Goal: Task Accomplishment & Management: Manage account settings

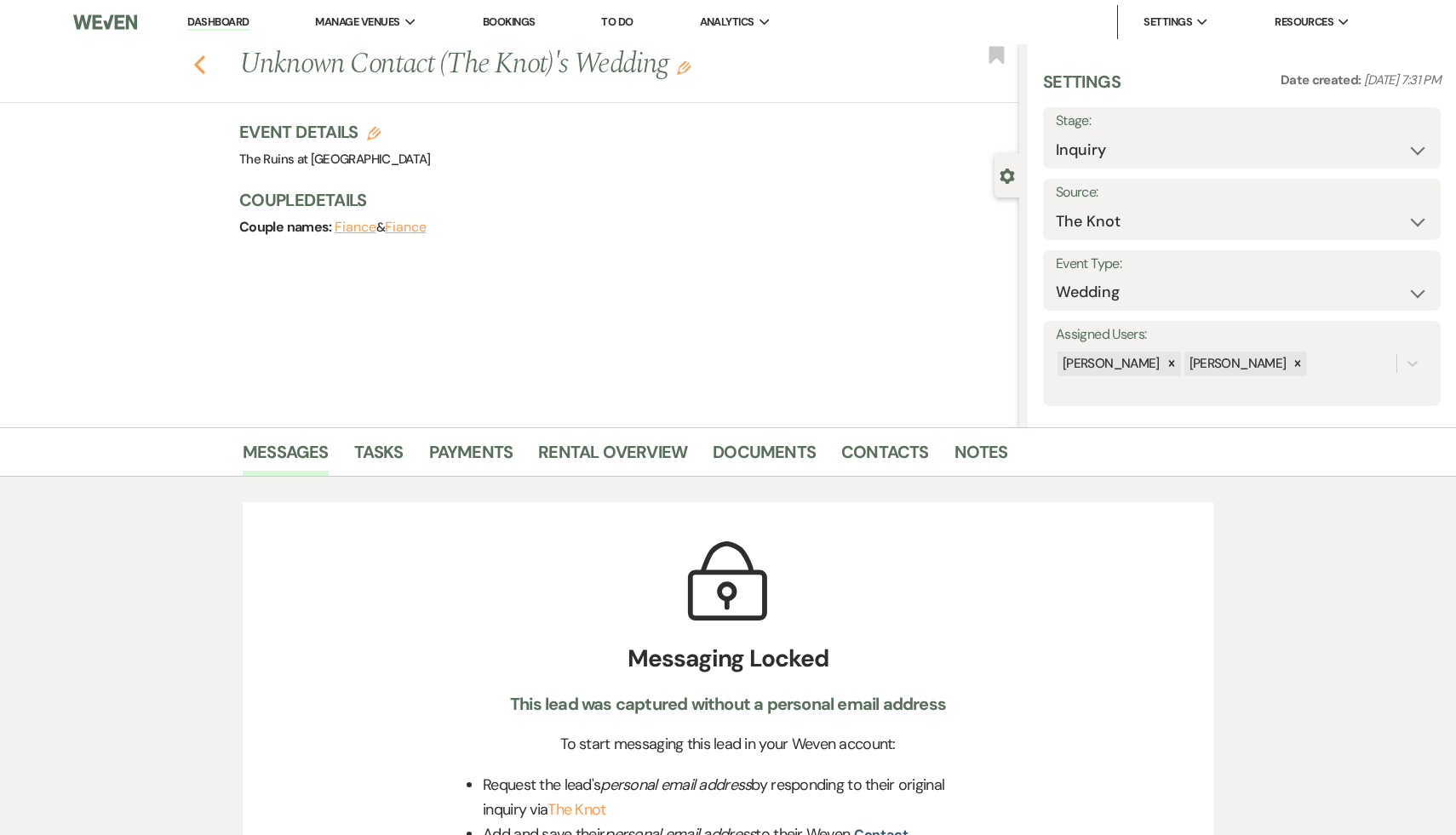
click at [195, 61] on icon "Previous" at bounding box center [199, 65] width 13 height 20
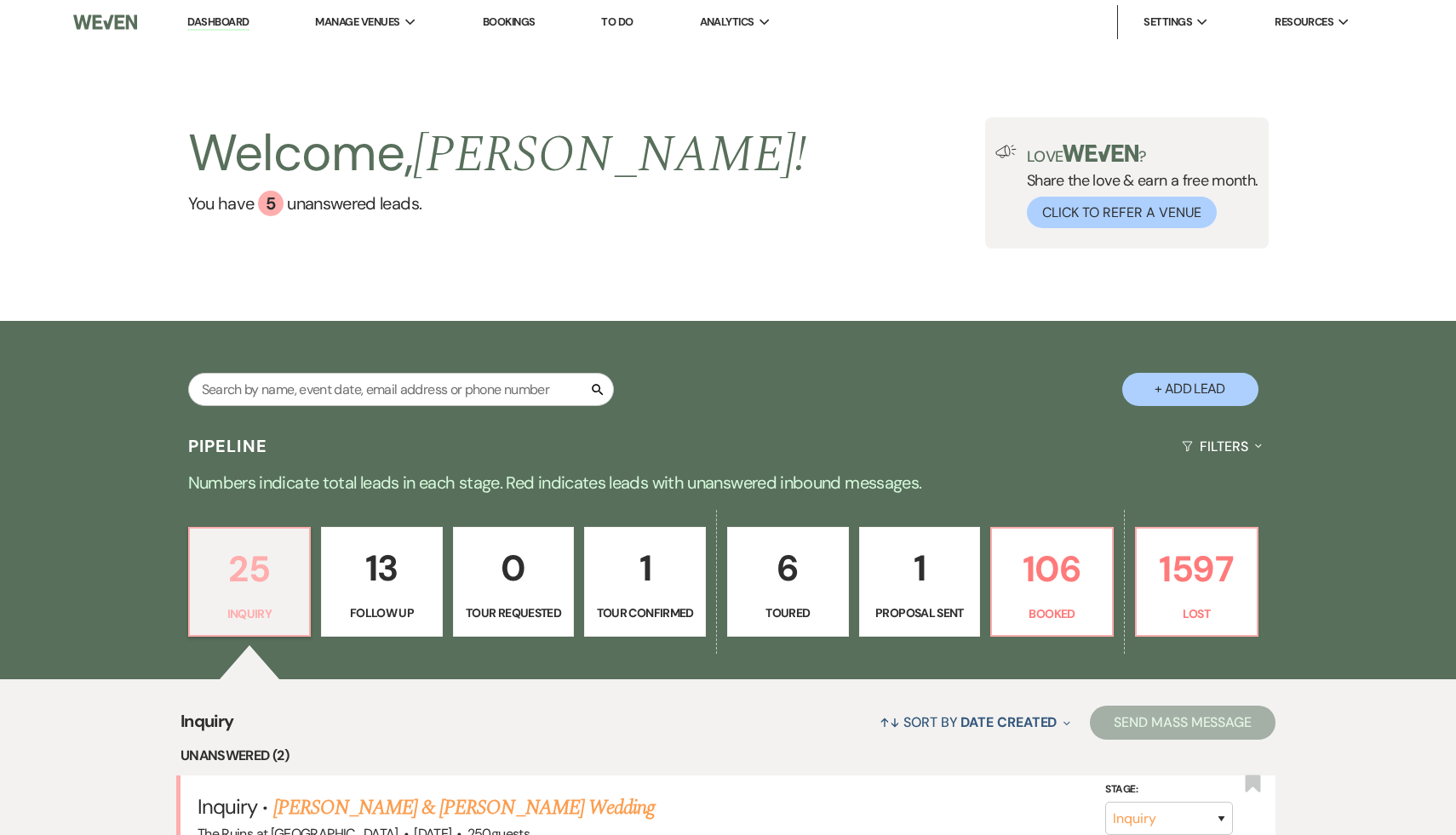
click at [215, 612] on p "Inquiry" at bounding box center [250, 613] width 100 height 19
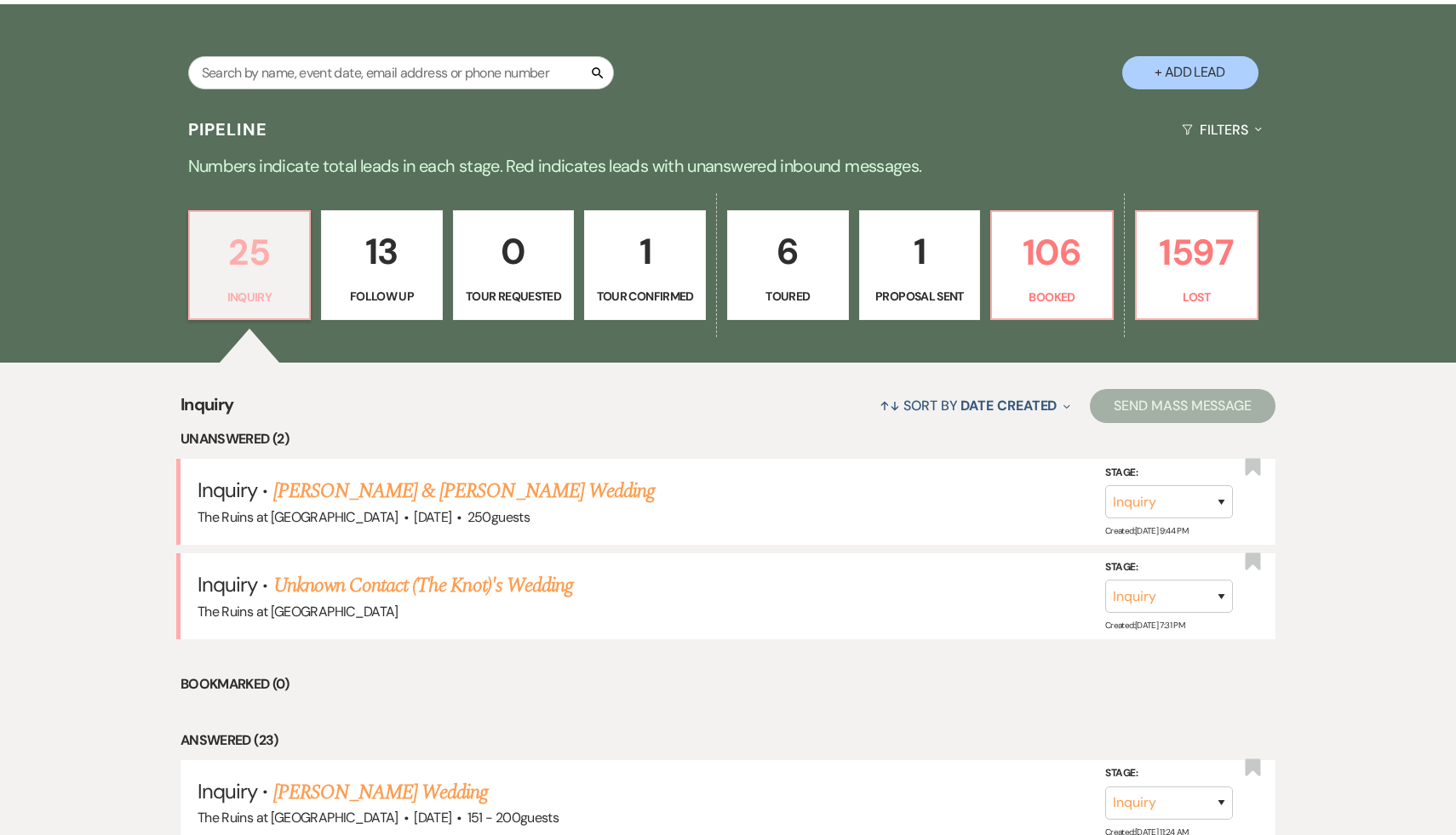
scroll to position [325, 0]
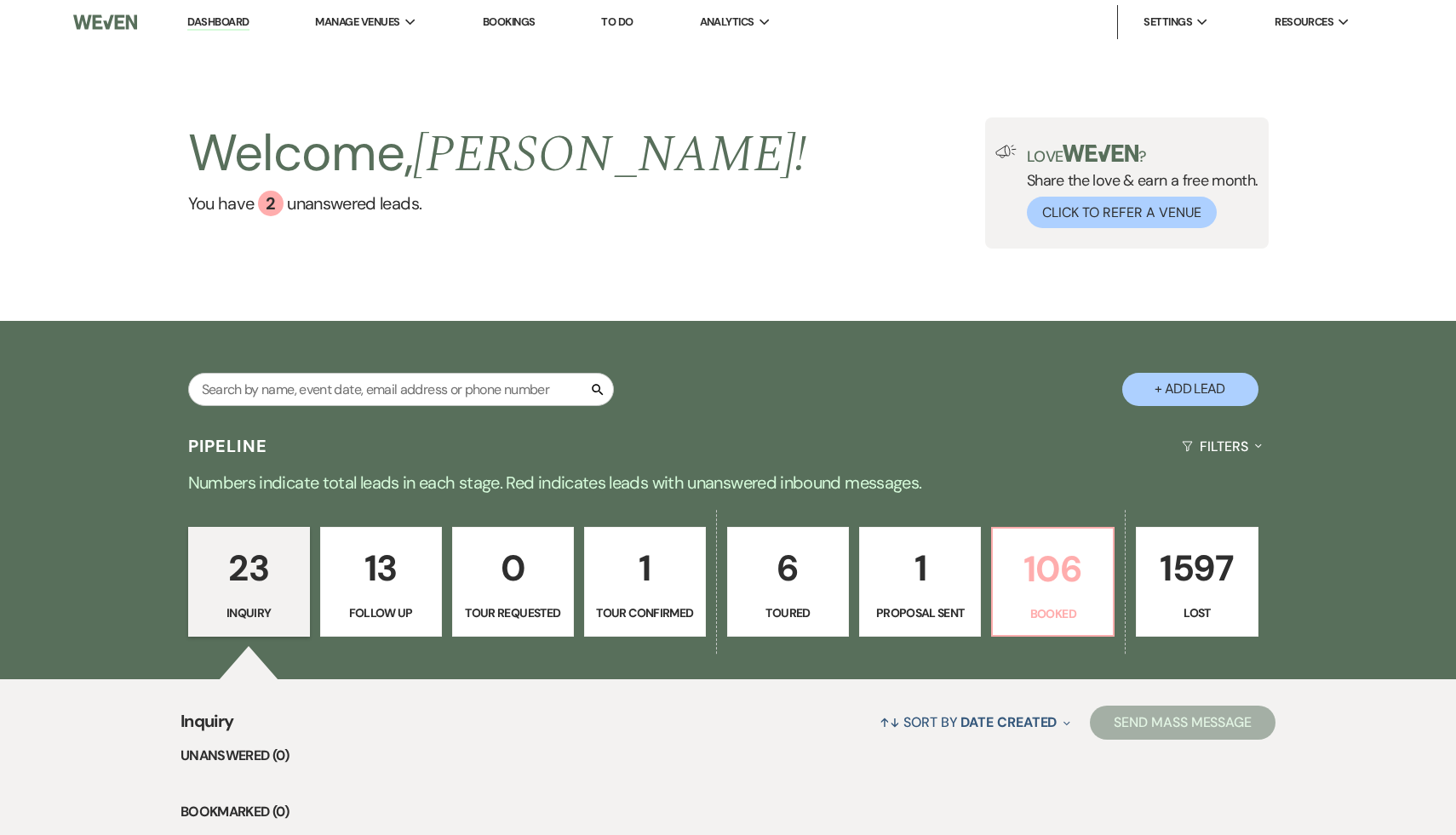
click at [1064, 585] on p "106" at bounding box center [1053, 568] width 100 height 57
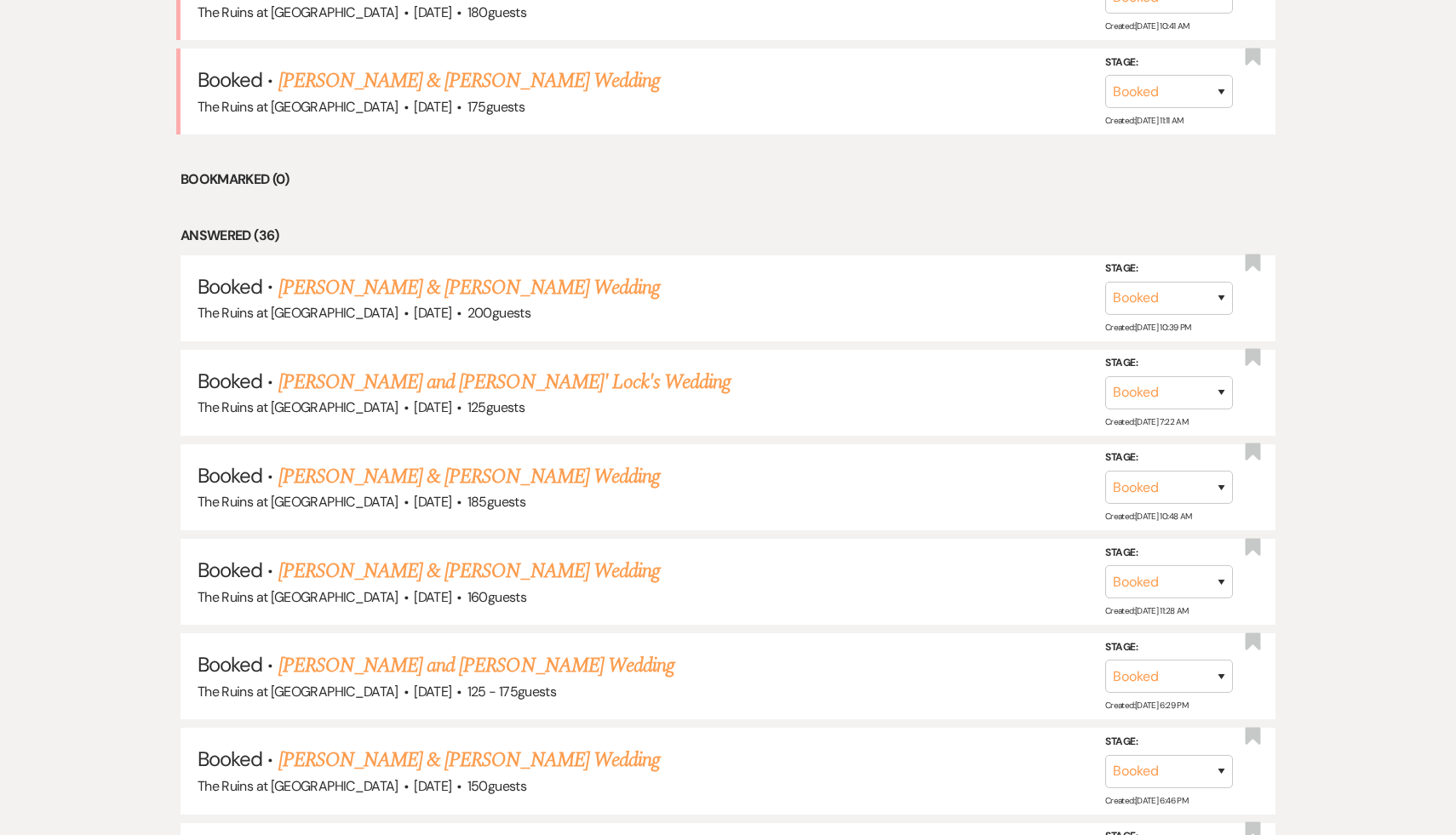
scroll to position [830, 0]
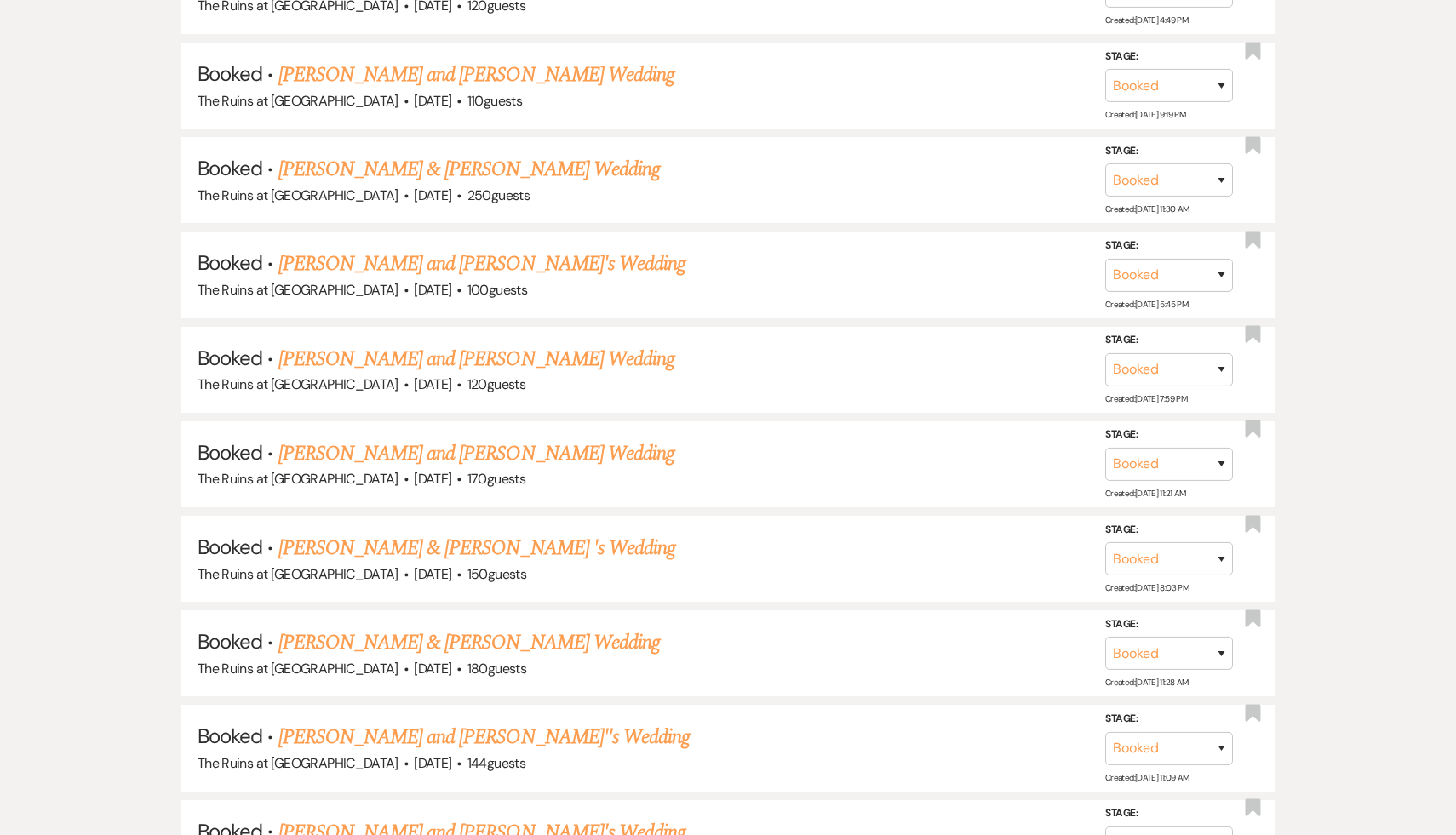
scroll to position [3300, 0]
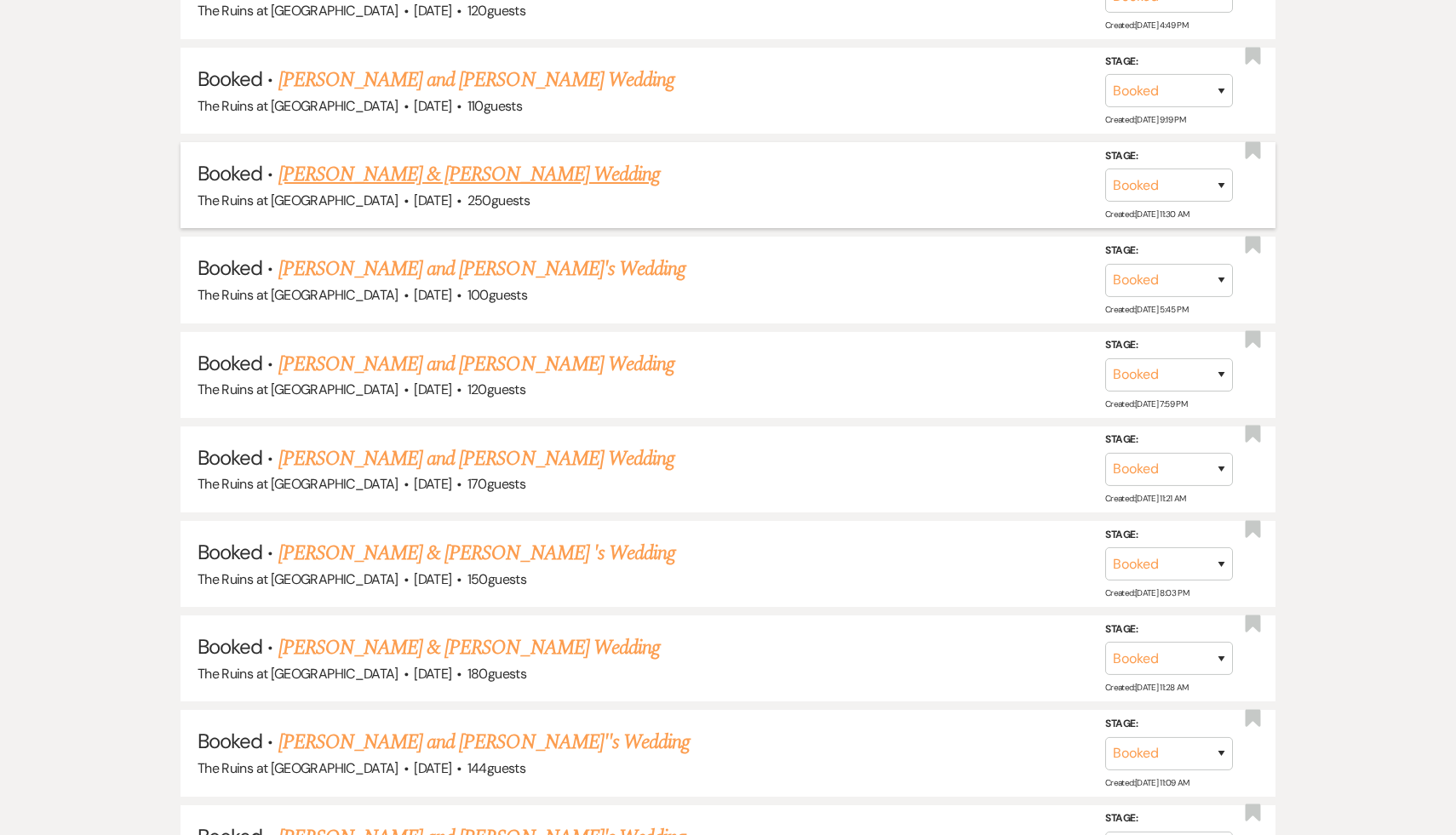
click at [446, 159] on link "Zahra Biabani & Daniel Siegel's Wedding" at bounding box center [470, 174] width 382 height 31
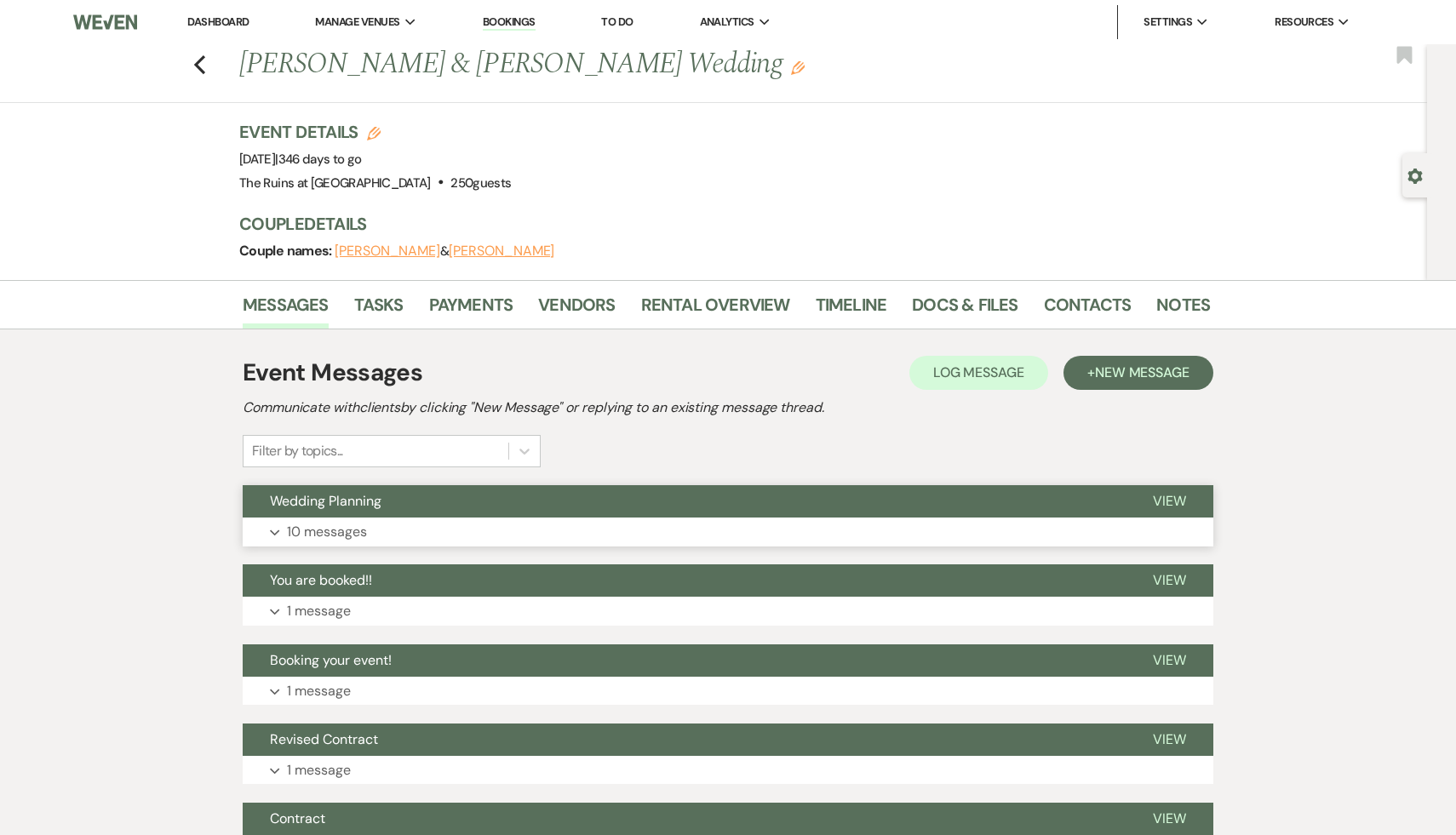
click at [357, 503] on span "Wedding Planning" at bounding box center [326, 501] width 112 height 18
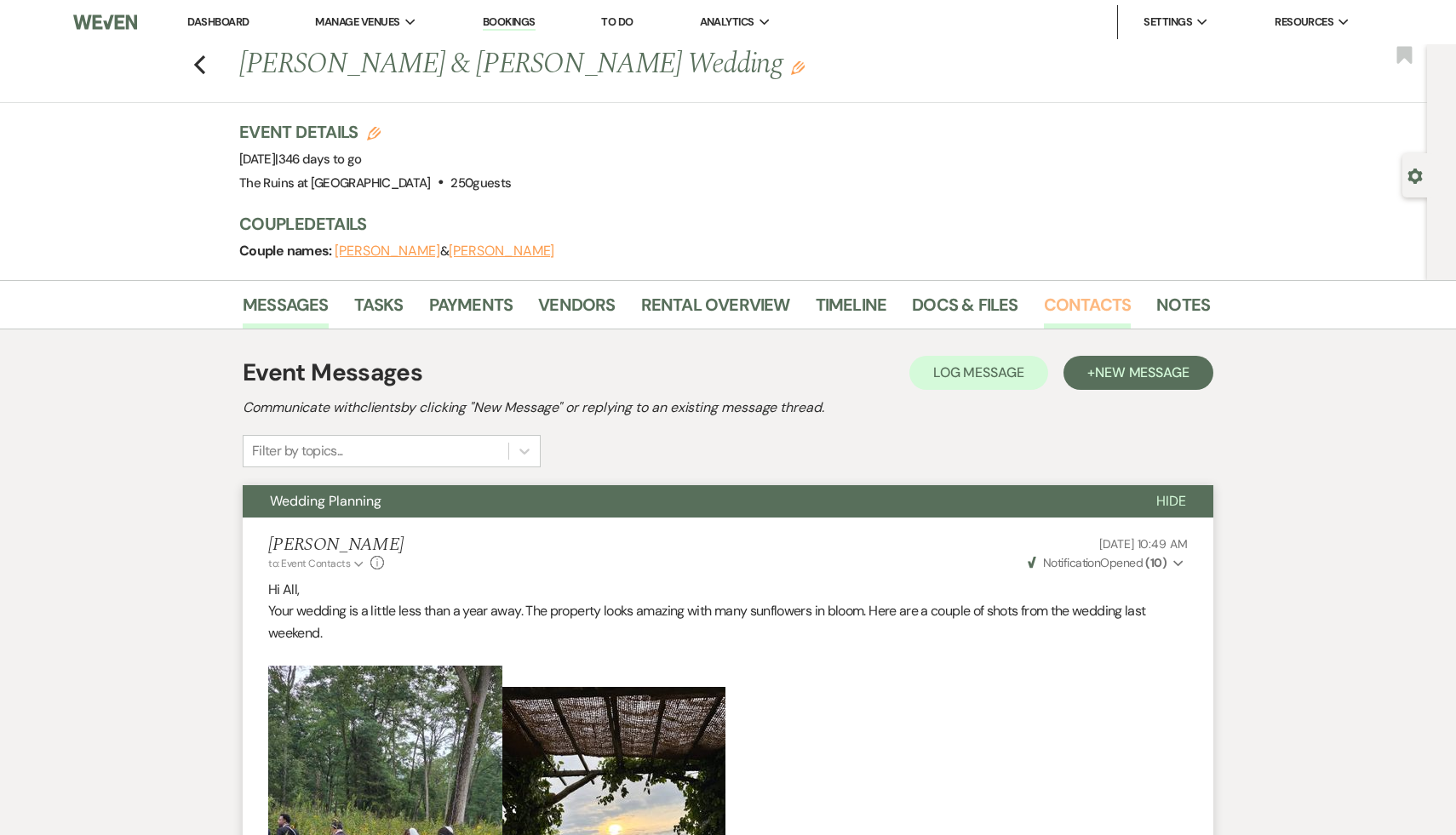
click at [1094, 306] on link "Contacts" at bounding box center [1088, 310] width 88 height 38
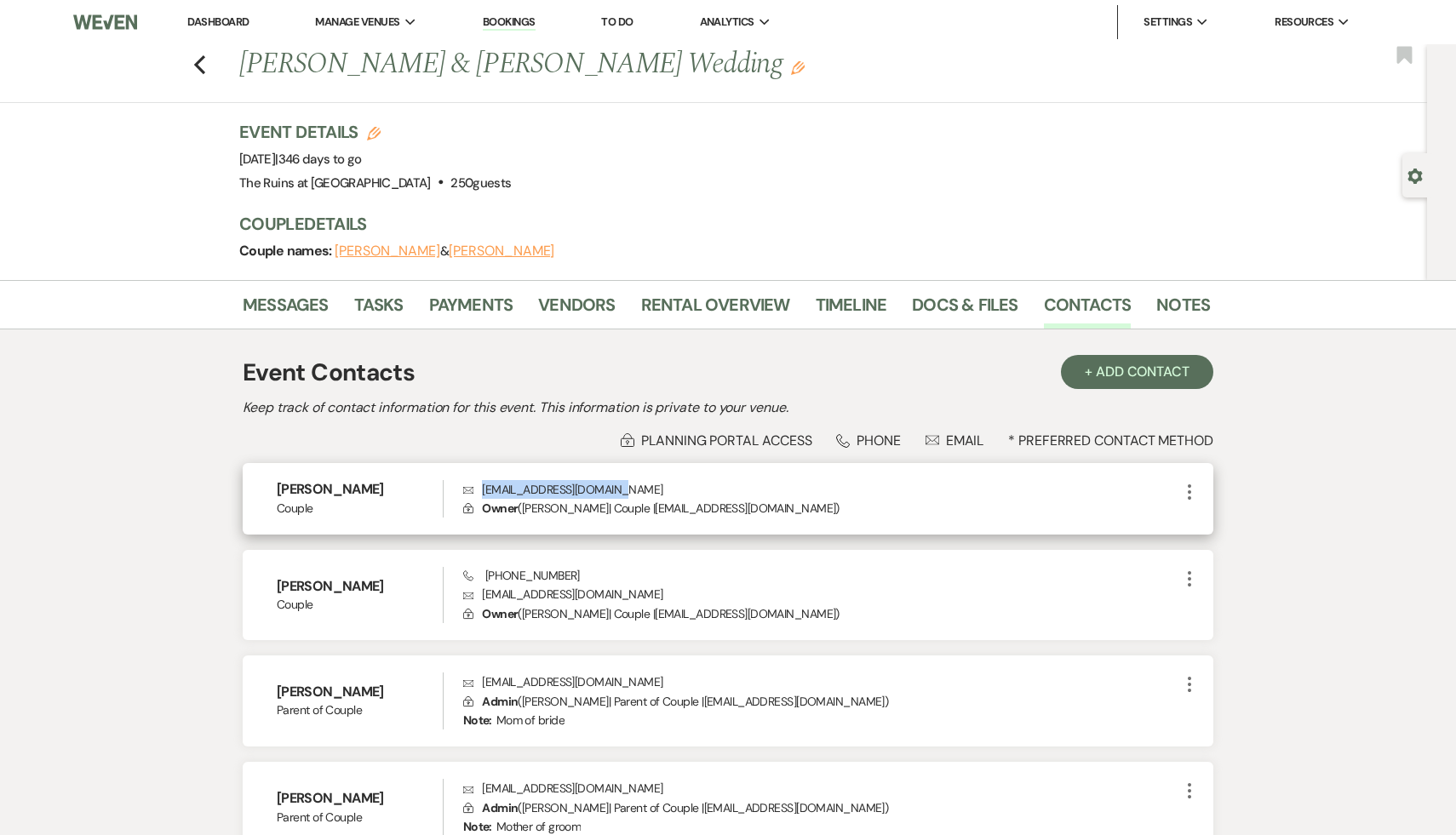
drag, startPoint x: 622, startPoint y: 487, endPoint x: 482, endPoint y: 483, distance: 140.1
click at [482, 483] on p "Envelope zahrabiabani2@gmail.com" at bounding box center [821, 489] width 717 height 19
copy p "zahrabiabani2@gmail.com"
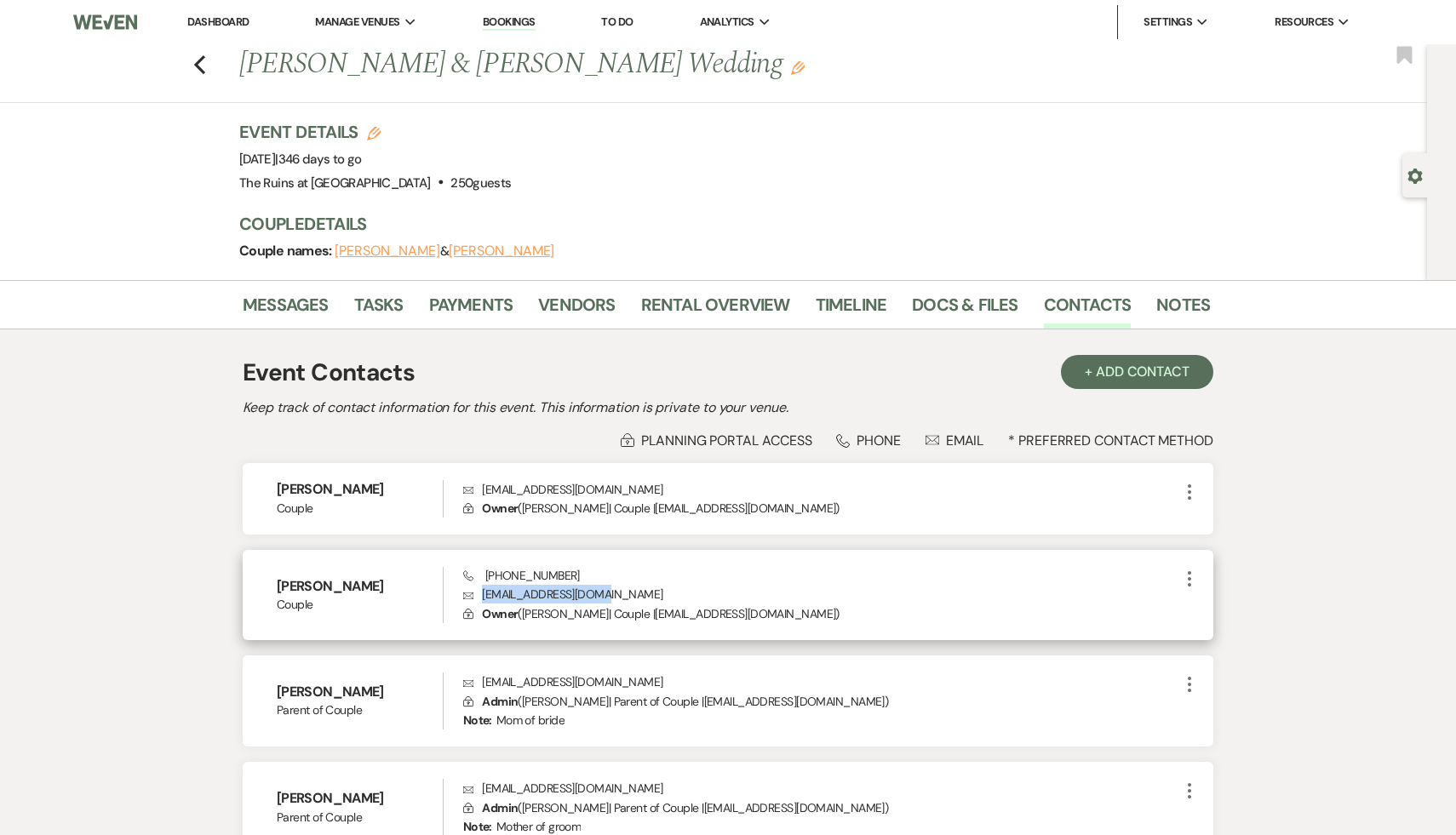
drag, startPoint x: 616, startPoint y: 591, endPoint x: 479, endPoint y: 586, distance: 137.1
click at [479, 586] on p "Envelope dhs2154@columbia.edu" at bounding box center [821, 594] width 717 height 19
copy p "dhs2154@columbia.edu"
click at [199, 57] on icon "Previous" at bounding box center [199, 65] width 13 height 20
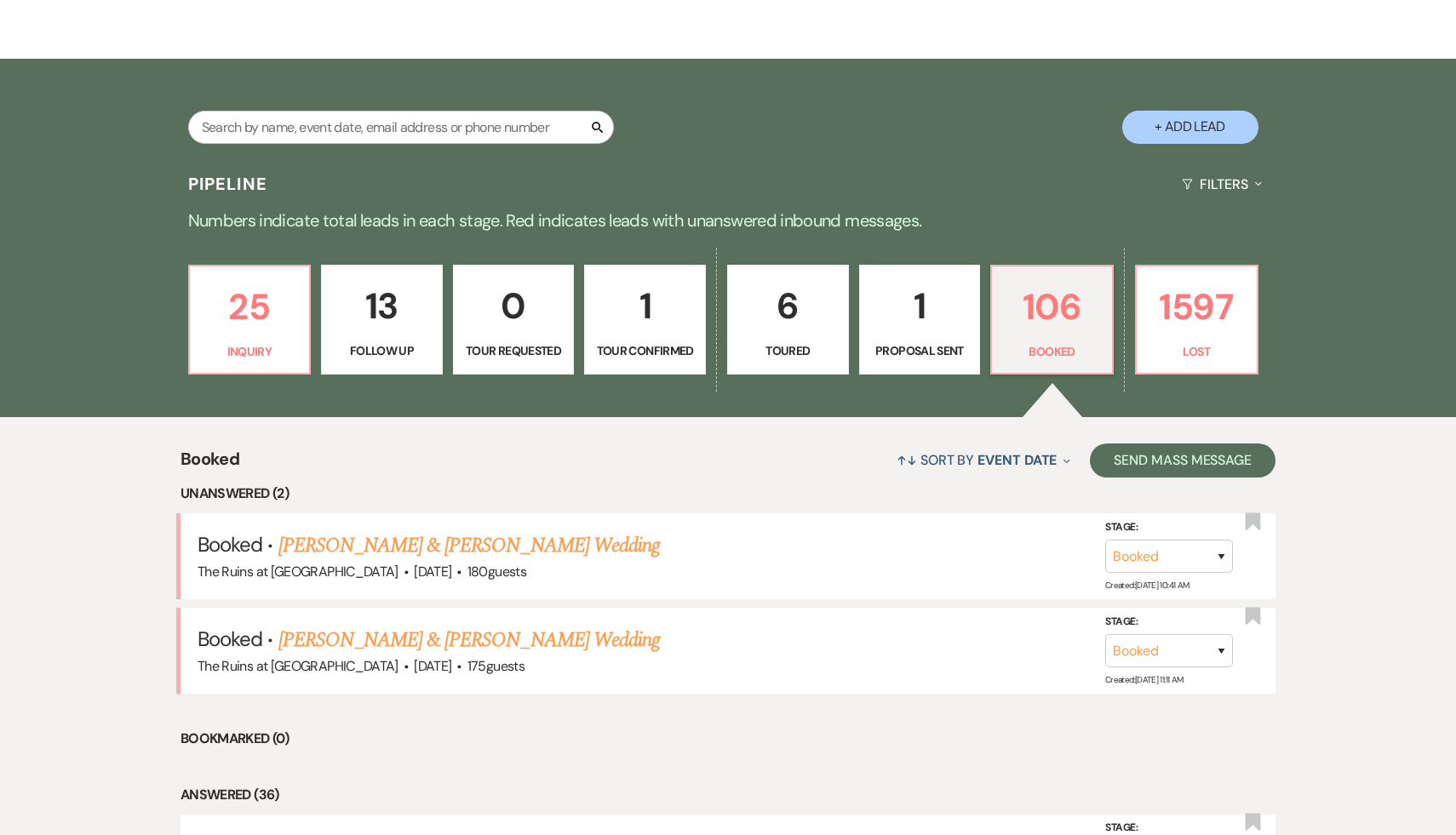
scroll to position [268, 0]
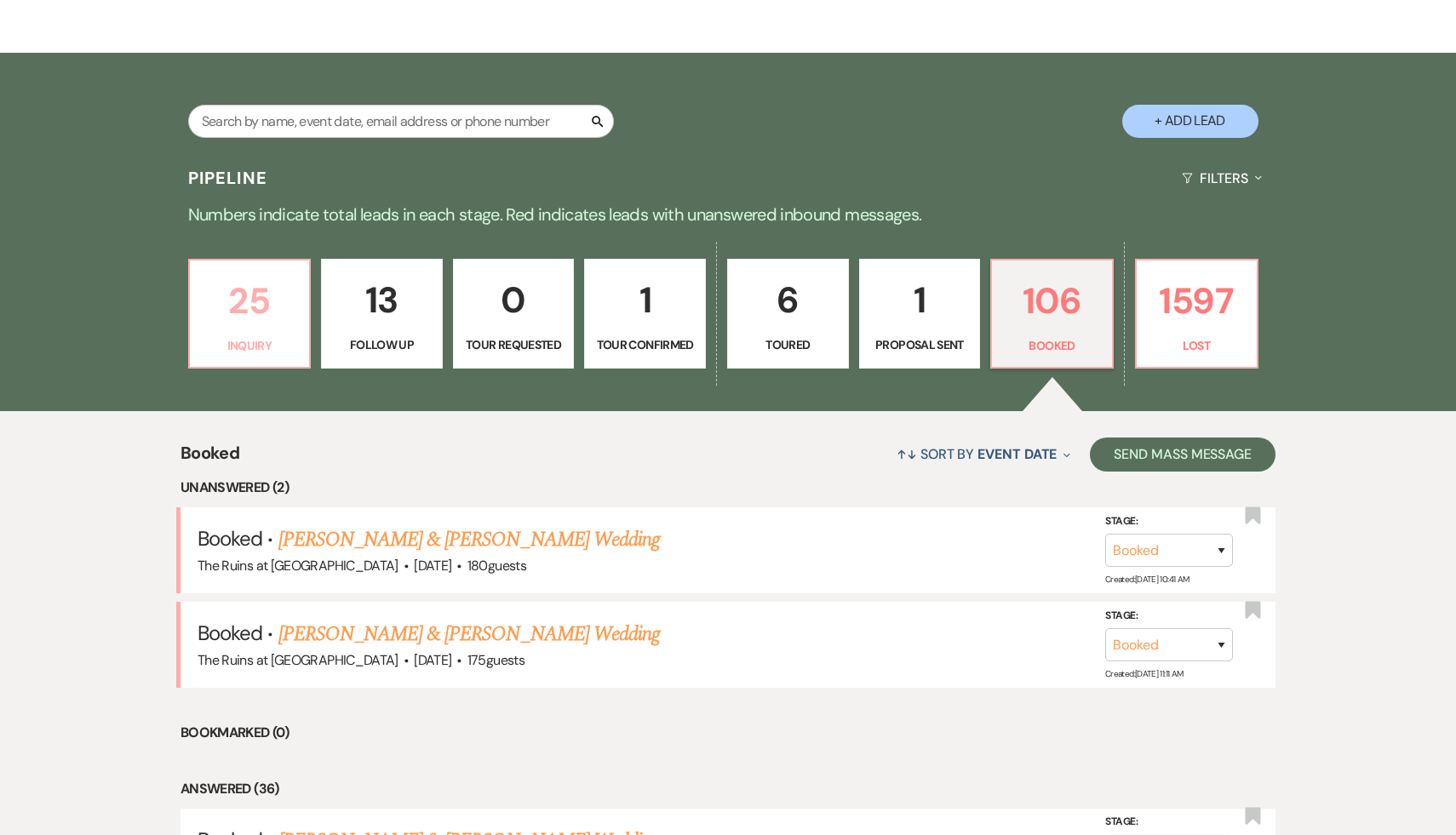
click at [261, 299] on p "25" at bounding box center [250, 301] width 100 height 57
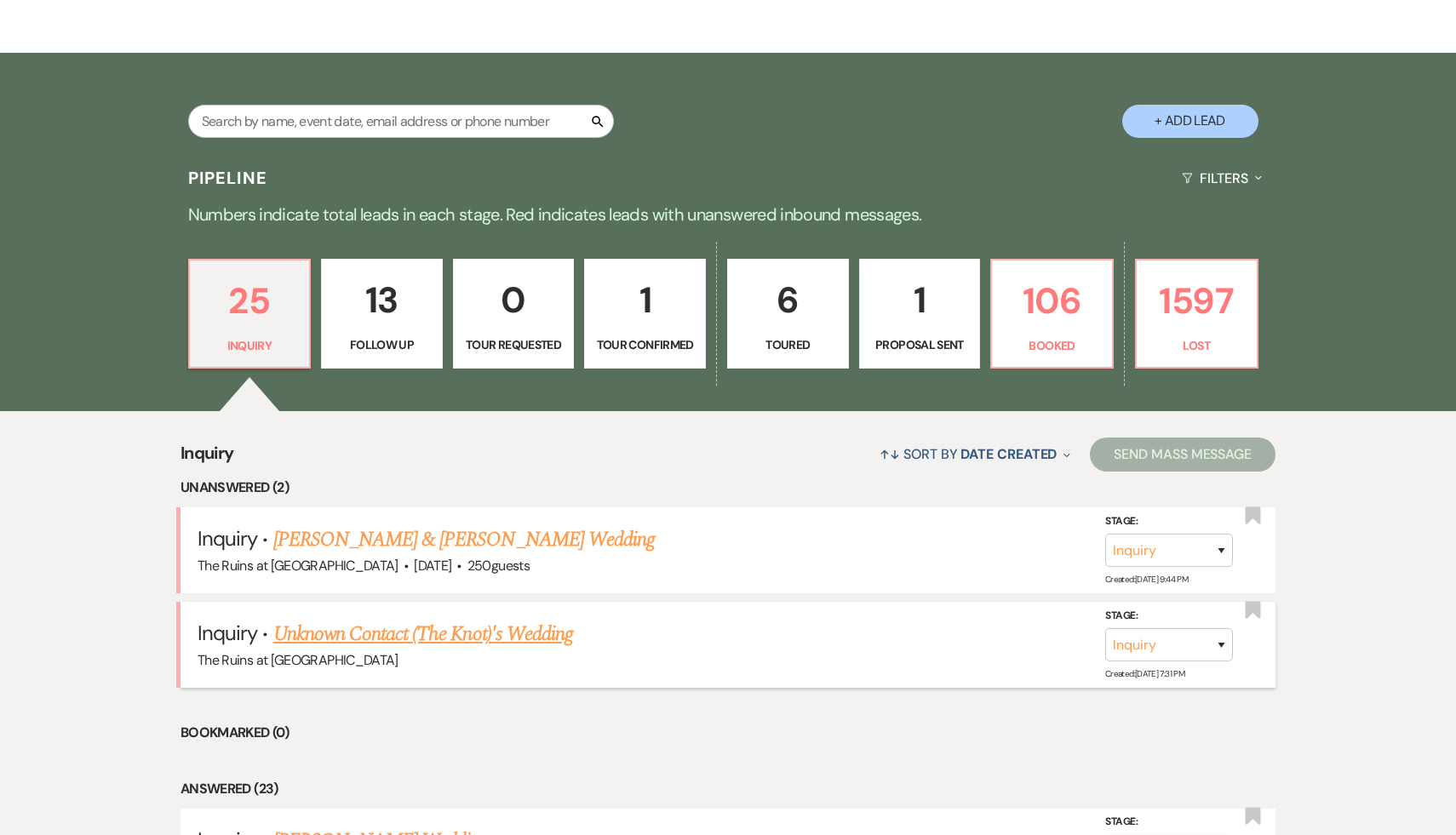
click at [441, 635] on link "Unknown Contact (The Knot)'s Wedding" at bounding box center [424, 634] width 300 height 31
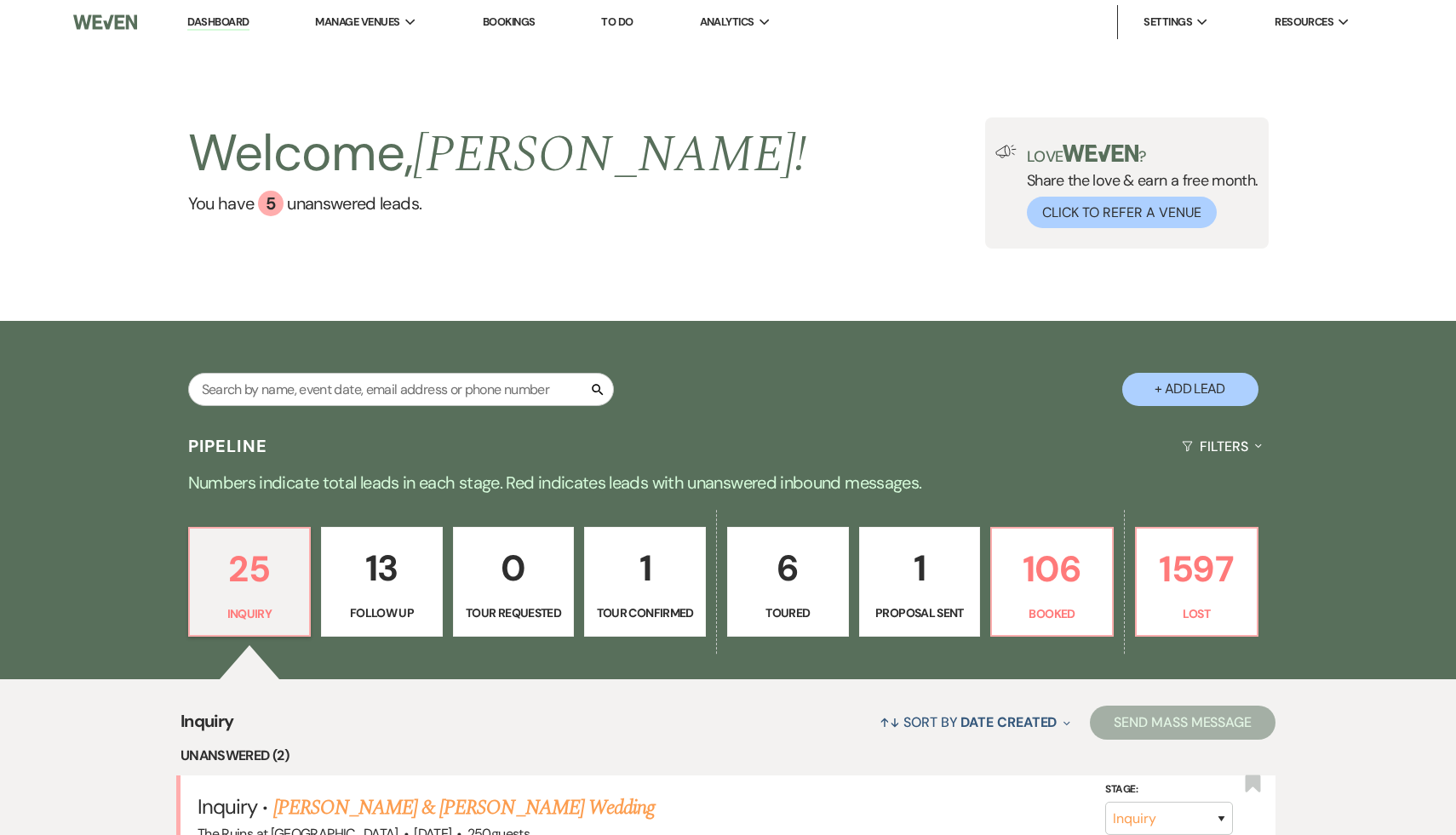
select select "2"
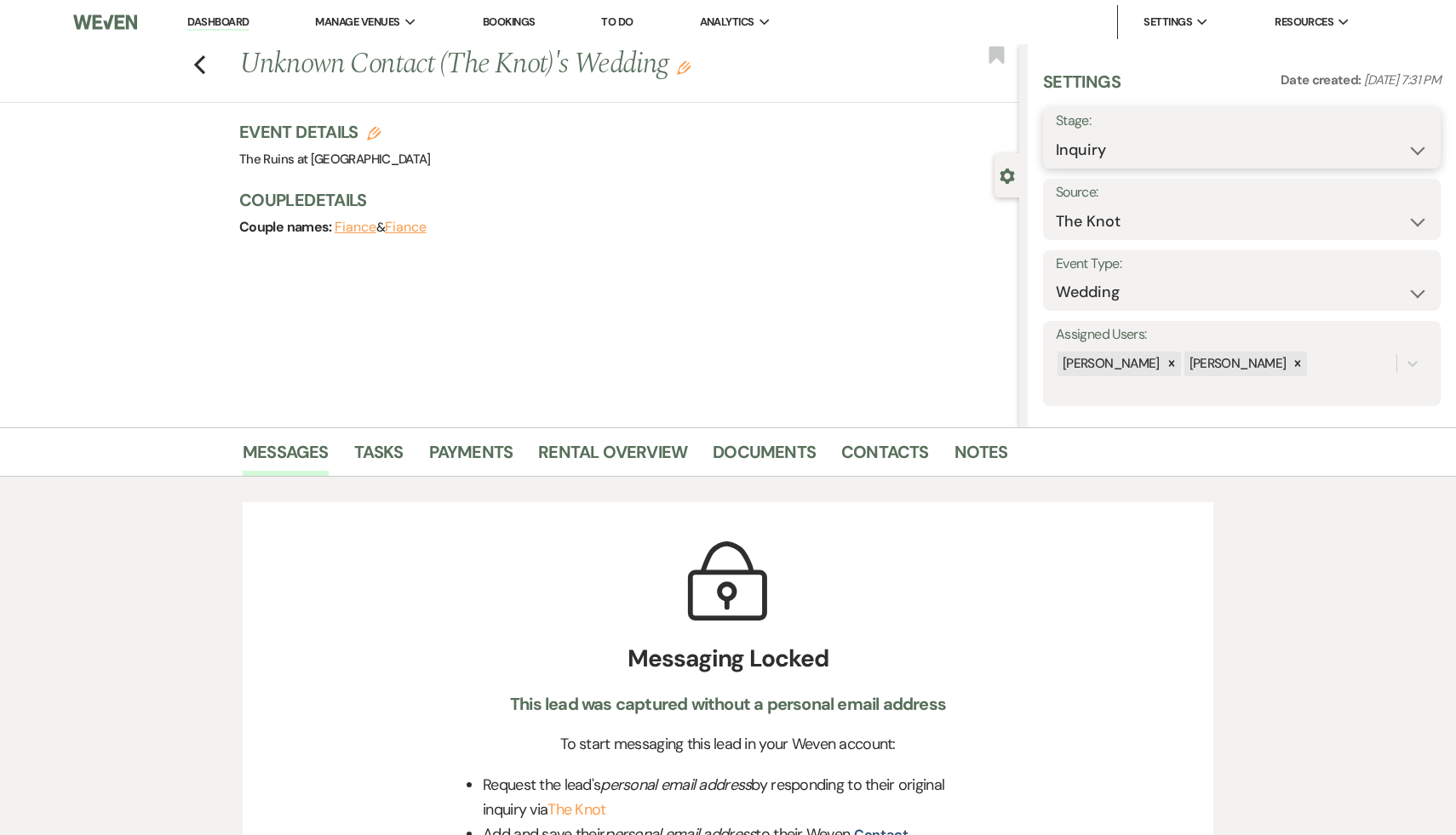
click at [1418, 147] on select "Inquiry Follow Up Tour Requested Tour Confirmed Toured Proposal Sent Booked Lost" at bounding box center [1242, 150] width 372 height 33
select select "8"
click at [1056, 134] on select "Inquiry Follow Up Tour Requested Tour Confirmed Toured Proposal Sent Booked Lost" at bounding box center [1242, 150] width 372 height 33
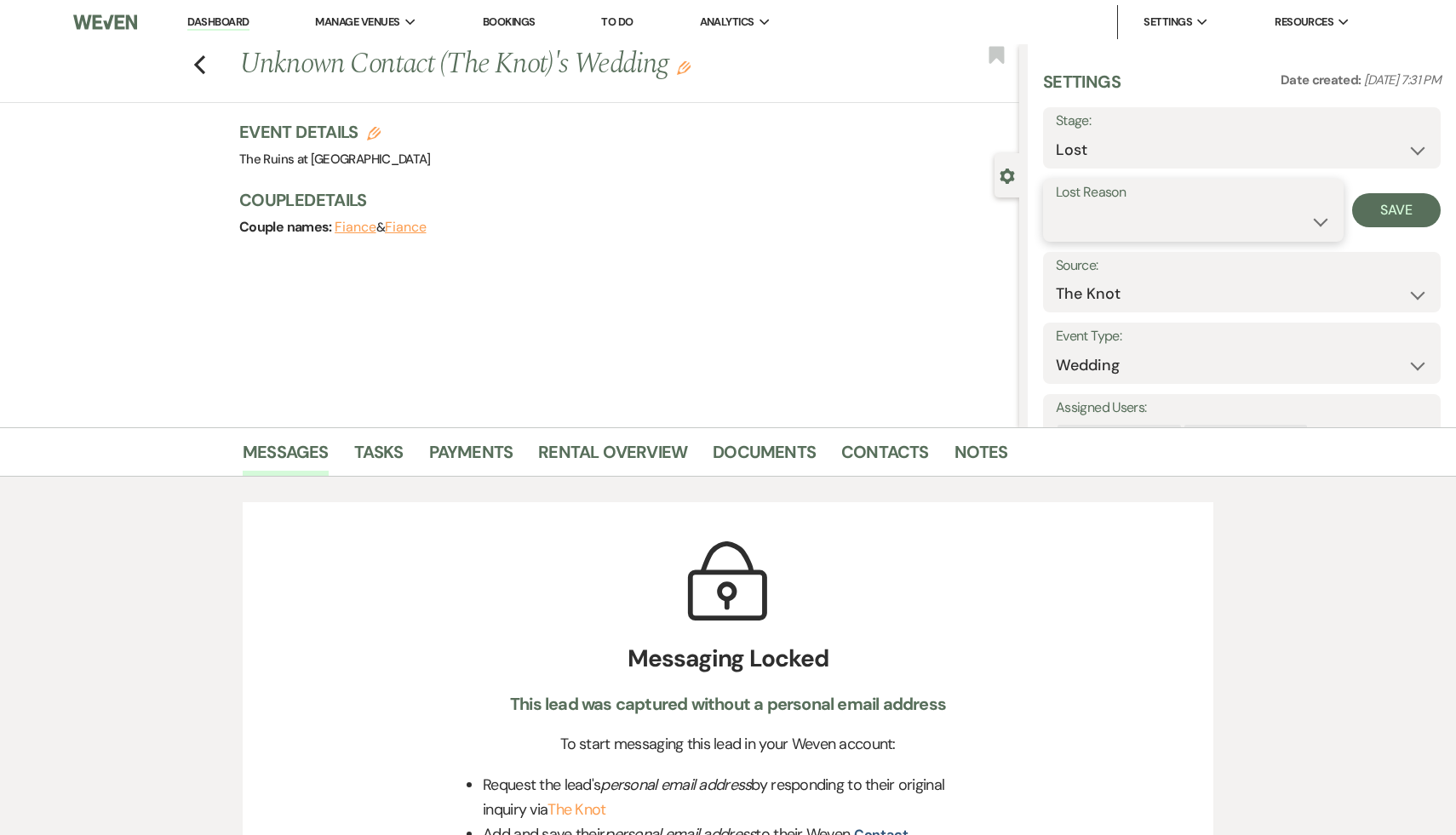
click at [1317, 224] on select "Booked Elsewhere Budget Date Unavailable No Response Not a Good Match Capacity …" at bounding box center [1193, 221] width 275 height 33
select select "1"
click at [1056, 205] on select "Booked Elsewhere Budget Date Unavailable No Response Not a Good Match Capacity …" at bounding box center [1193, 221] width 275 height 33
click at [1288, 213] on input "Other" at bounding box center [1303, 221] width 99 height 33
type input "no email"
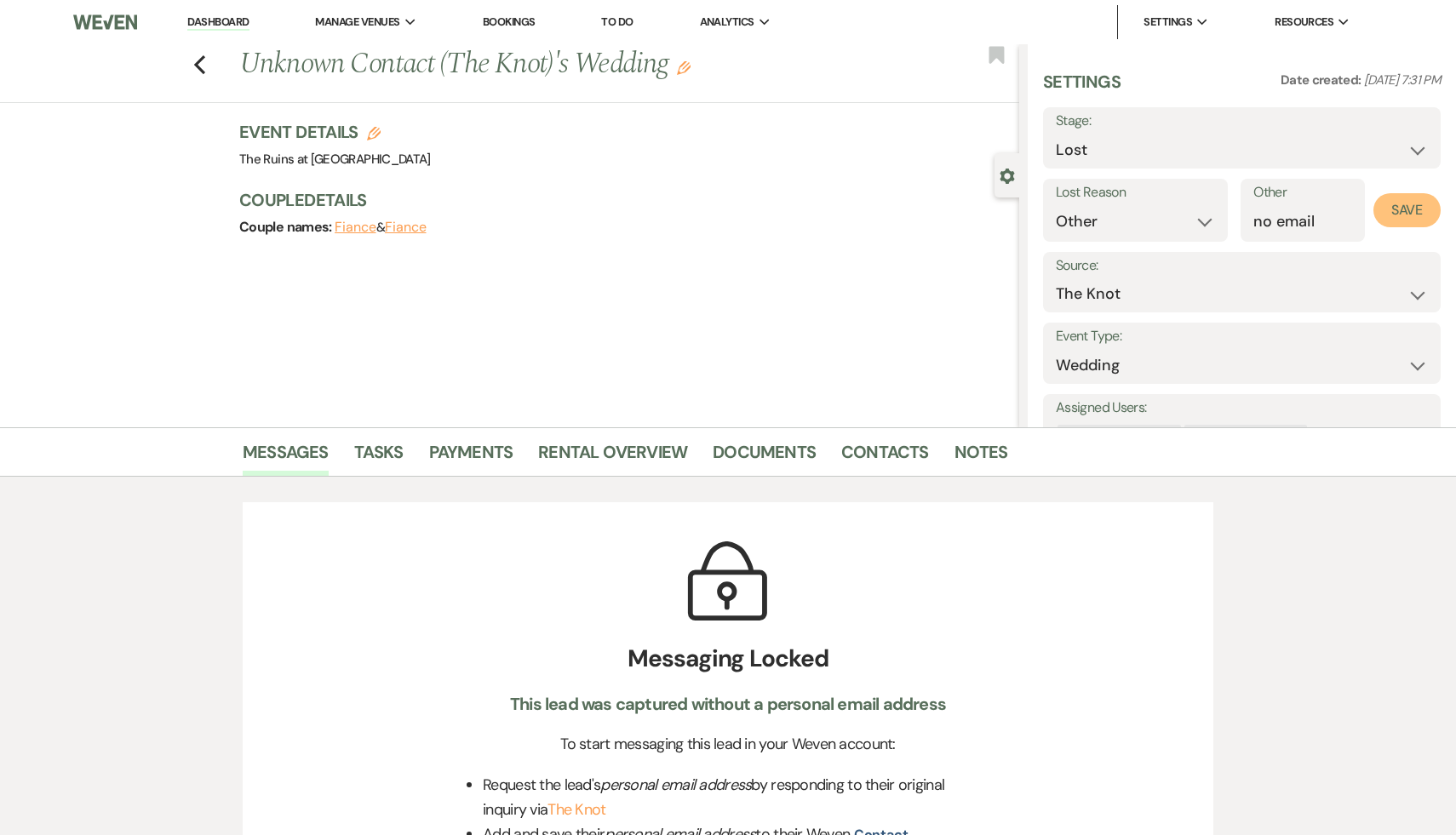
click at [1404, 204] on button "Save" at bounding box center [1407, 210] width 67 height 34
click at [197, 64] on use "button" at bounding box center [199, 64] width 11 height 19
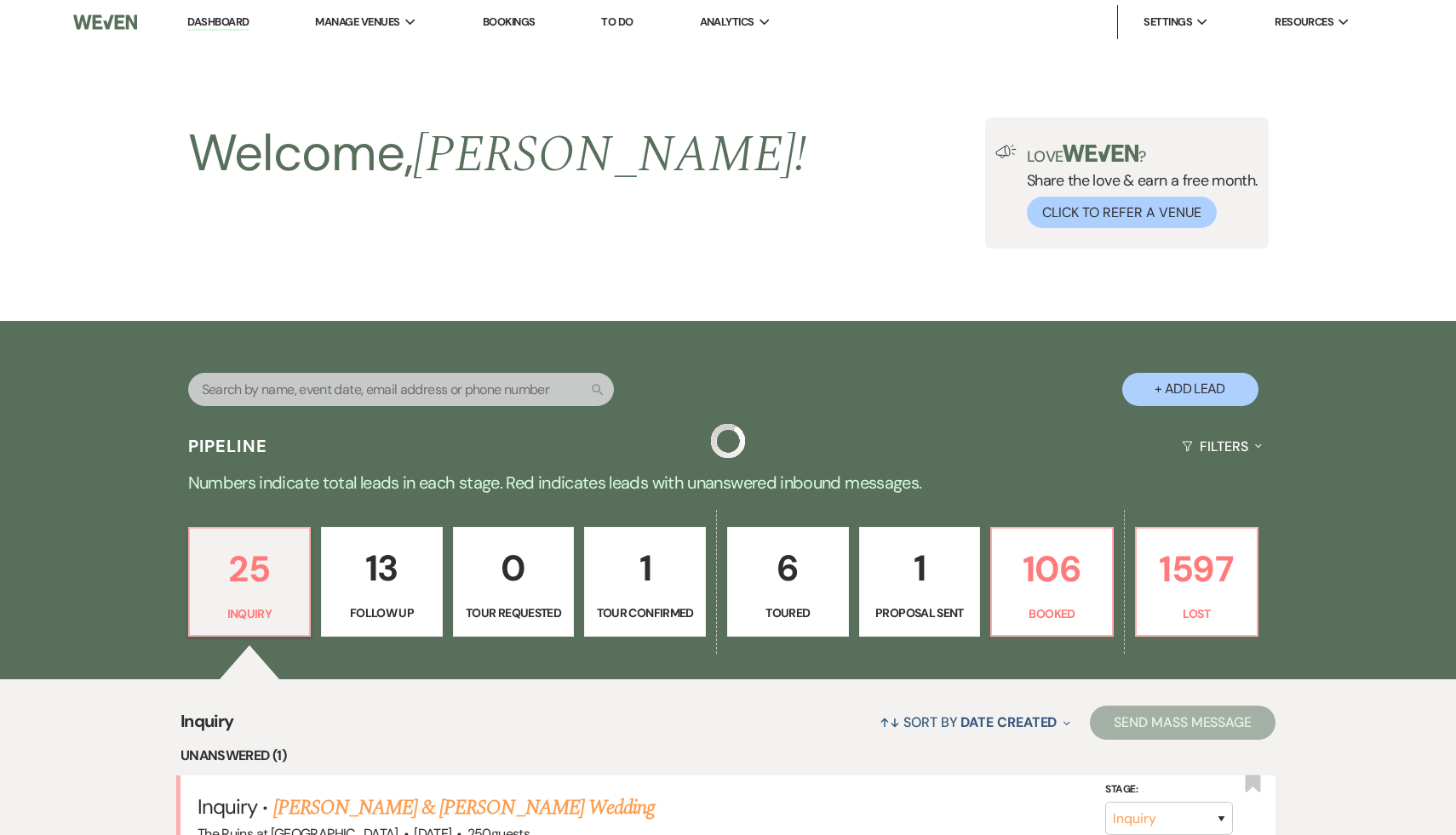
scroll to position [268, 0]
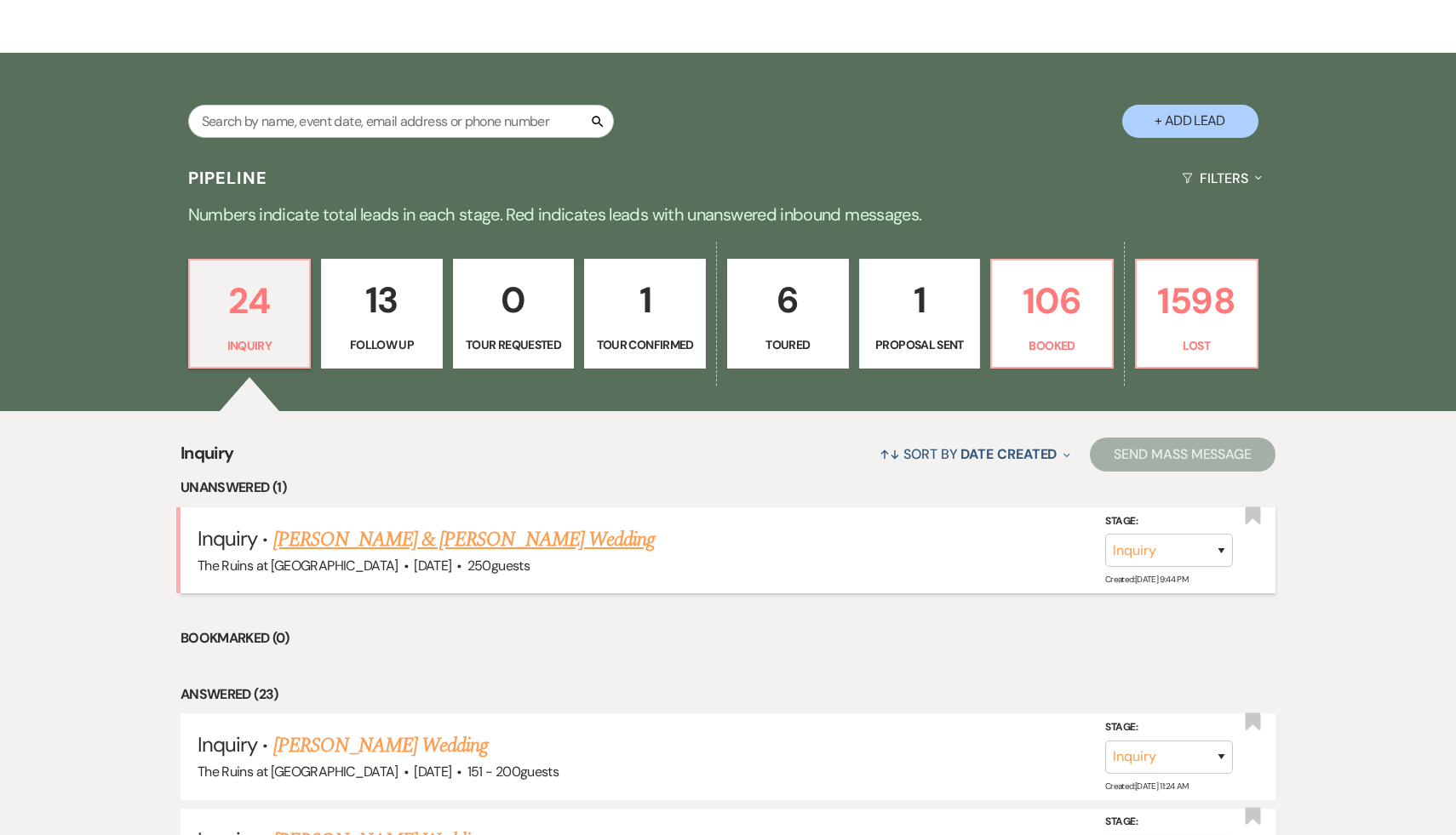
click at [519, 540] on link "[PERSON_NAME] & [PERSON_NAME] Wedding" at bounding box center [465, 539] width 382 height 31
select select "1"
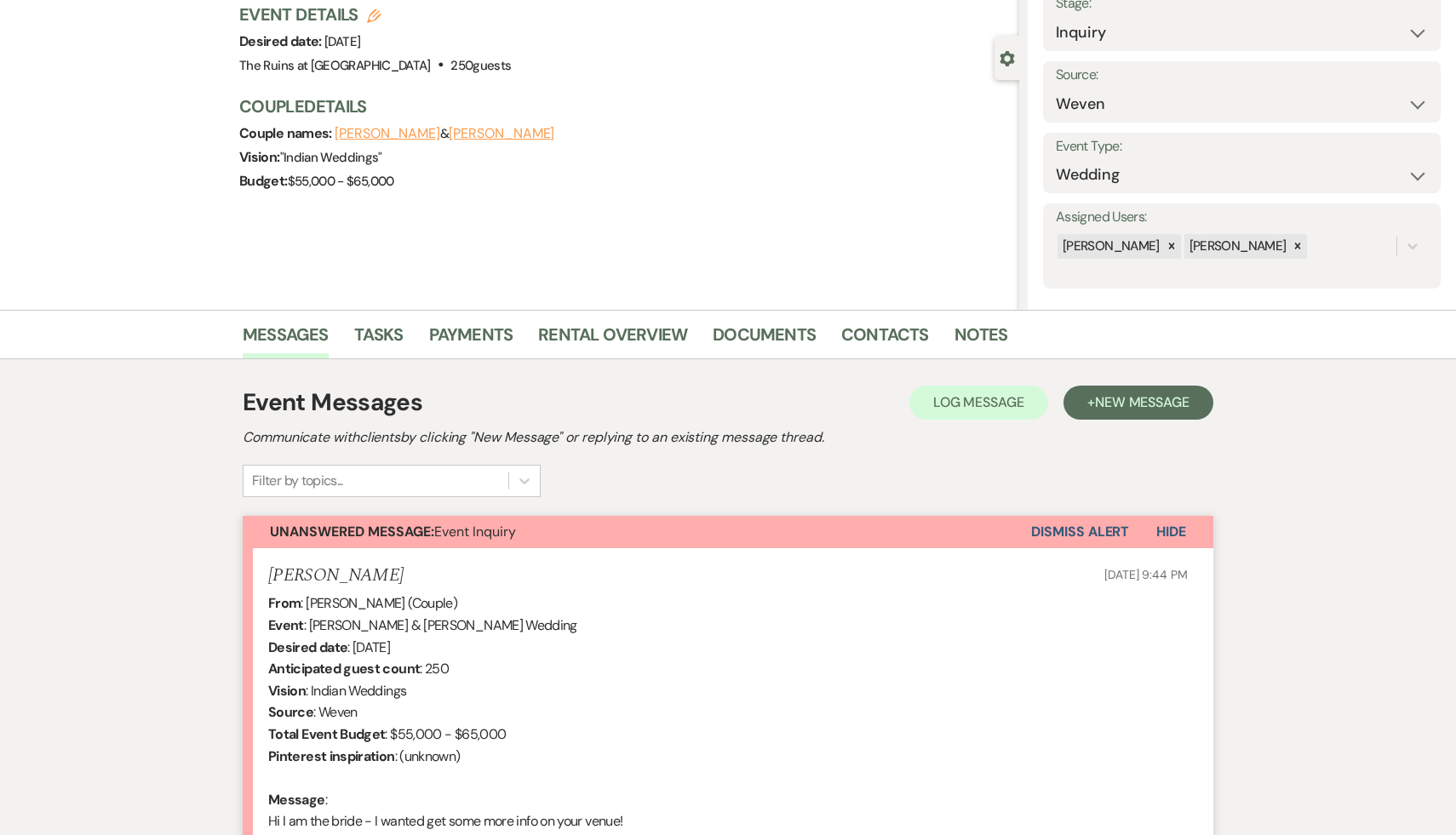
scroll to position [338, 0]
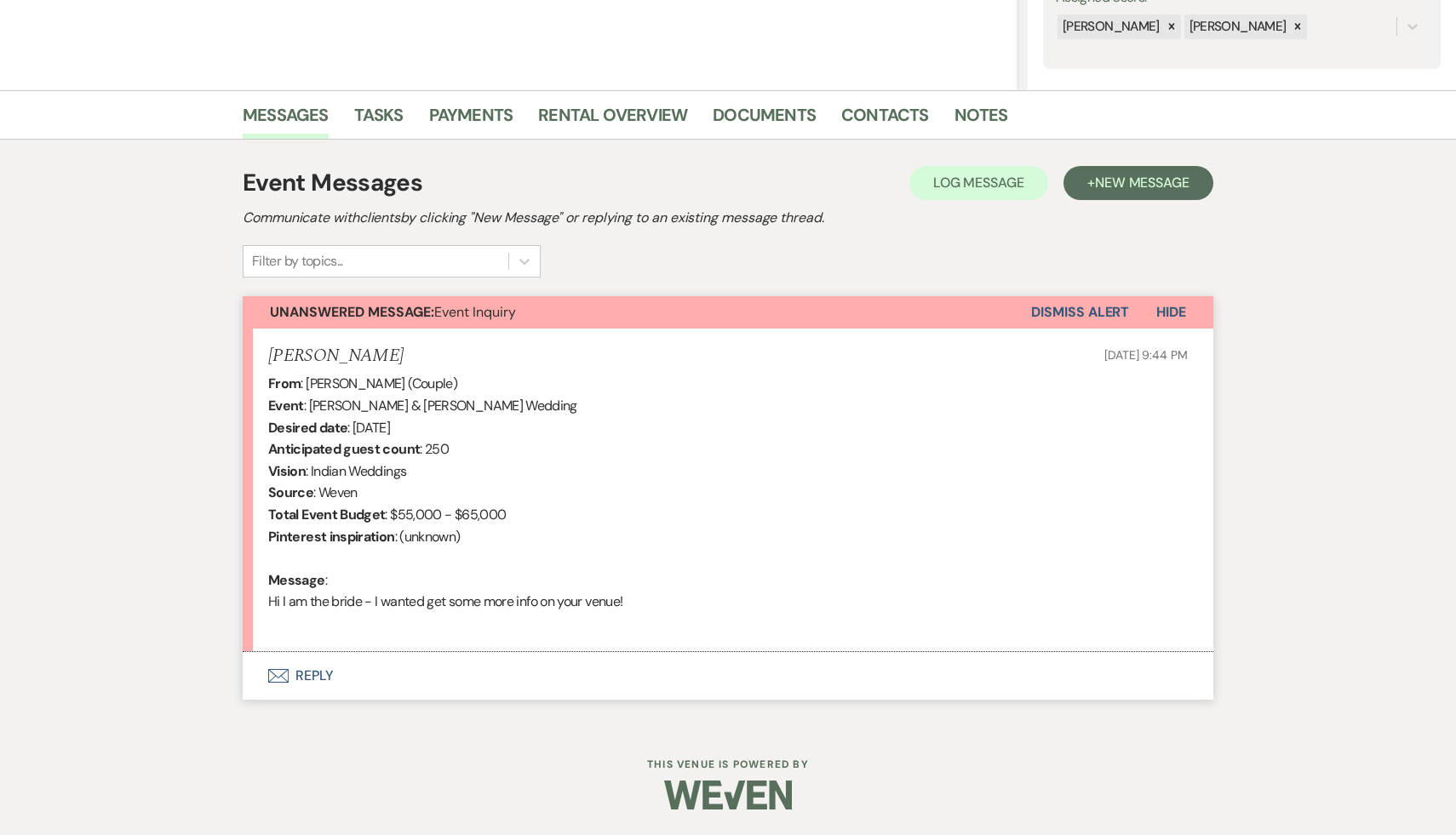
click at [317, 677] on button "Envelope Reply" at bounding box center [728, 676] width 971 height 48
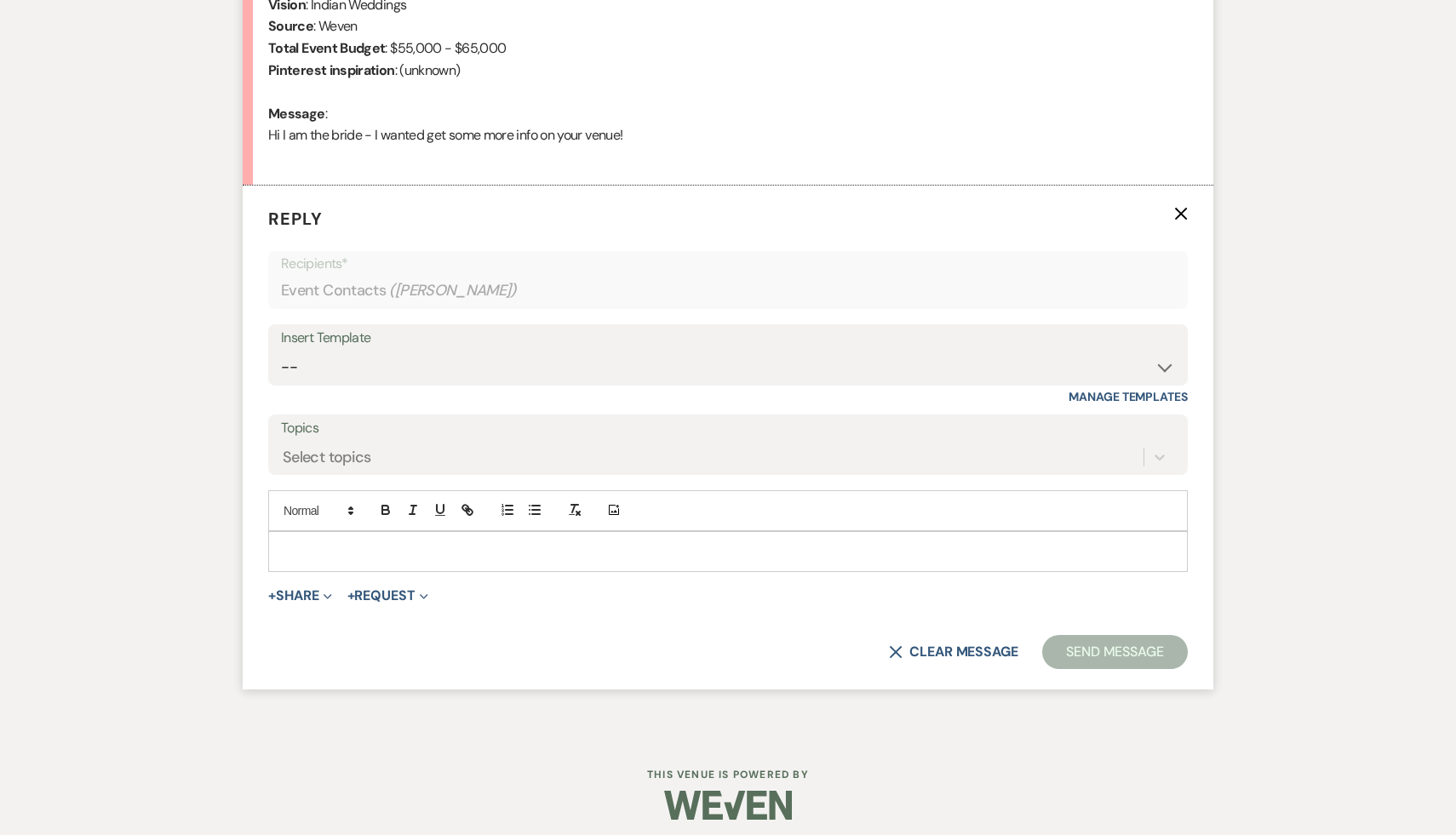
scroll to position [813, 0]
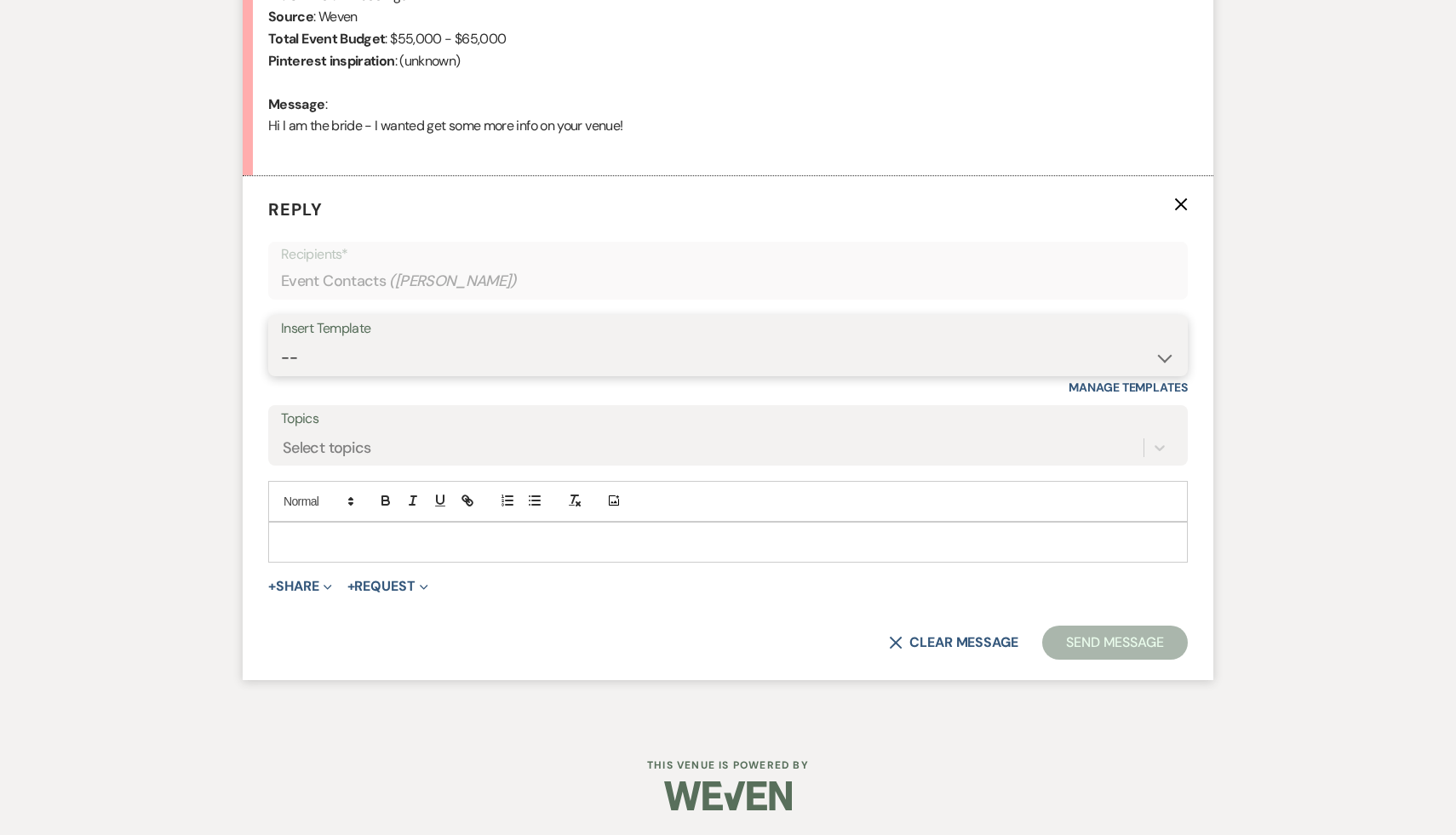
click at [1162, 356] on select "-- Weven Planning Portal Introduction (Booked Events) Initial Inquiry Response …" at bounding box center [728, 358] width 894 height 33
select select "3991"
click at [281, 342] on select "-- Weven Planning Portal Introduction (Booked Events) Initial Inquiry Response …" at bounding box center [728, 358] width 894 height 33
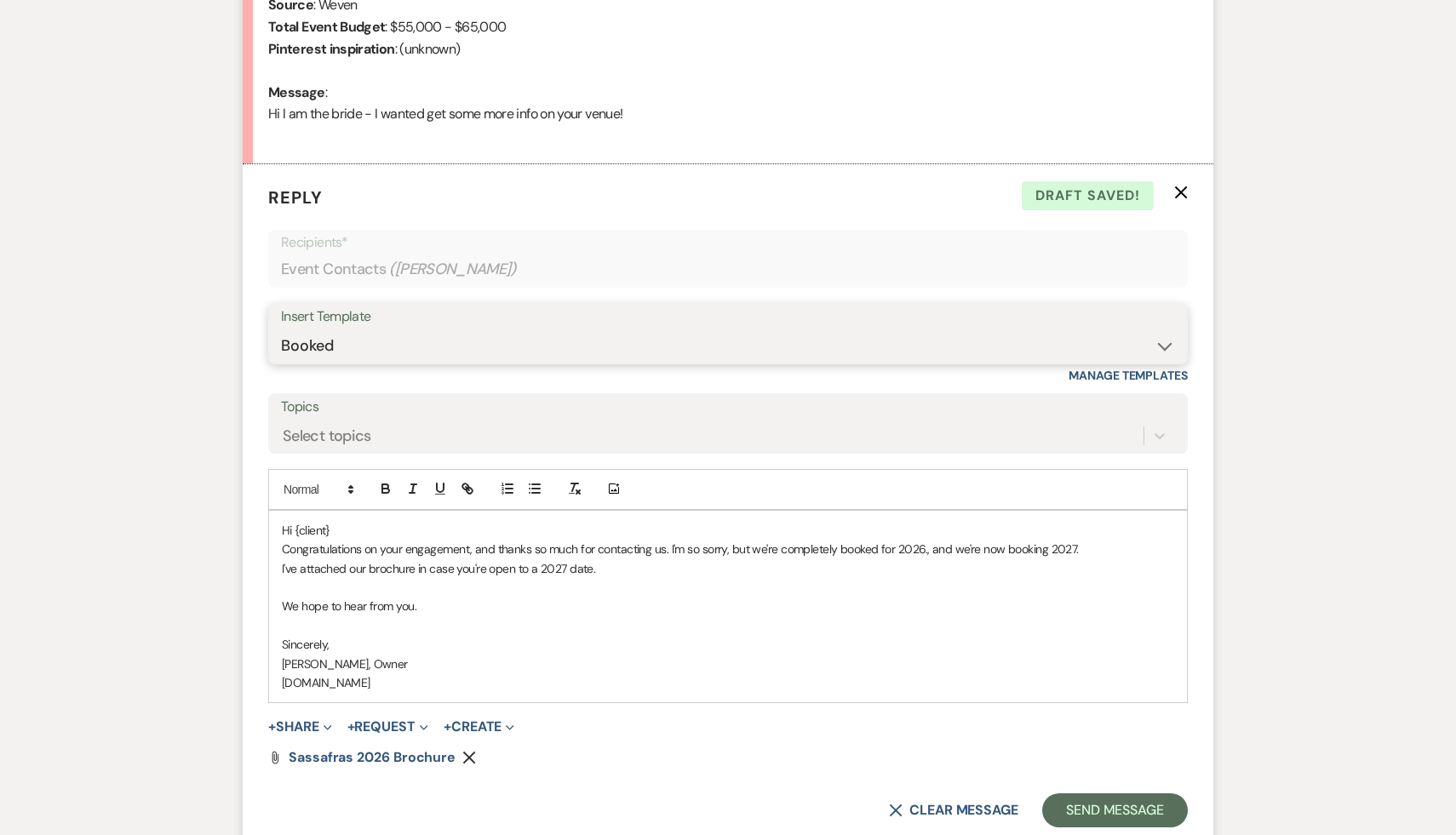
scroll to position [864, 0]
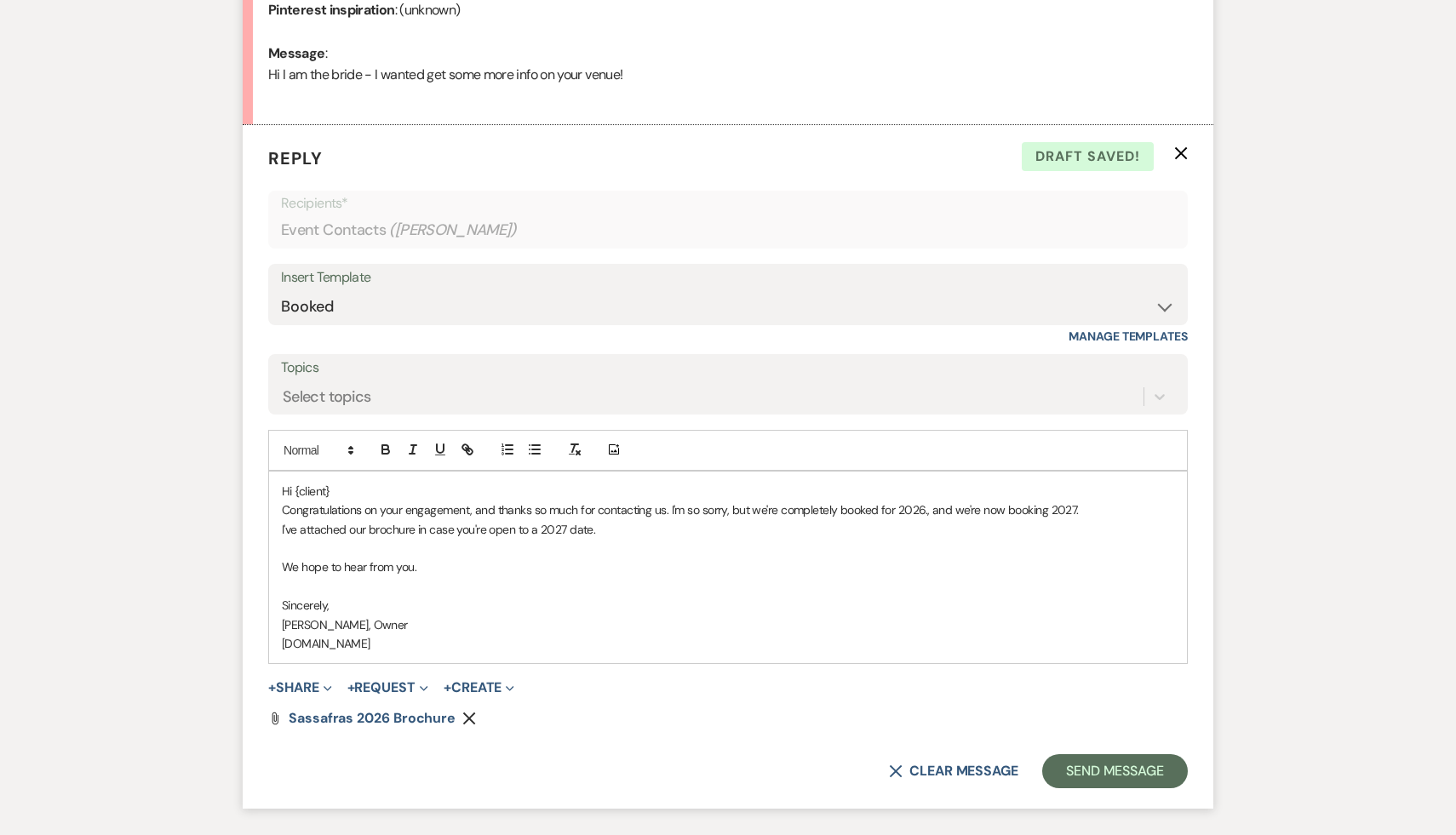
click at [349, 487] on p "Hi {client}" at bounding box center [728, 490] width 892 height 19
click at [611, 579] on p at bounding box center [728, 586] width 892 height 19
click at [1119, 772] on button "Send Message" at bounding box center [1115, 771] width 146 height 34
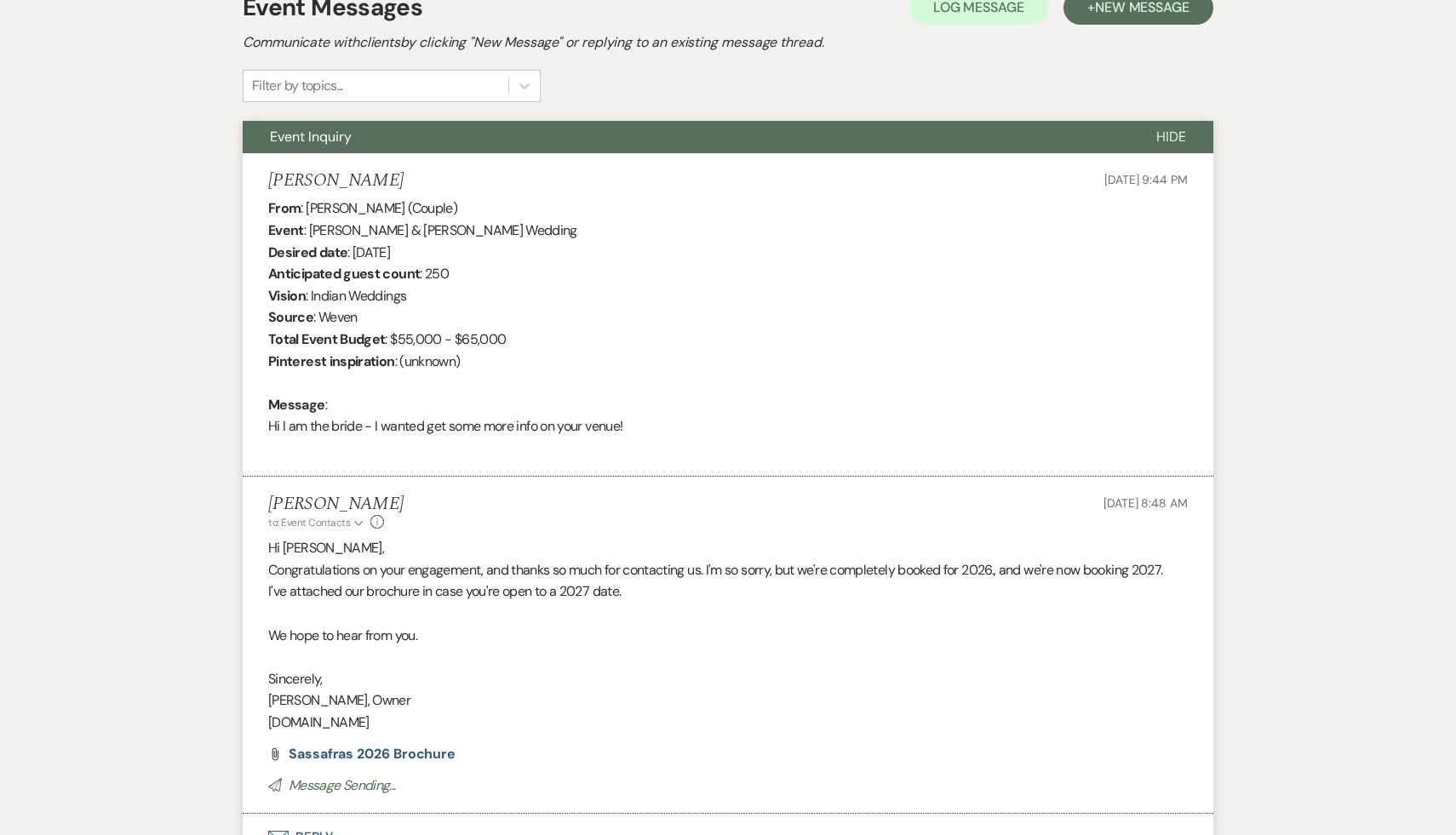
scroll to position [0, 0]
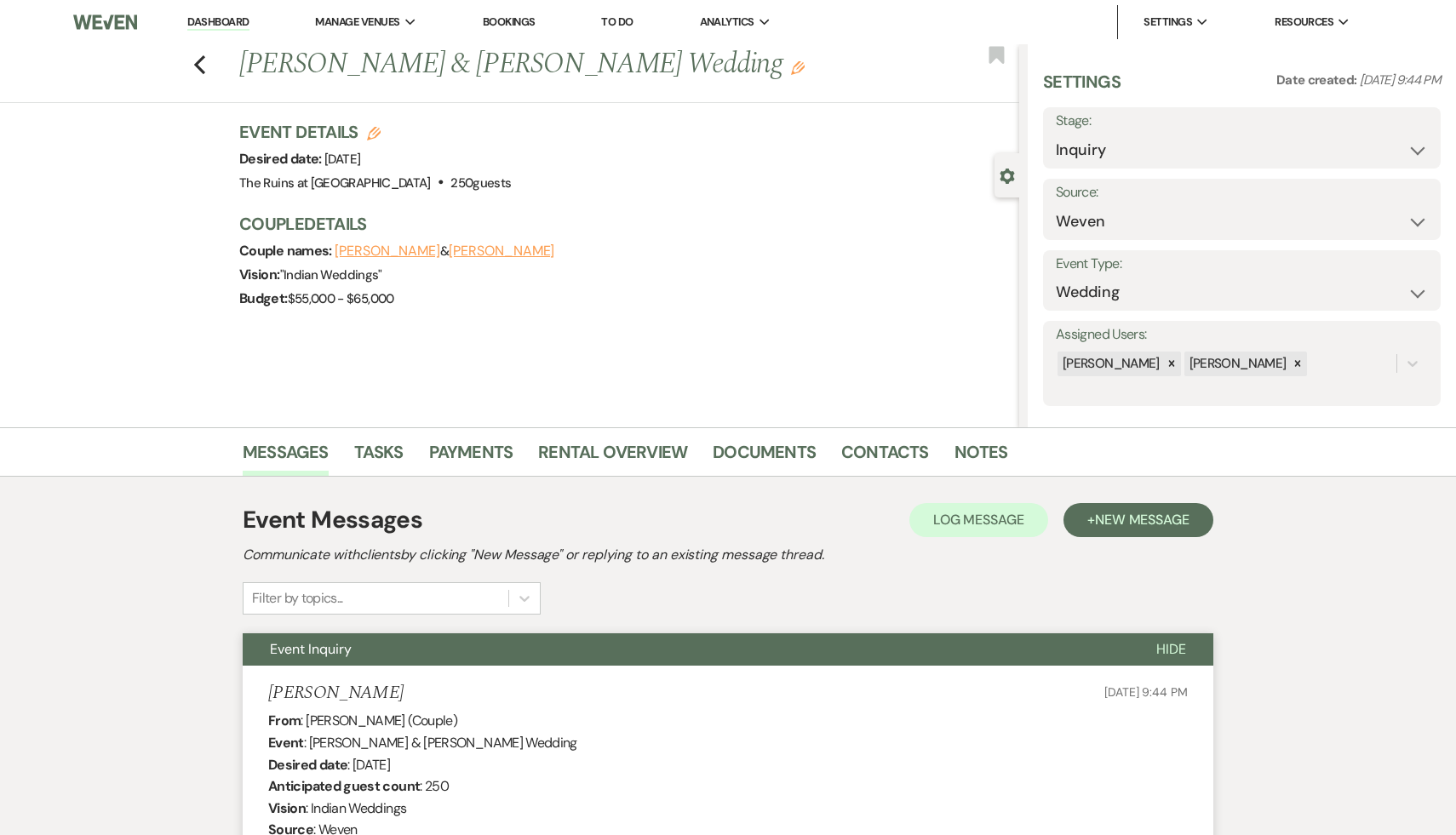
click at [216, 20] on link "Dashboard" at bounding box center [218, 22] width 61 height 16
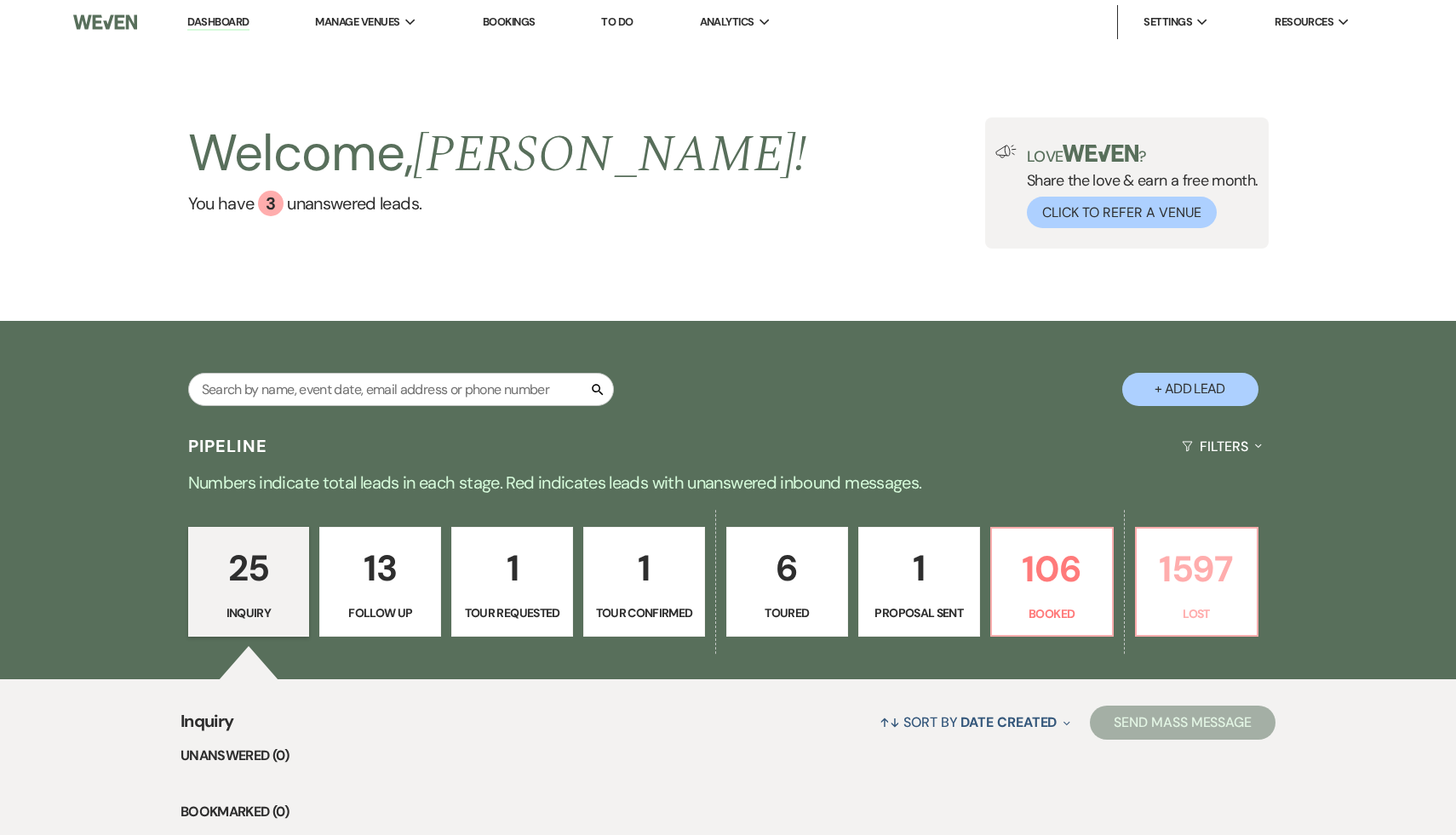
click at [1186, 584] on p "1597" at bounding box center [1197, 568] width 100 height 57
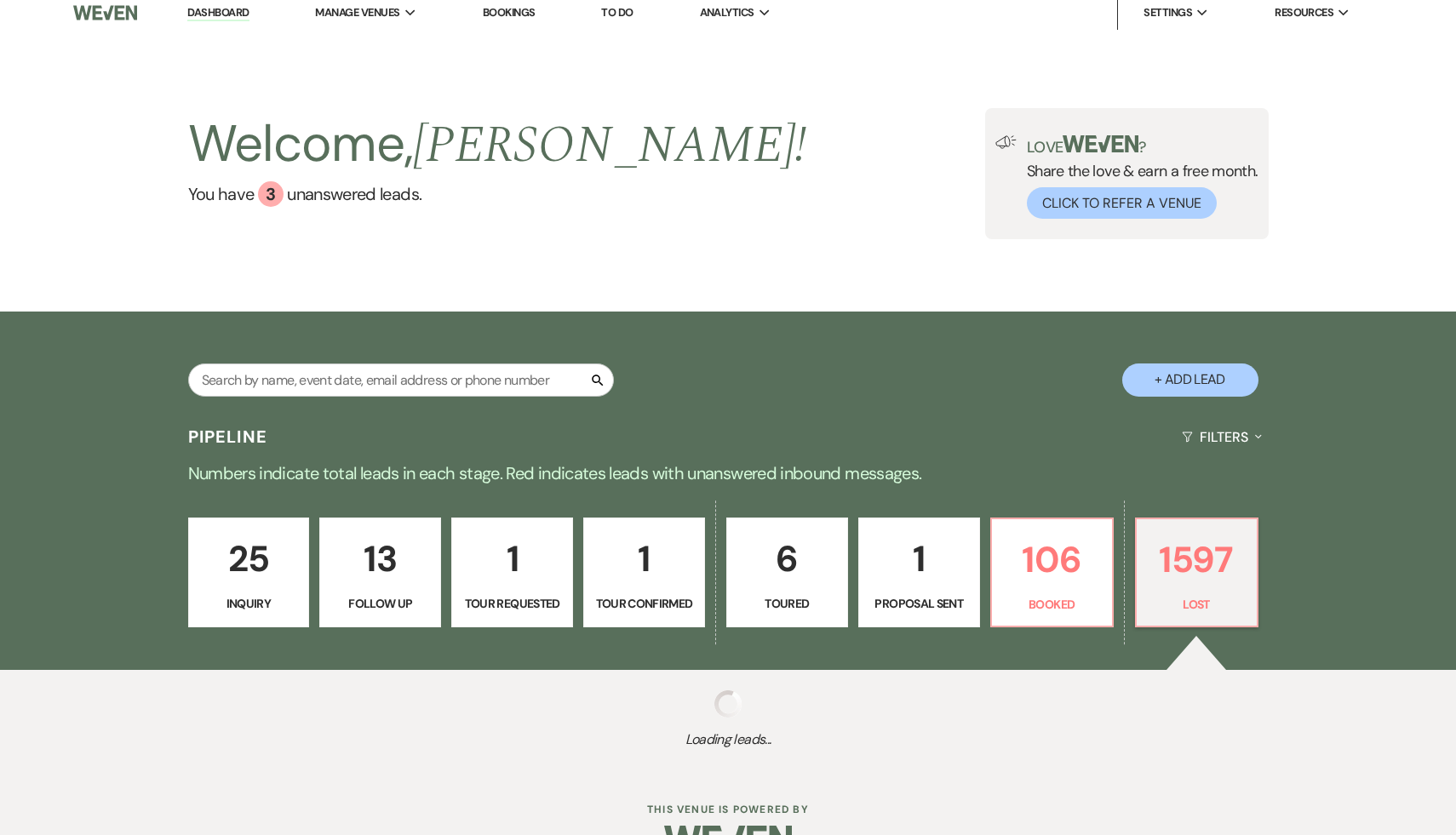
scroll to position [10, 0]
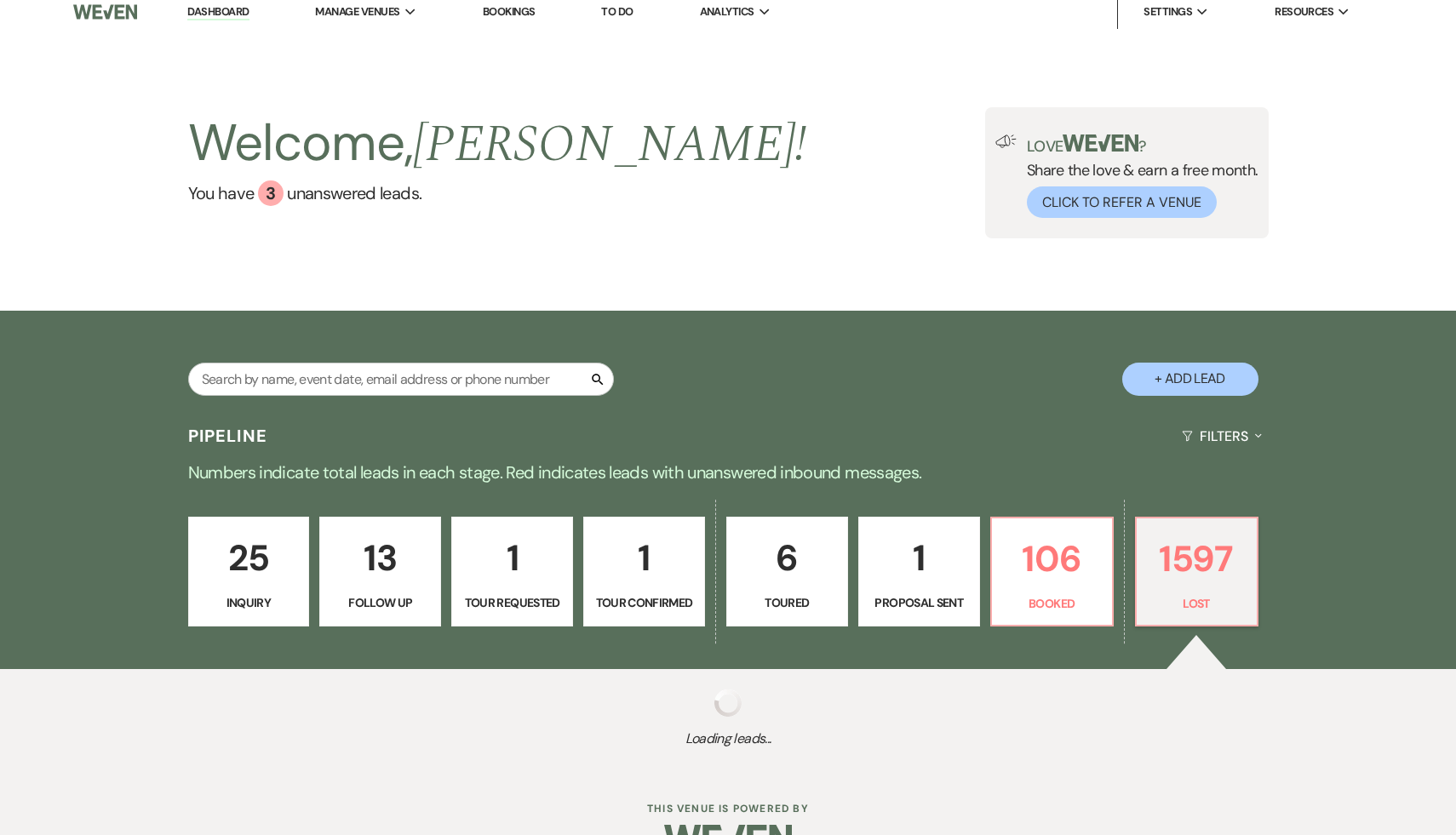
select select "8"
select select "1"
select select "8"
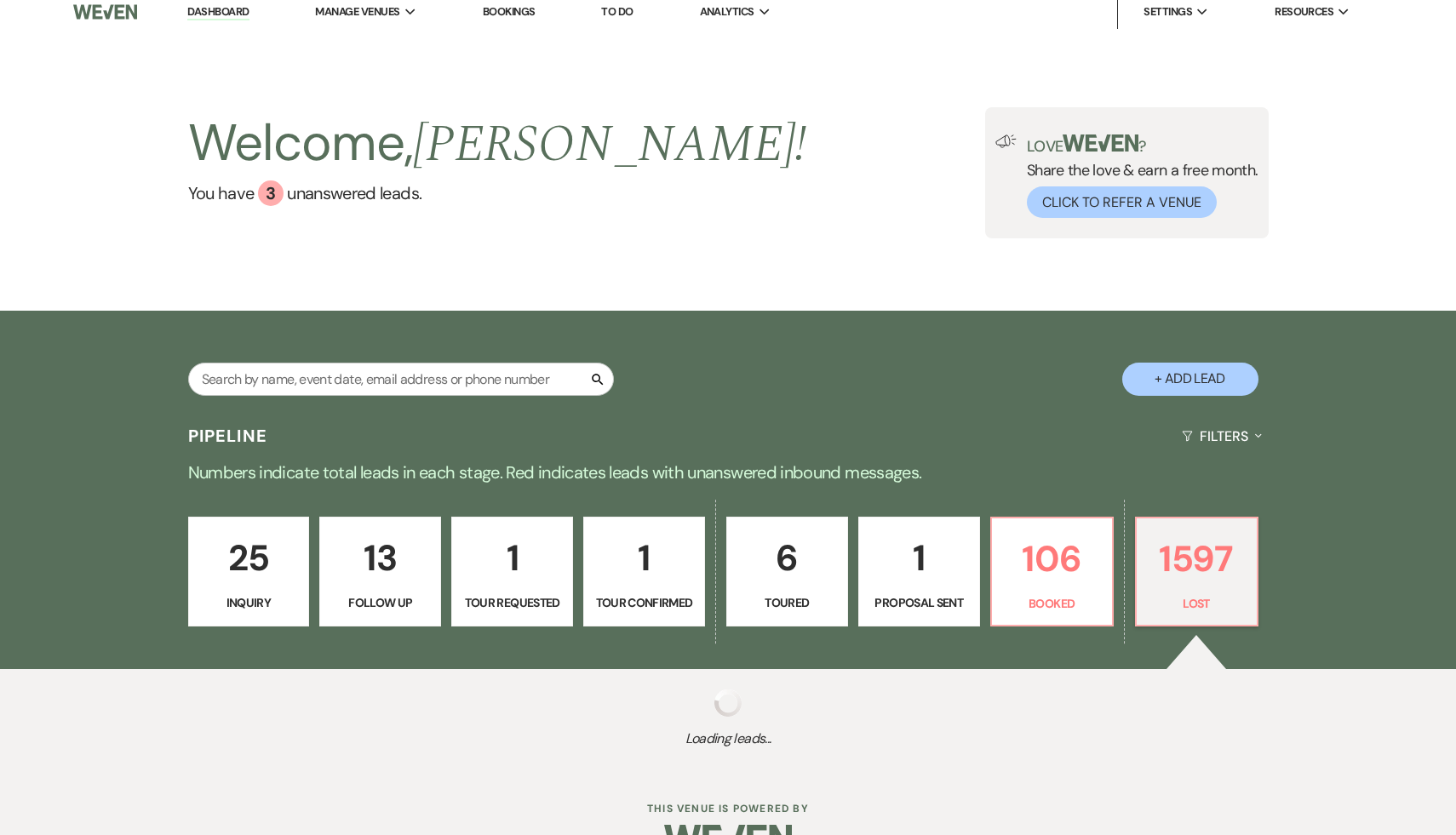
select select "7"
select select "8"
select select "7"
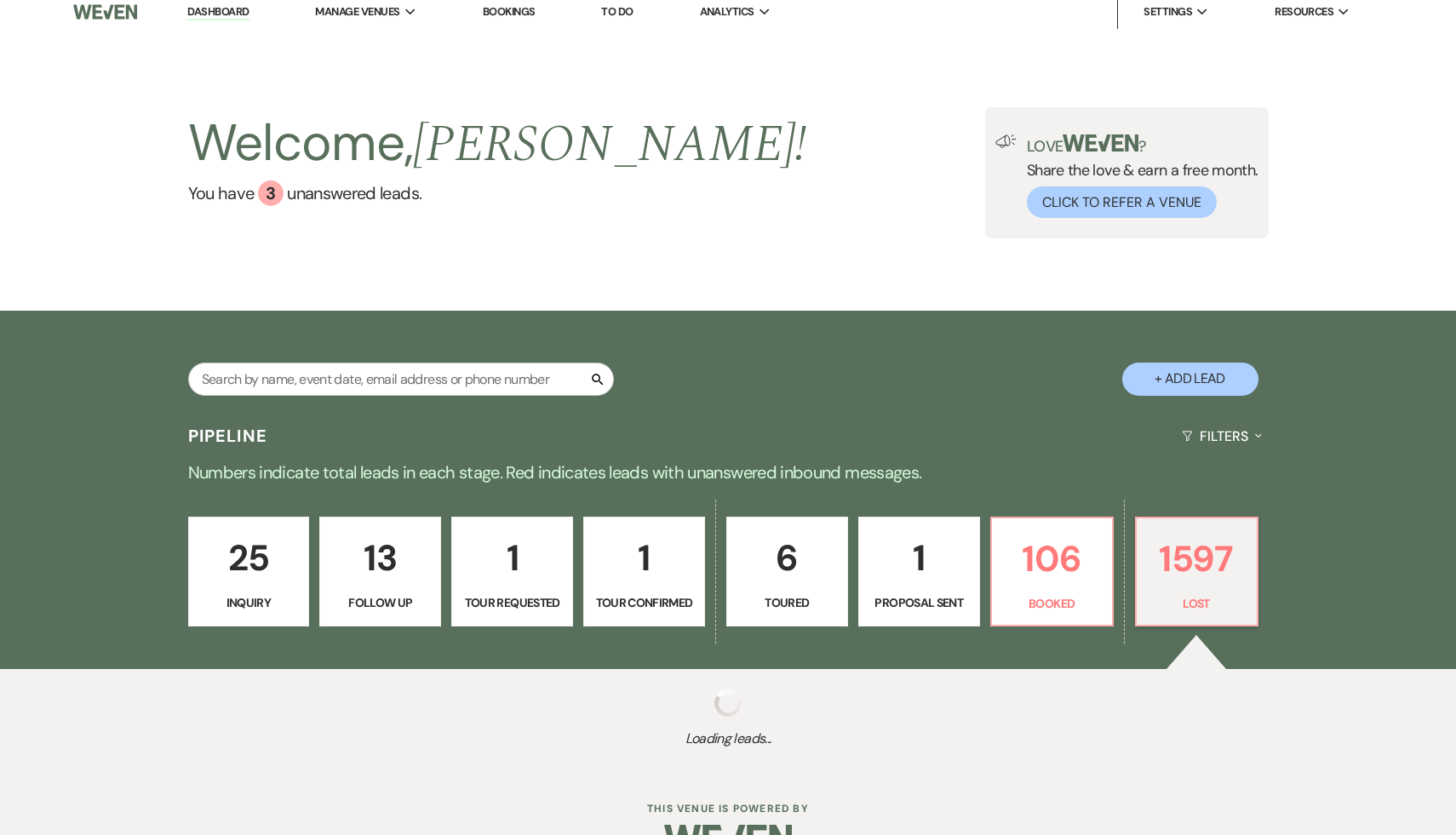
select select "8"
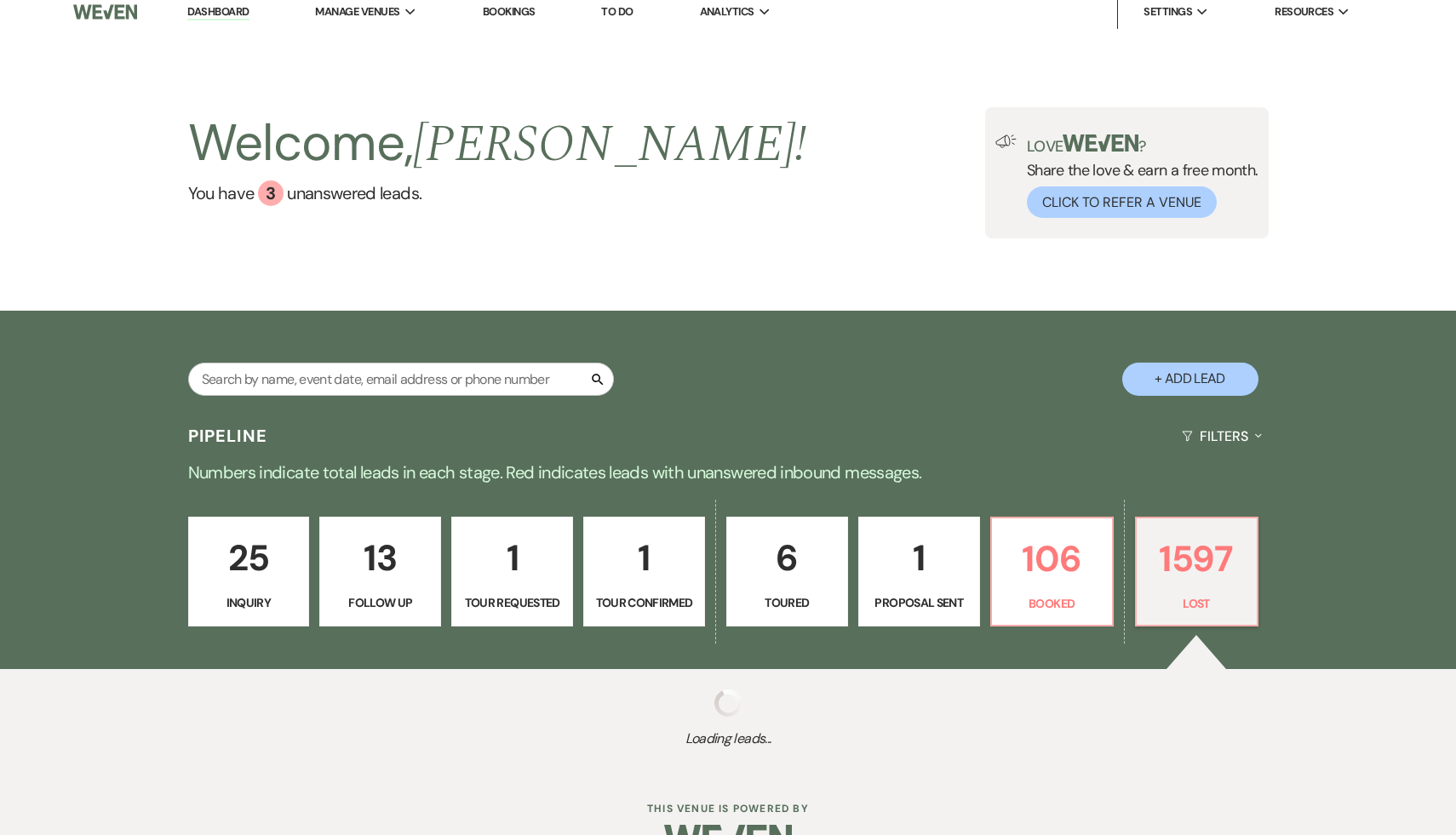
select select "7"
select select "8"
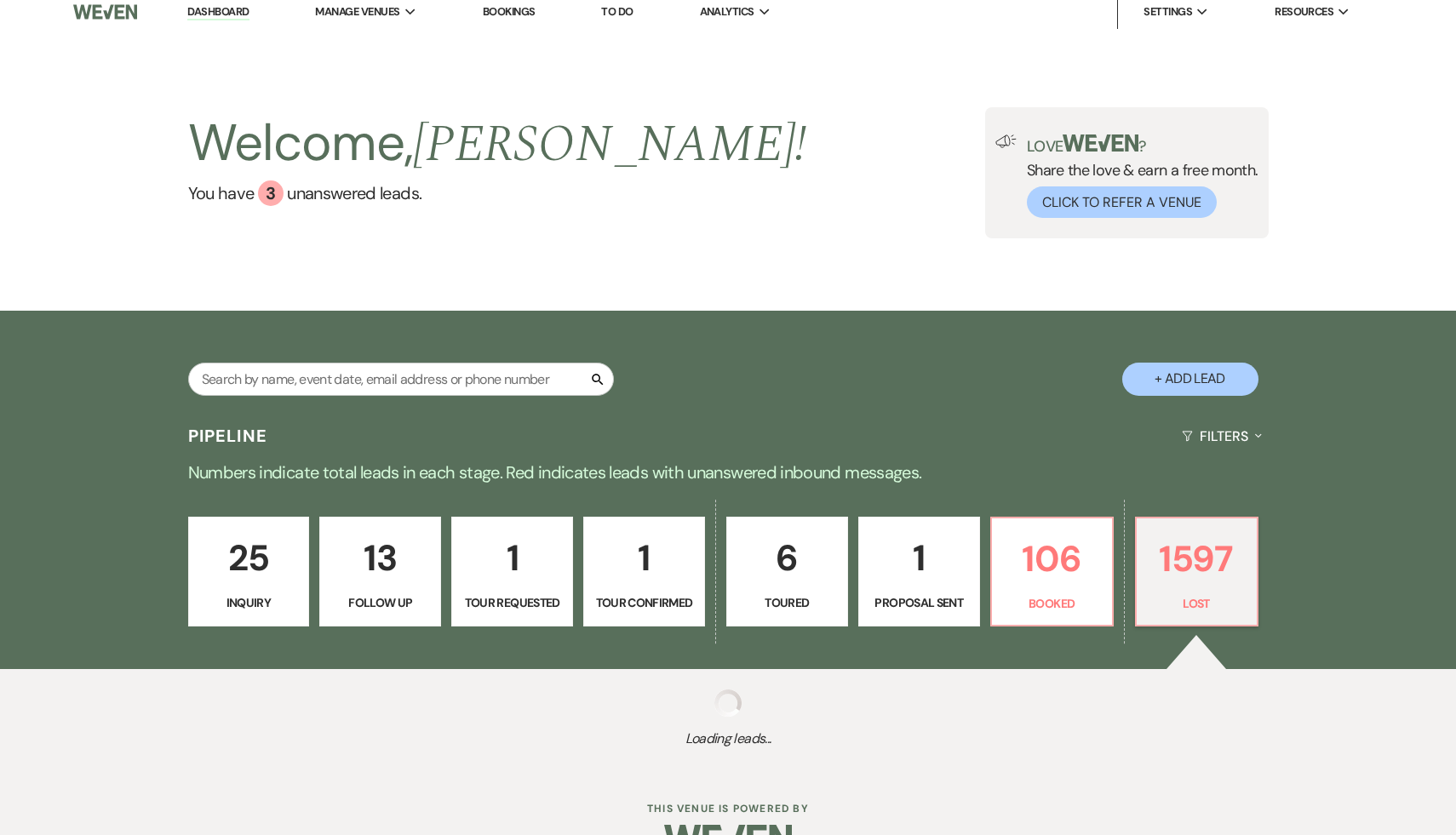
select select "8"
select select "10"
select select "8"
select select "10"
select select "8"
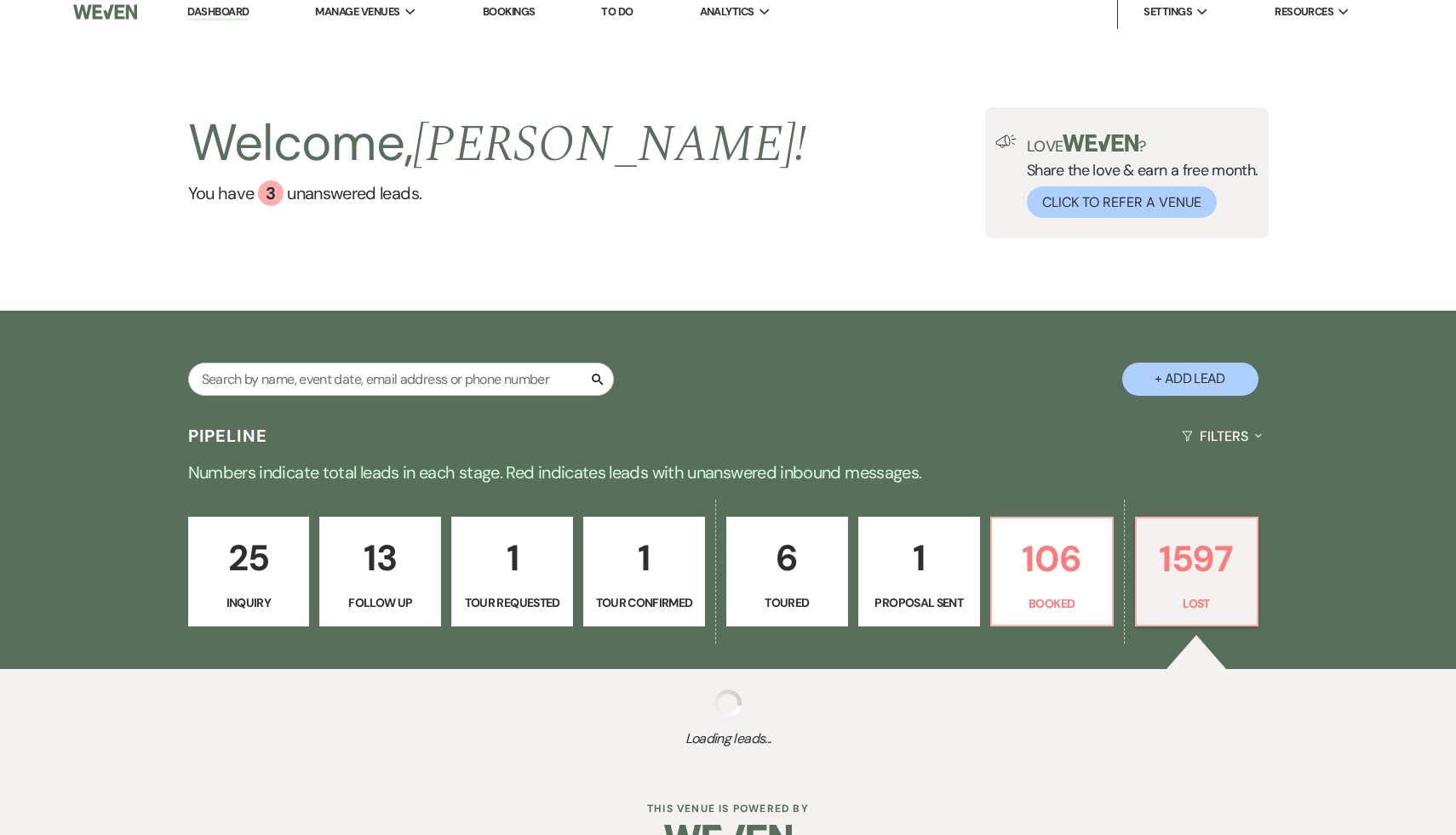
select select "8"
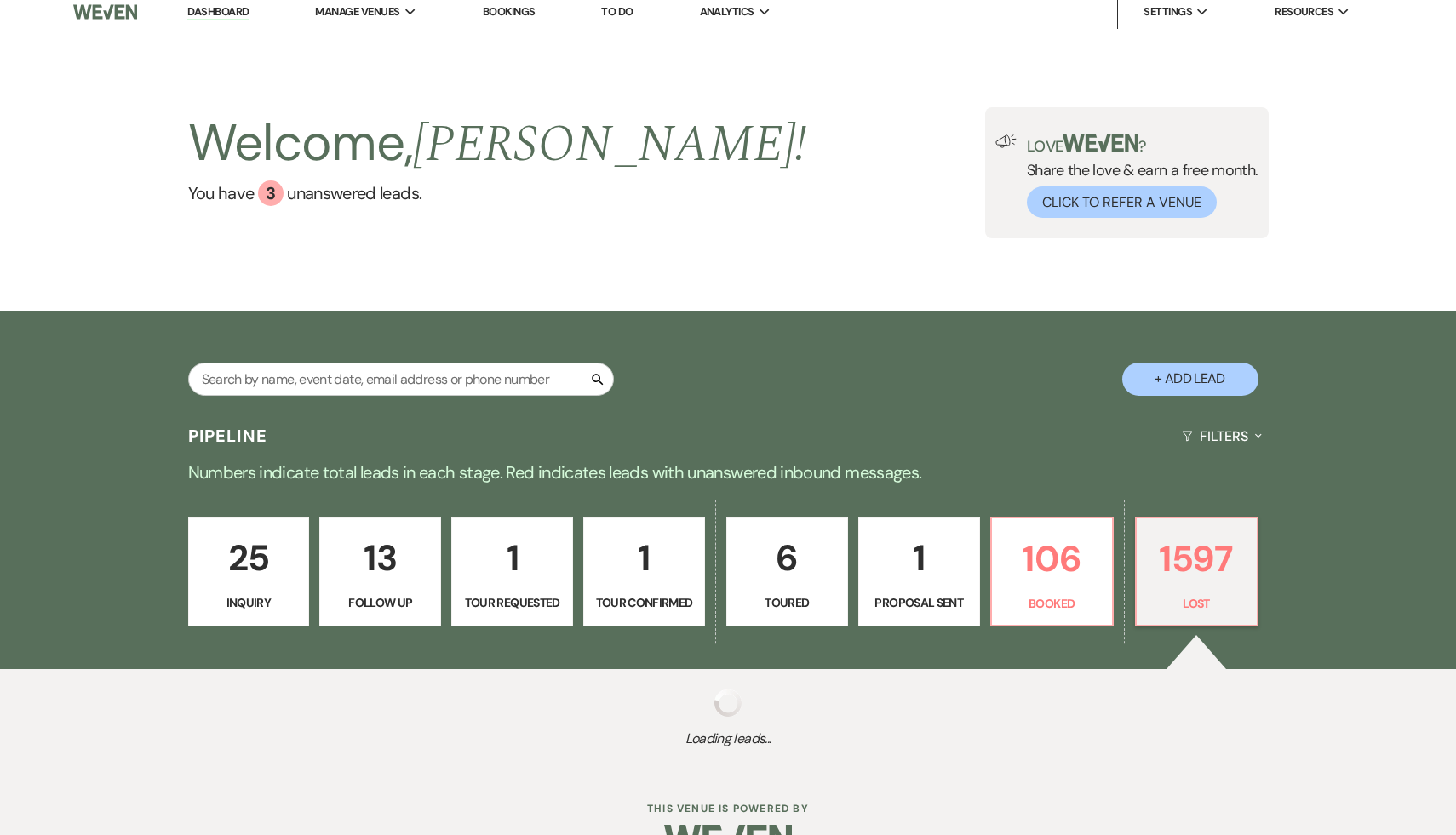
select select "8"
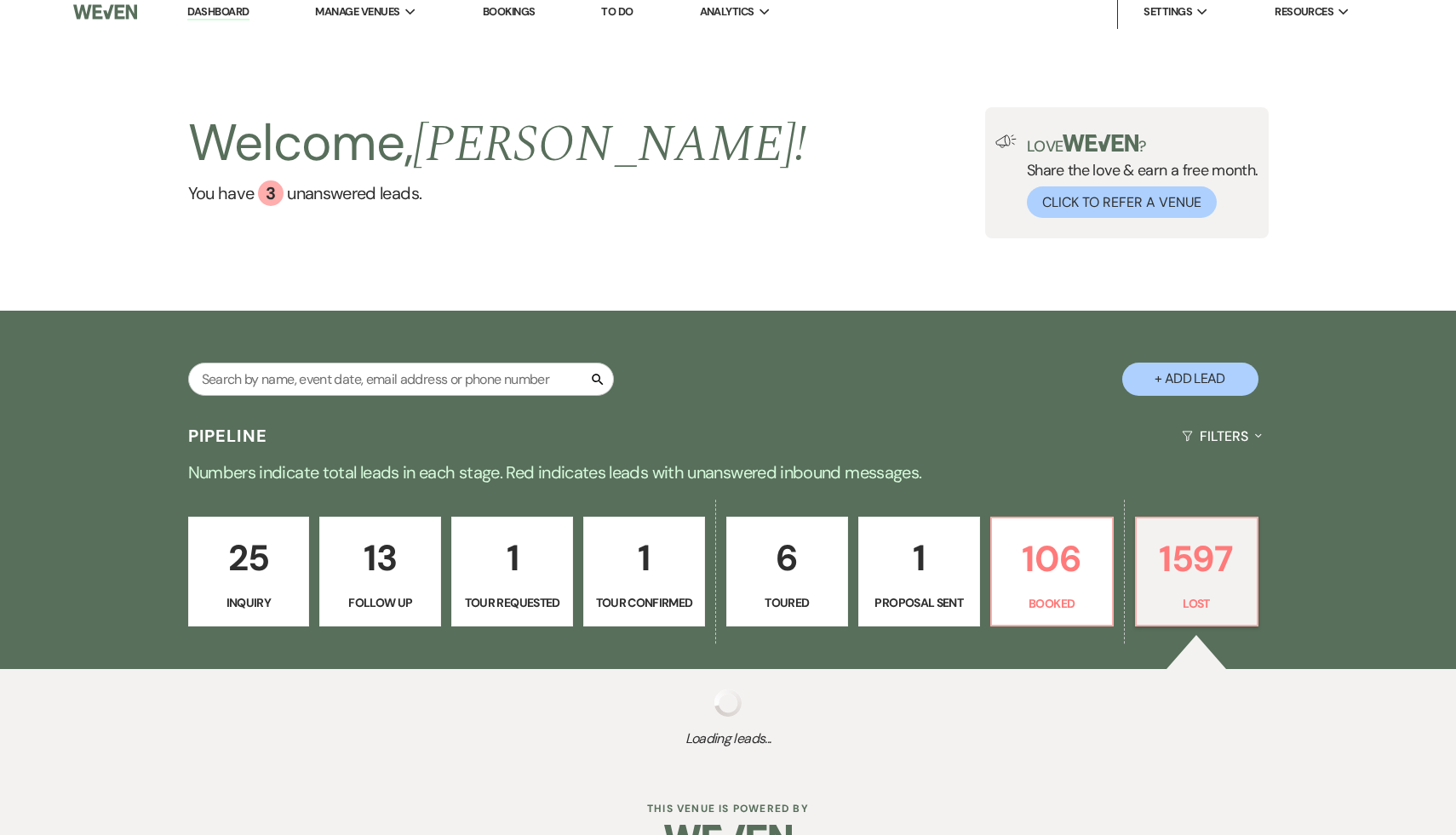
select select "8"
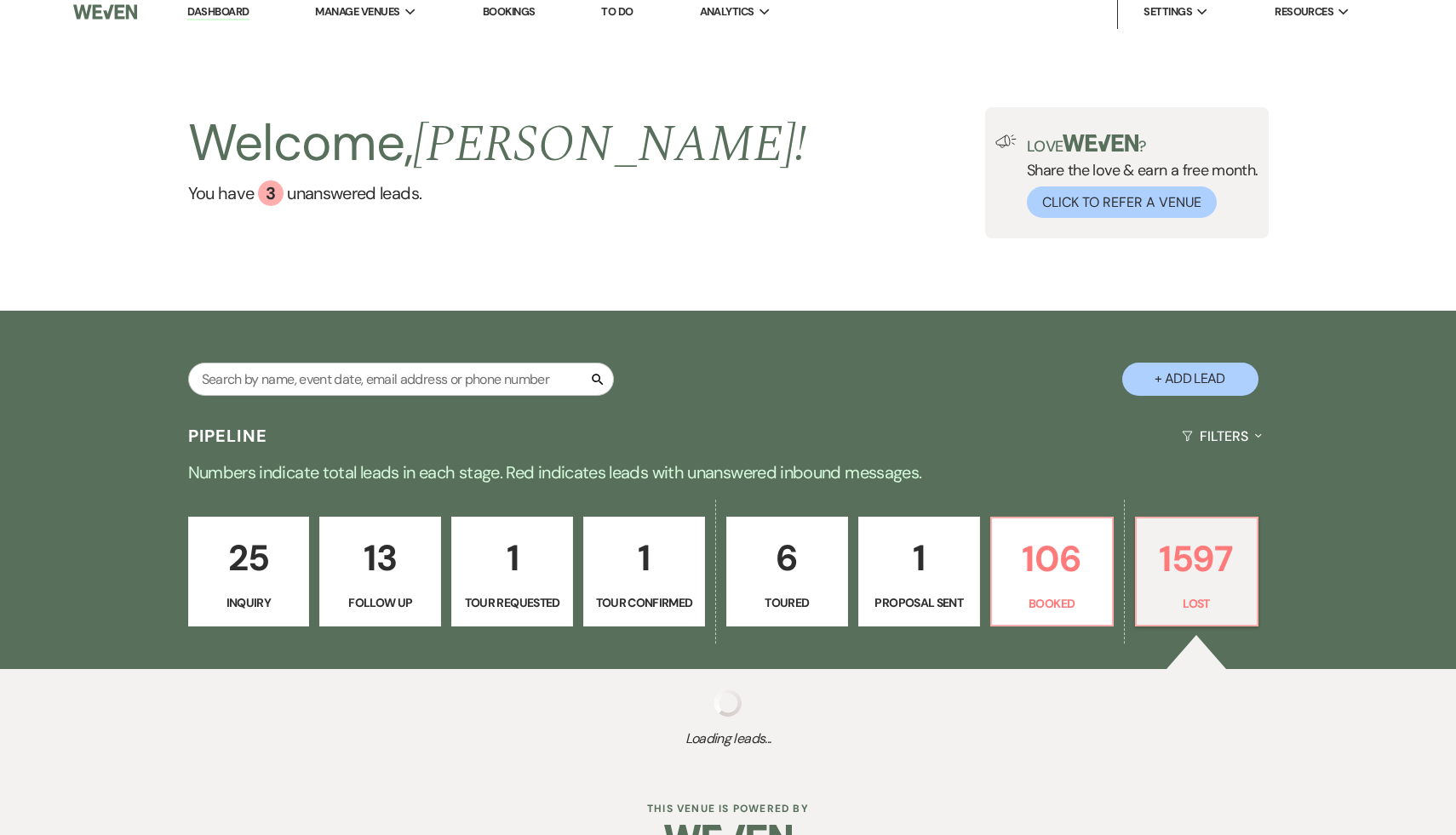
select select "8"
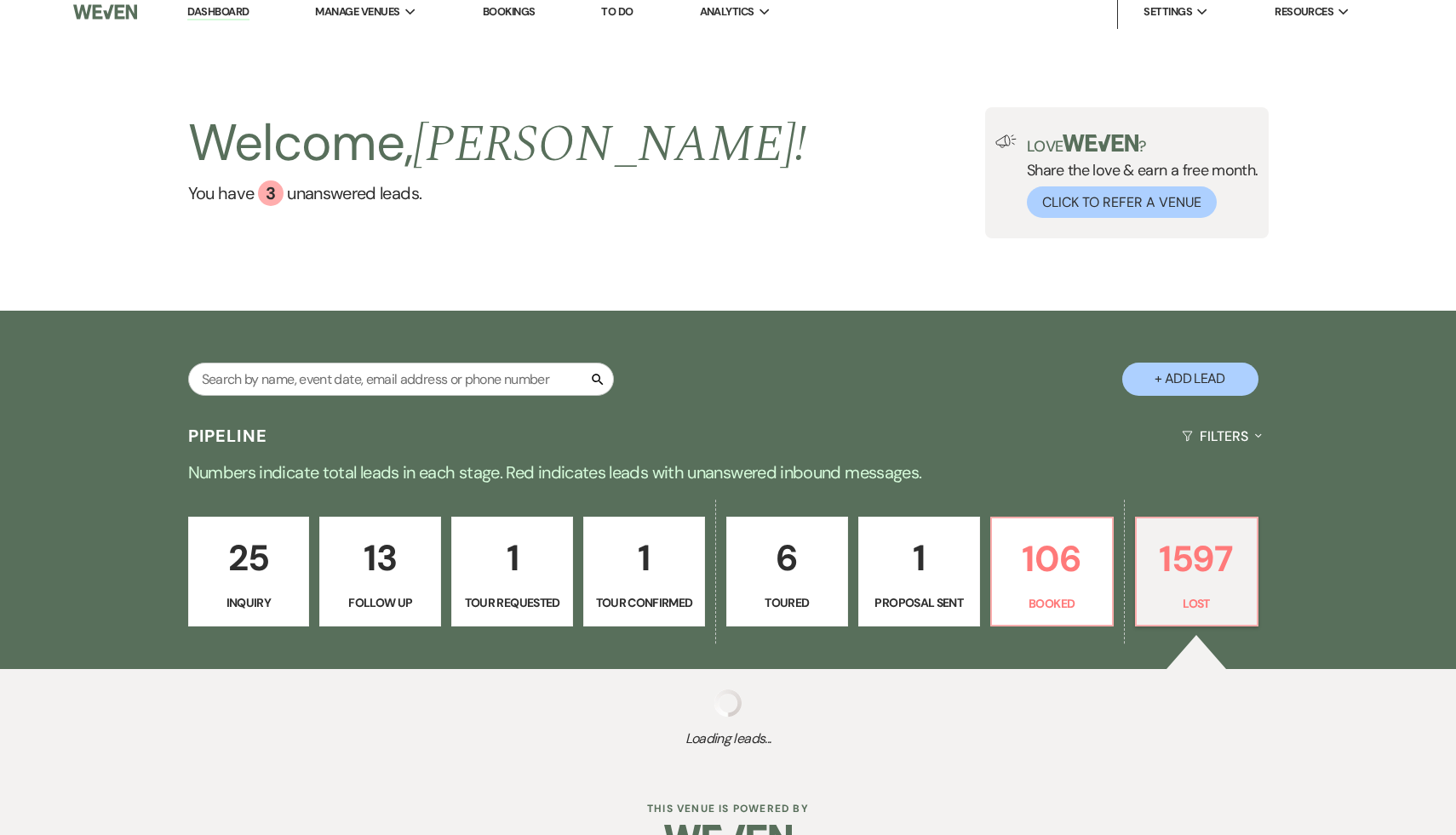
select select "8"
select select "7"
select select "8"
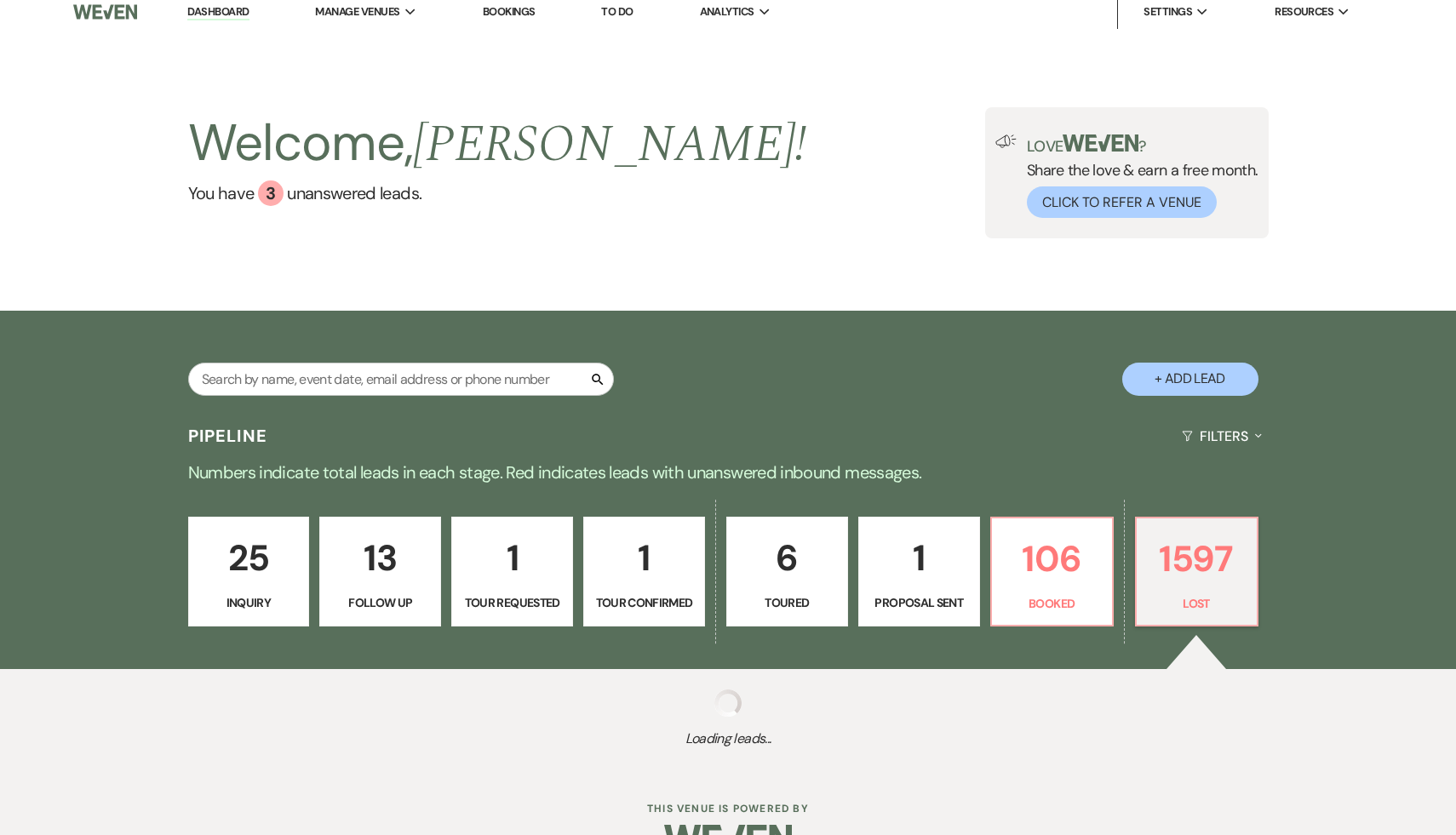
select select "8"
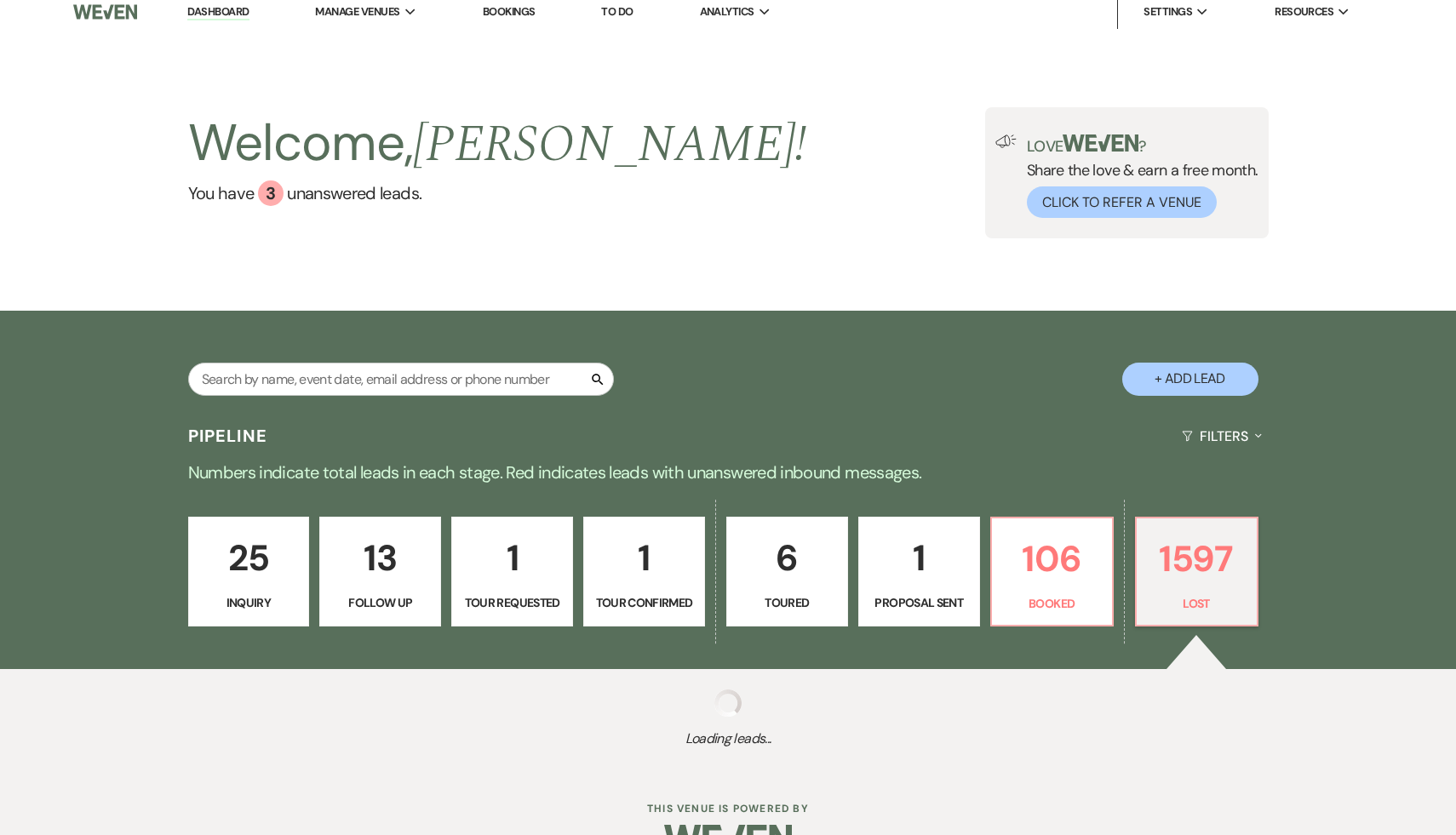
select select "8"
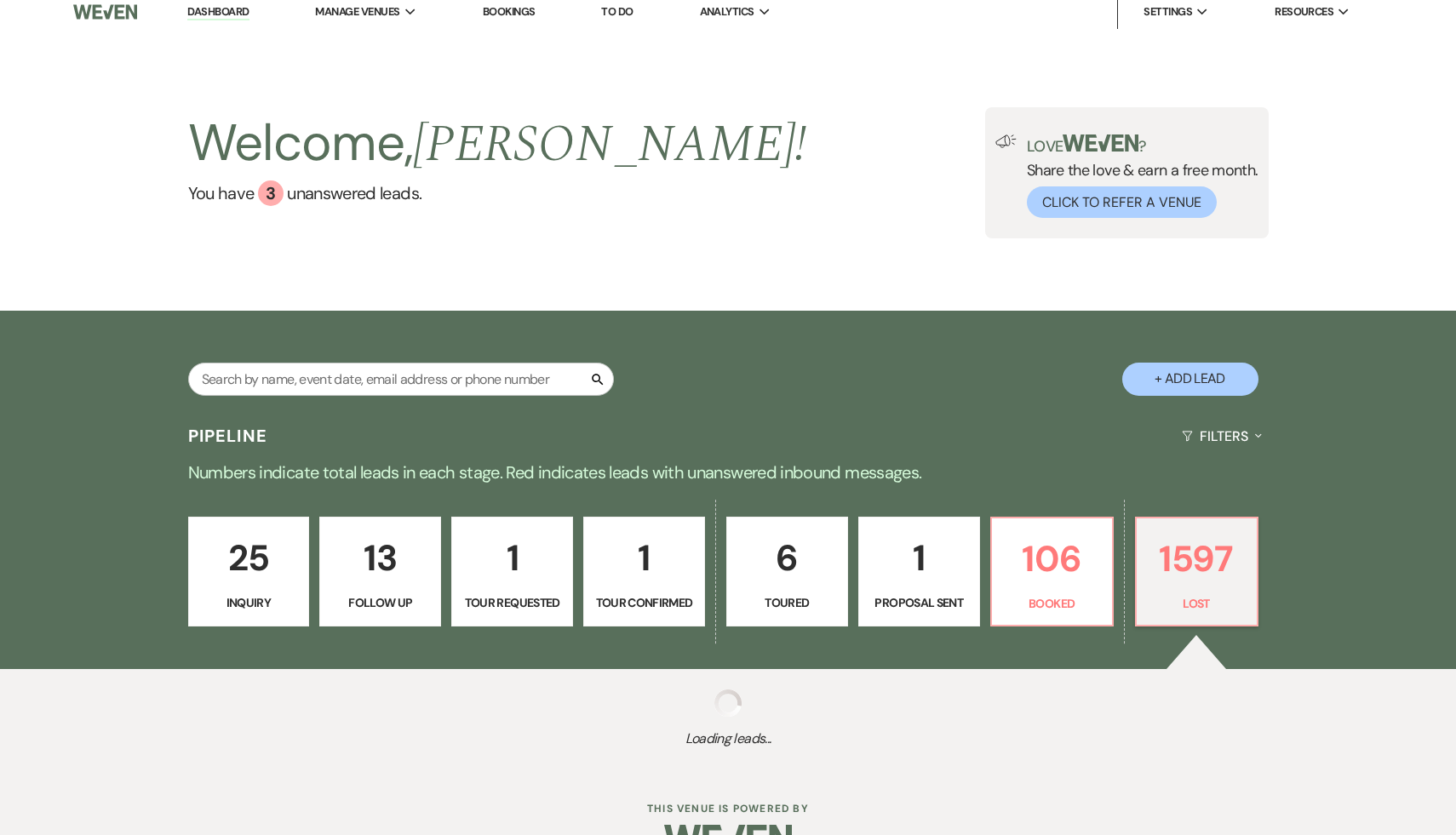
select select "8"
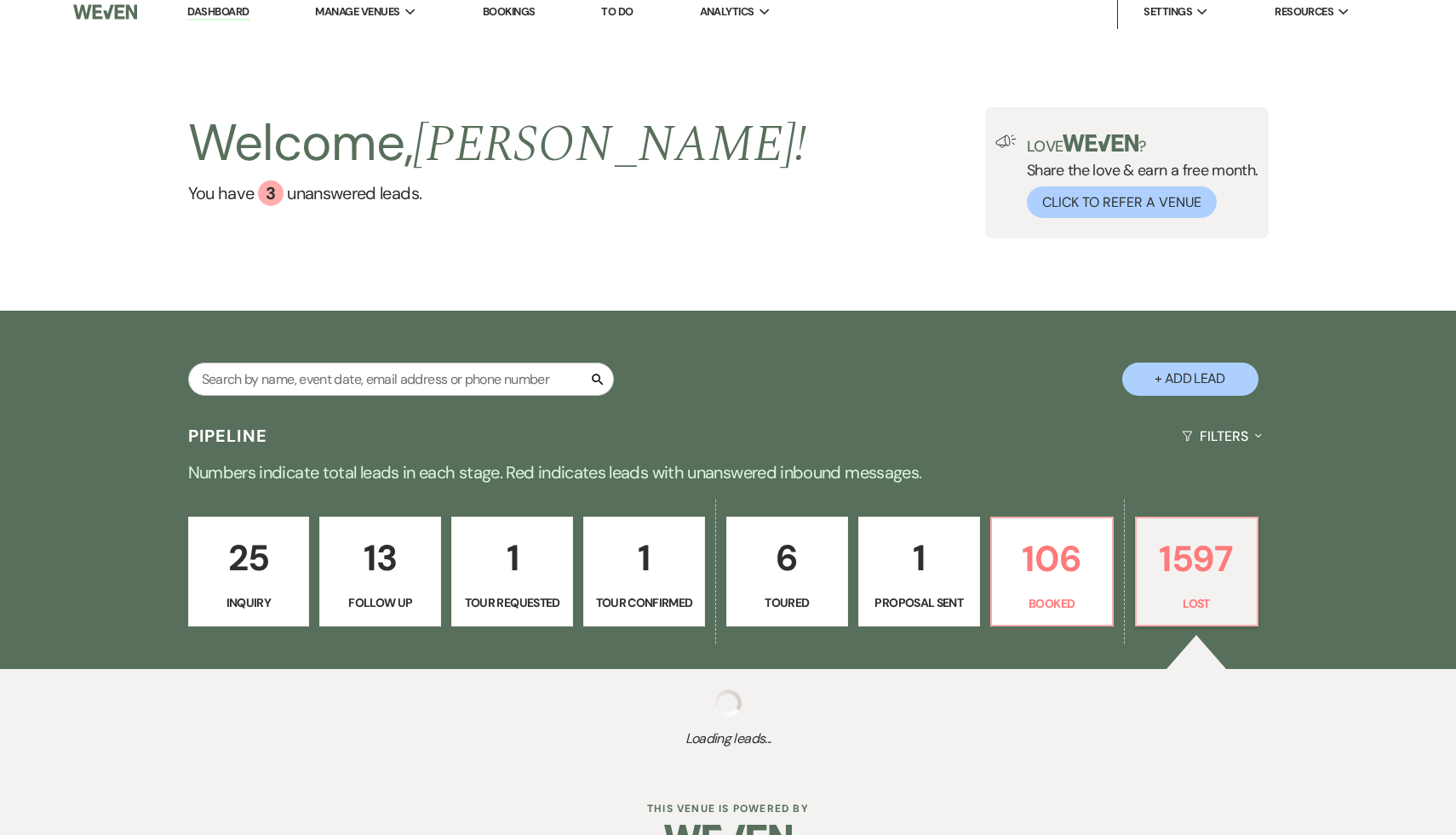
select select "5"
select select "8"
select select "5"
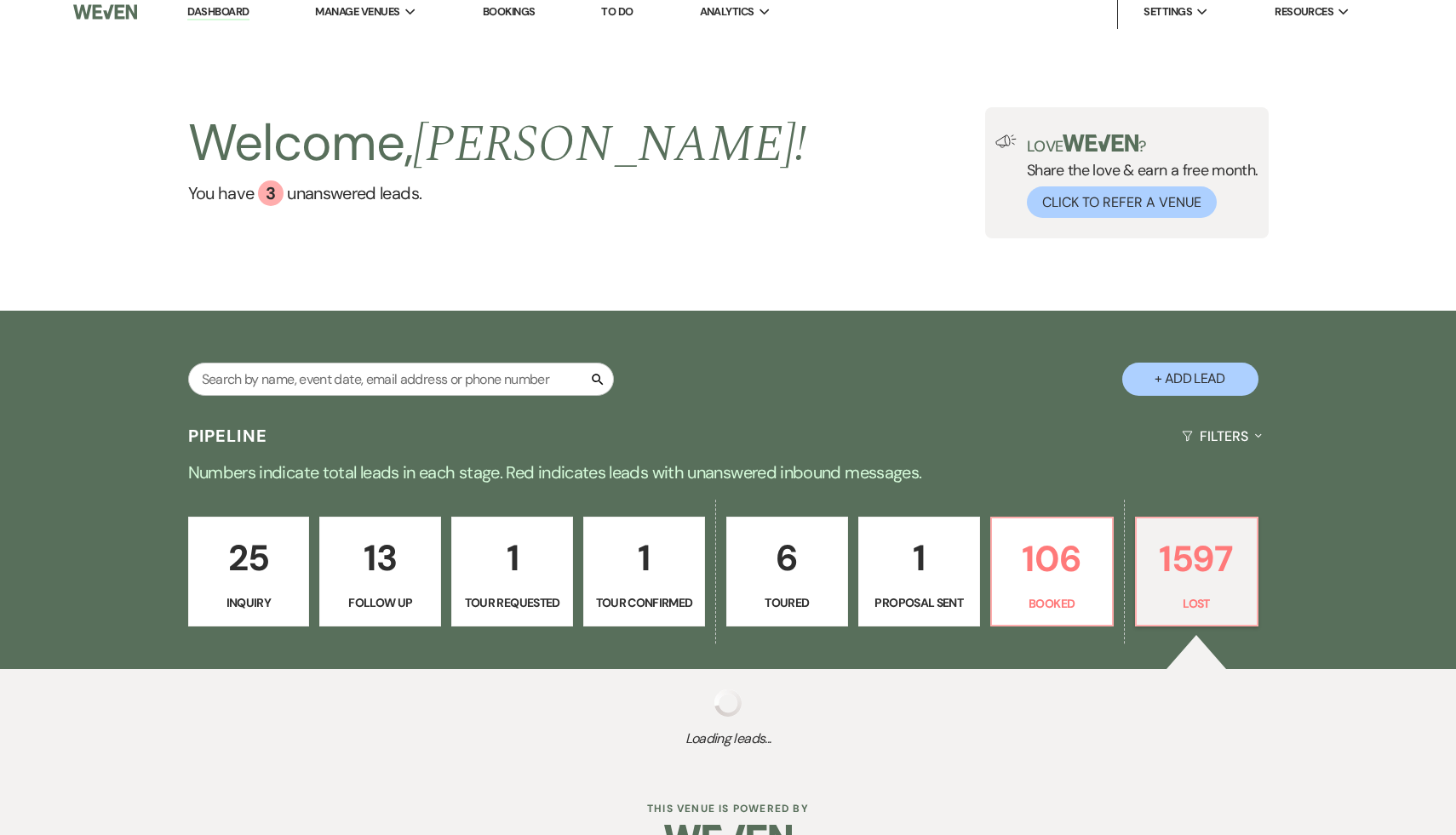
select select "8"
select select "5"
select select "8"
select select "5"
select select "8"
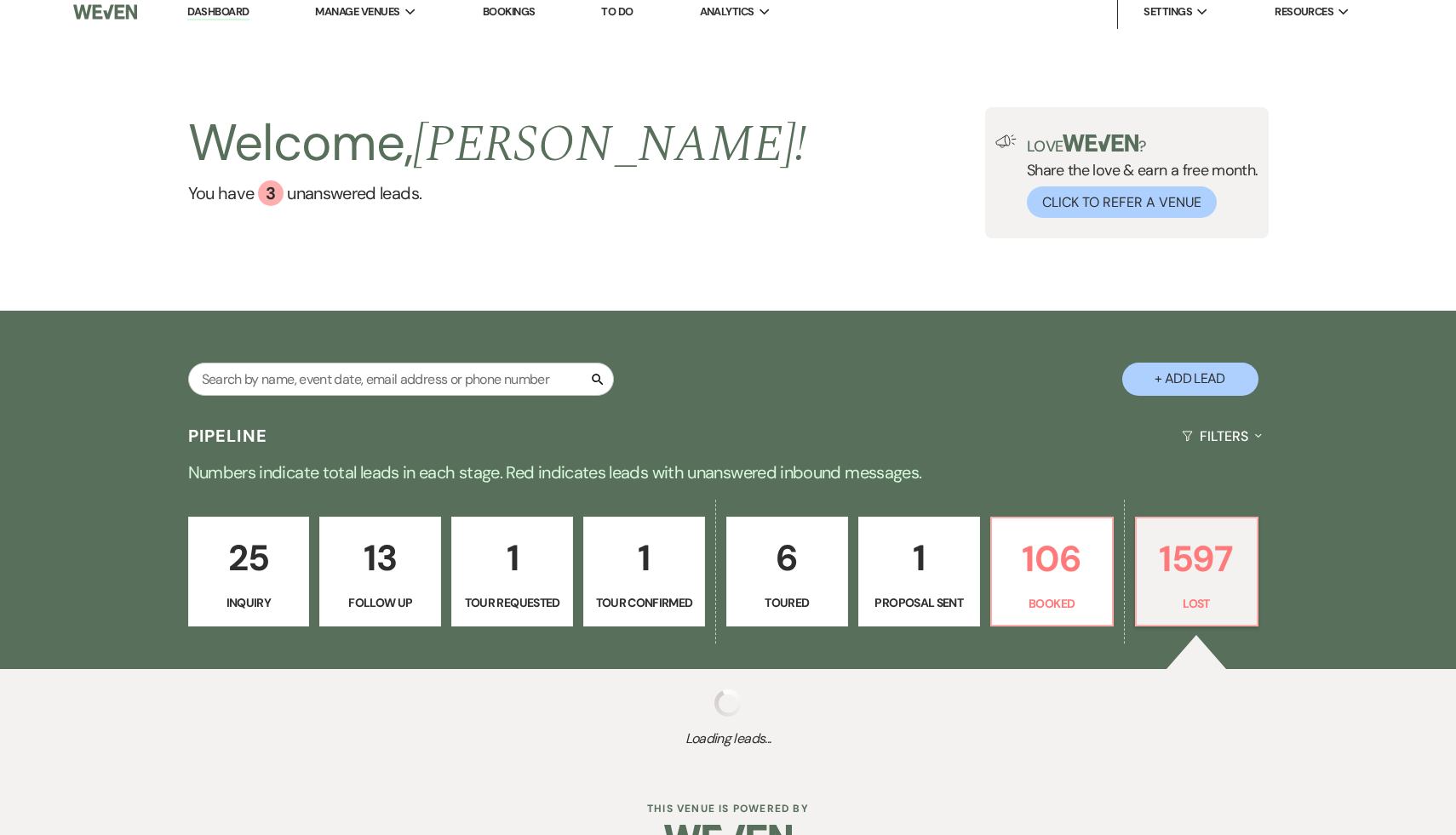
select select "5"
select select "8"
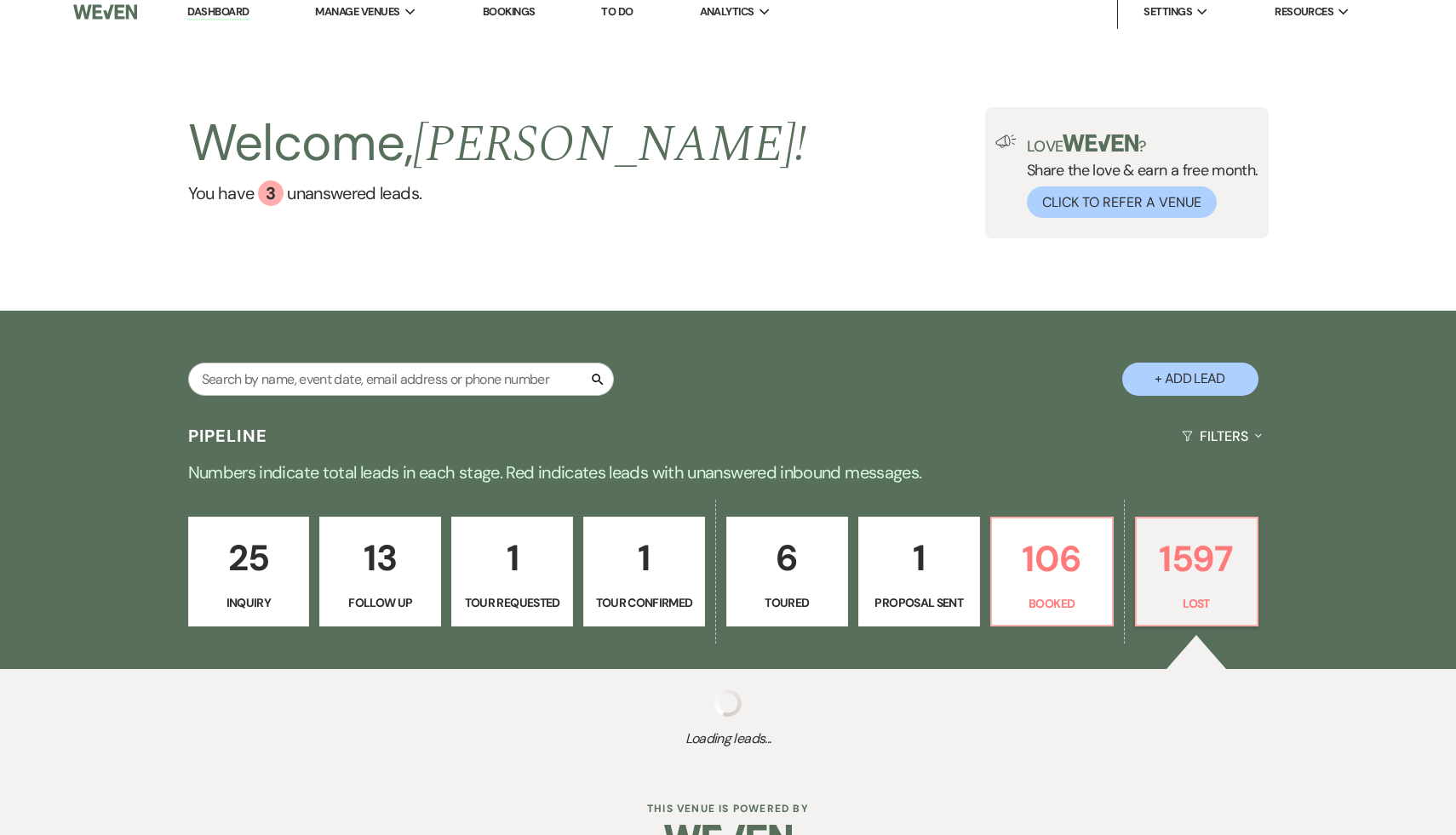
select select "8"
select select "5"
select select "8"
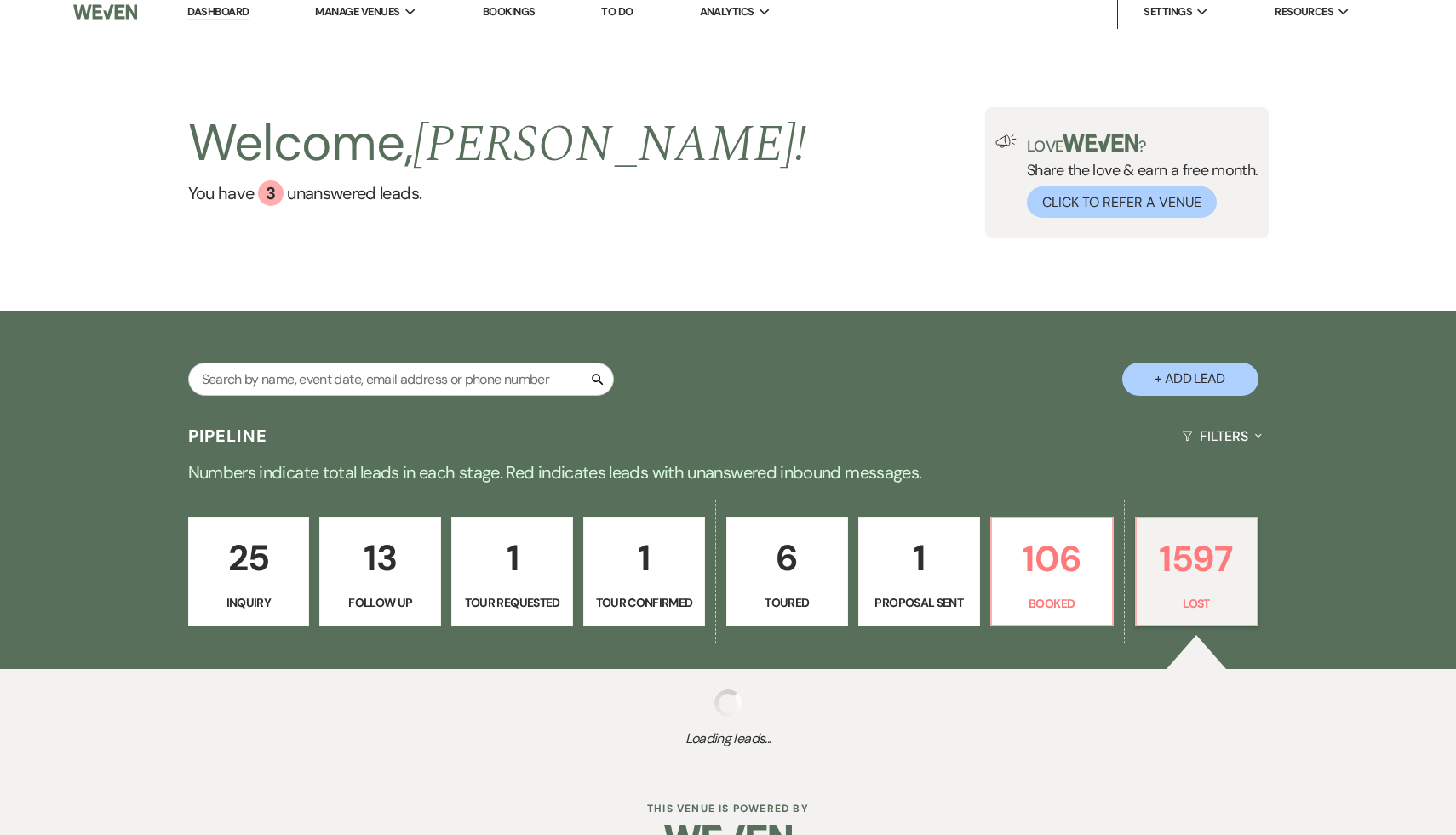
select select "8"
select select "5"
select select "8"
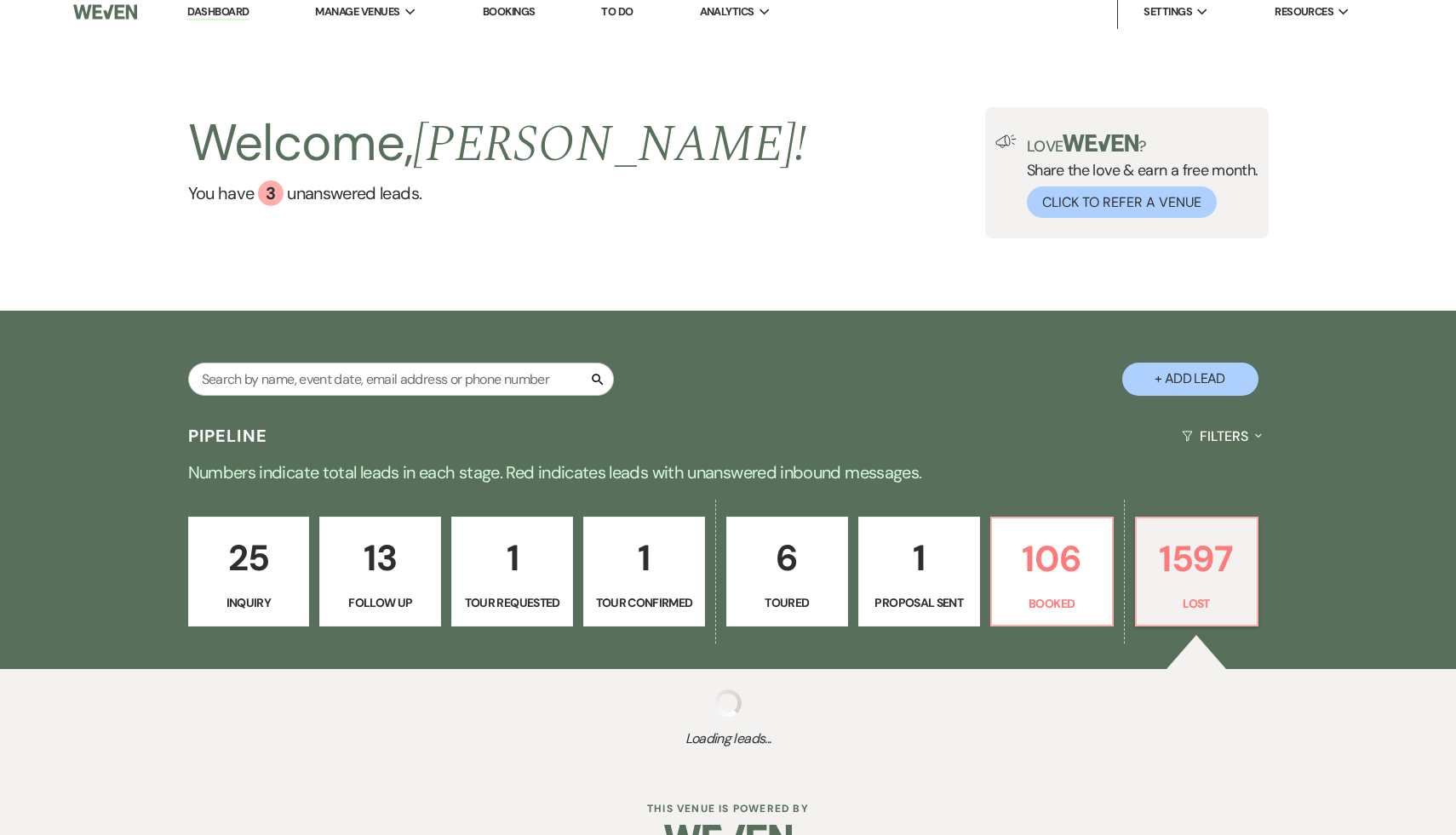
select select "8"
select select "5"
select select "8"
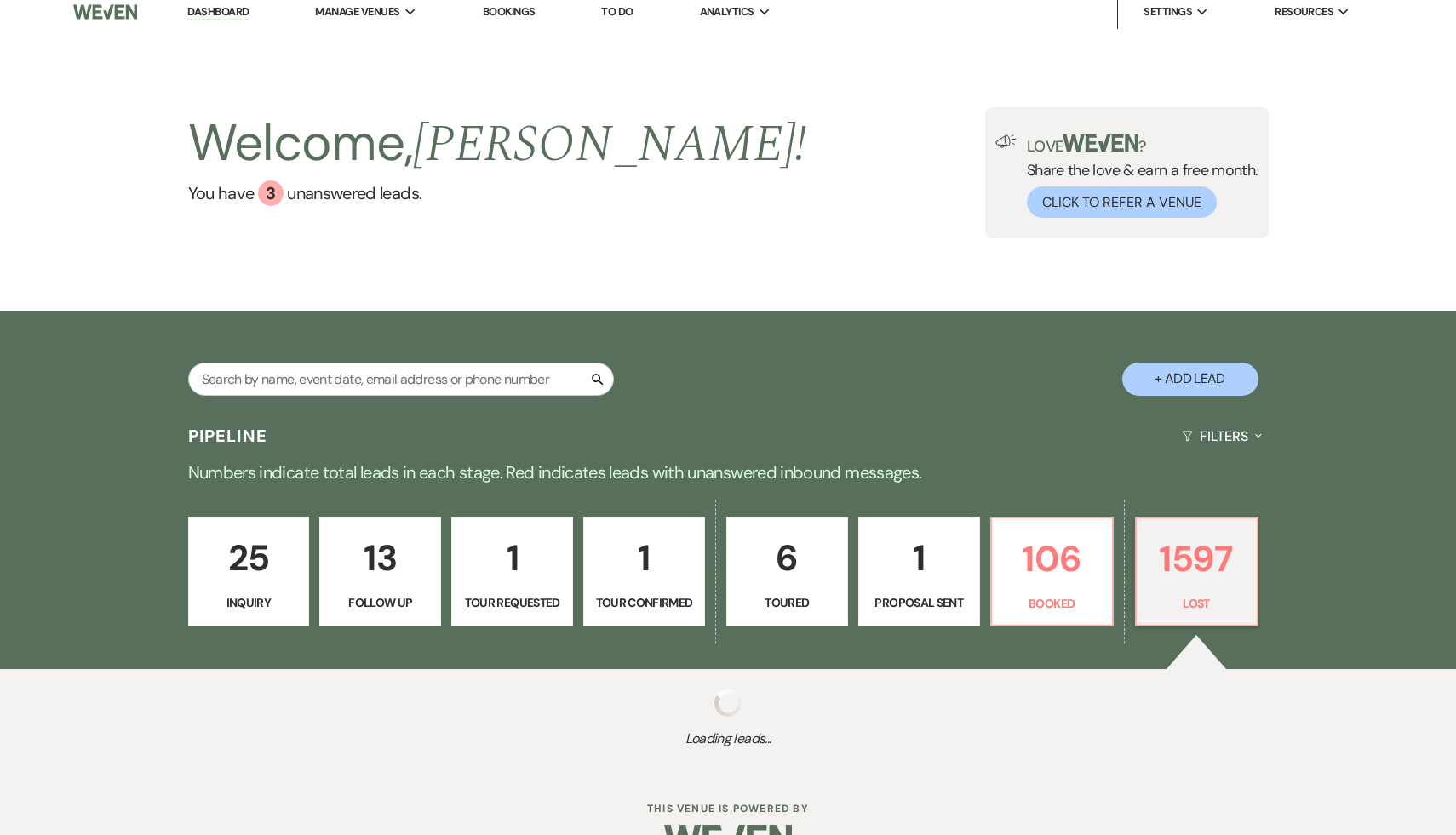
select select "8"
select select "7"
select select "8"
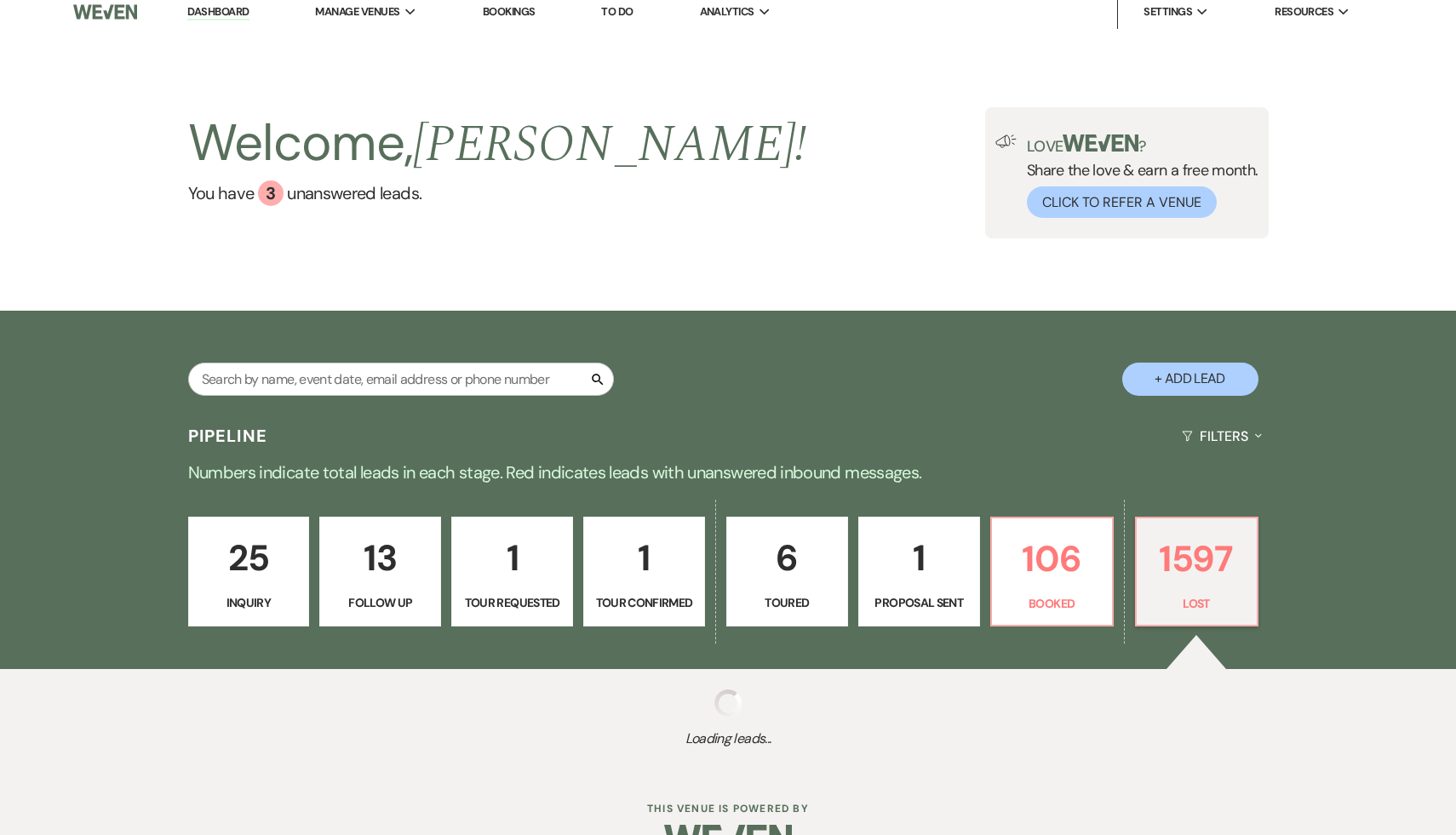
select select "8"
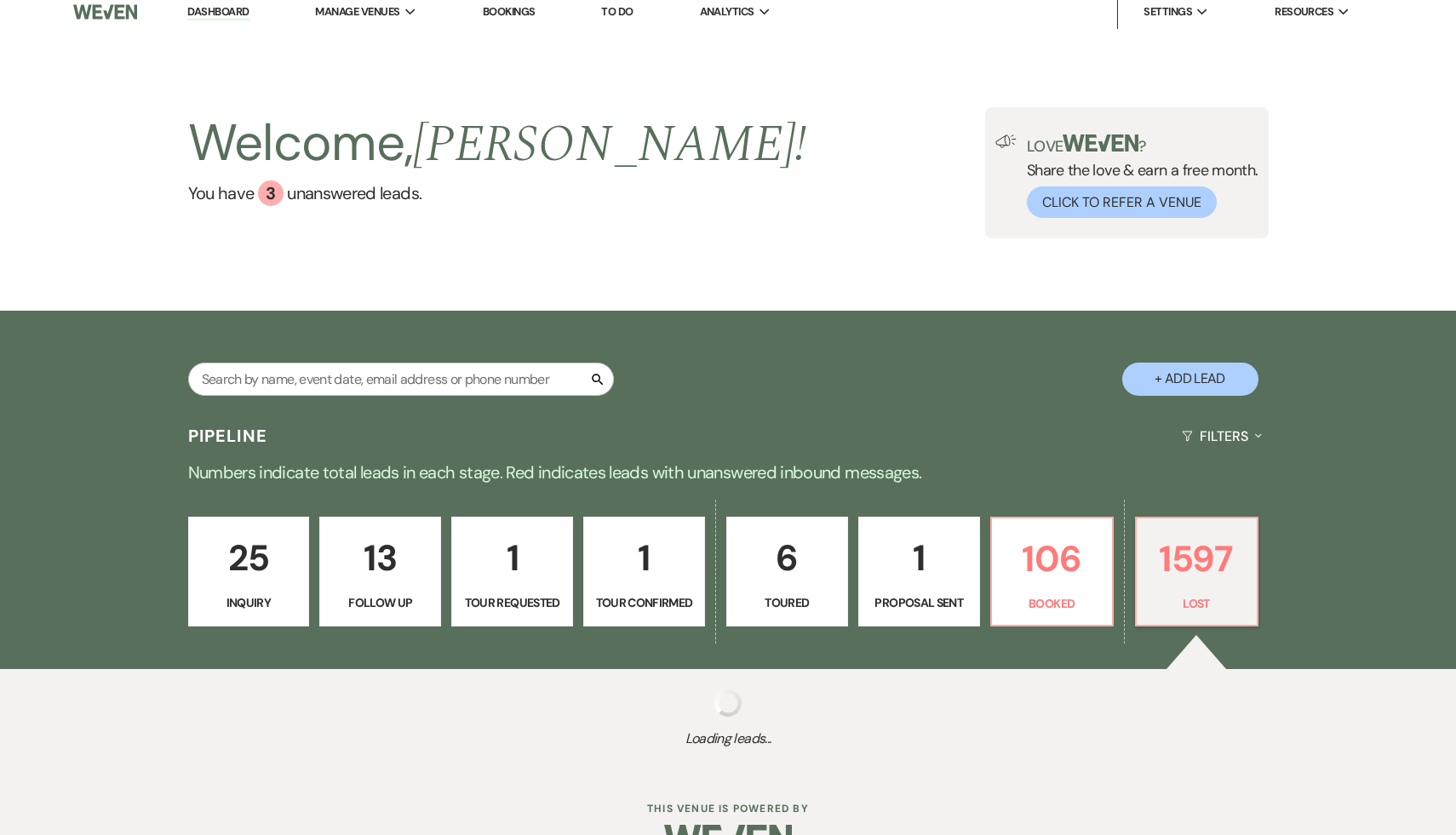
select select "7"
select select "8"
select select "5"
select select "8"
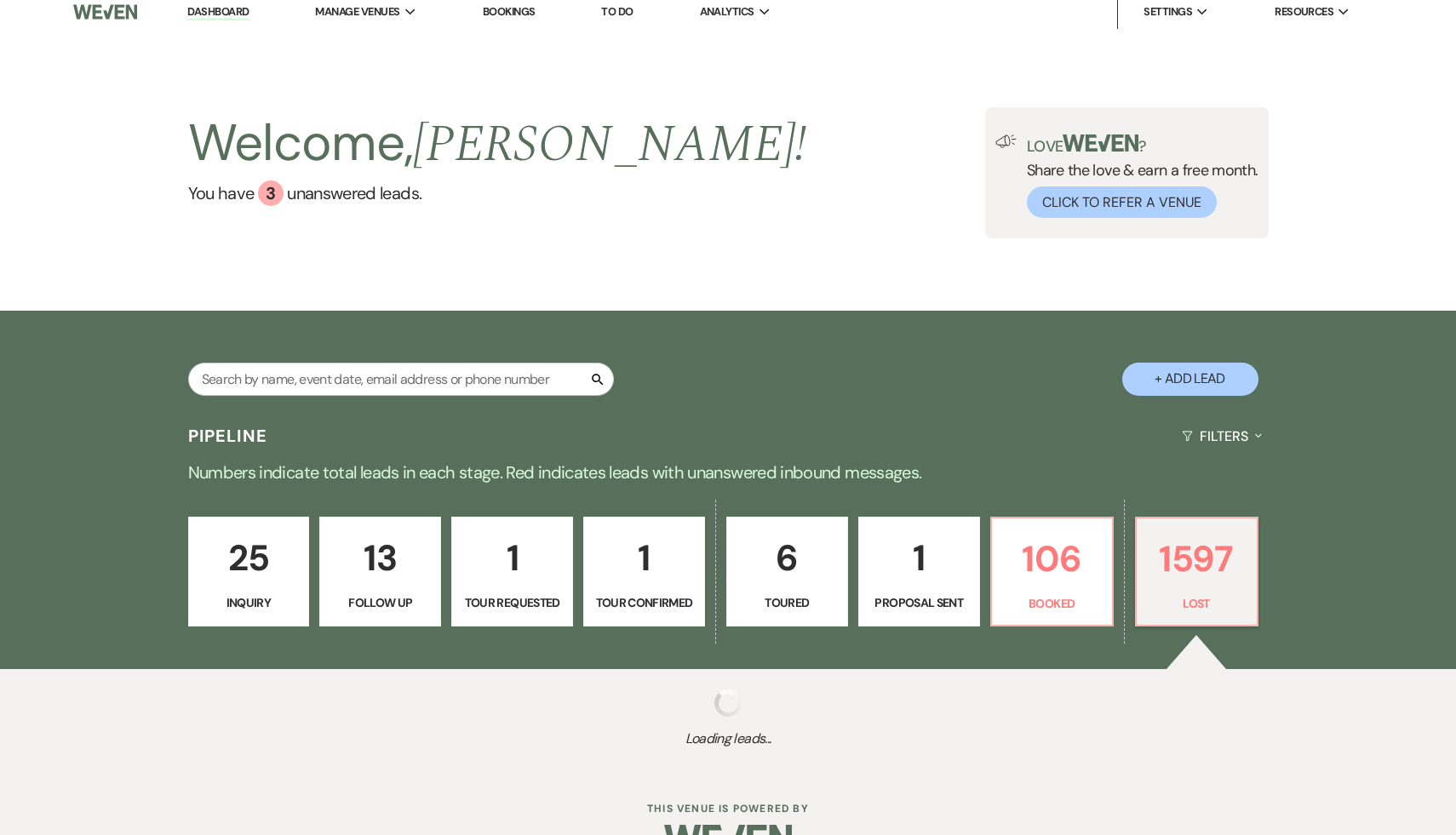
select select "8"
select select "5"
select select "8"
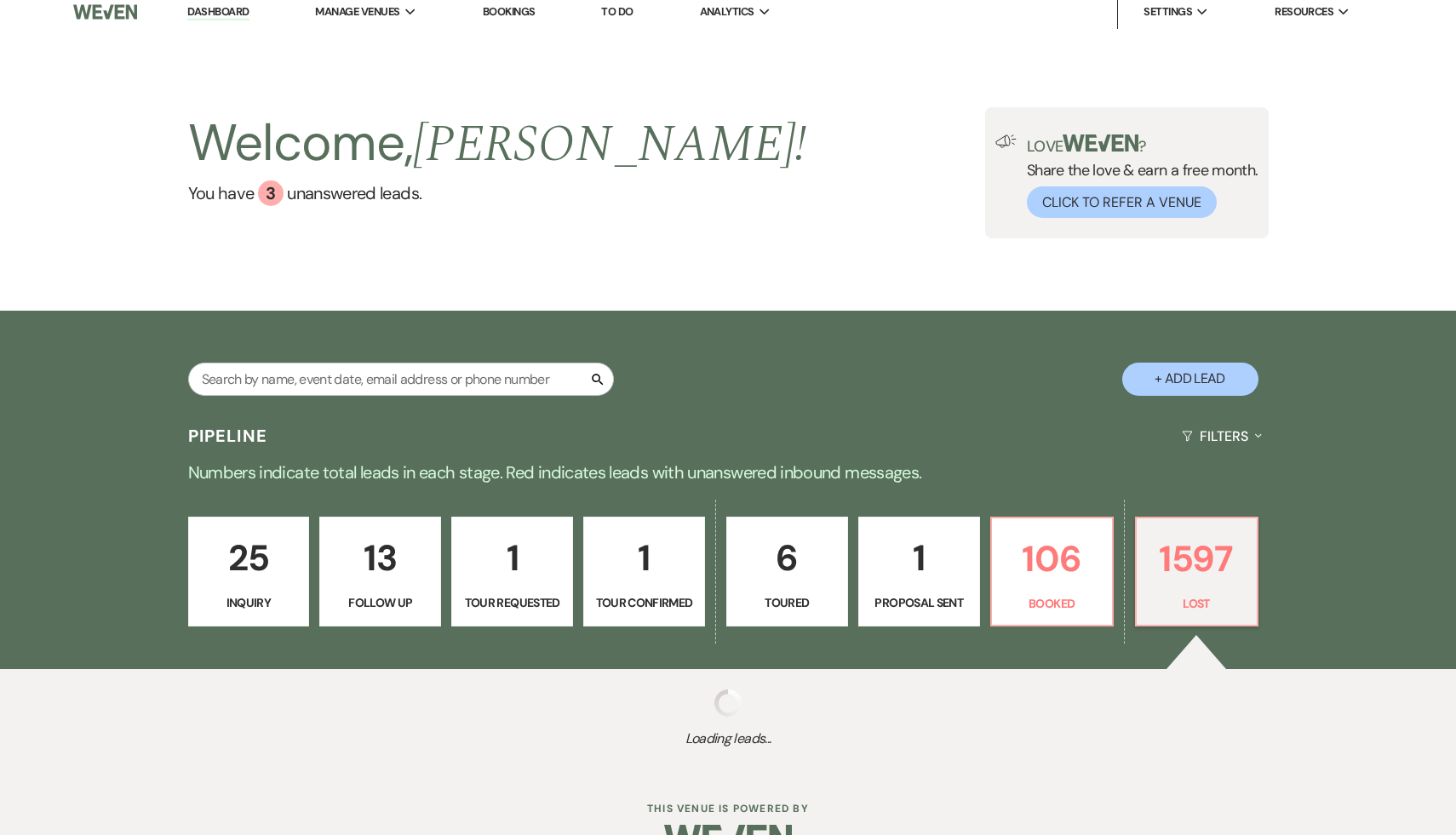
select select "8"
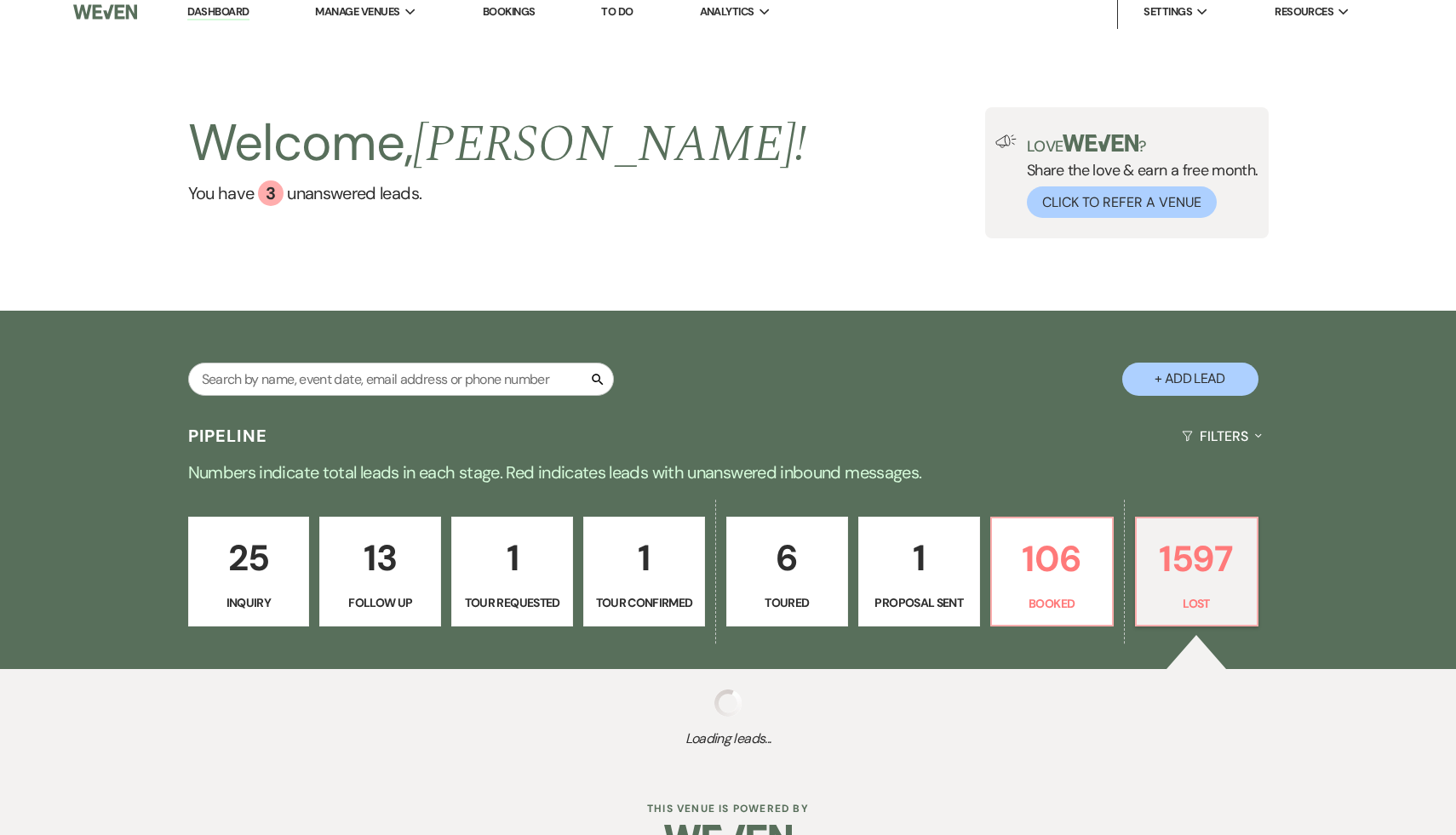
select select "8"
select select "5"
select select "8"
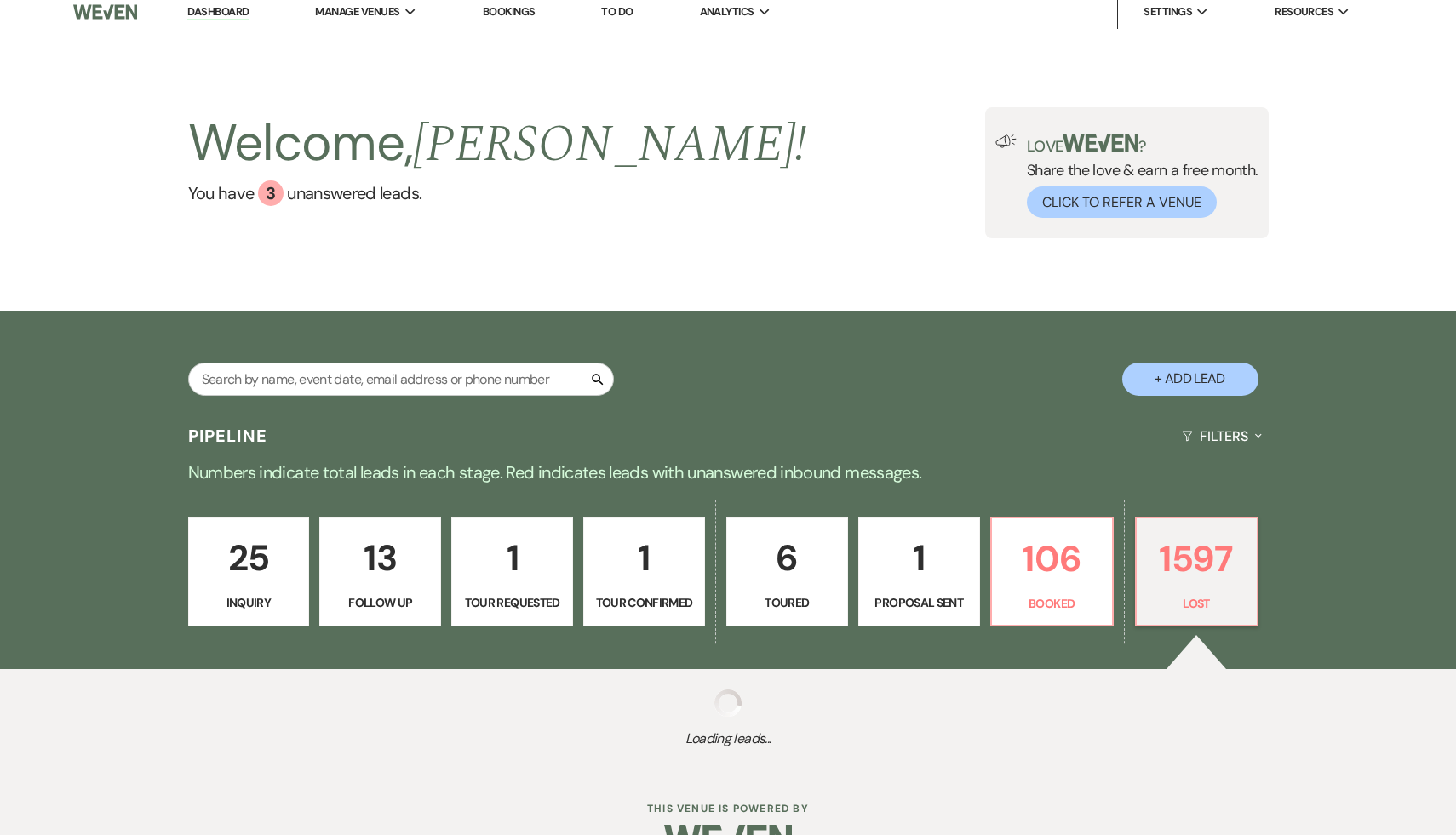
select select "5"
select select "8"
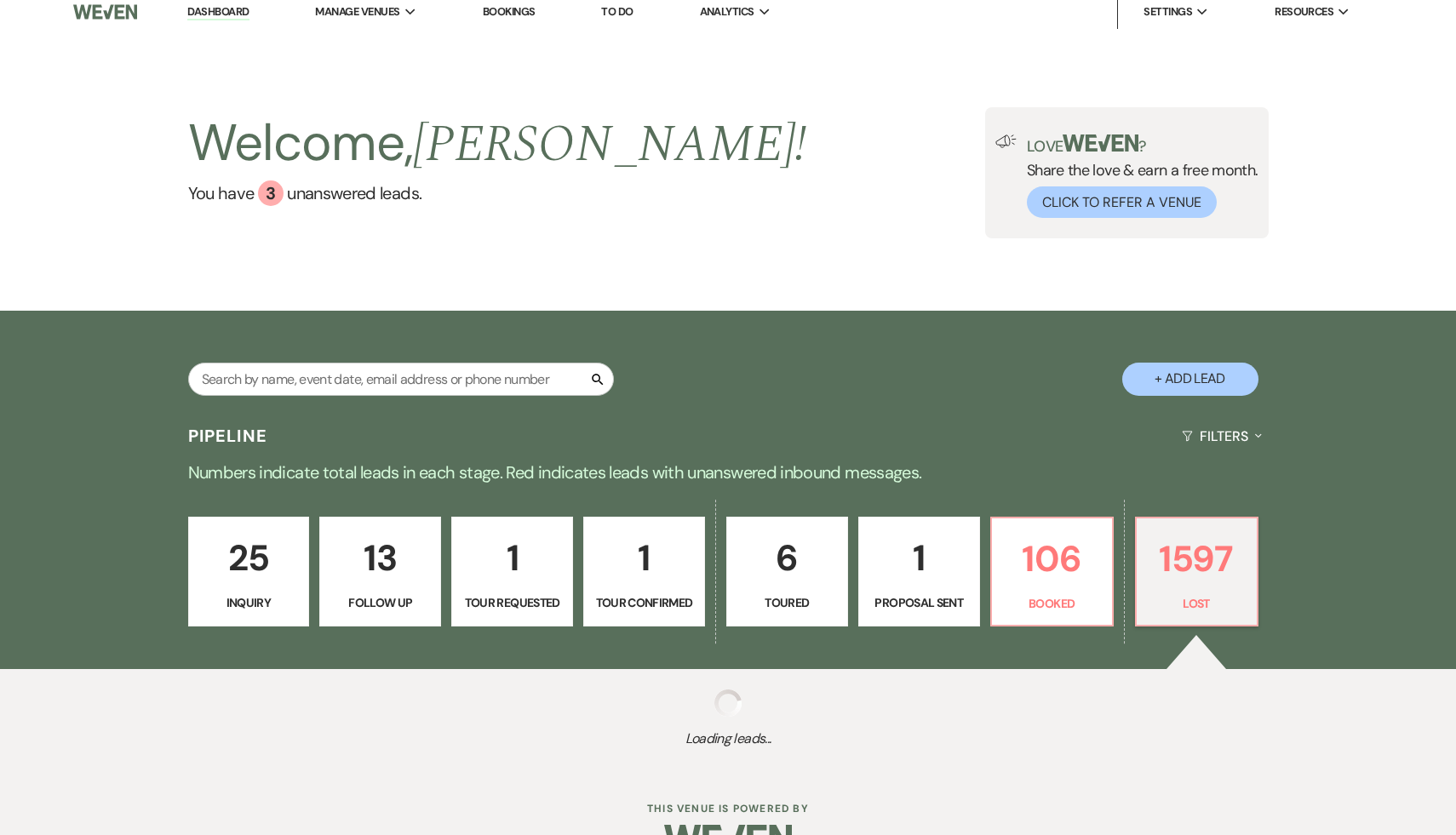
select select "8"
select select "5"
select select "8"
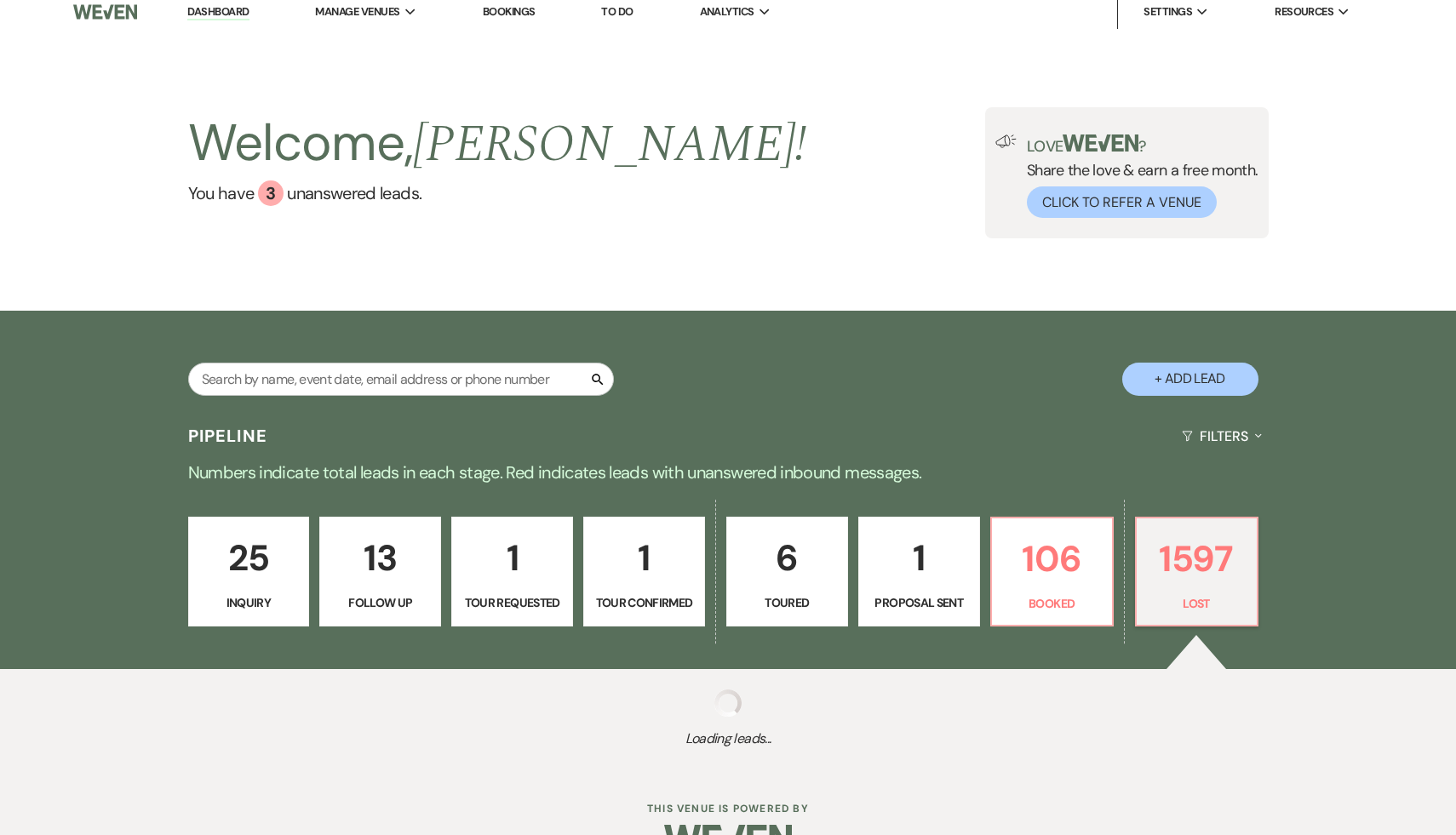
select select "5"
select select "8"
select select "7"
select select "8"
select select "5"
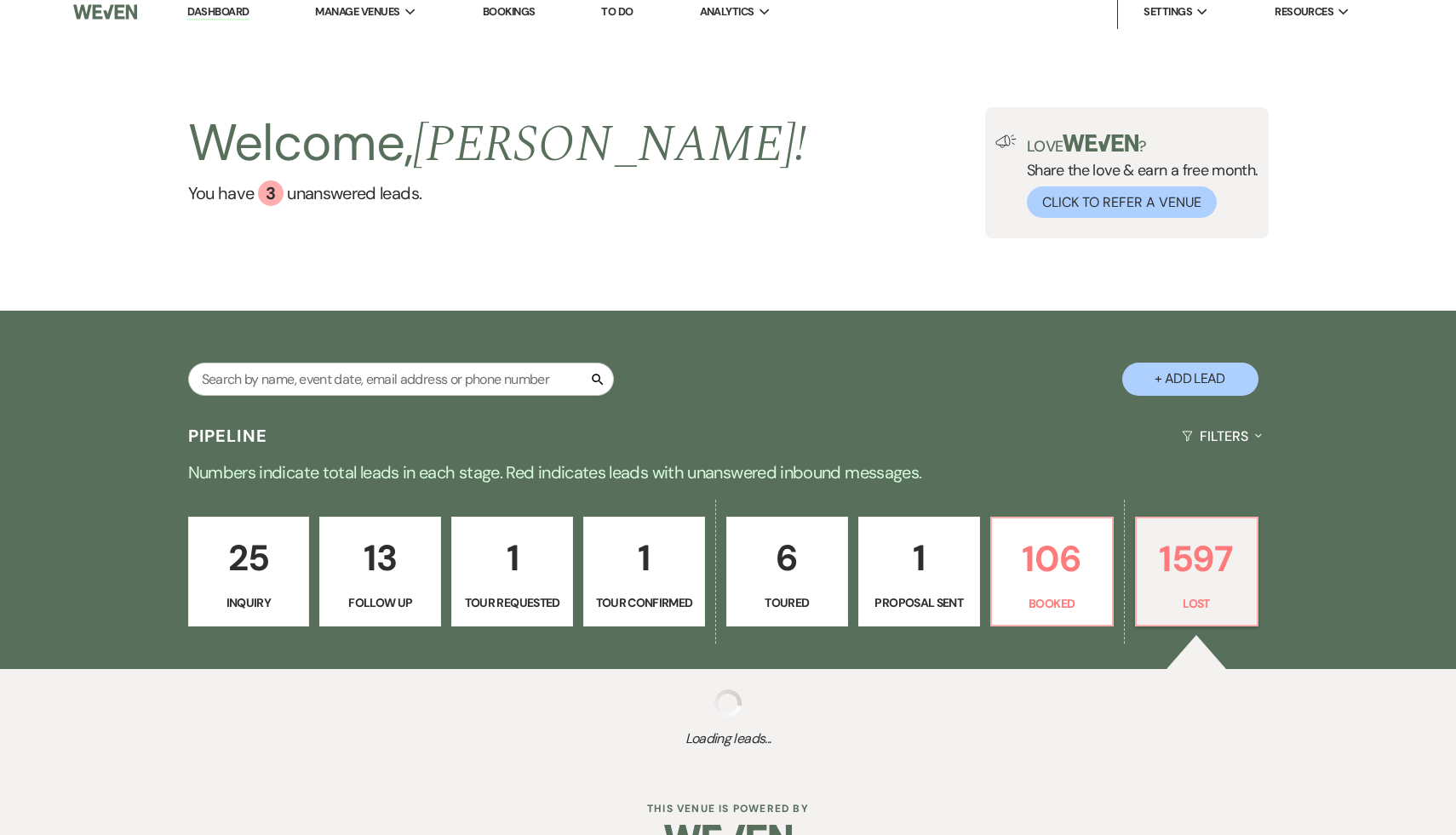
select select "8"
select select "5"
select select "8"
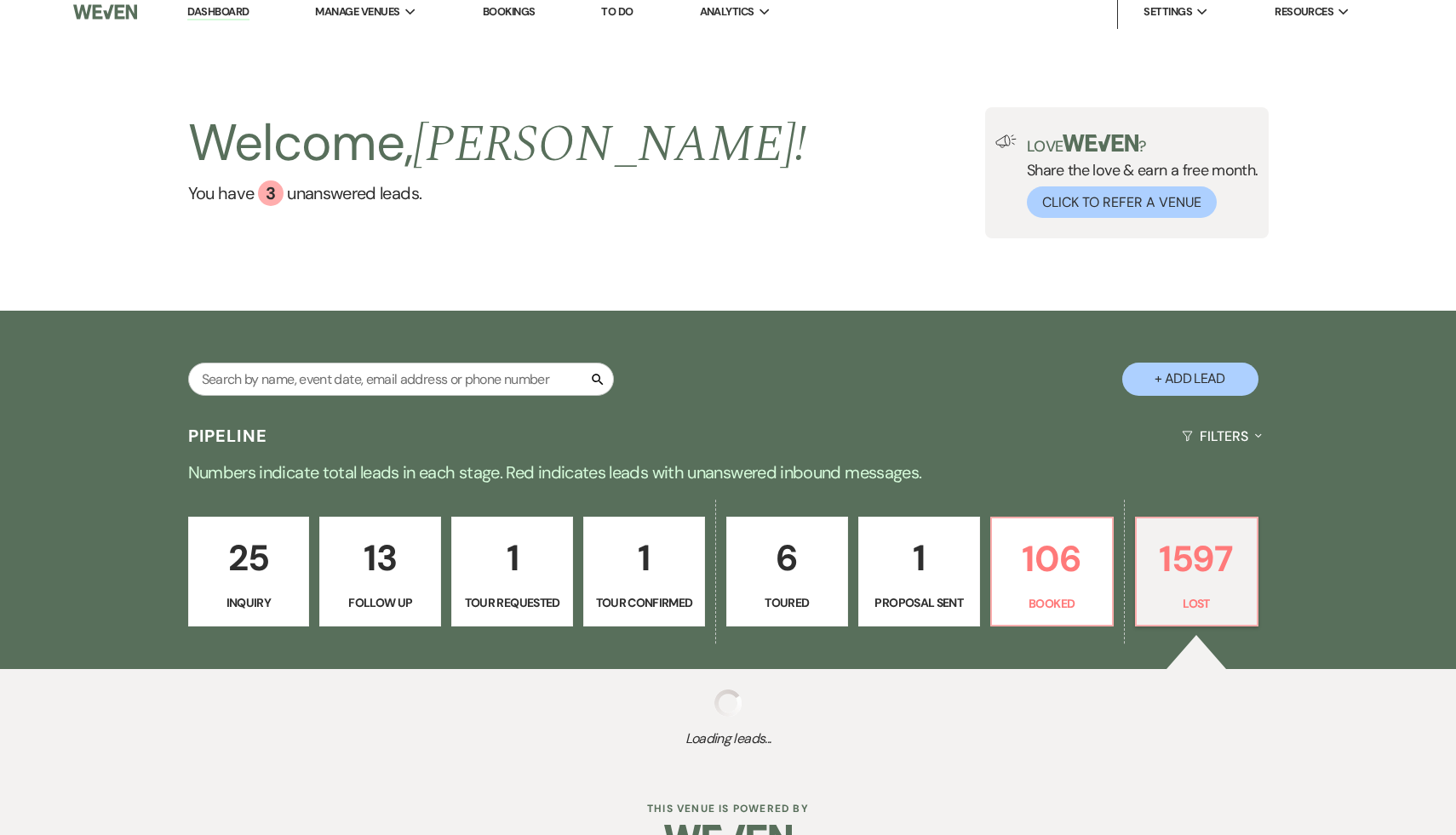
select select "8"
select select "7"
select select "8"
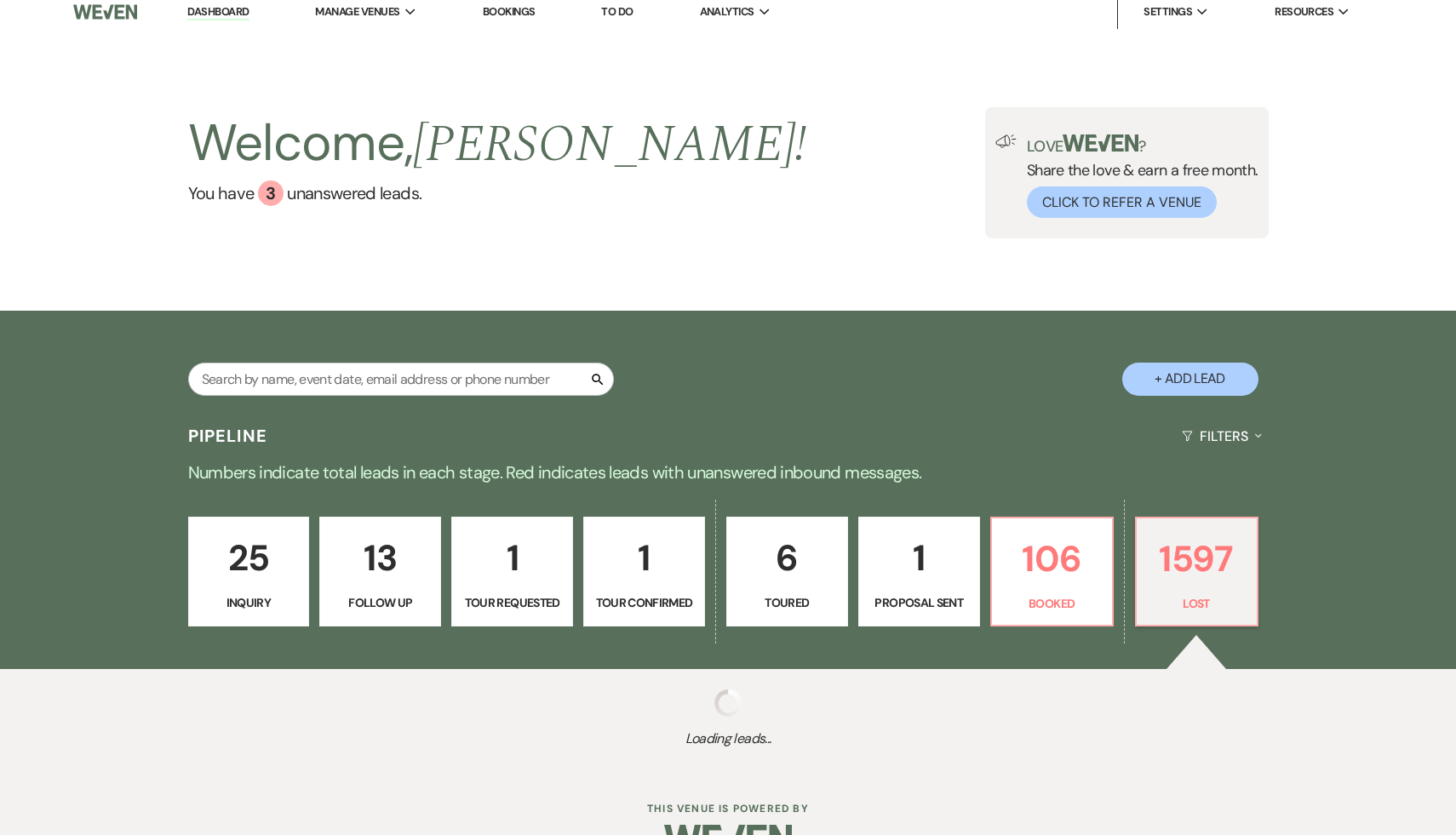
select select "8"
select select "5"
select select "8"
select select "5"
select select "8"
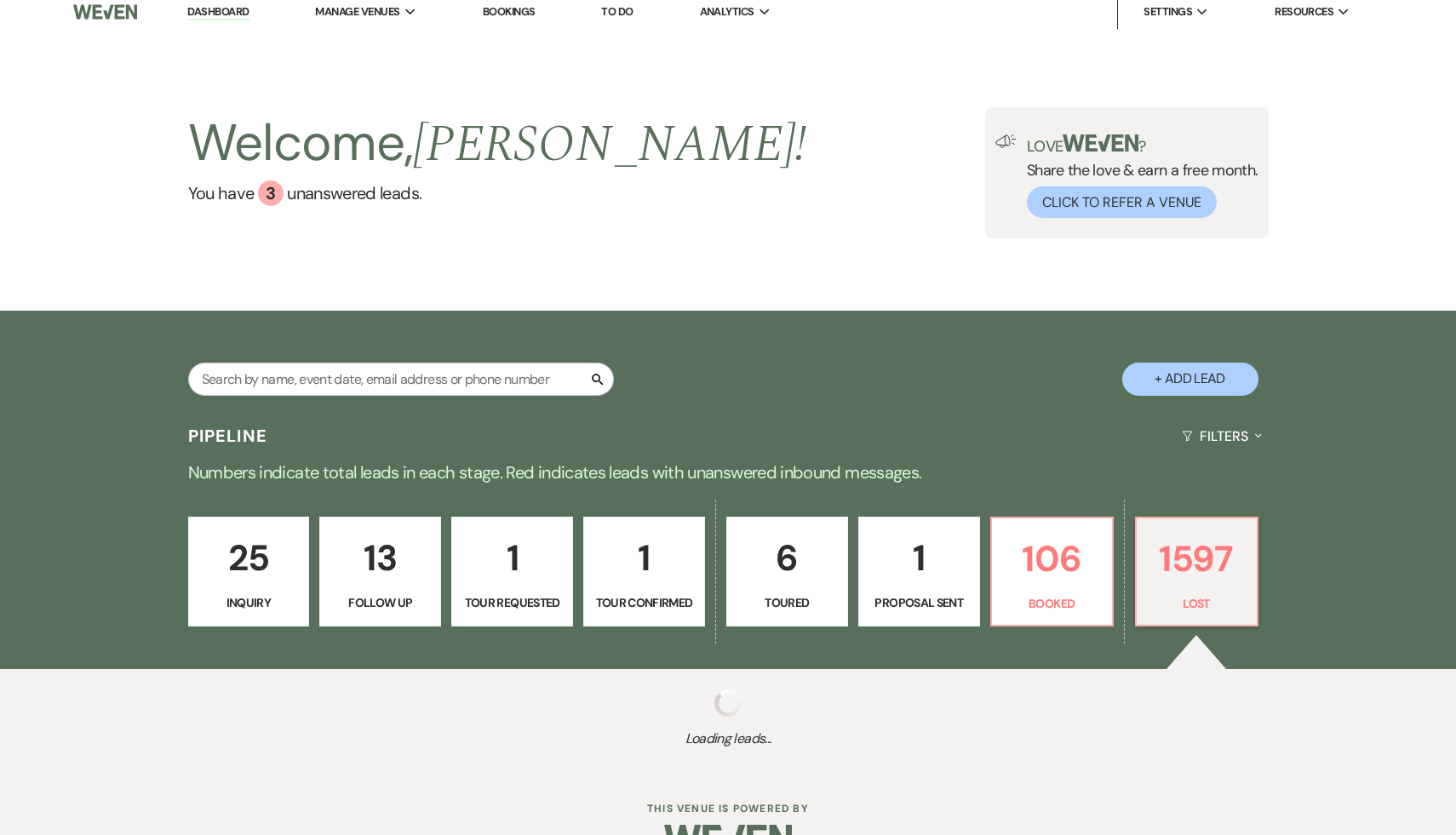
select select "5"
select select "8"
select select "7"
select select "8"
select select "7"
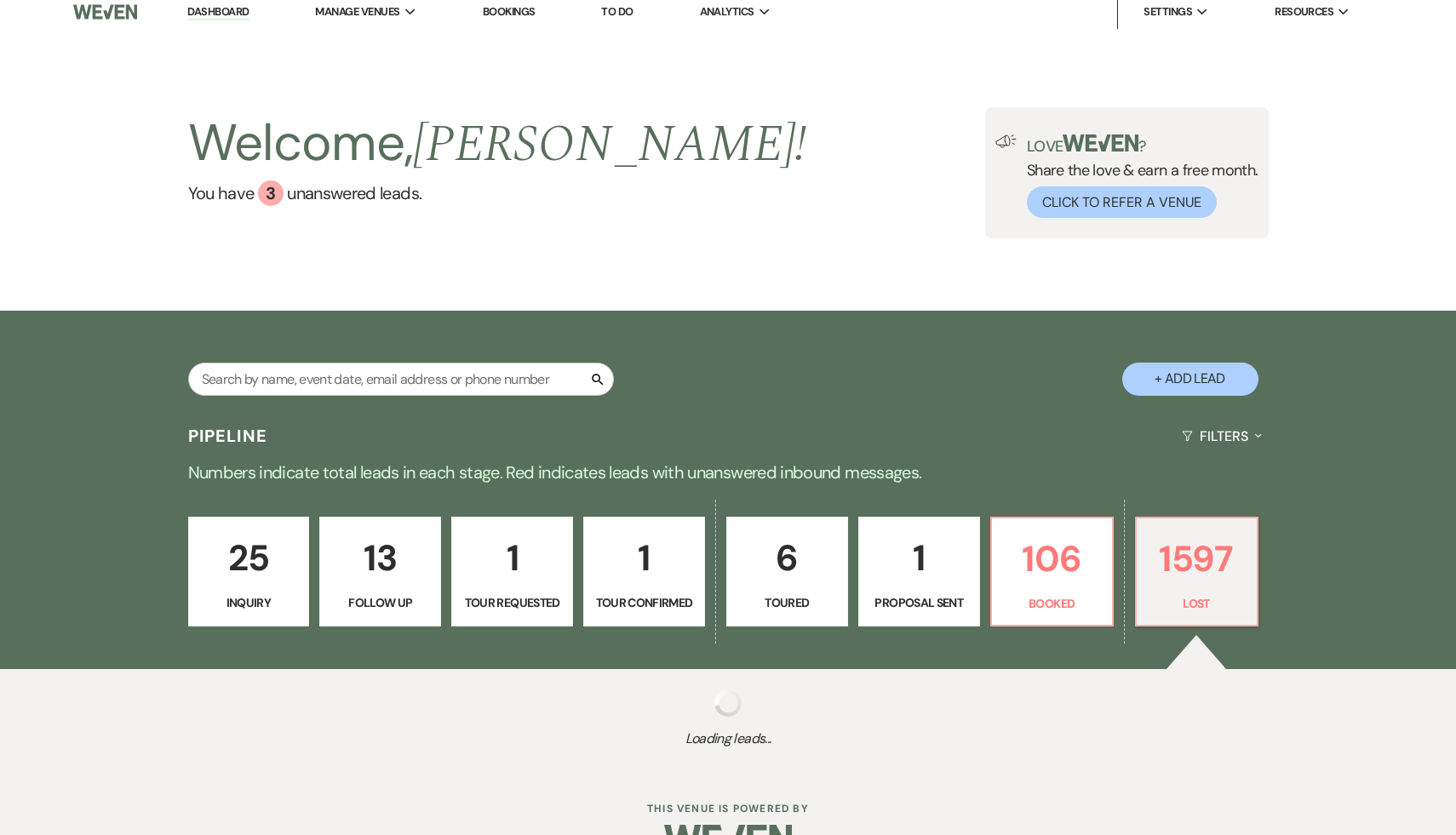
select select "8"
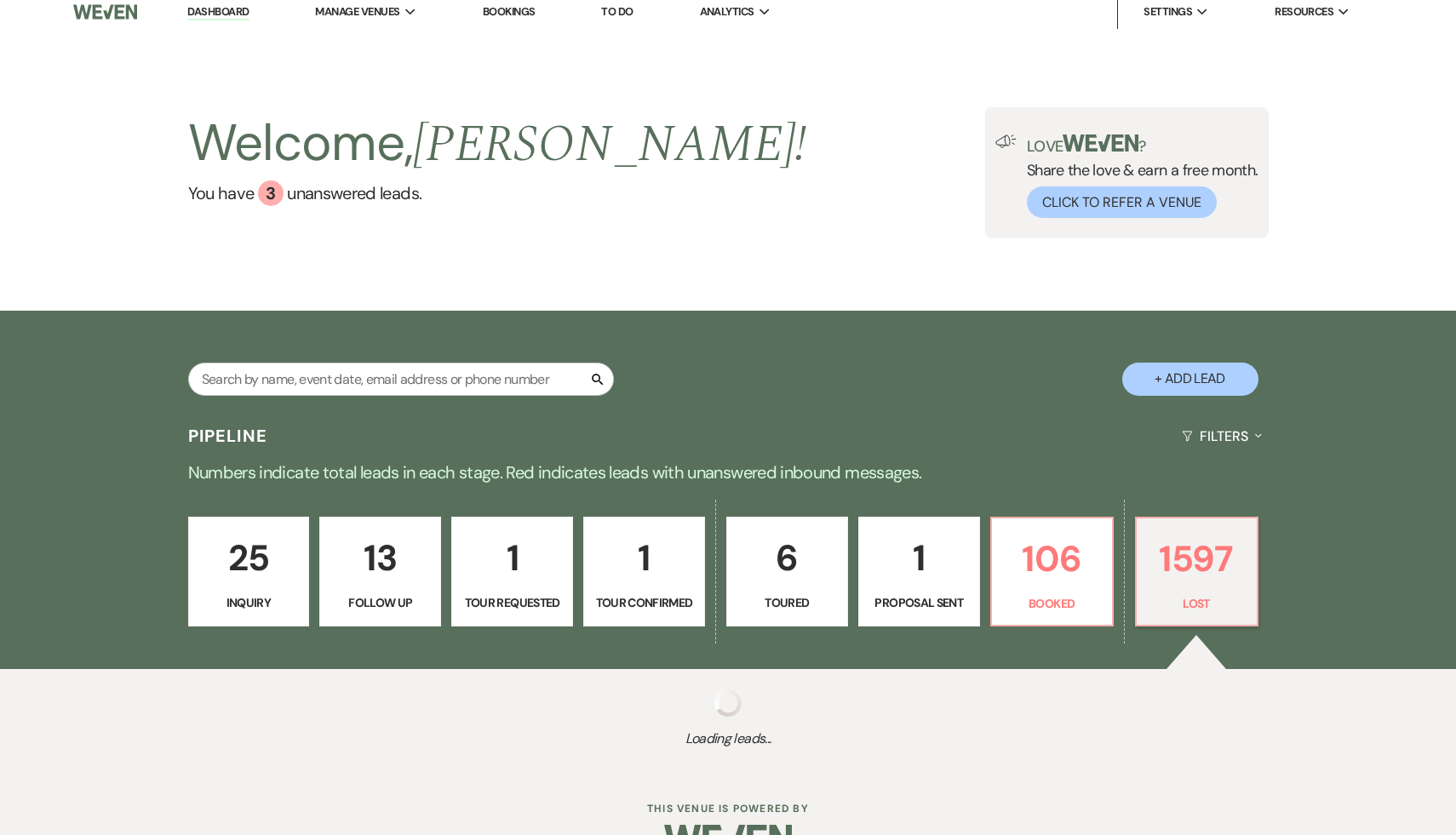
select select "7"
select select "8"
select select "5"
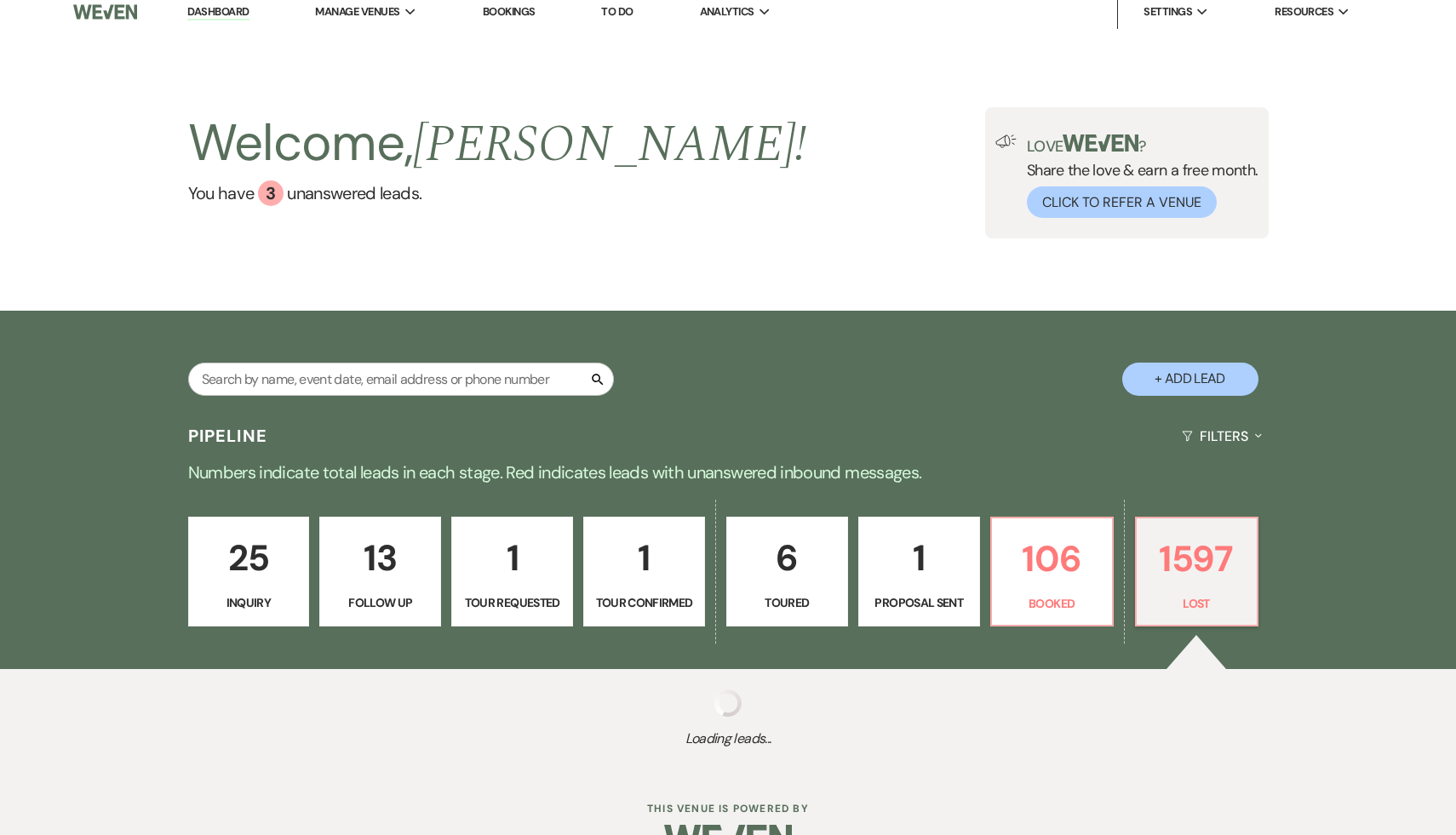
select select "8"
select select "10"
select select "8"
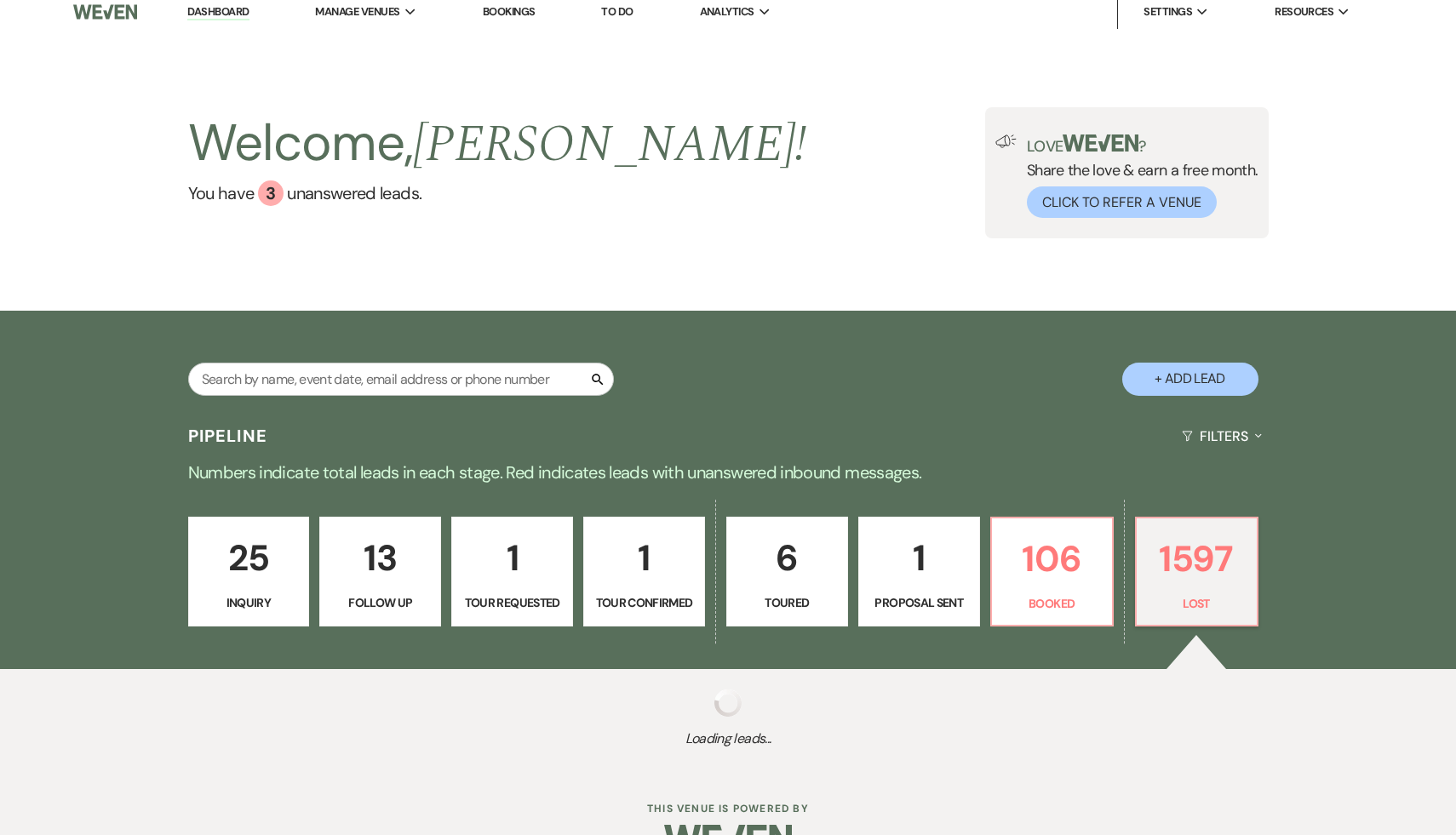
select select "8"
select select "7"
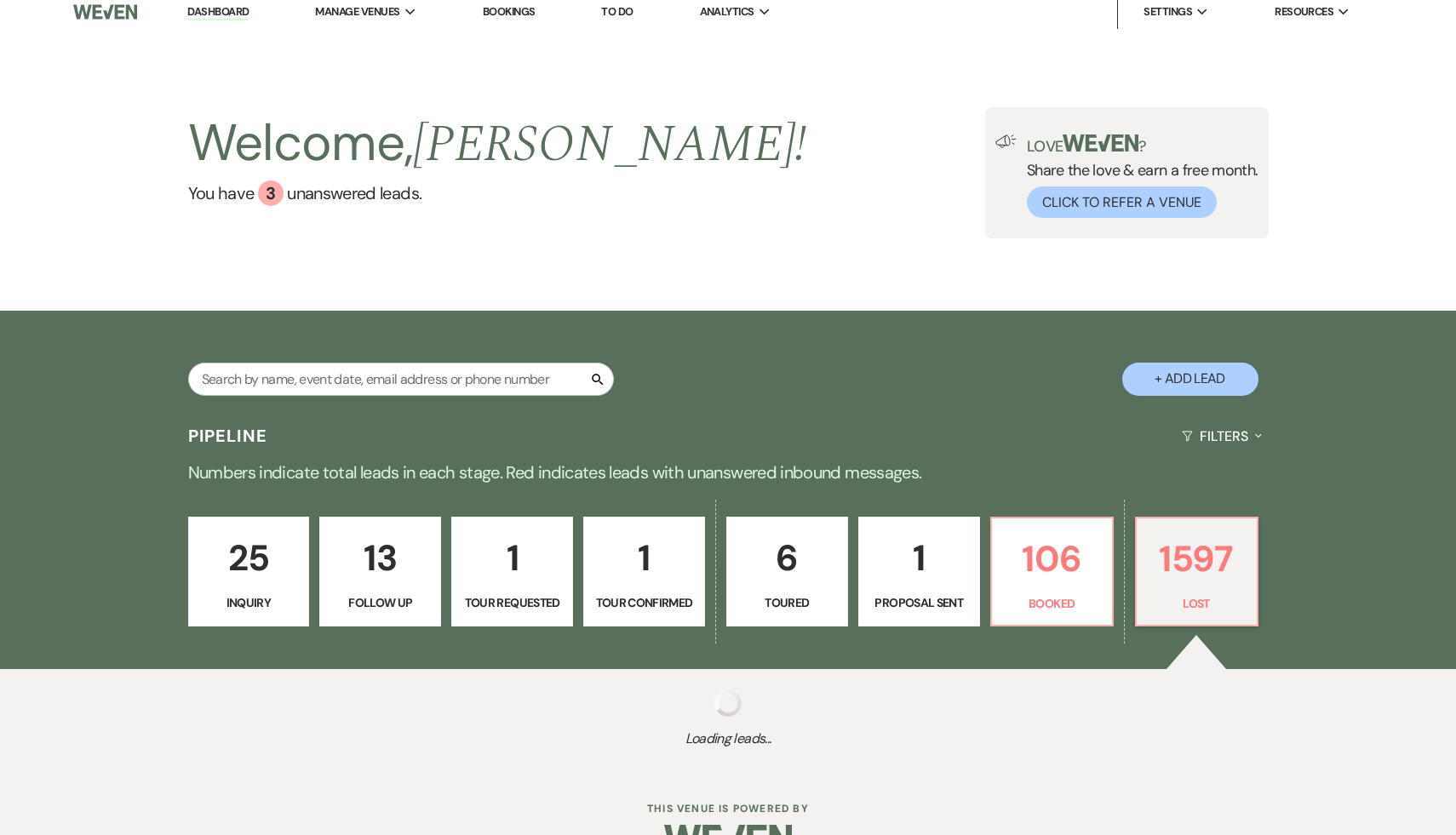
select select "8"
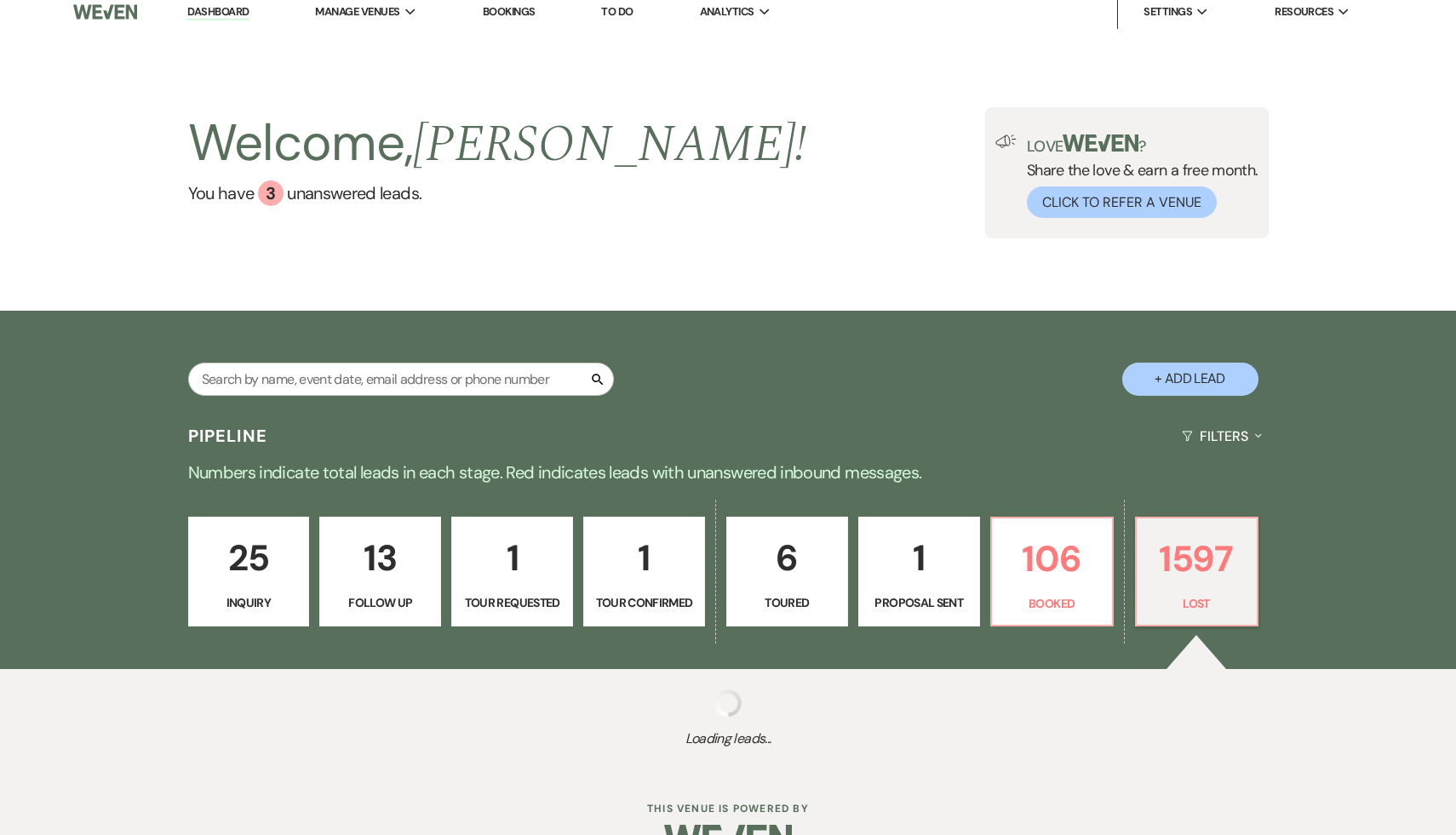
select select "8"
select select "7"
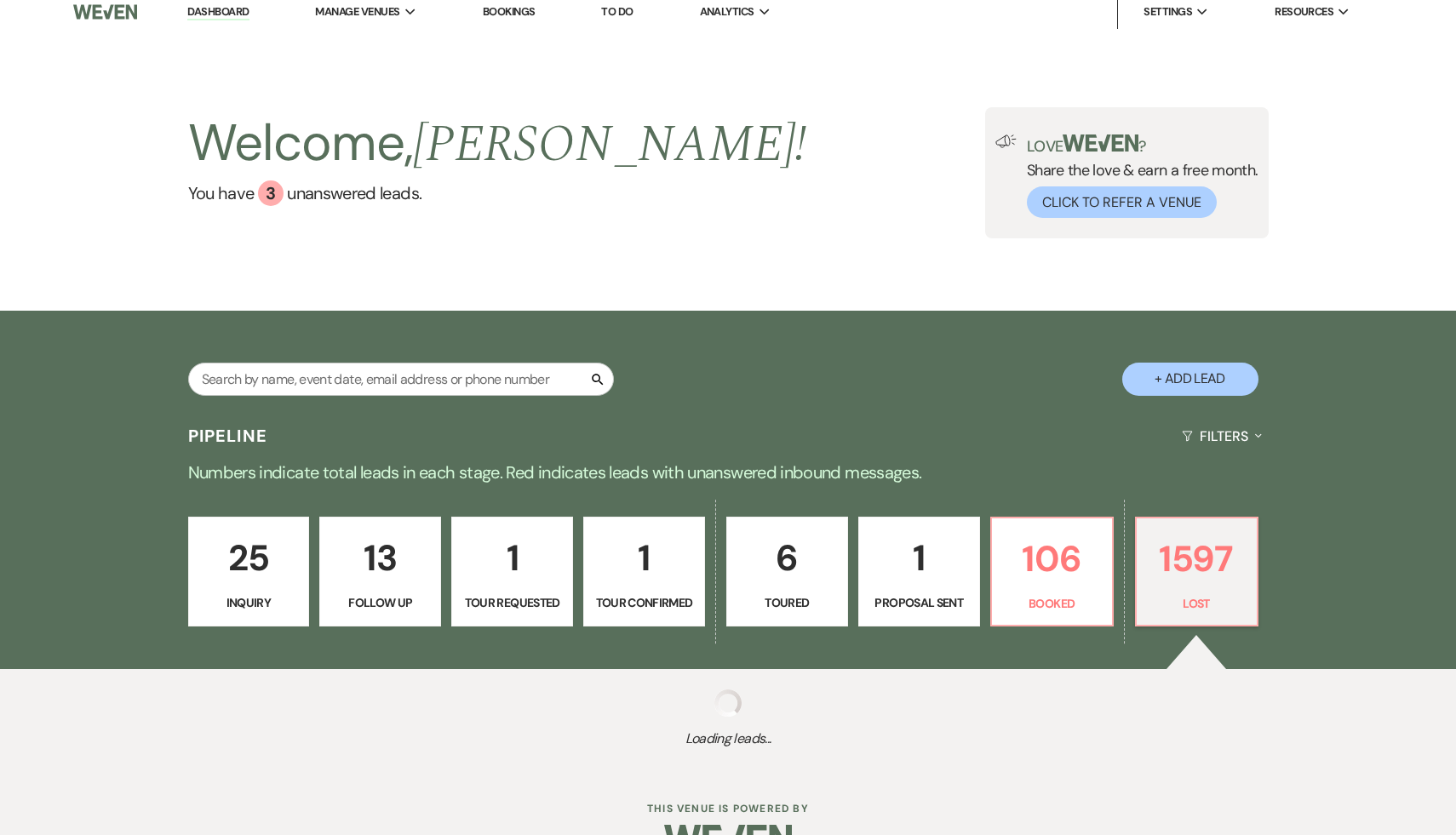
select select "8"
select select "5"
select select "8"
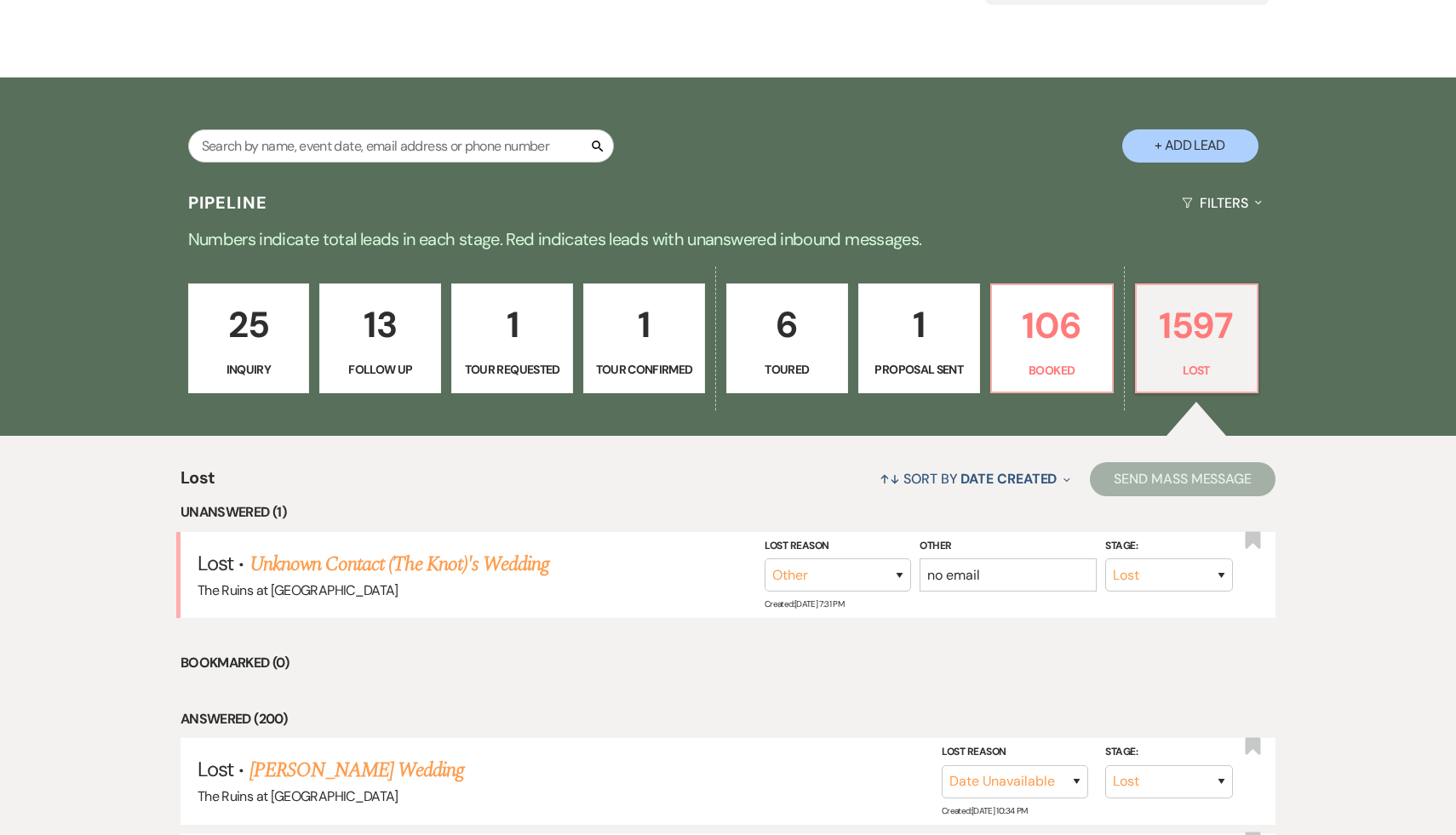
scroll to position [363, 0]
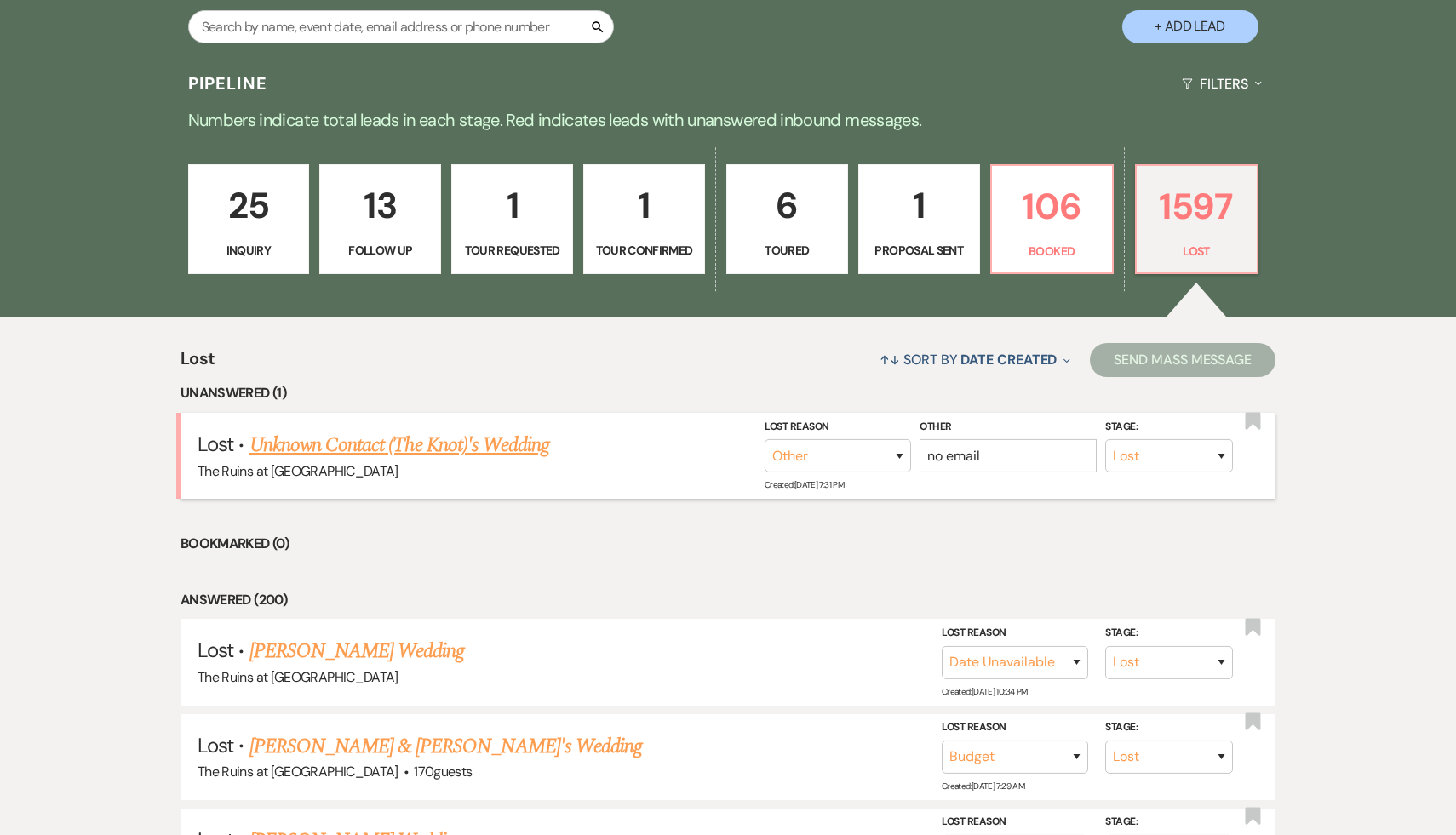
click at [403, 441] on link "Unknown Contact (The Knot)'s Wedding" at bounding box center [400, 444] width 300 height 31
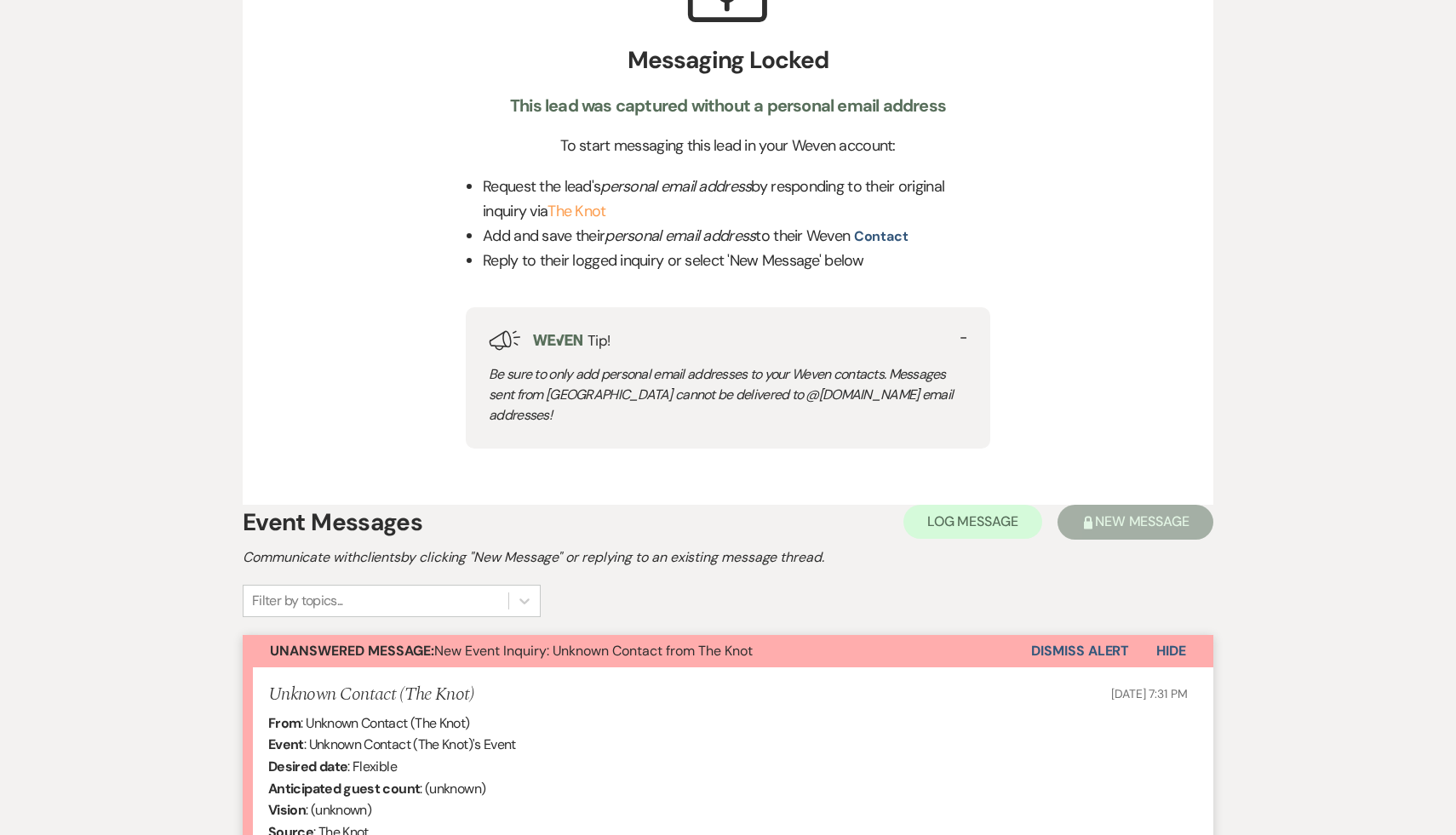
scroll to position [720, 0]
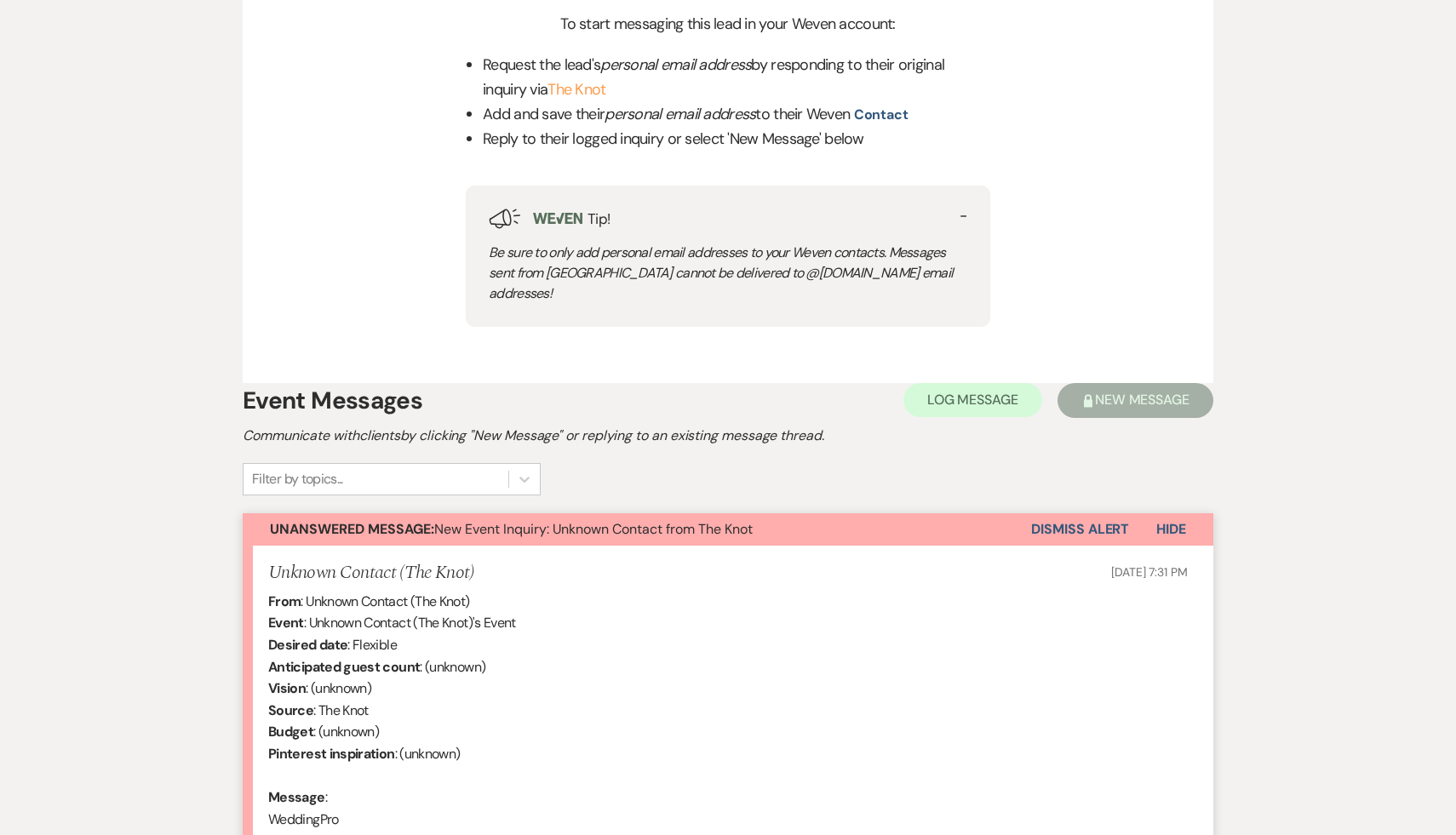
click at [1081, 513] on button "Dismiss Alert" at bounding box center [1080, 529] width 98 height 32
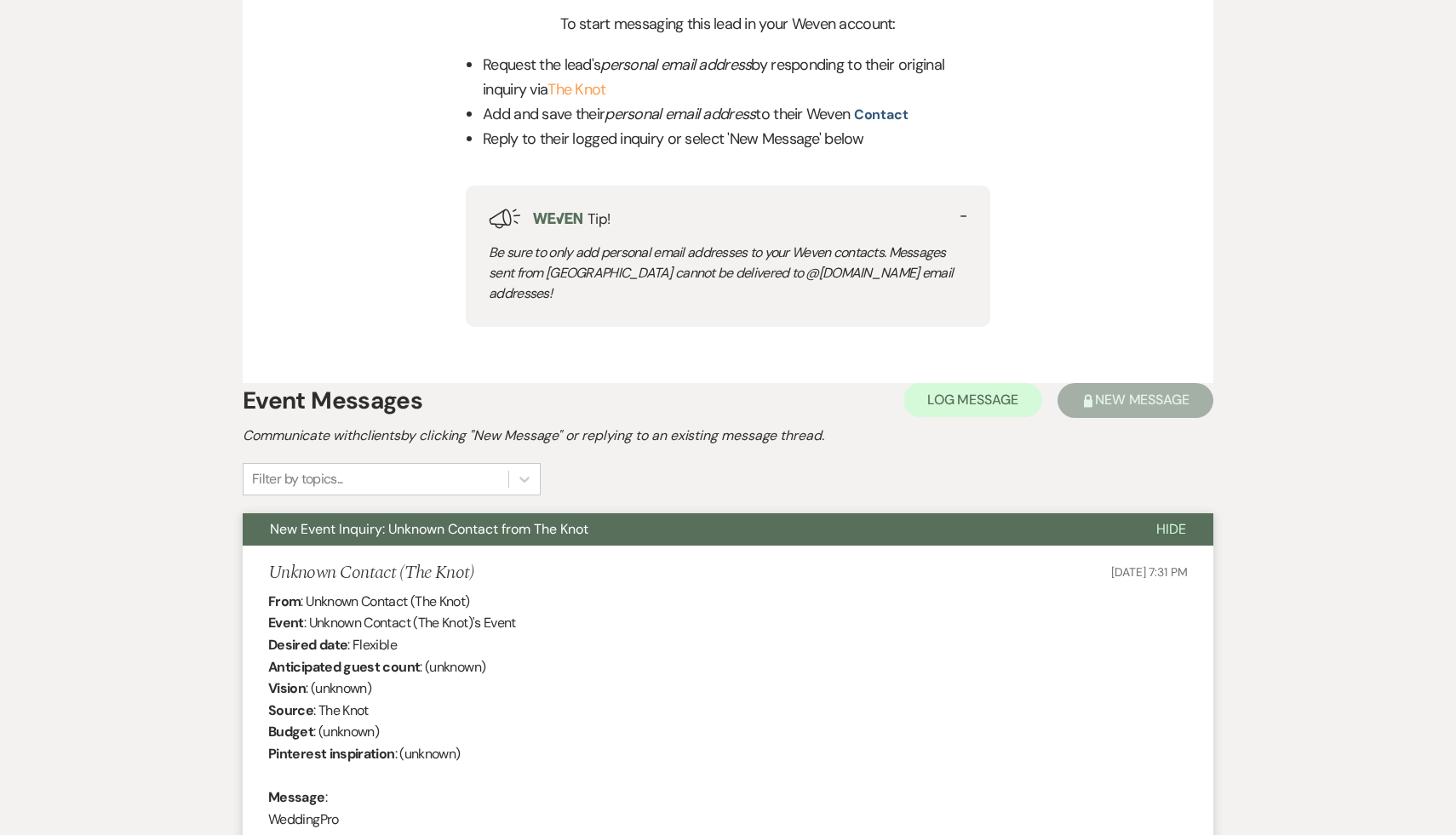
scroll to position [0, 0]
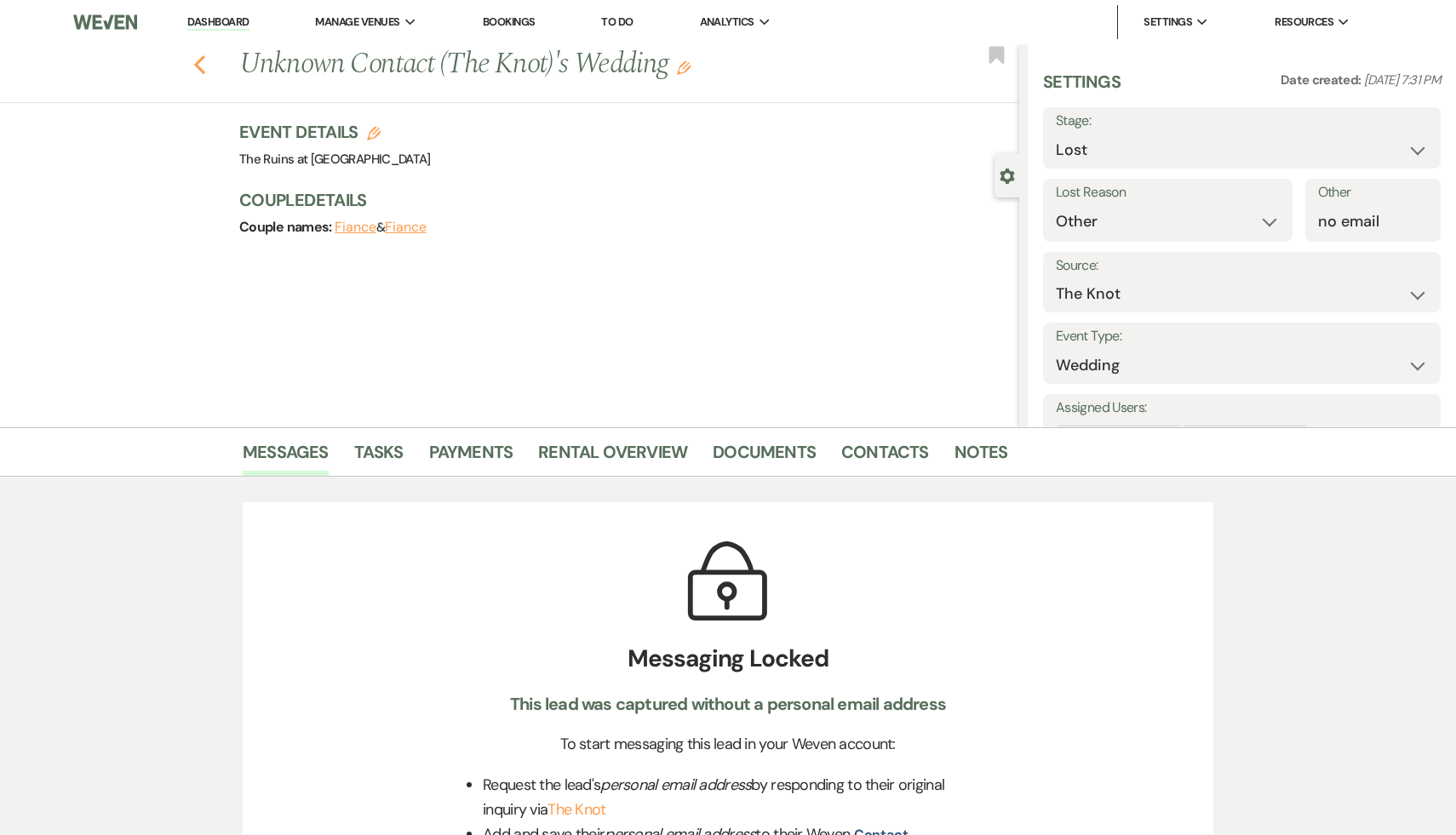
click at [197, 57] on icon "Previous" at bounding box center [199, 65] width 13 height 20
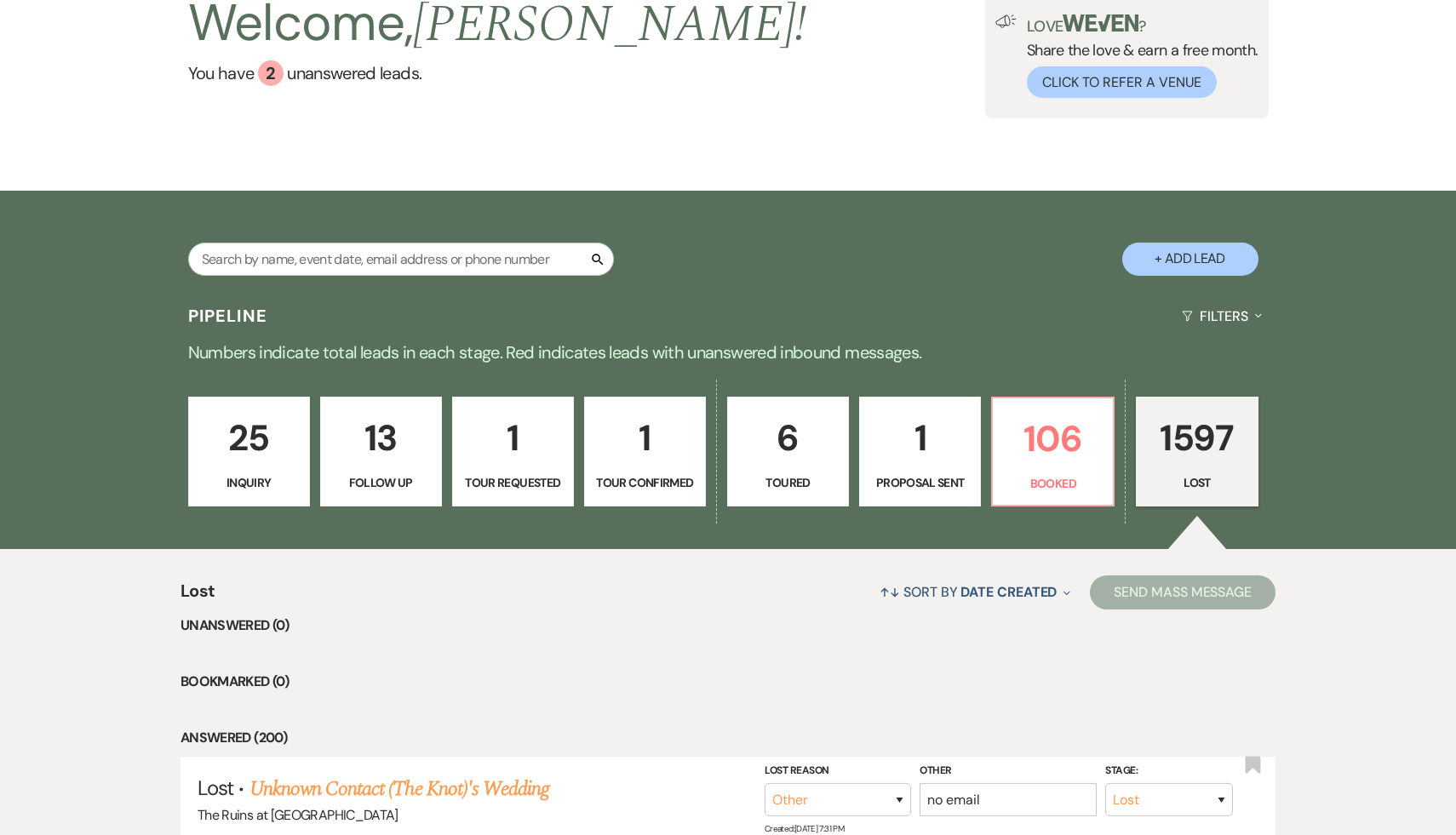
scroll to position [94, 0]
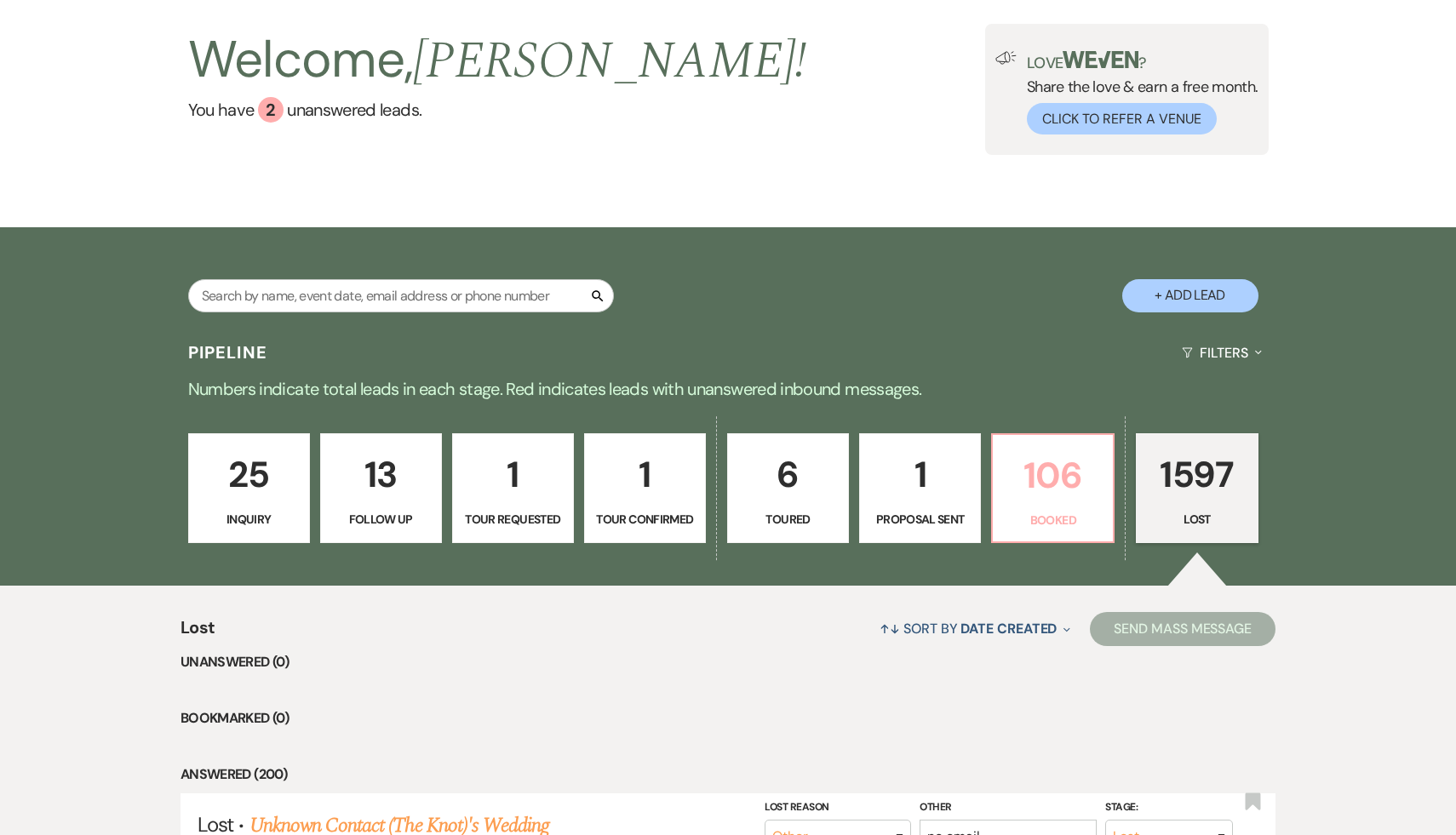
click at [1038, 478] on p "106" at bounding box center [1053, 474] width 100 height 57
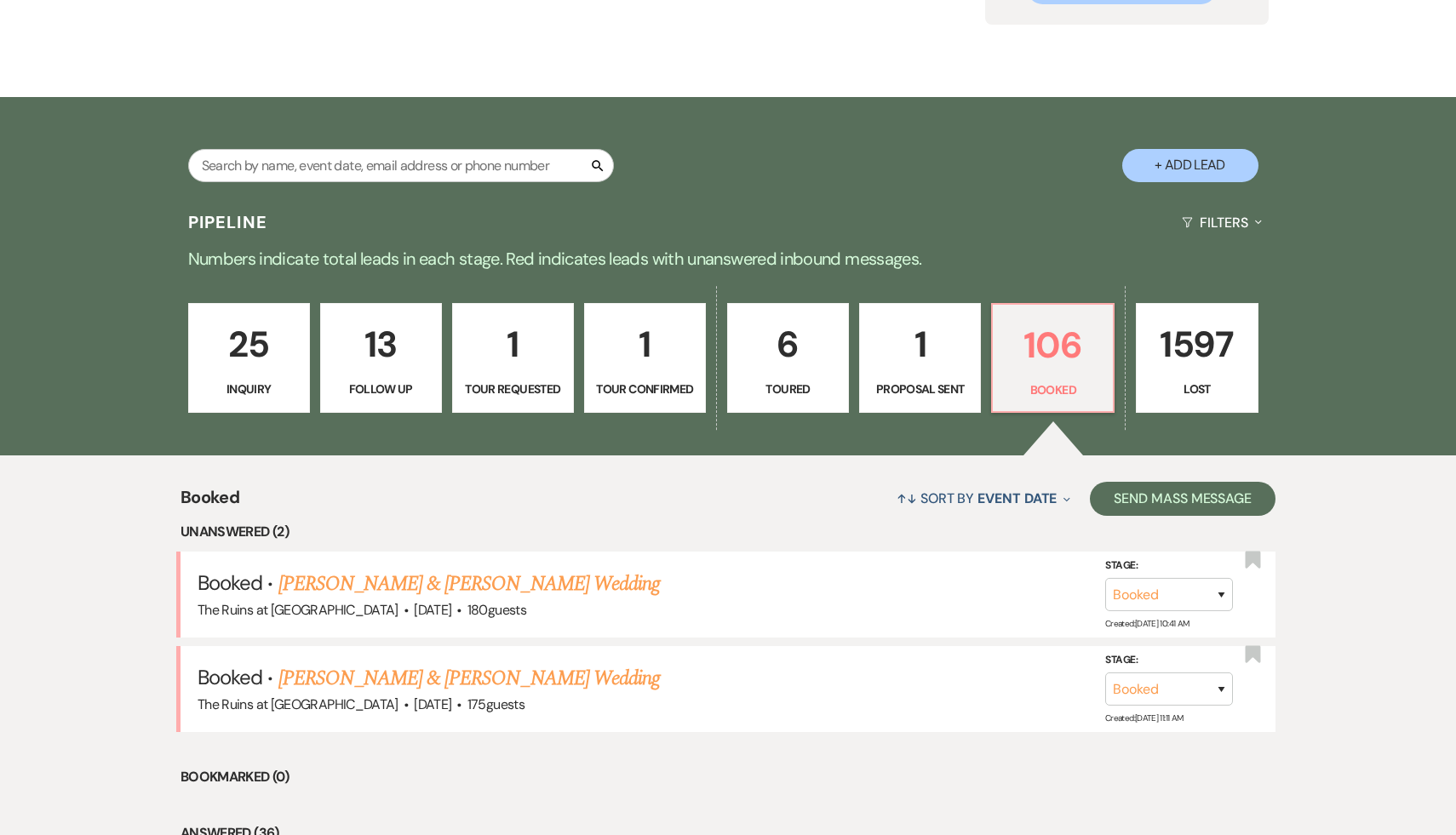
scroll to position [229, 0]
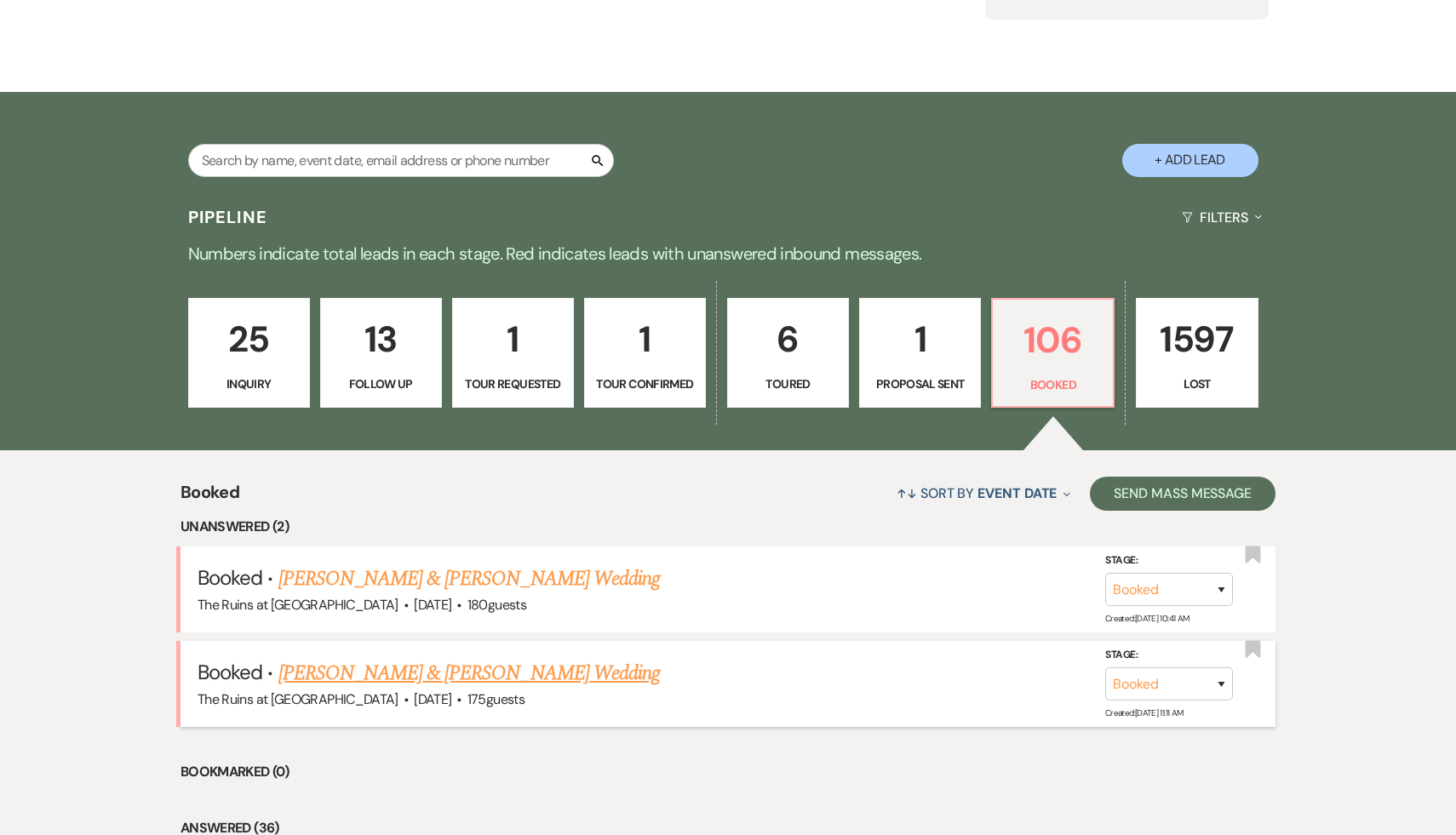
click at [560, 666] on link "Alex Fafoutis & Lenore Shickmanter's Wedding" at bounding box center [470, 673] width 382 height 31
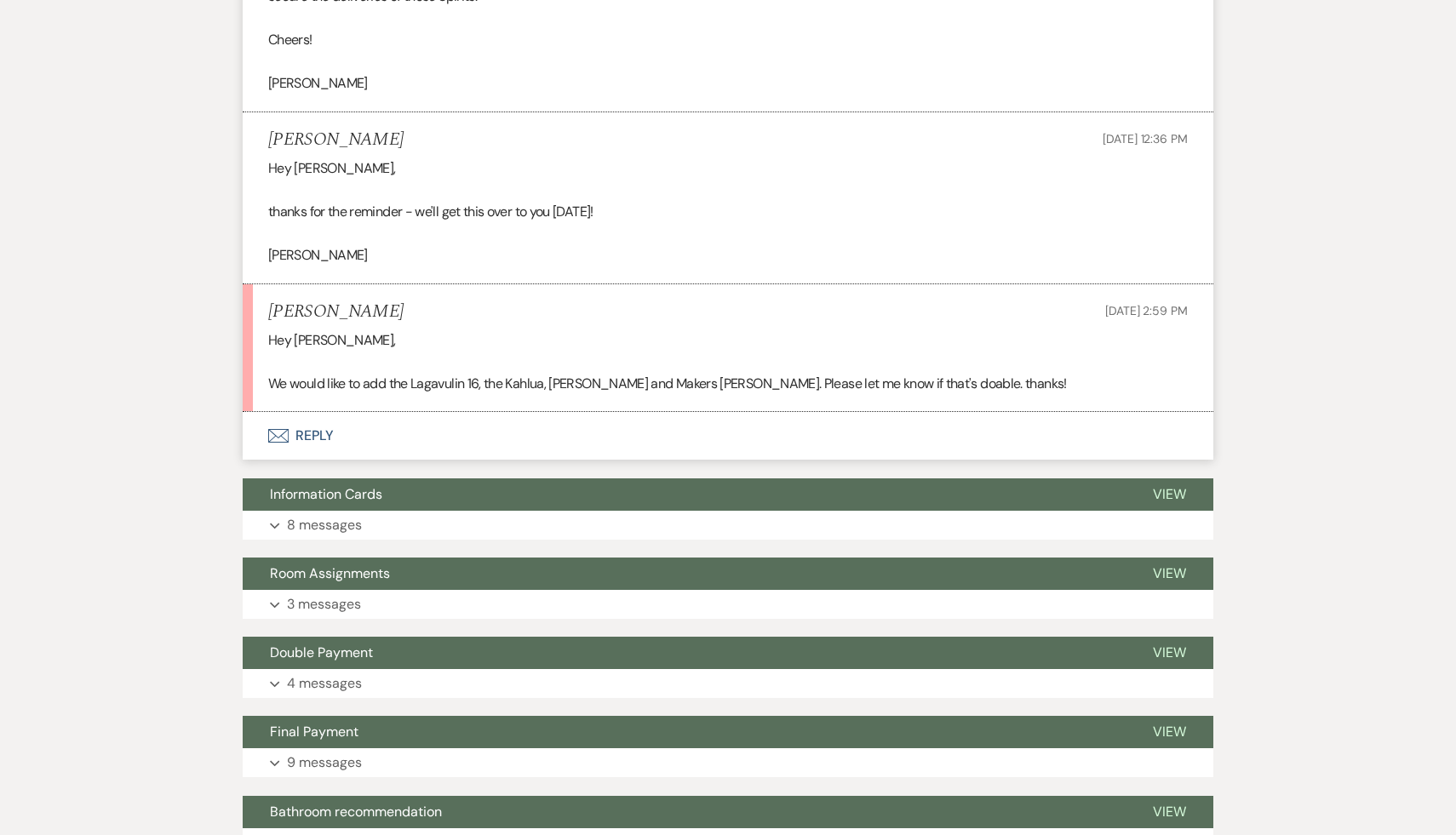
scroll to position [6422, 0]
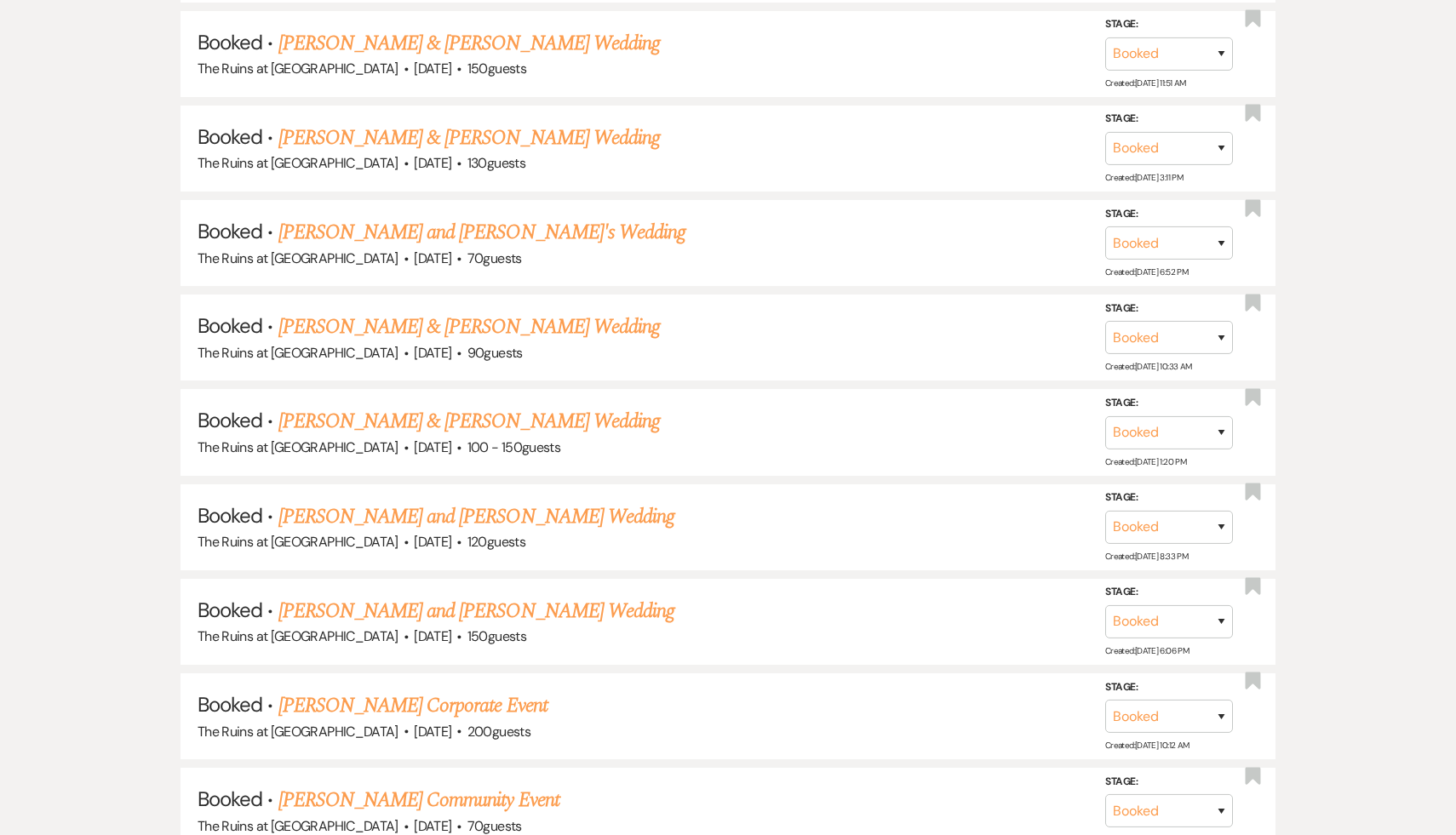
scroll to position [229, 0]
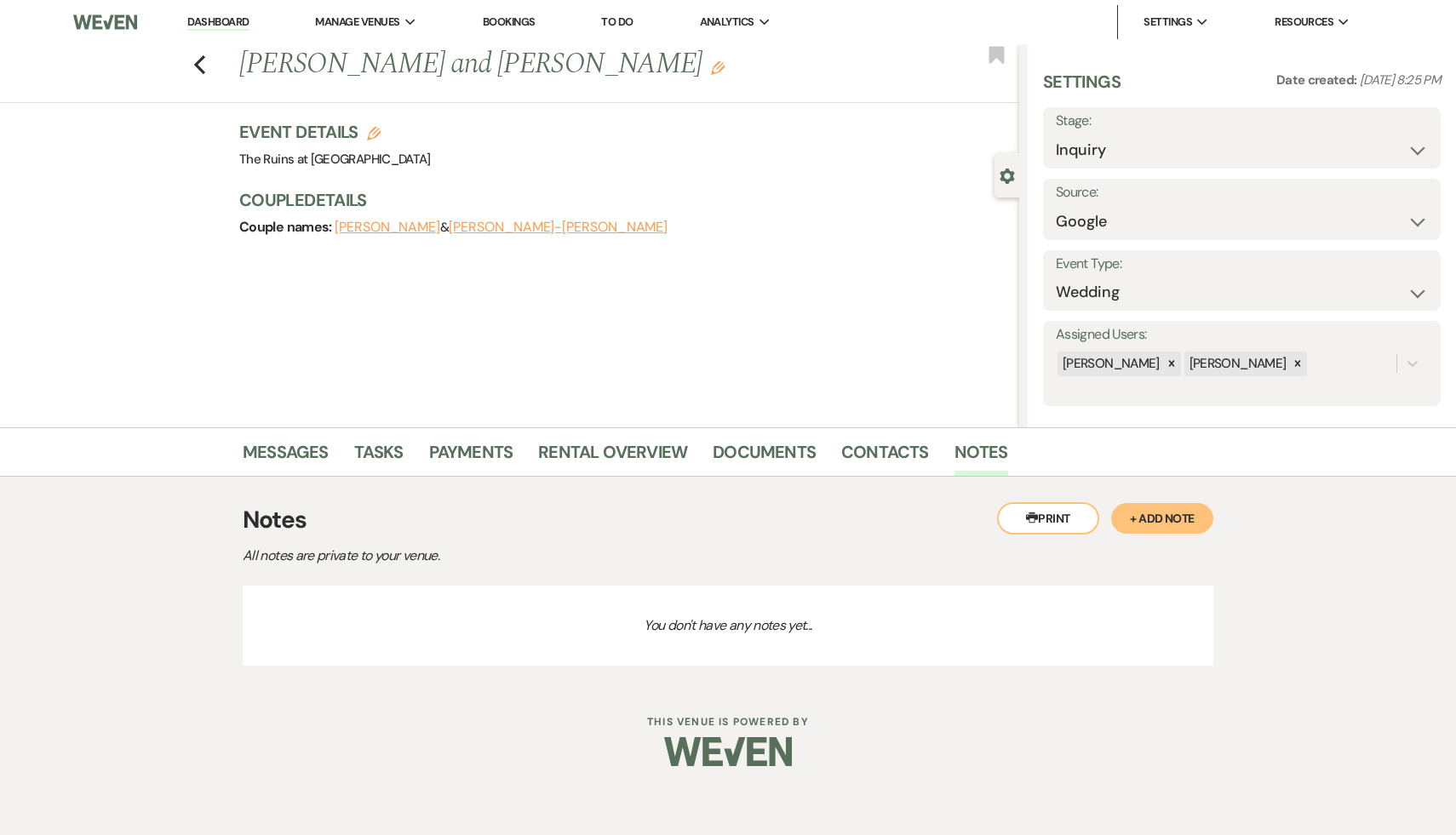
select select "6"
click at [192, 59] on div "Previous Jesse and Michal Edit Bookmark" at bounding box center [505, 73] width 1028 height 59
click at [203, 64] on icon "Previous" at bounding box center [199, 65] width 13 height 20
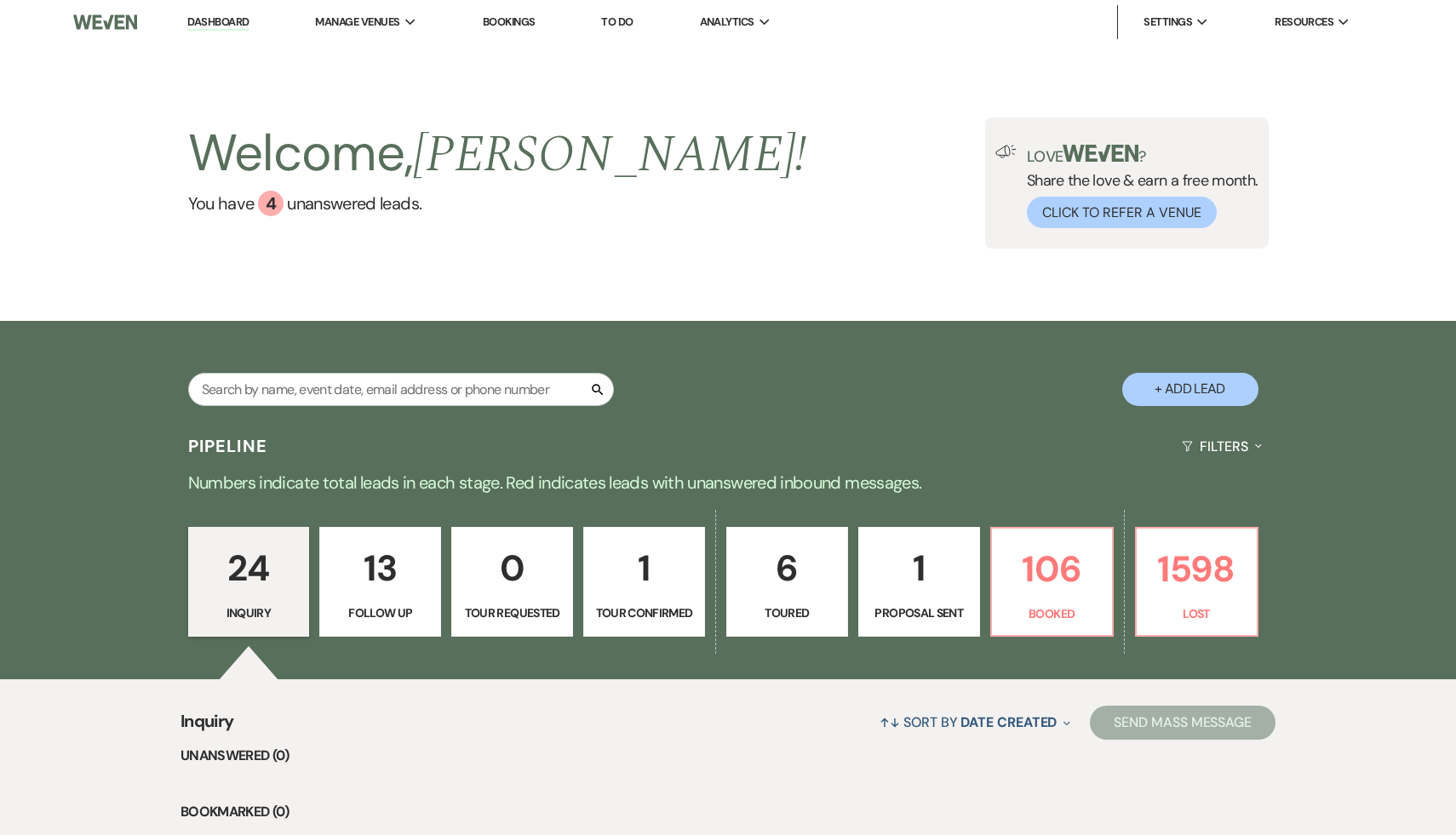
click at [1208, 395] on button "+ Add Lead" at bounding box center [1190, 389] width 136 height 33
select select "534"
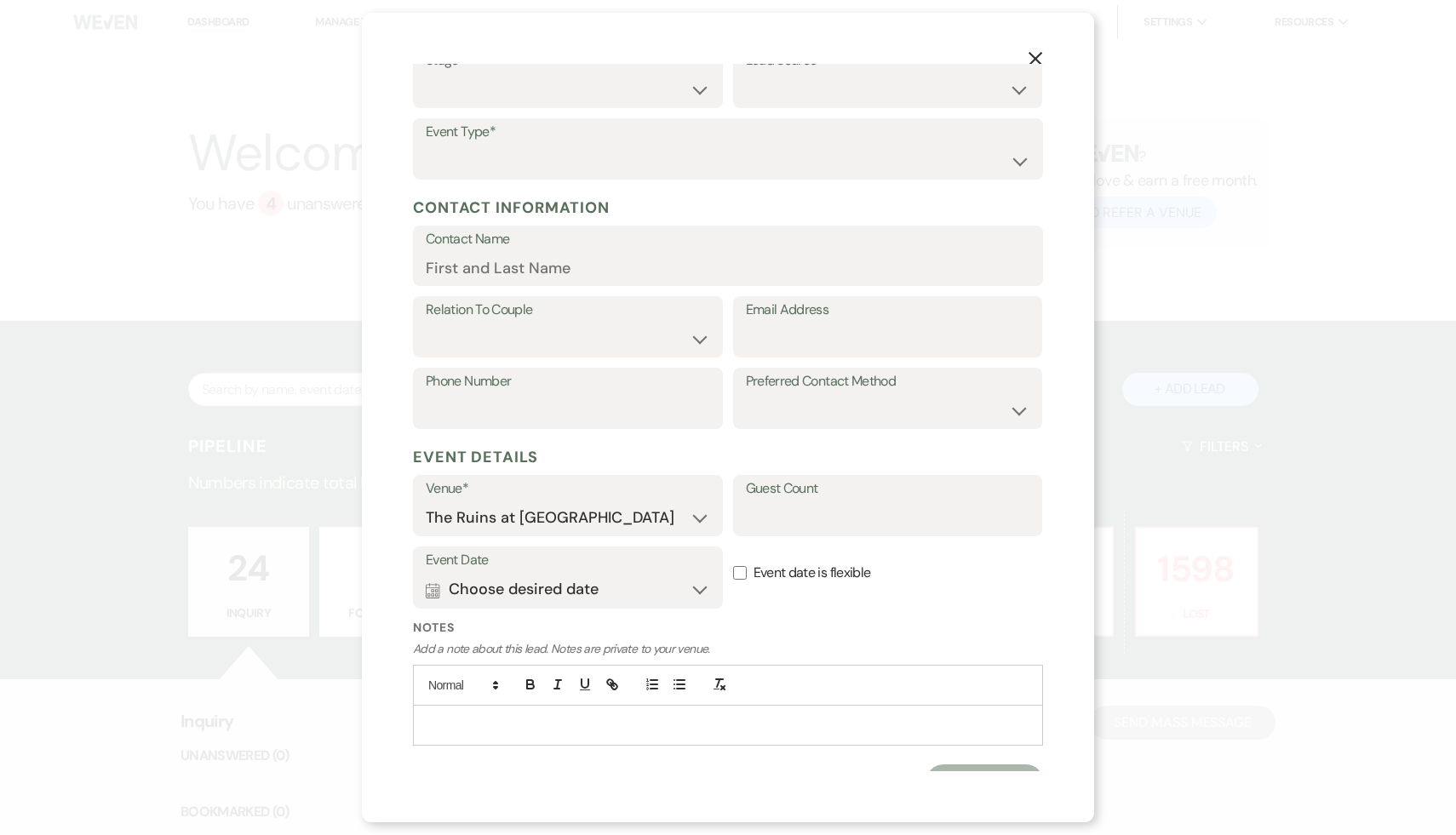
scroll to position [128, 0]
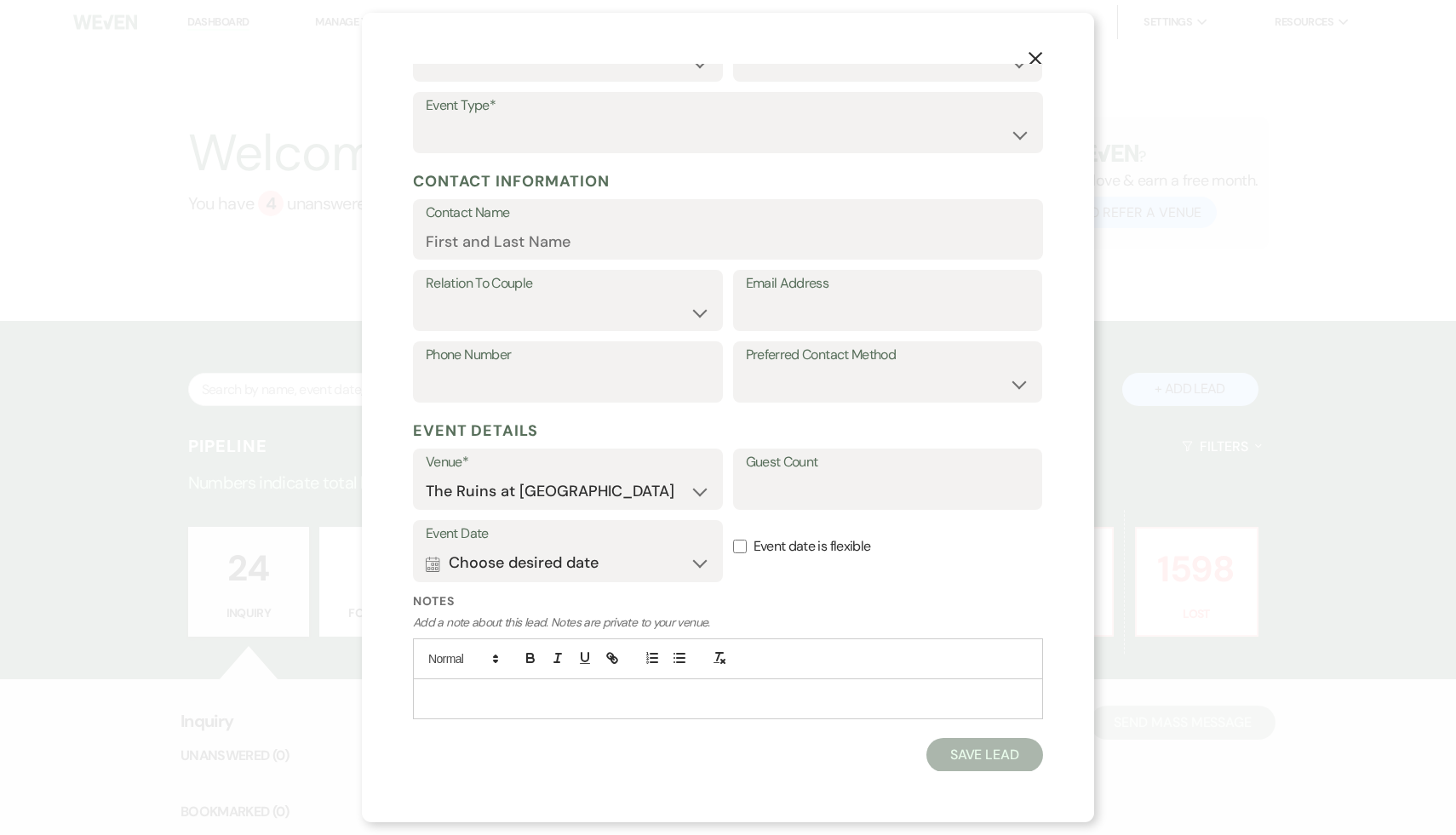
click at [727, 701] on p at bounding box center [728, 698] width 603 height 19
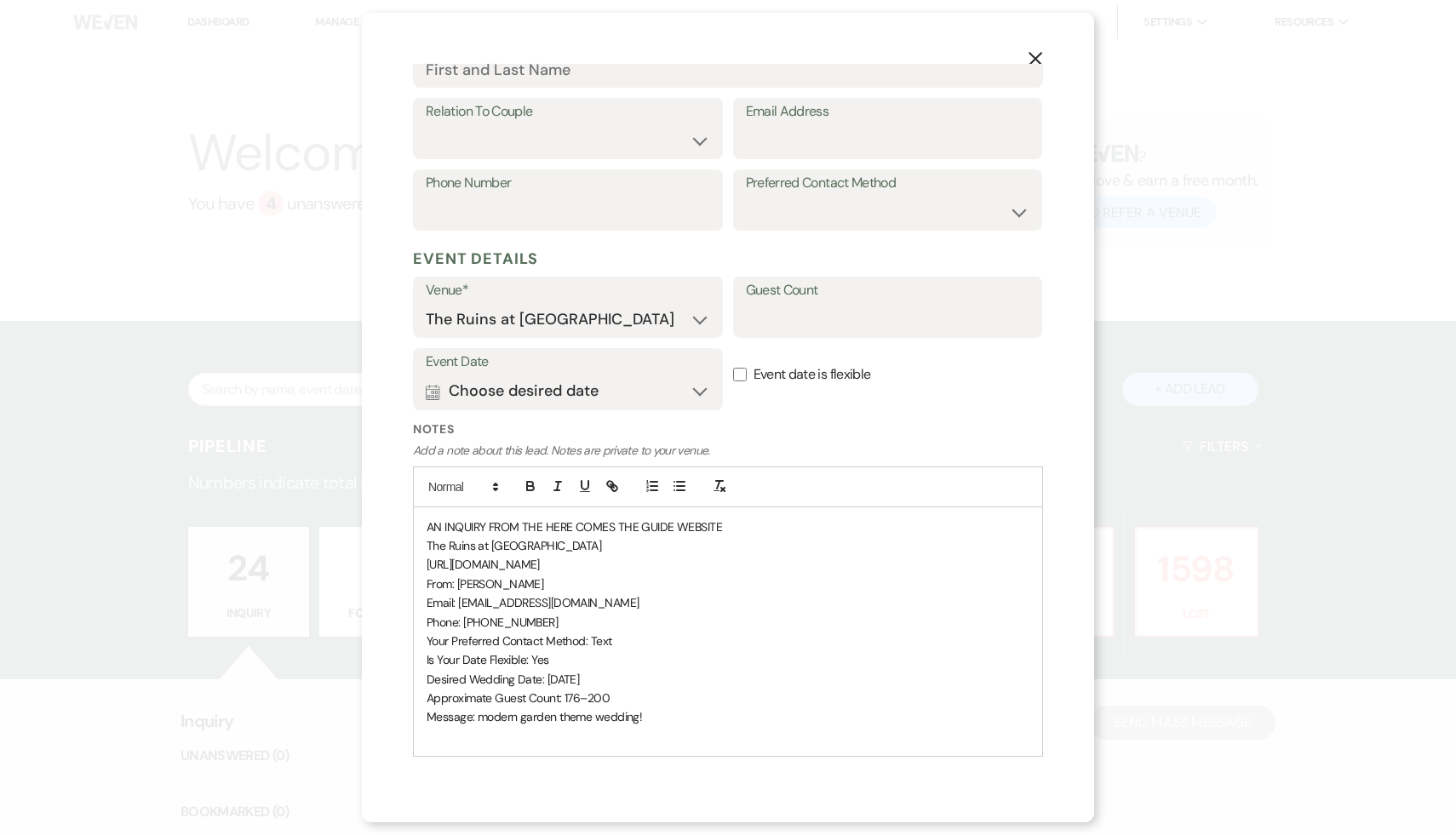
scroll to position [315, 0]
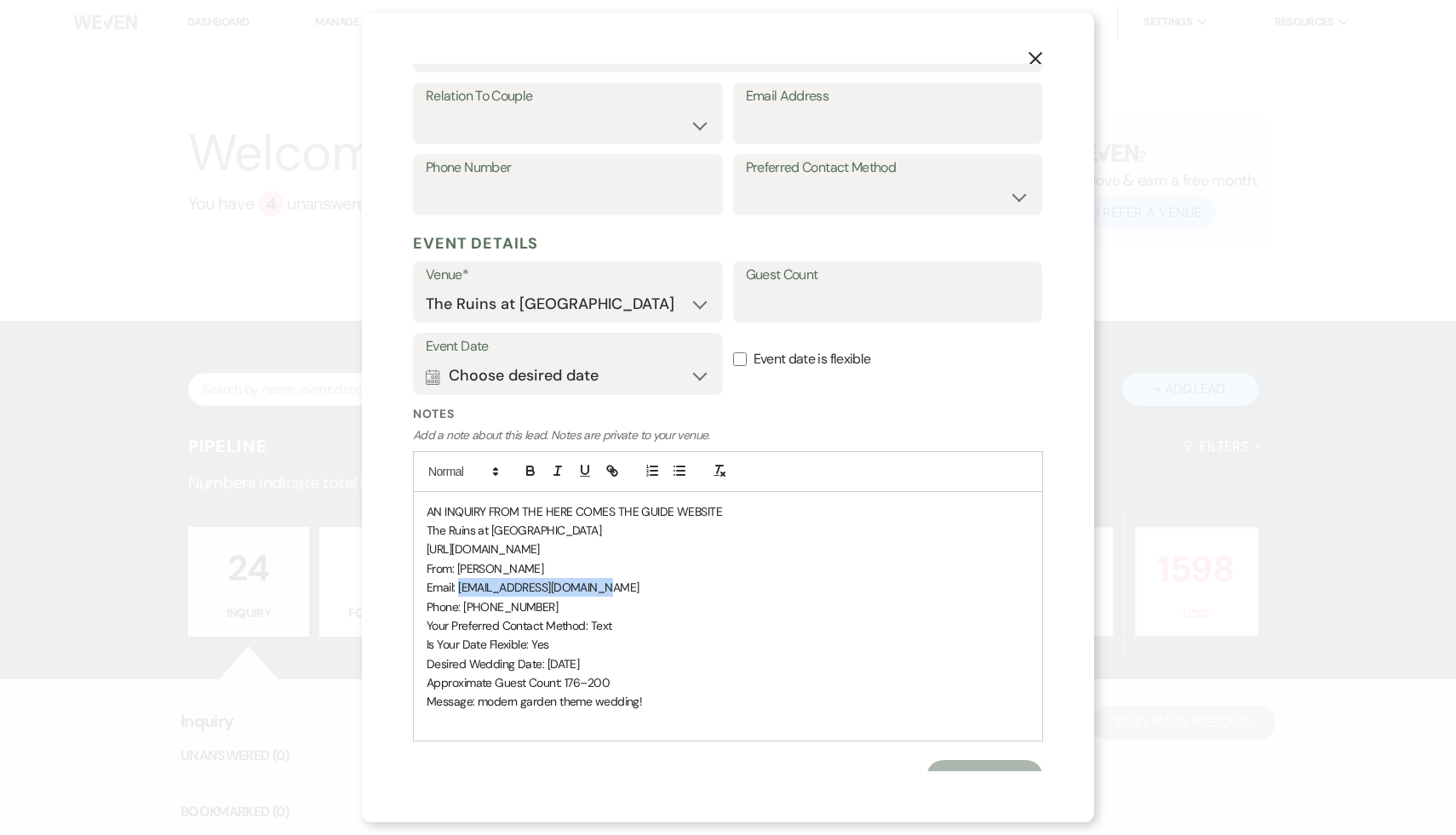
drag, startPoint x: 613, startPoint y: 582, endPoint x: 459, endPoint y: 587, distance: 154.1
click at [459, 587] on p "Email: kailynmikula14@gmail.com" at bounding box center [728, 587] width 603 height 19
copy span "kailynmikula14@gmail.com"
click at [768, 128] on input "Email Address" at bounding box center [888, 125] width 285 height 33
paste input "kailynmikula14@gmail.com"
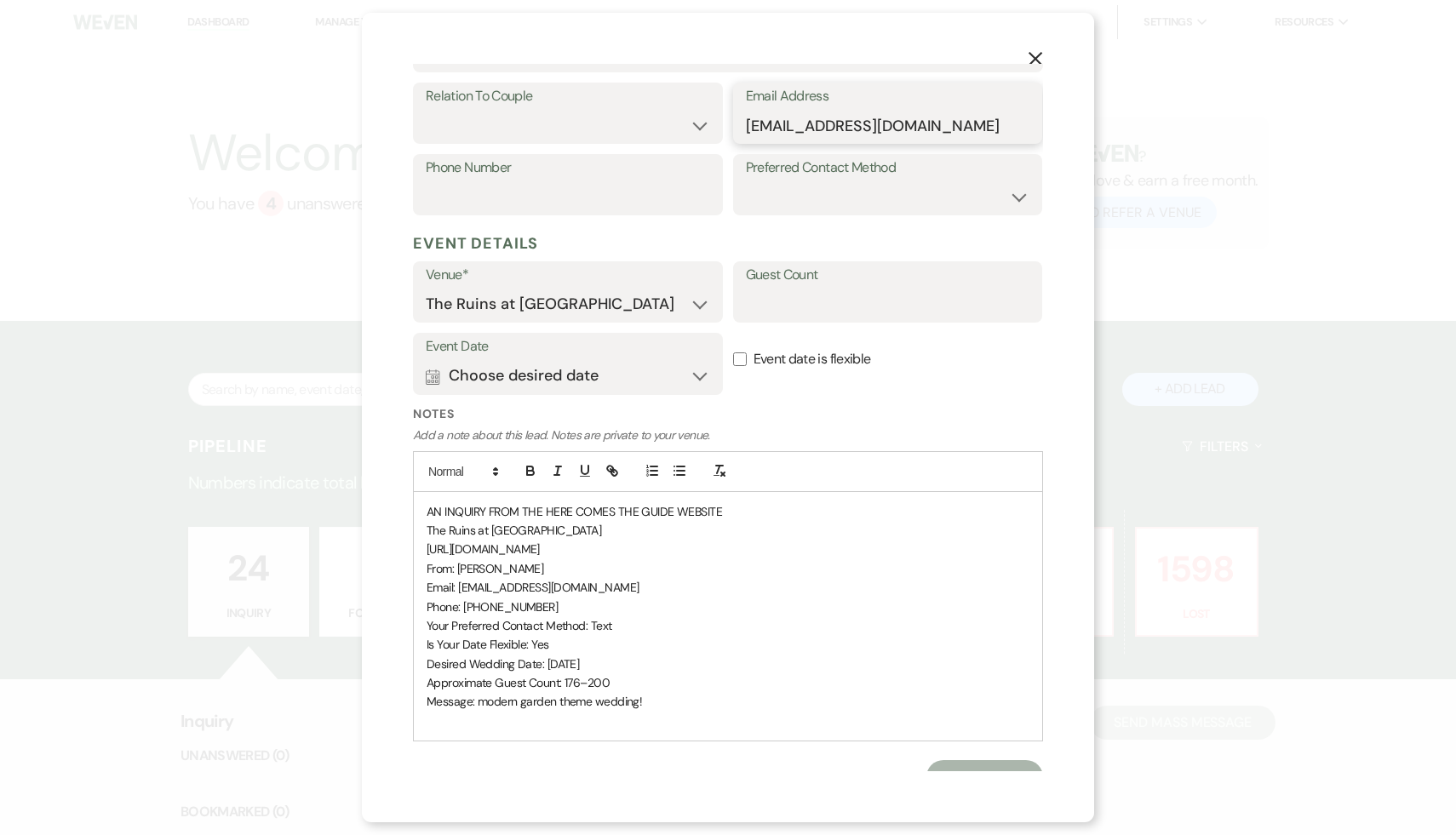
type input "kailynmikula14@gmail.com"
click at [789, 687] on p "Approximate Guest Count: 176–200" at bounding box center [728, 682] width 603 height 19
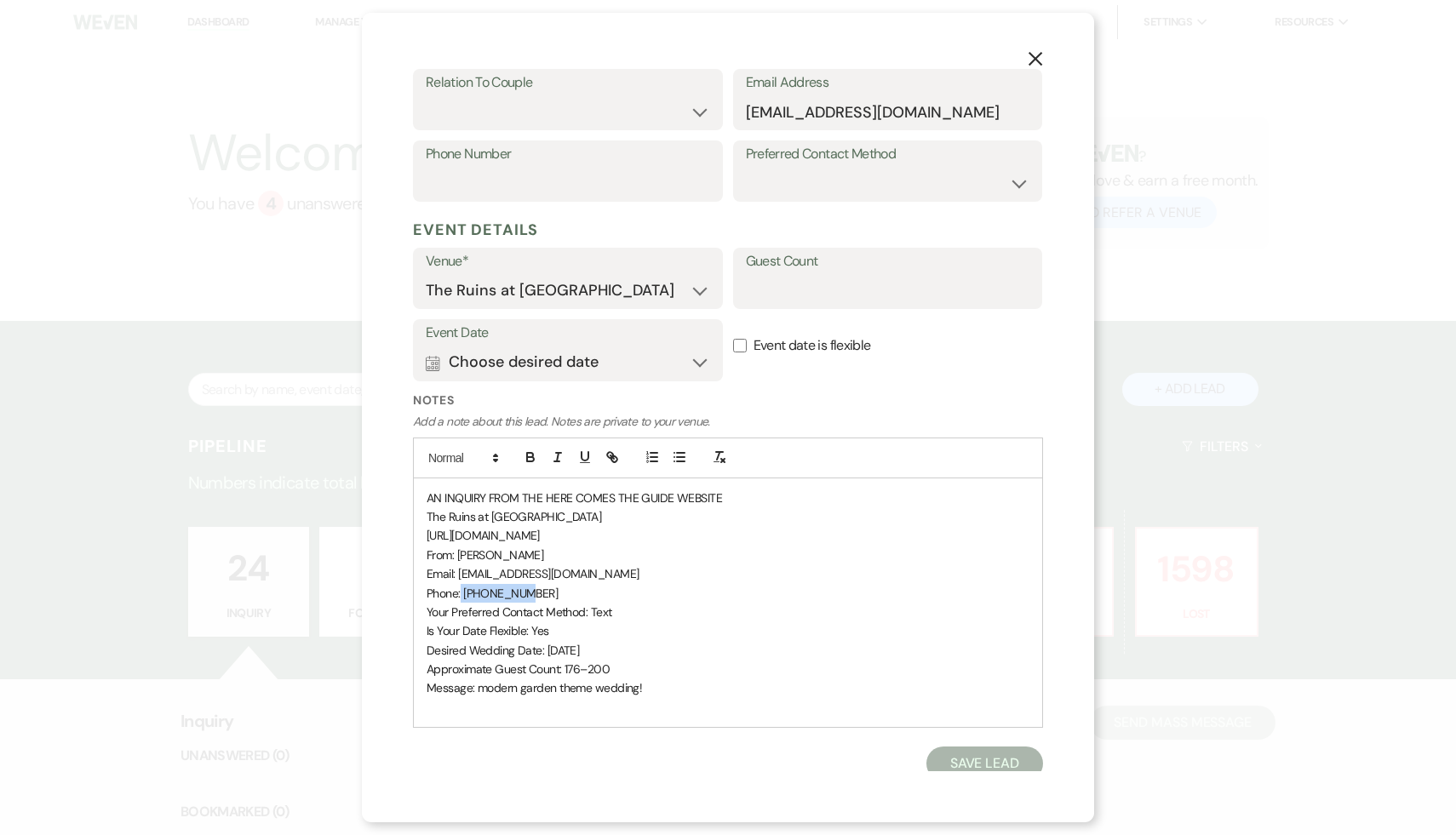
drag, startPoint x: 540, startPoint y: 588, endPoint x: 462, endPoint y: 586, distance: 78.0
click at [462, 586] on p "Phone: 5706908399" at bounding box center [728, 593] width 603 height 19
copy span "5706908399"
click at [555, 179] on input "Phone Number" at bounding box center [568, 183] width 285 height 33
paste input "5706908399"
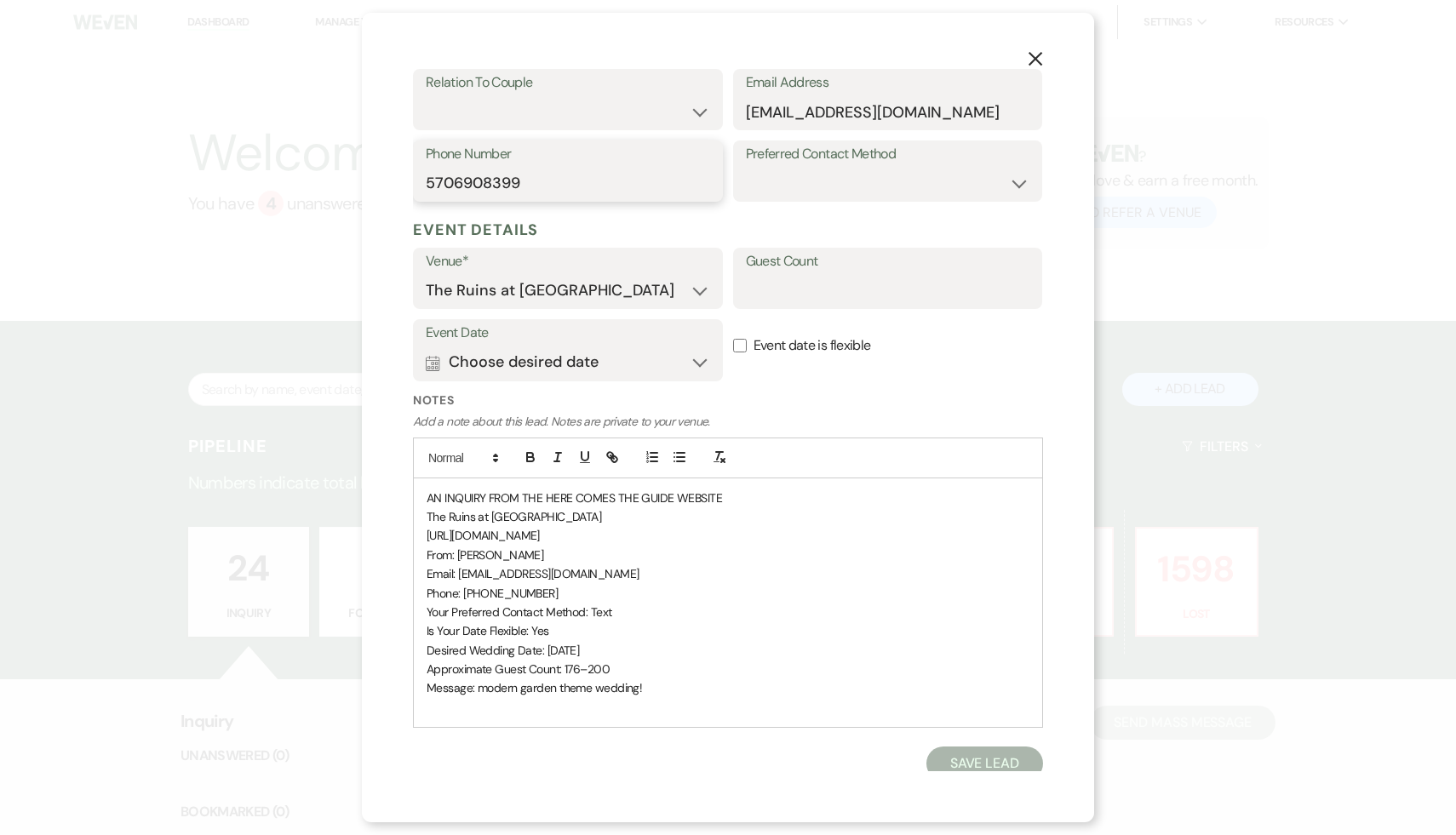
type input "5706908399"
click at [701, 113] on select "Couple Planner Parent of Couple Family Member Friend Other" at bounding box center [568, 111] width 285 height 33
select select "1"
click at [426, 95] on select "Couple Planner Parent of Couple Family Member Friend Other" at bounding box center [568, 111] width 285 height 33
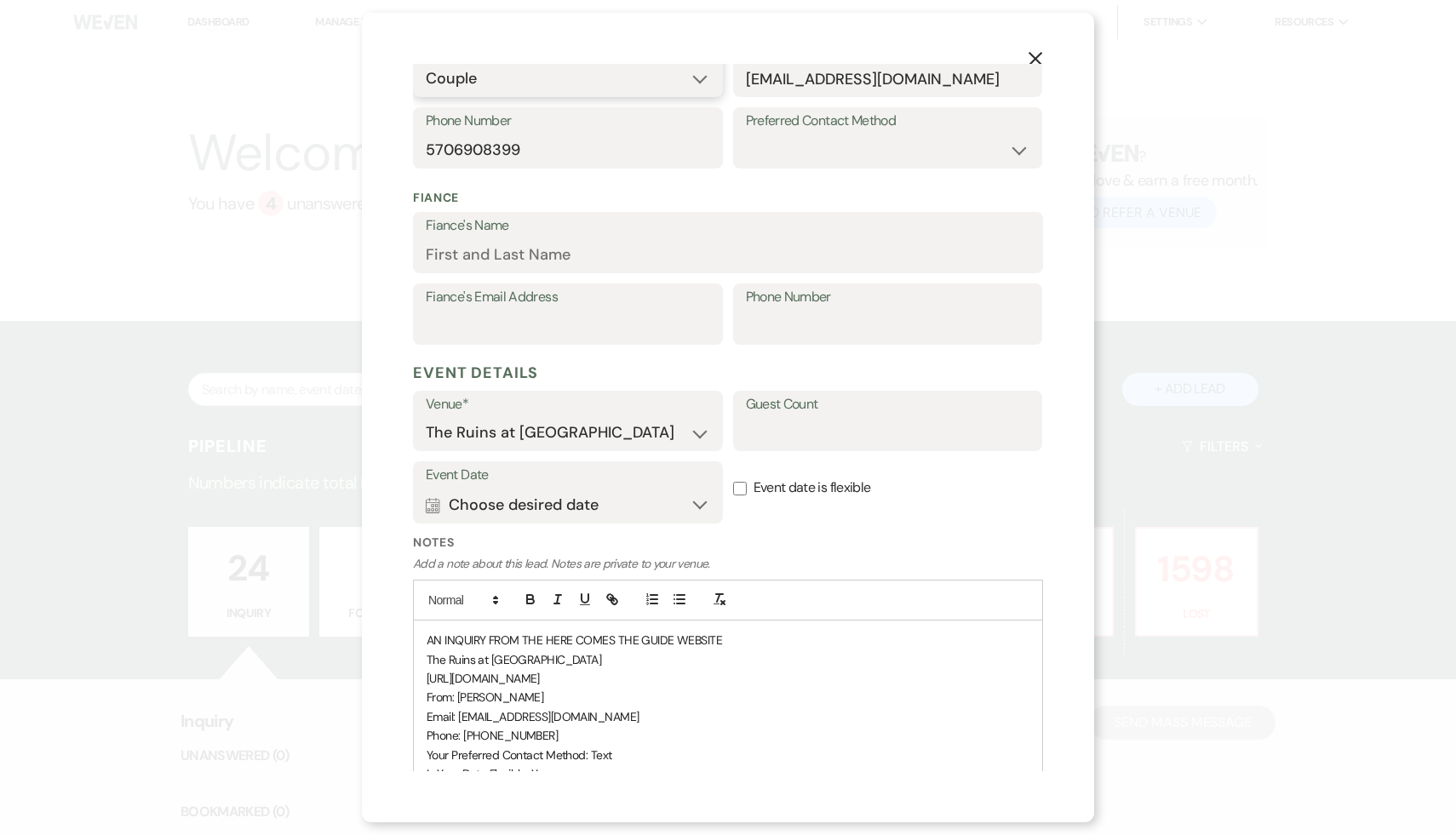
scroll to position [373, 0]
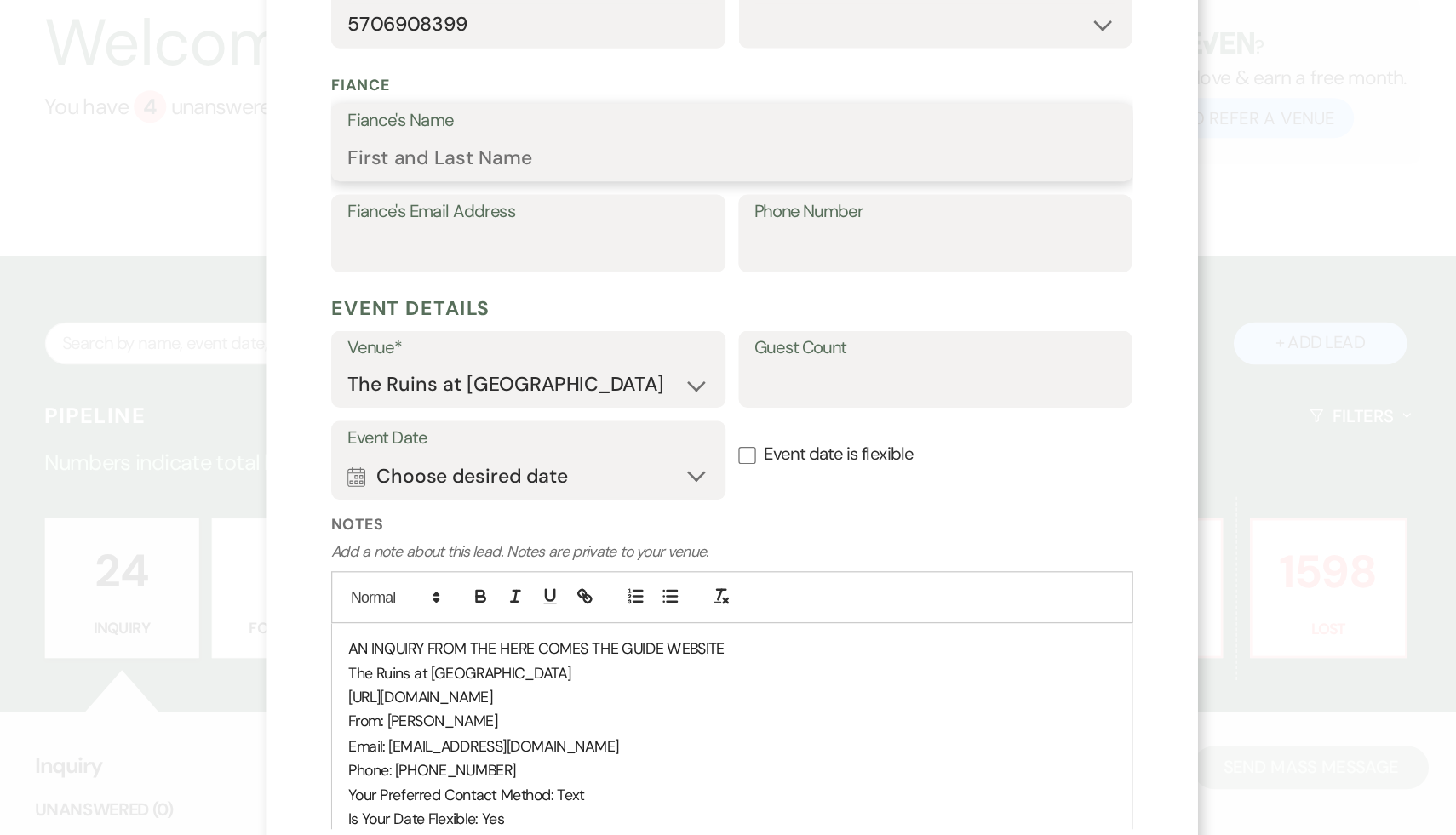
click at [595, 253] on input "Fiance's Name" at bounding box center [728, 244] width 605 height 33
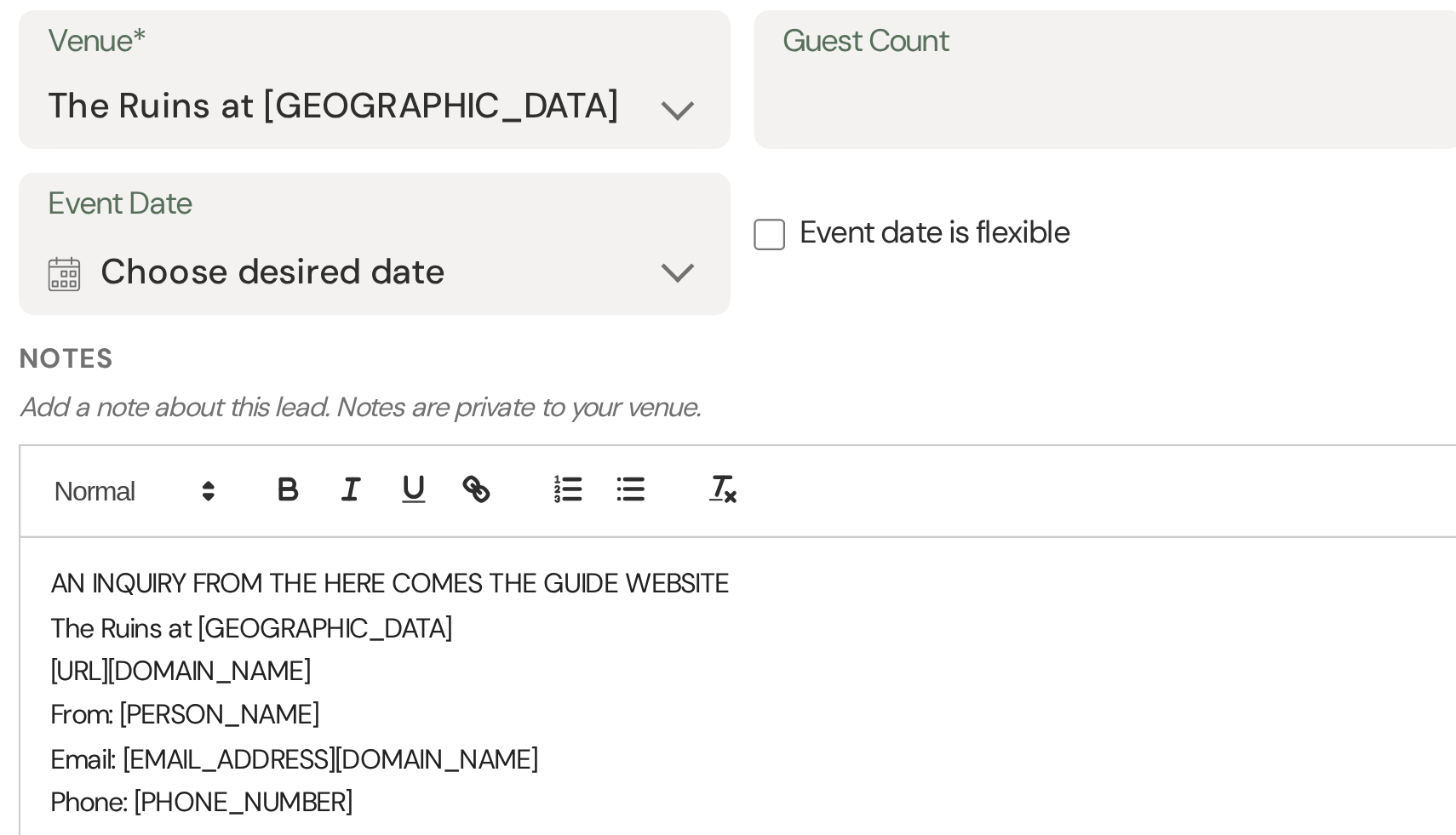
scroll to position [397, 0]
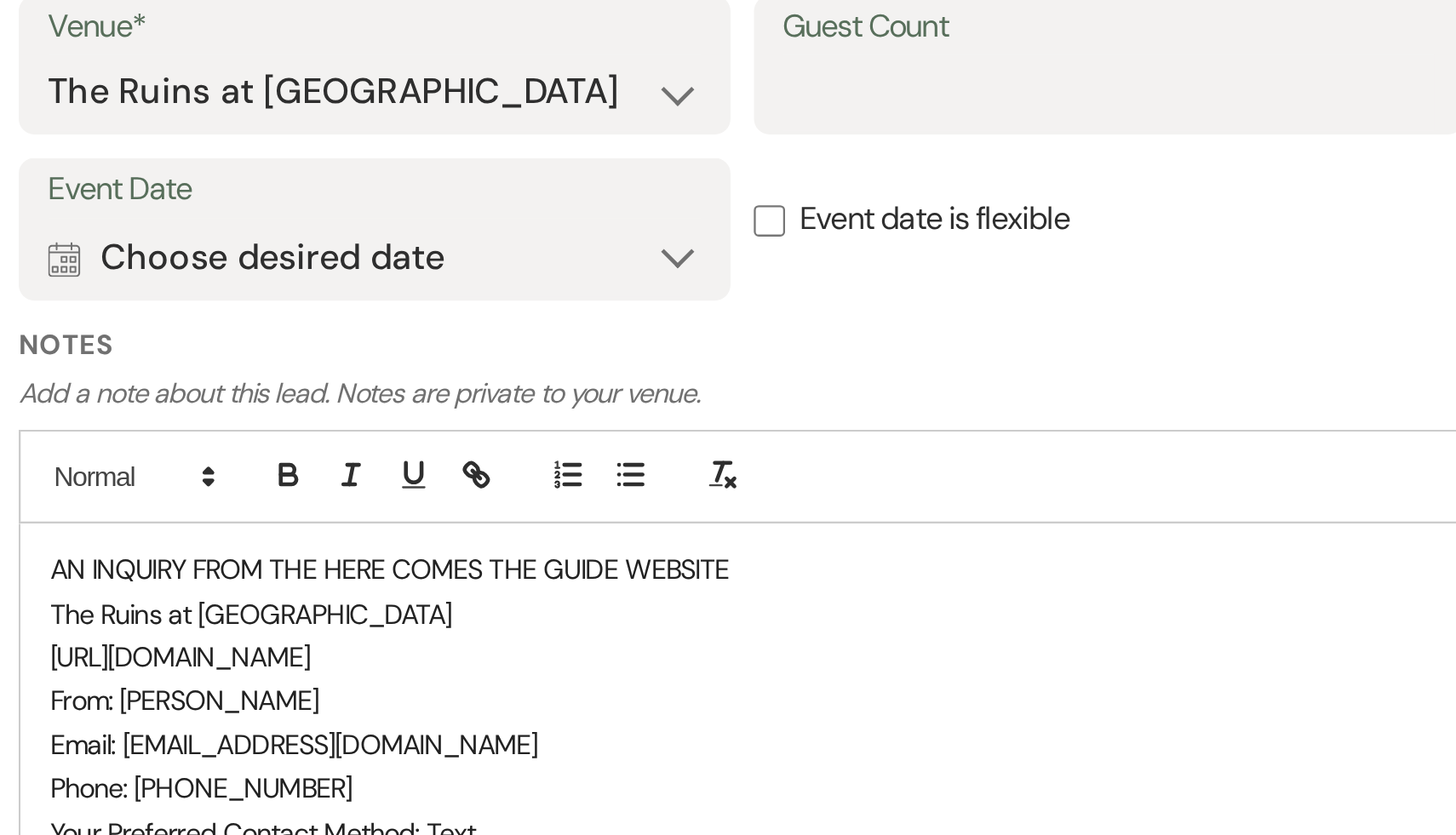
type input "Kailyn"
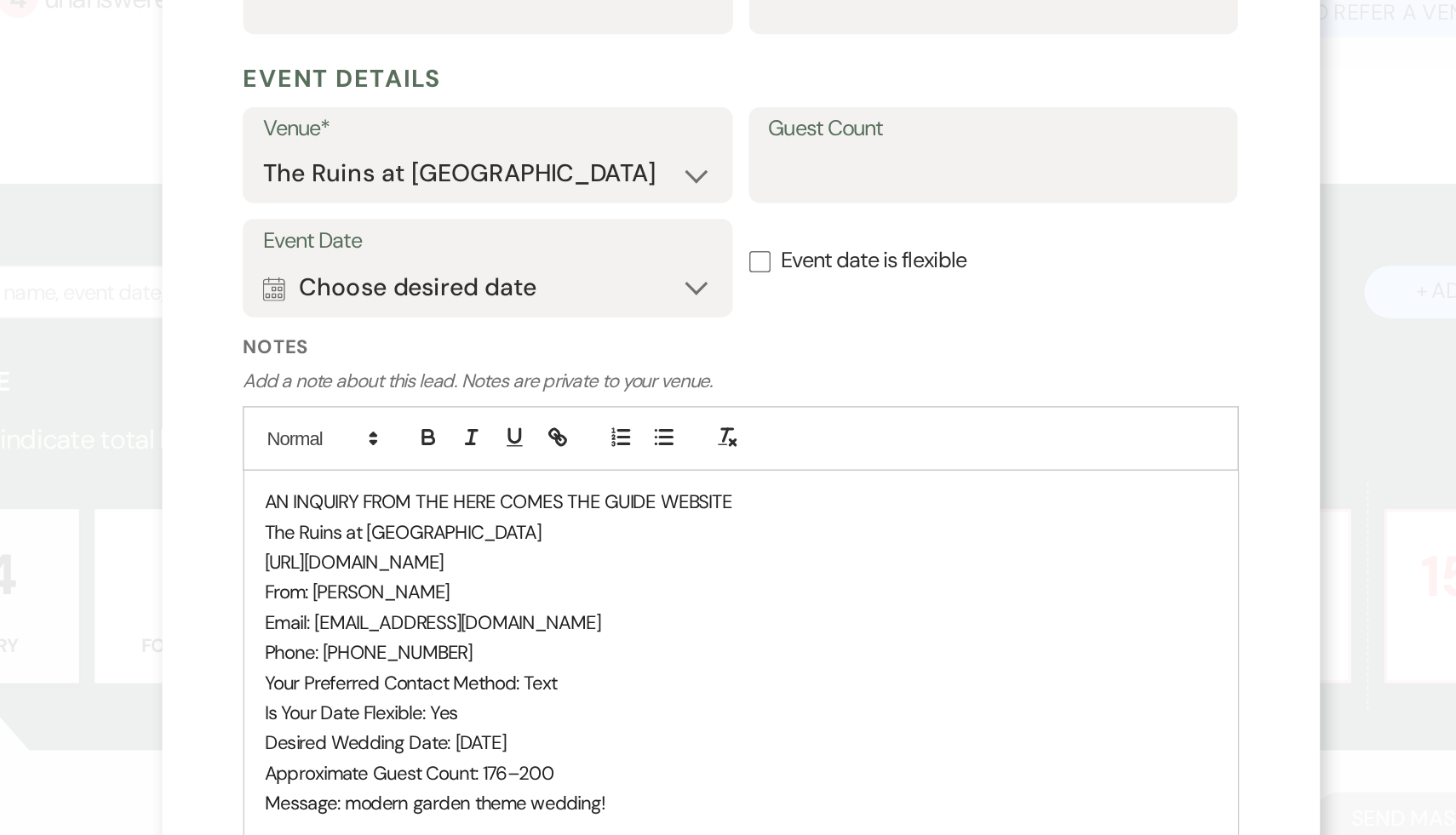
scroll to position [513, 0]
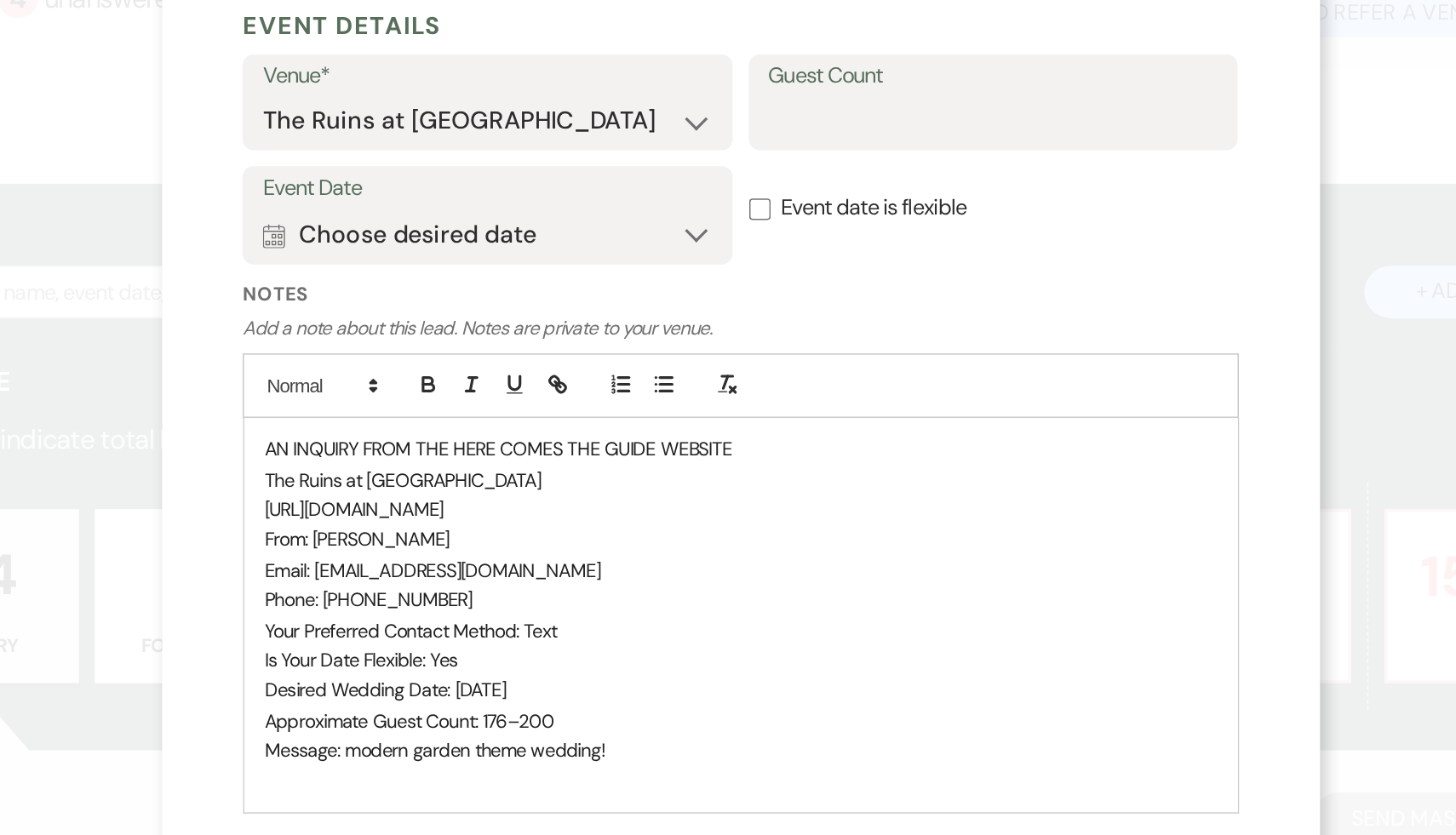
click at [610, 637] on p "Desired Wedding Date: 09/18/2027" at bounding box center [728, 640] width 603 height 19
click at [702, 352] on button "Calendar Choose desired date Expand" at bounding box center [568, 354] width 285 height 34
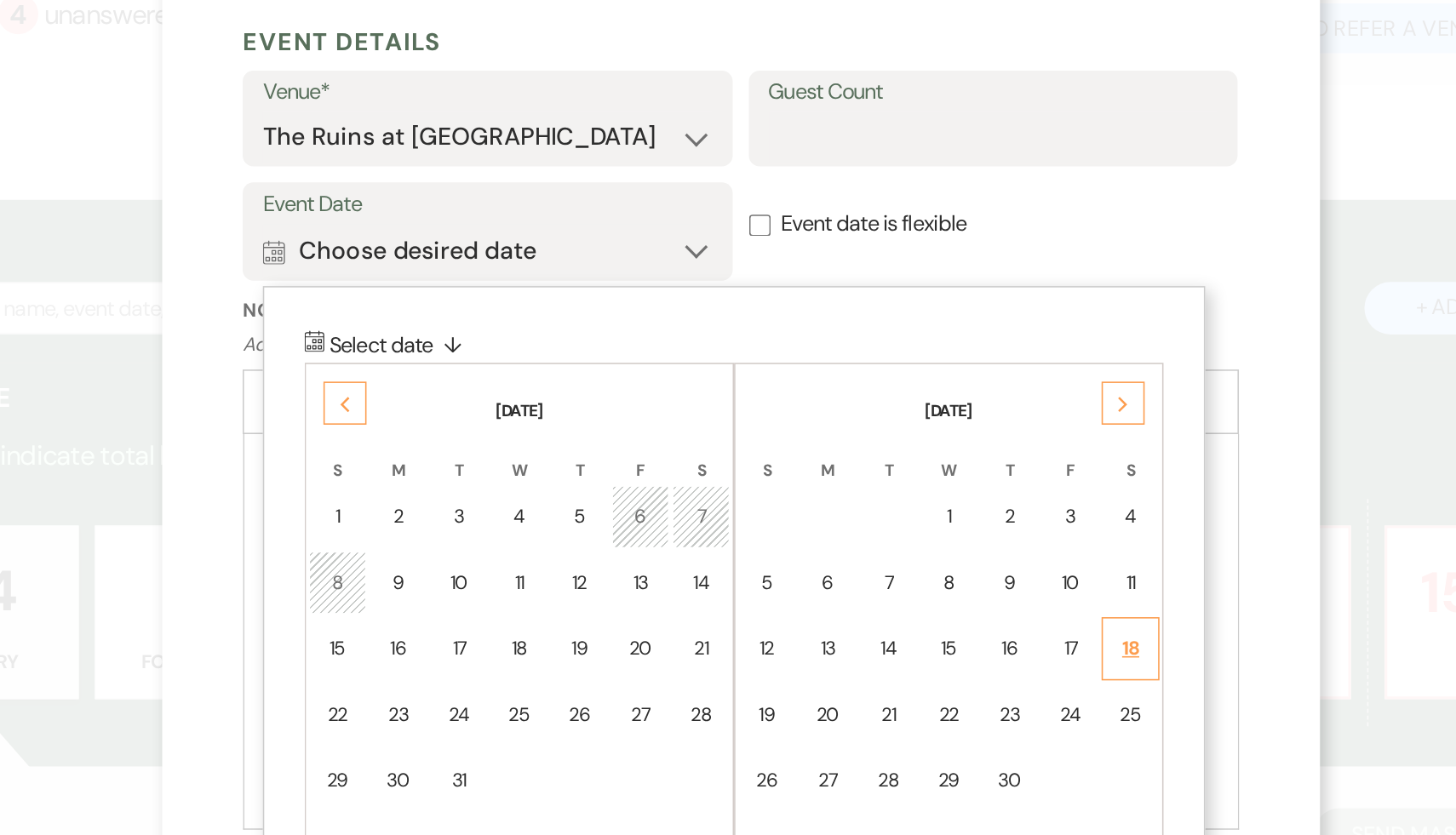
click at [981, 602] on div "18" at bounding box center [974, 605] width 14 height 18
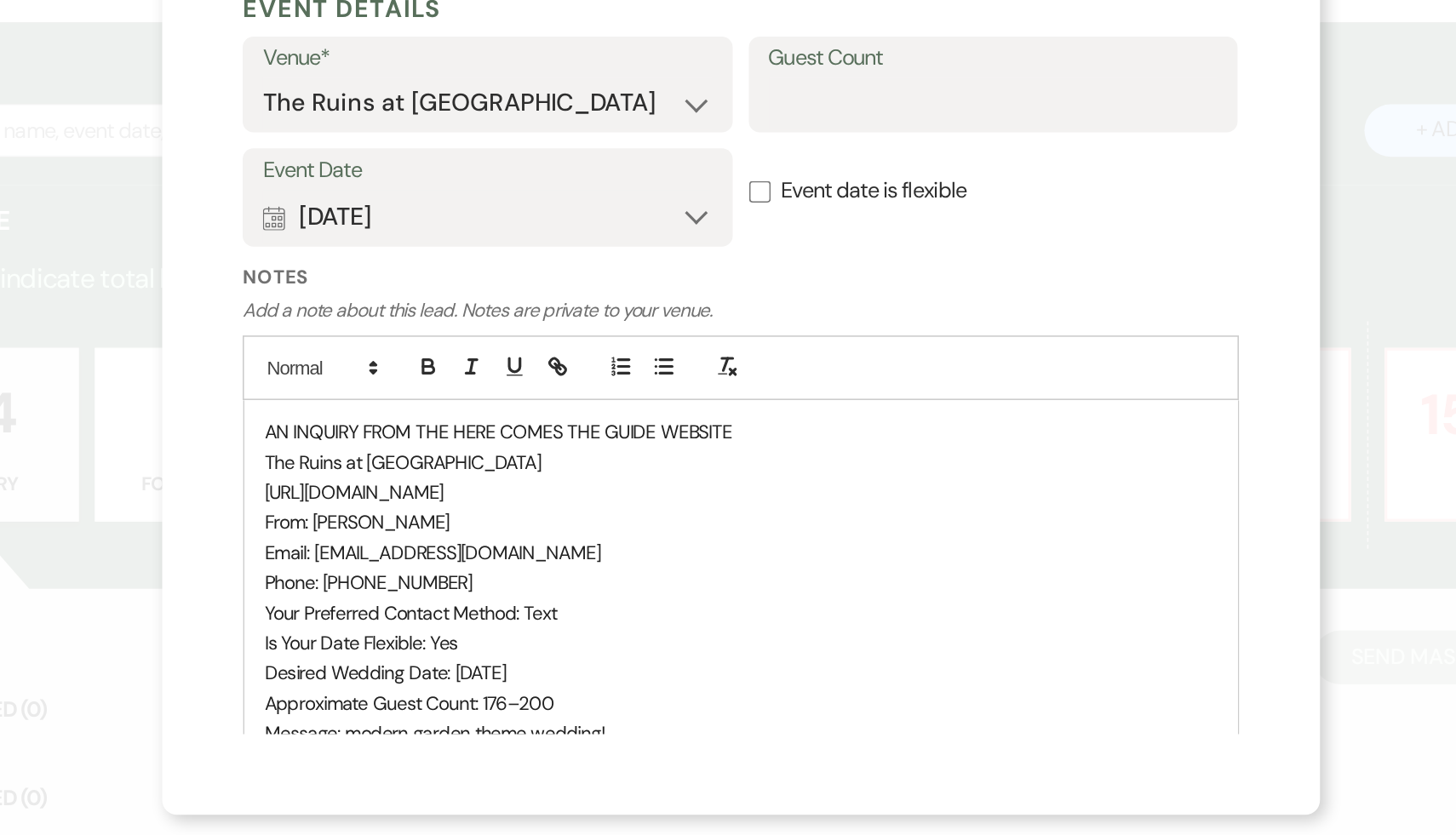
scroll to position [396, 0]
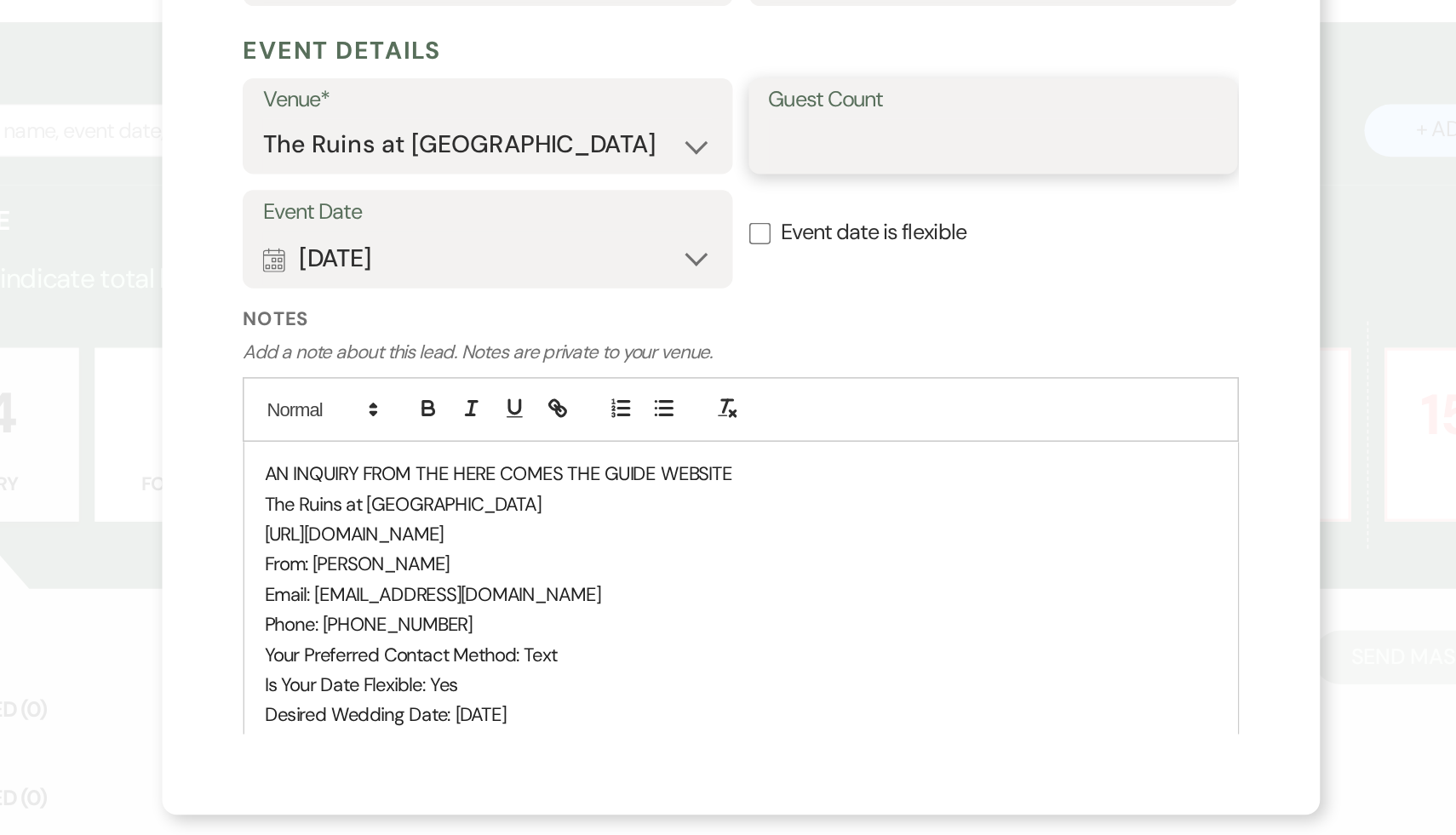
click at [837, 395] on input "Guest Count" at bounding box center [888, 399] width 285 height 33
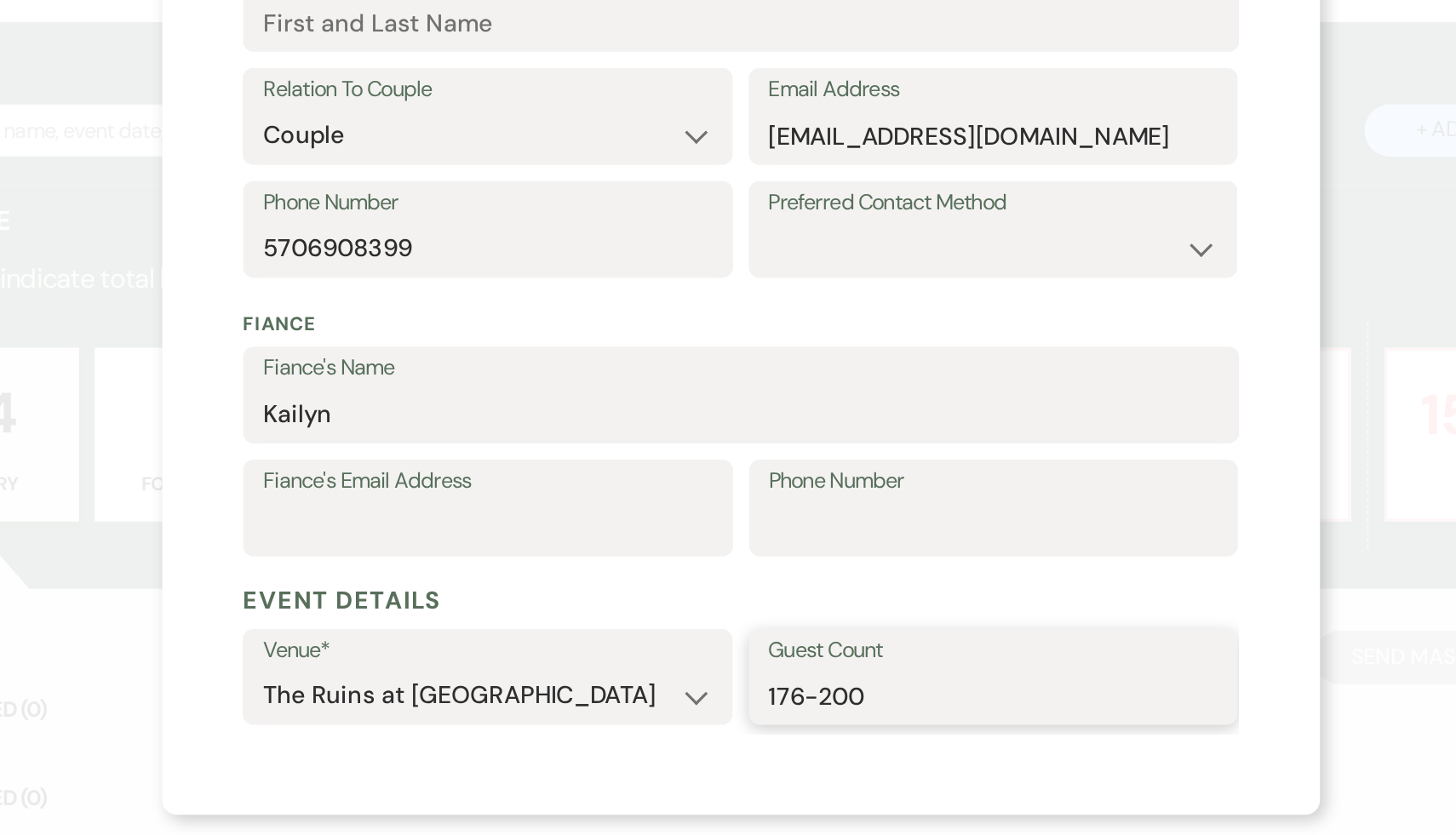
scroll to position [0, 0]
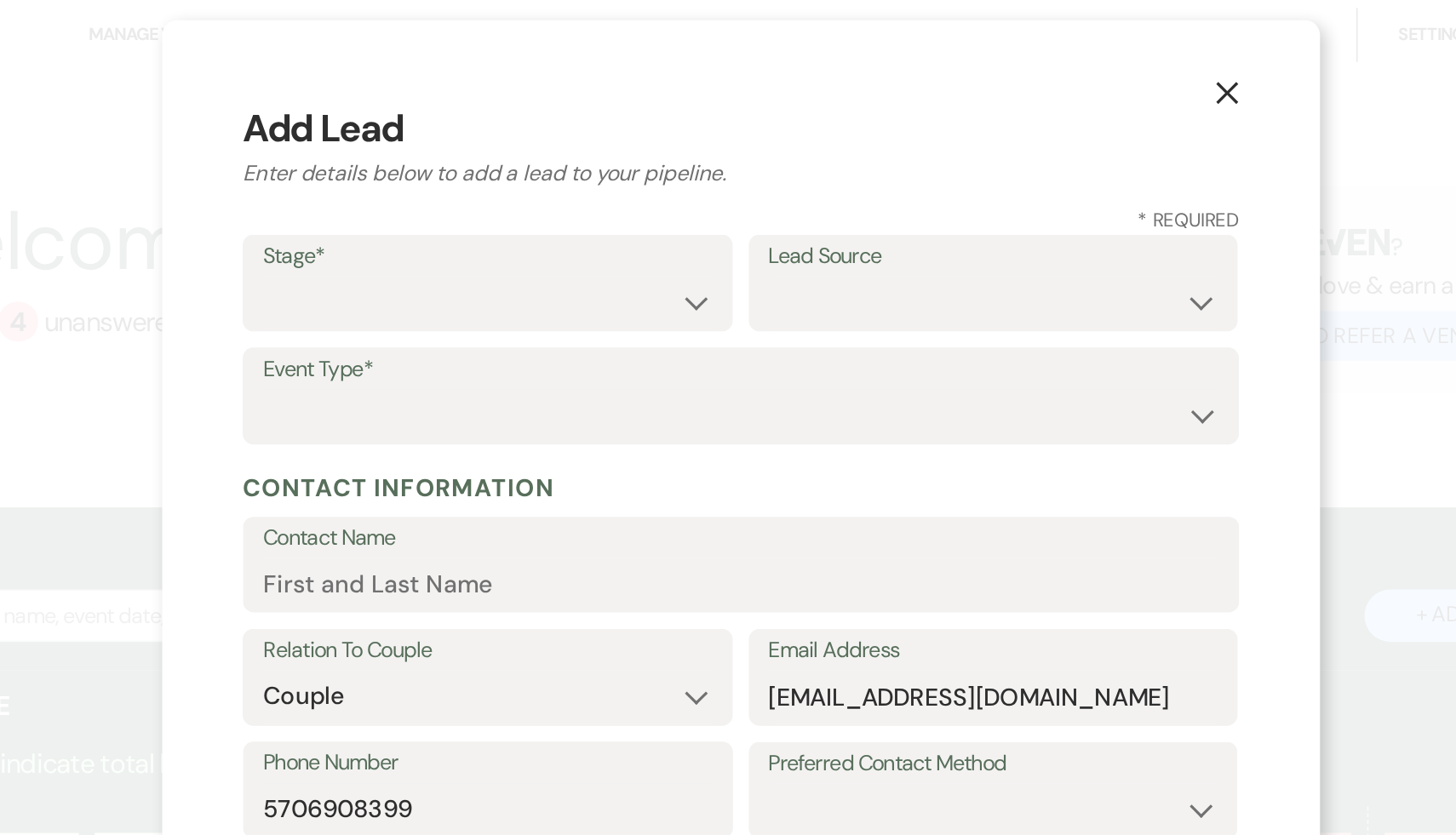
type input "176-200"
click at [700, 193] on select "Inquiry Follow Up Tour Requested Tour Confirmed Toured Proposal Sent Booked Lost" at bounding box center [568, 191] width 285 height 33
select select "1"
click at [426, 175] on select "Inquiry Follow Up Tour Requested Tour Confirmed Toured Proposal Sent Booked Lost" at bounding box center [568, 191] width 285 height 33
click at [1020, 189] on select "Weven Venue Website Instagram Facebook Pinterest Google The Knot Wedding Wire H…" at bounding box center [888, 191] width 285 height 33
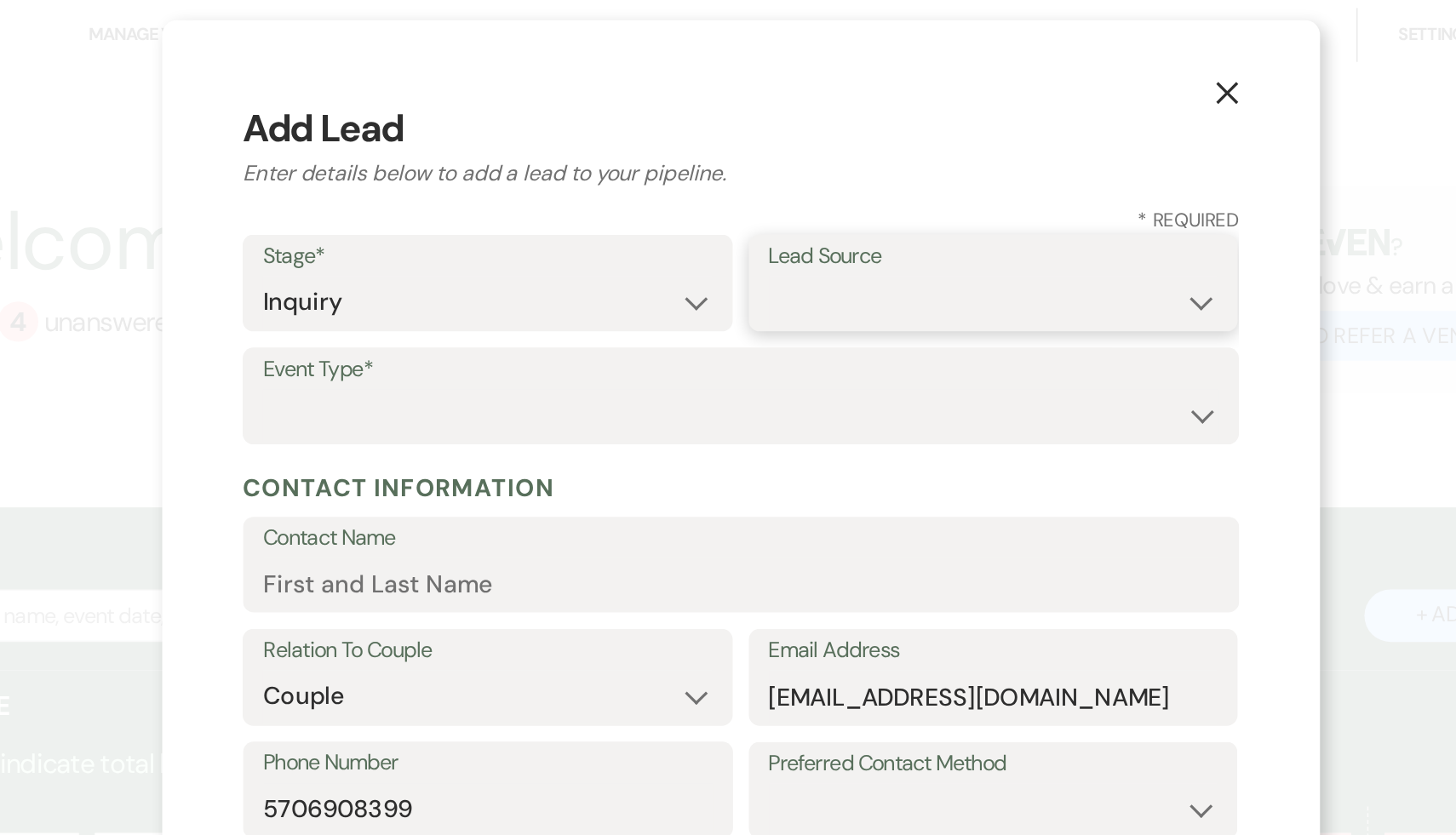
select select "4"
click at [746, 175] on select "Weven Venue Website Instagram Facebook Pinterest Google The Knot Wedding Wire H…" at bounding box center [888, 191] width 285 height 33
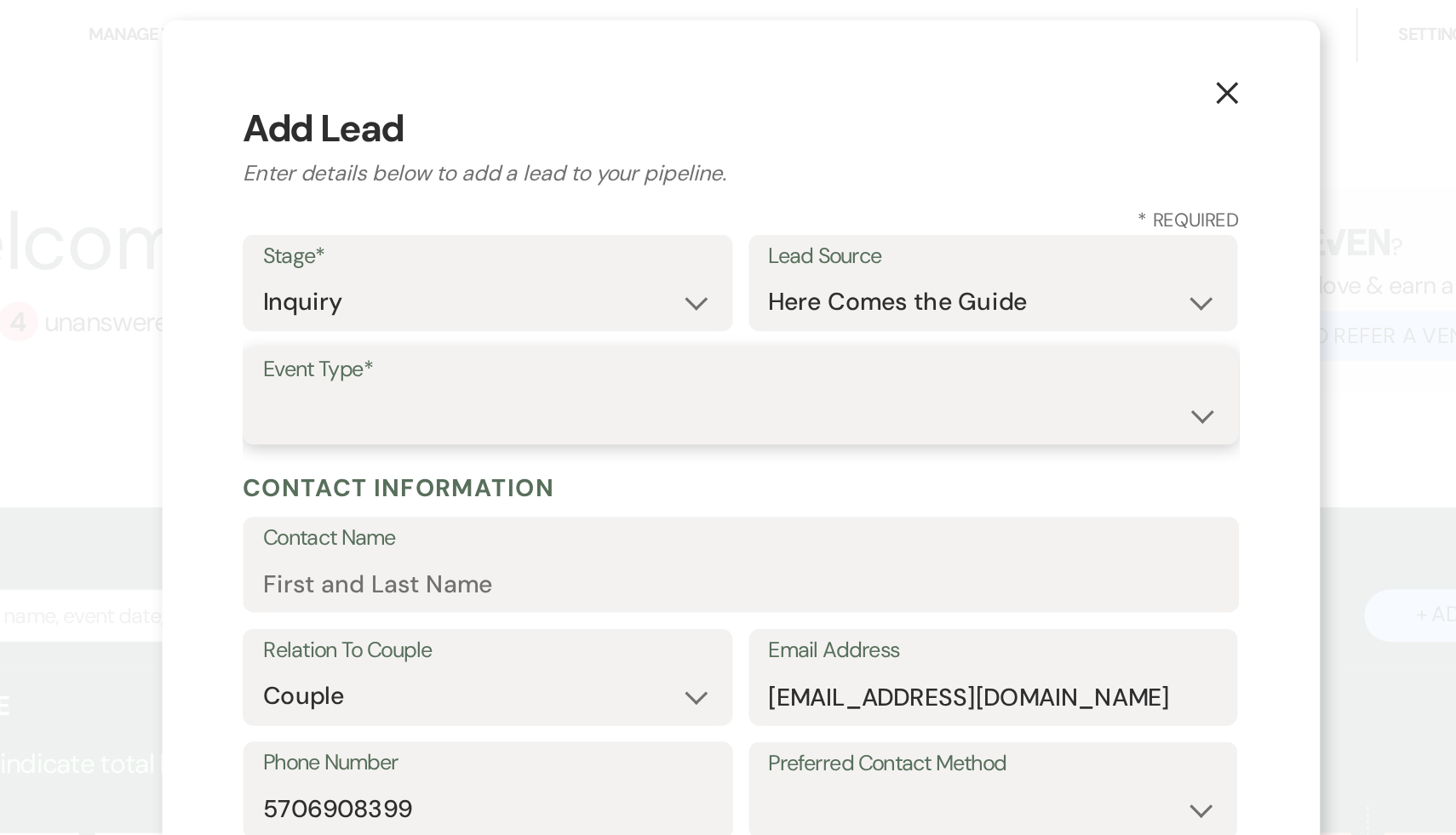
click at [1018, 262] on select "Wedding Anniversary Party Baby Shower Bachelorette / Bachelor Party Birthday Pa…" at bounding box center [728, 262] width 605 height 33
select select "1"
click at [426, 246] on select "Wedding Anniversary Party Baby Shower Bachelorette / Bachelor Party Birthday Pa…" at bounding box center [728, 262] width 605 height 33
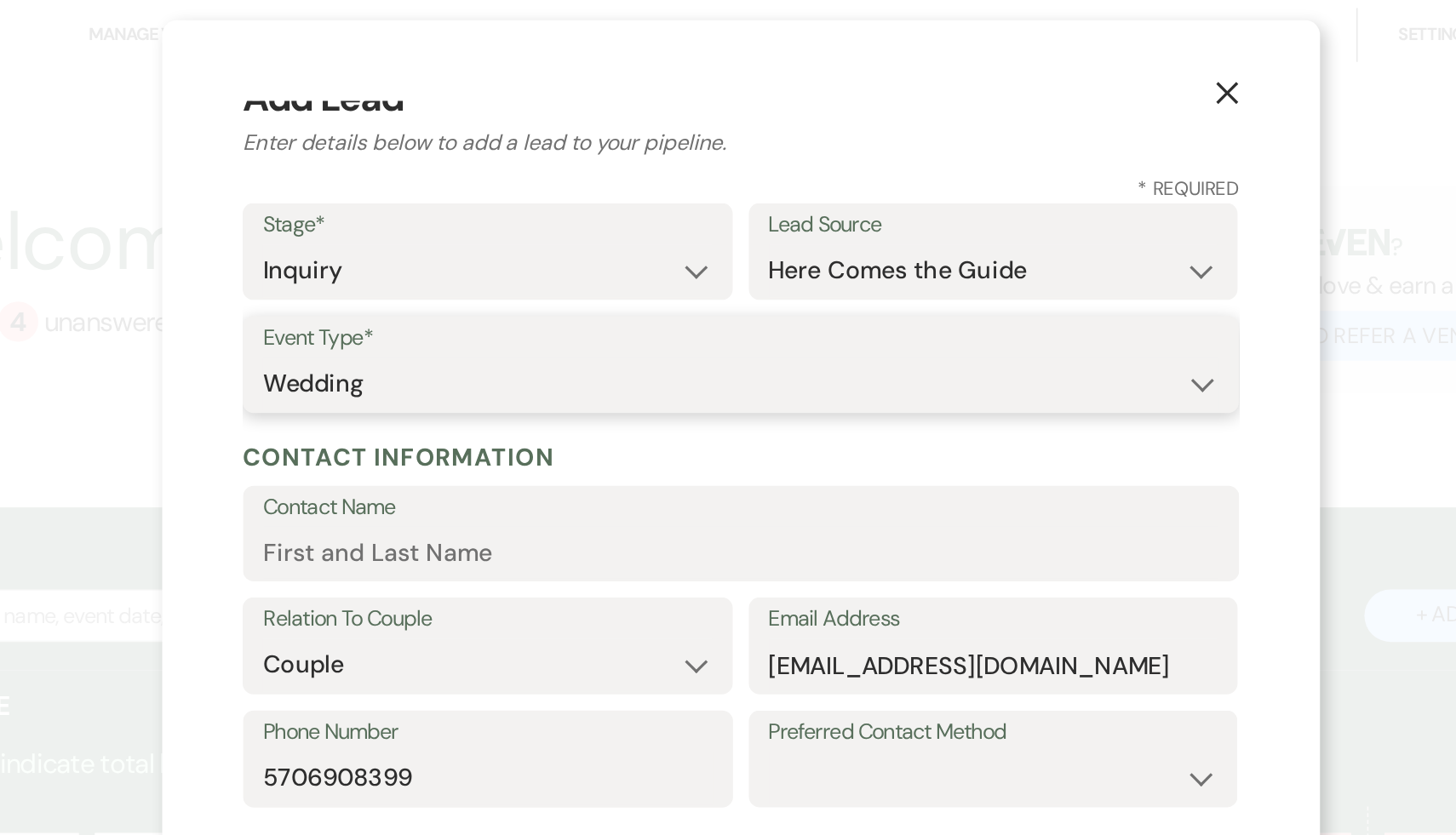
scroll to position [20, 0]
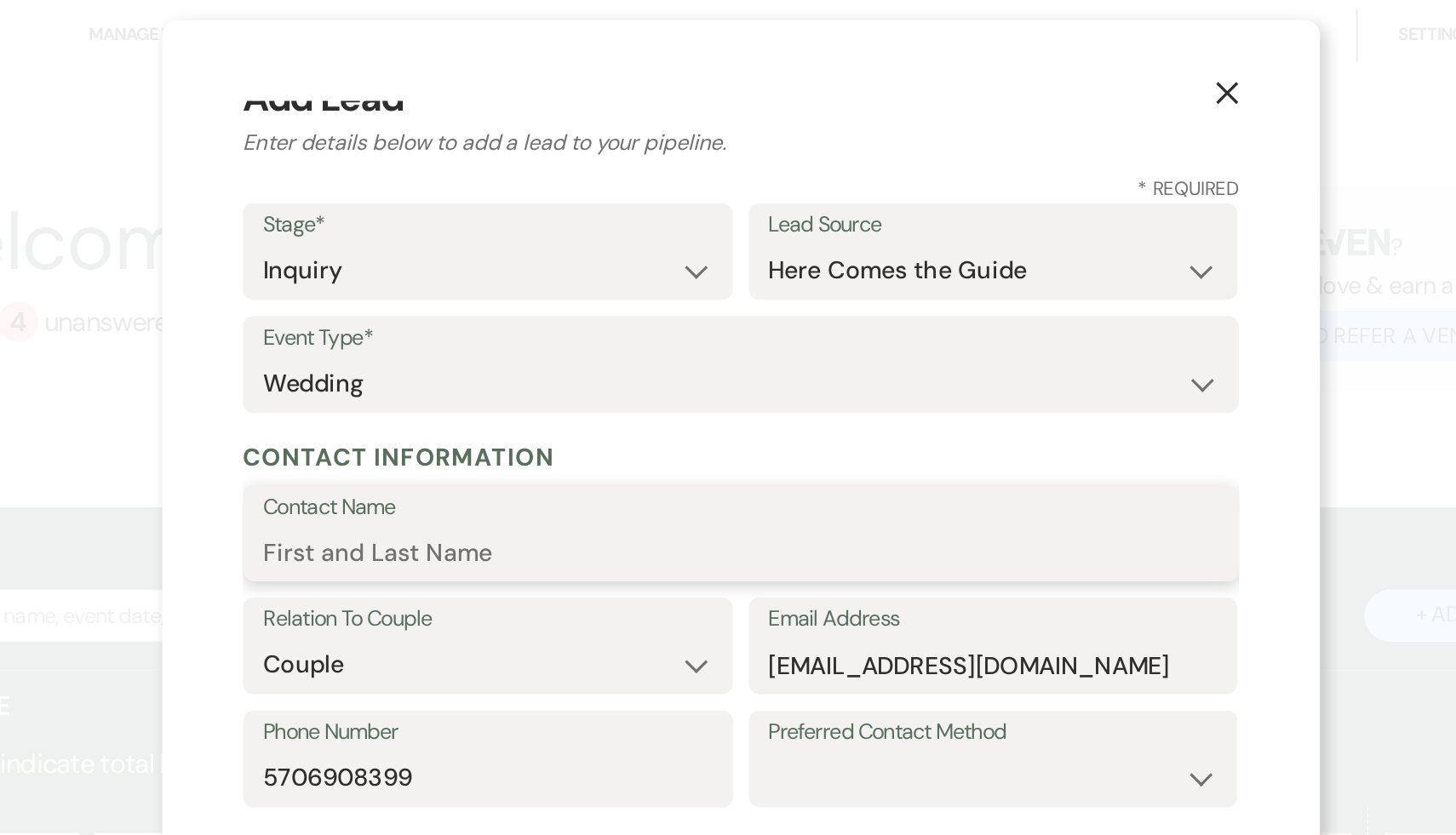
click at [628, 360] on input "Contact Name" at bounding box center [728, 349] width 605 height 33
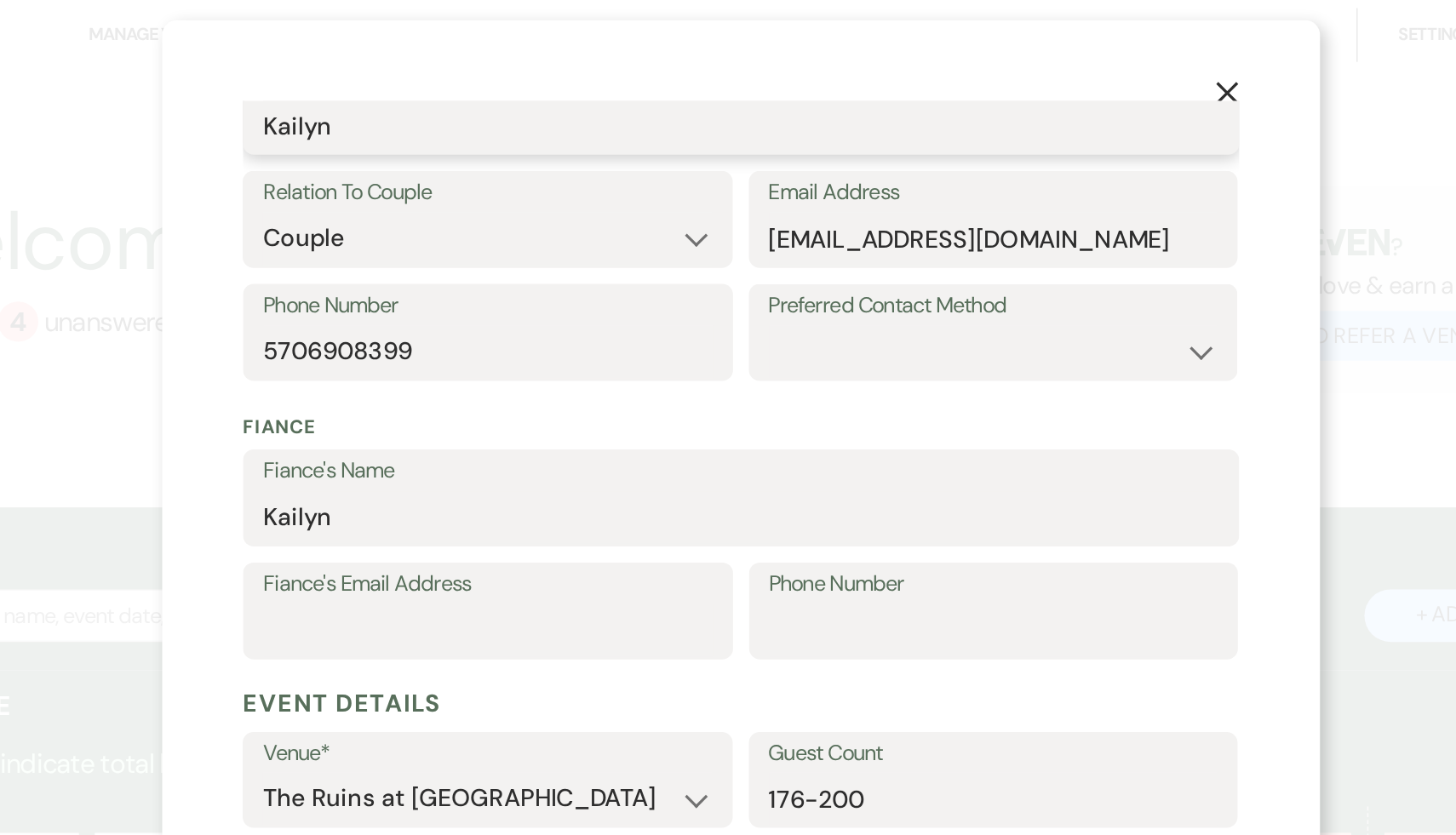
scroll to position [513, 0]
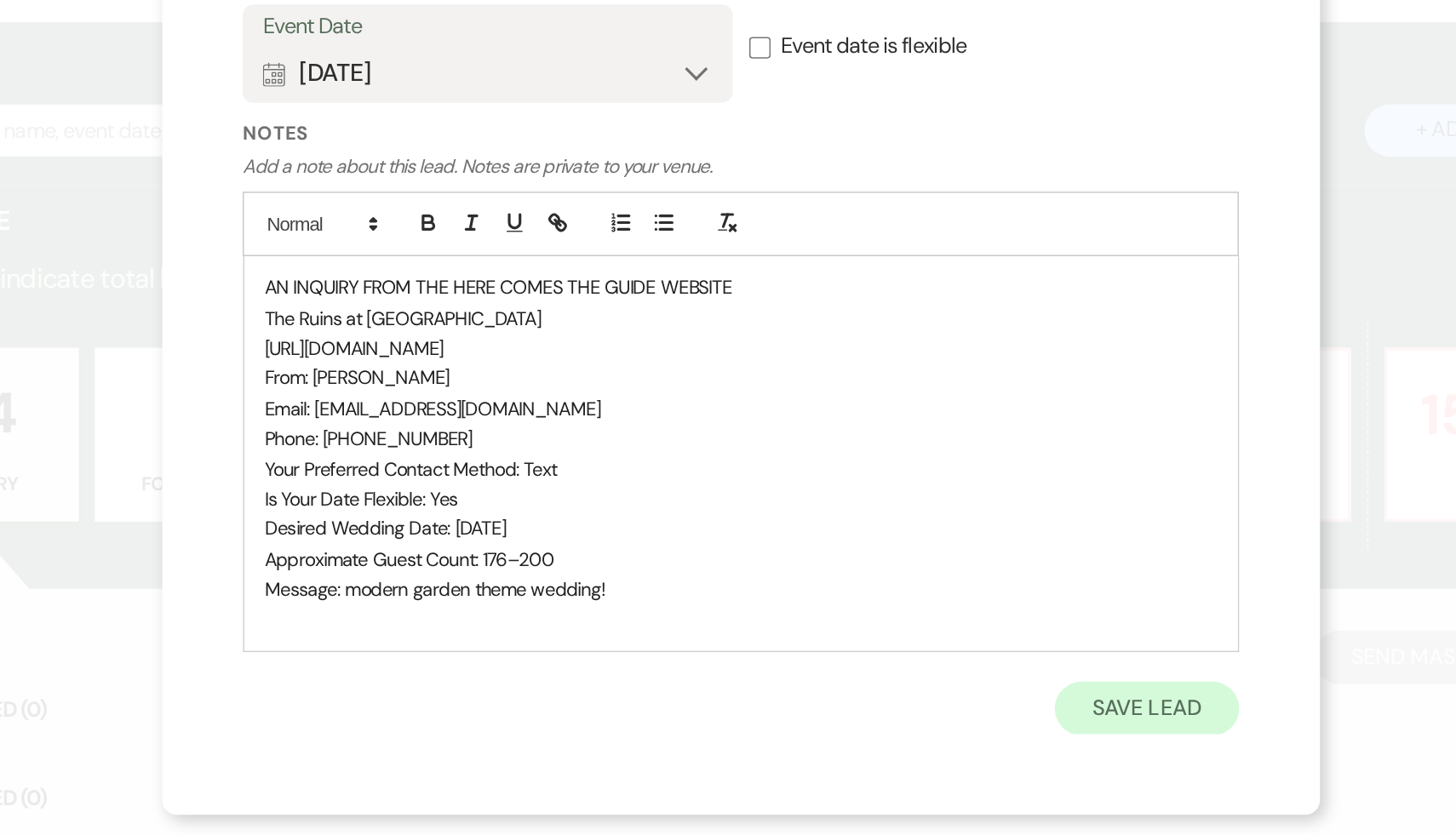
type input "Kailyn"
click at [989, 748] on button "Save Lead" at bounding box center [984, 755] width 117 height 34
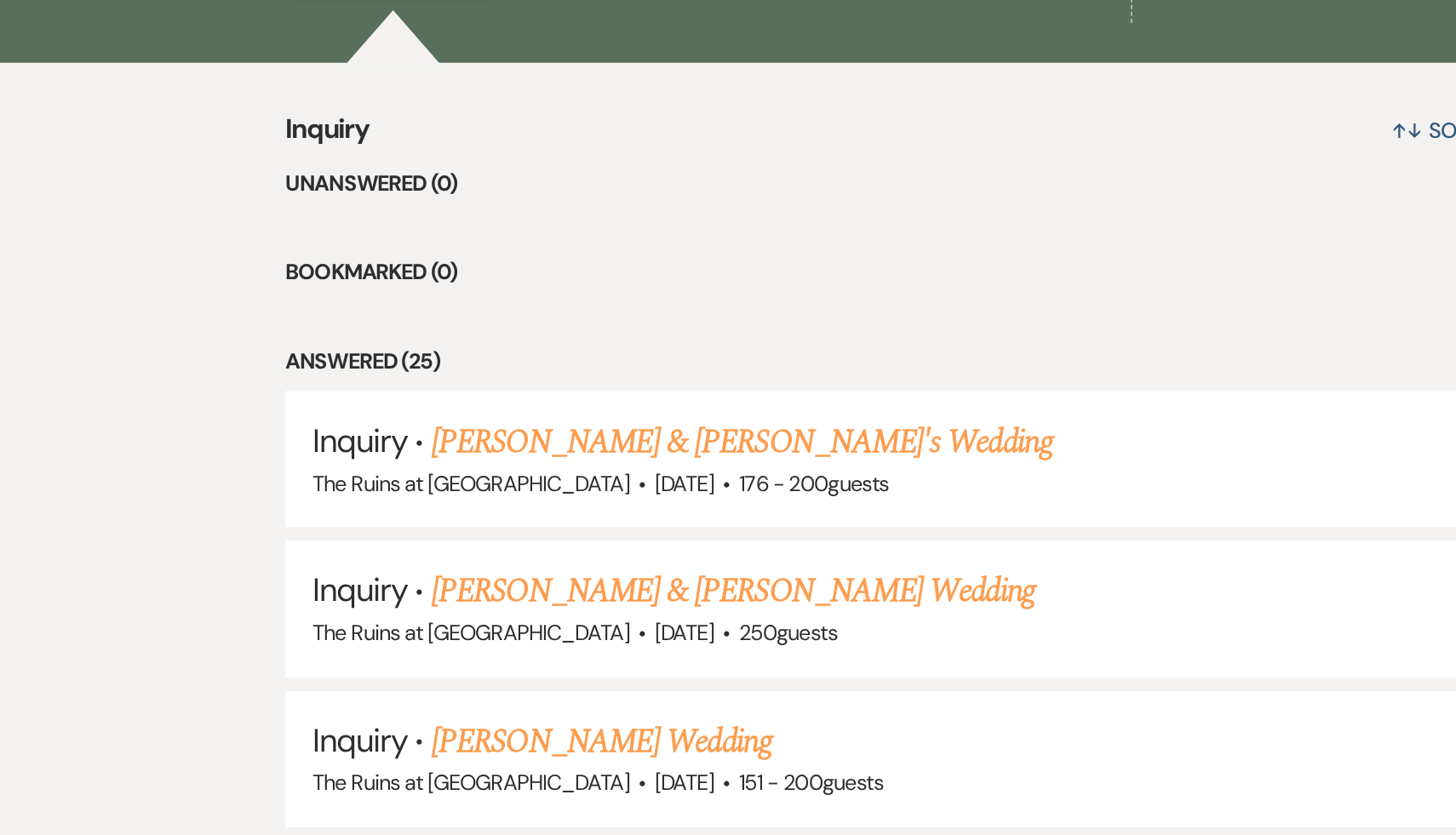
scroll to position [438, 0]
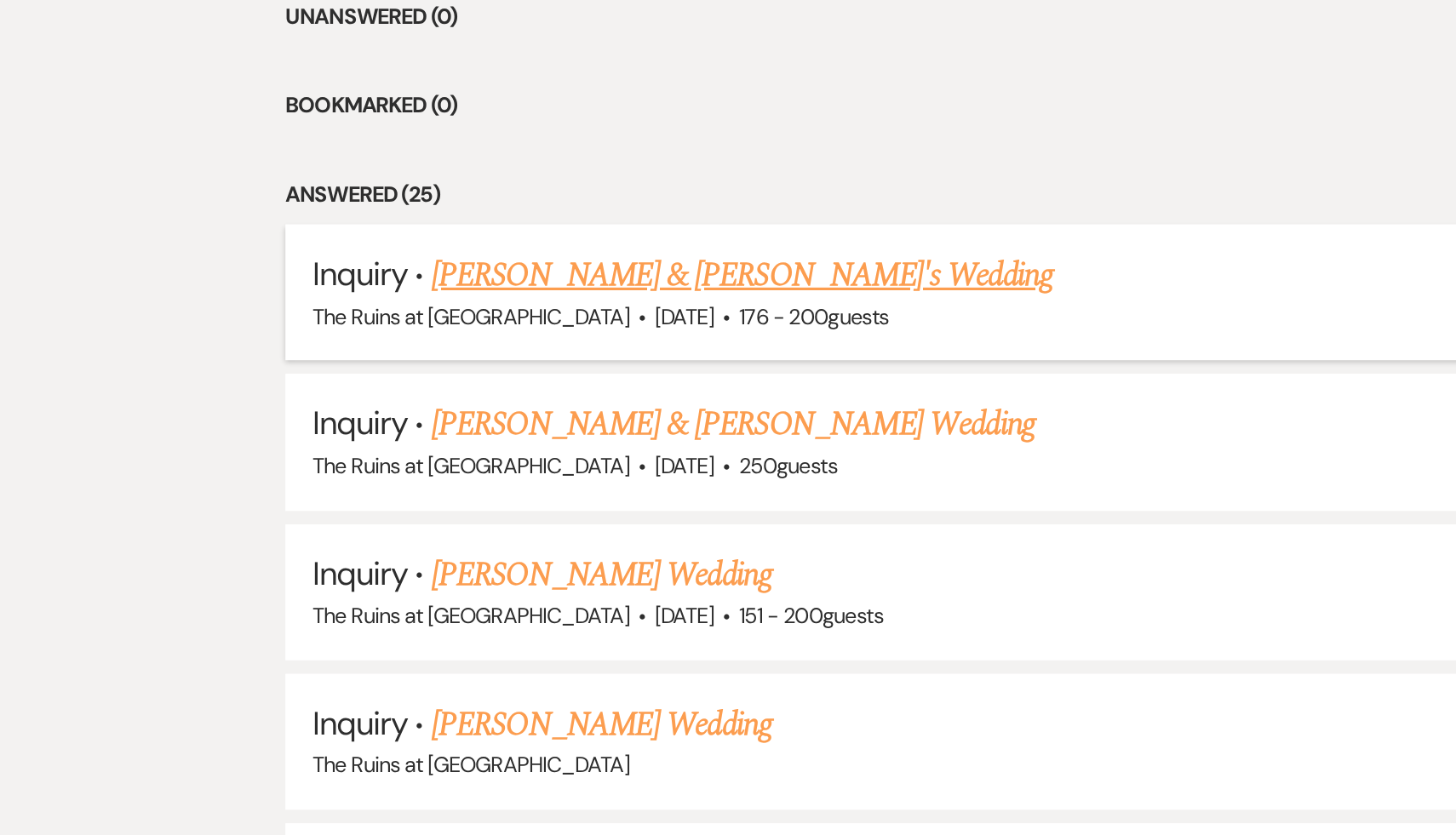
click at [353, 481] on link "Kailyn & Kailyn's Wedding" at bounding box center [471, 480] width 394 height 31
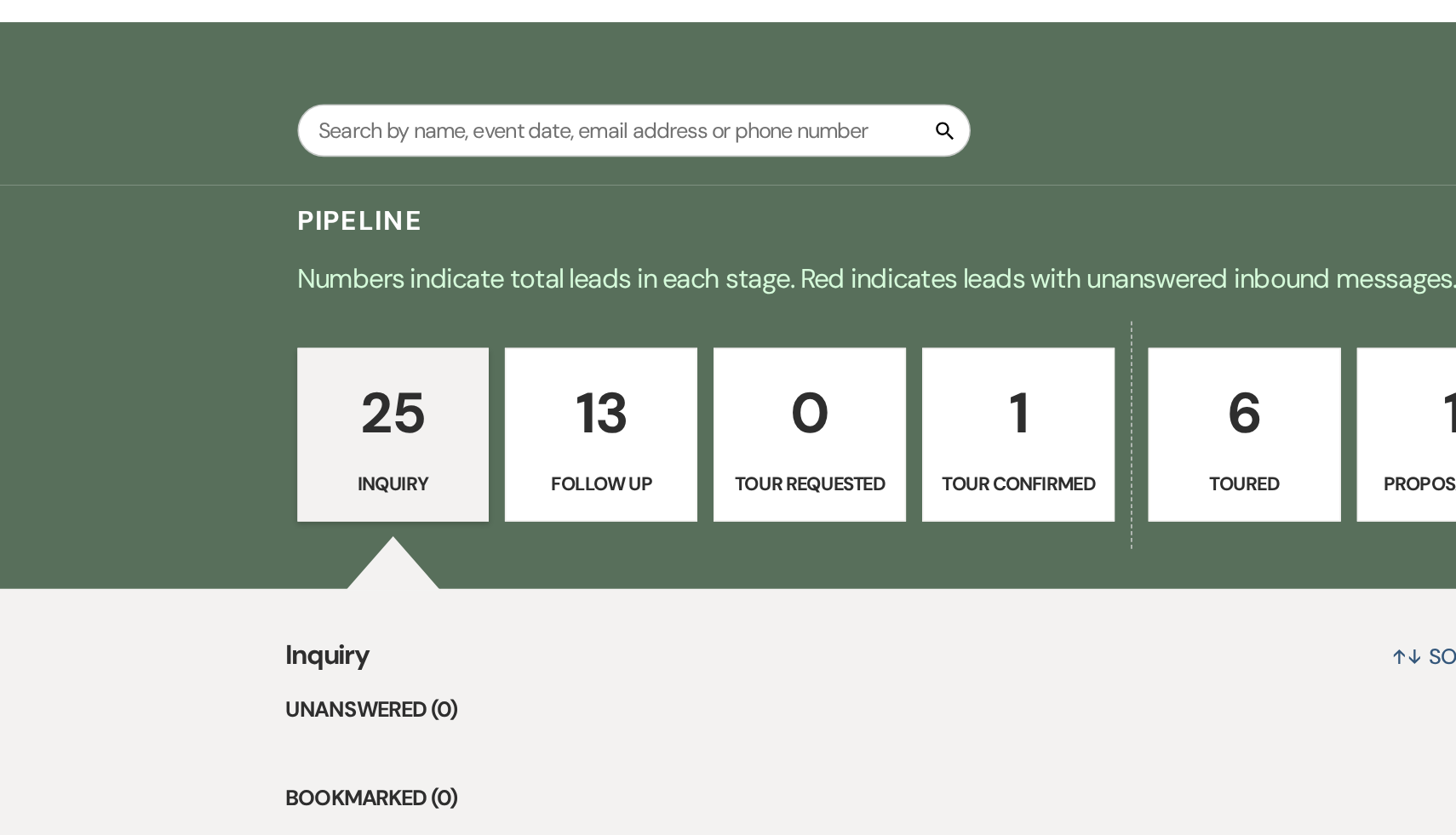
select select "4"
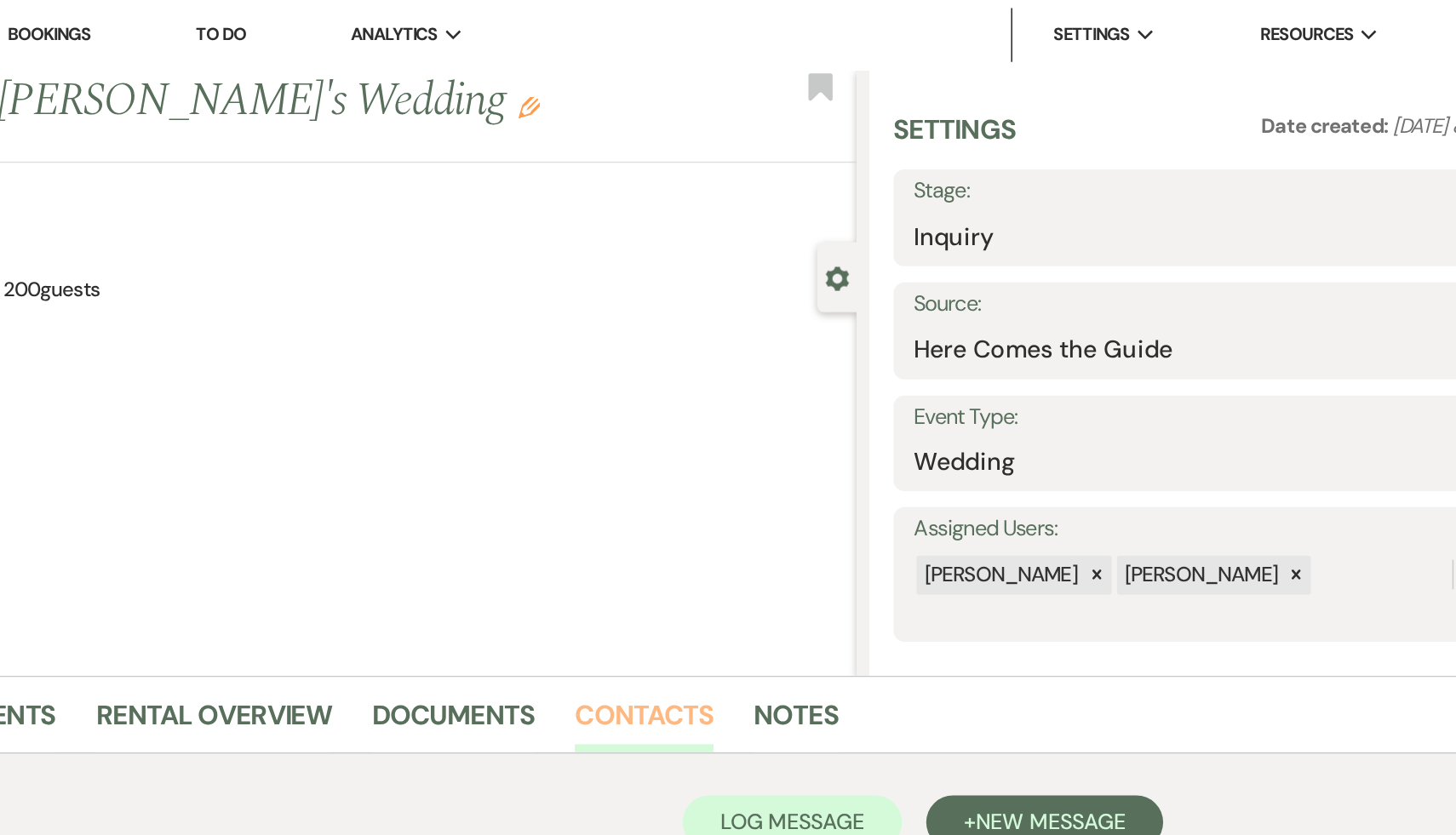
click at [880, 449] on link "Contacts" at bounding box center [885, 457] width 88 height 38
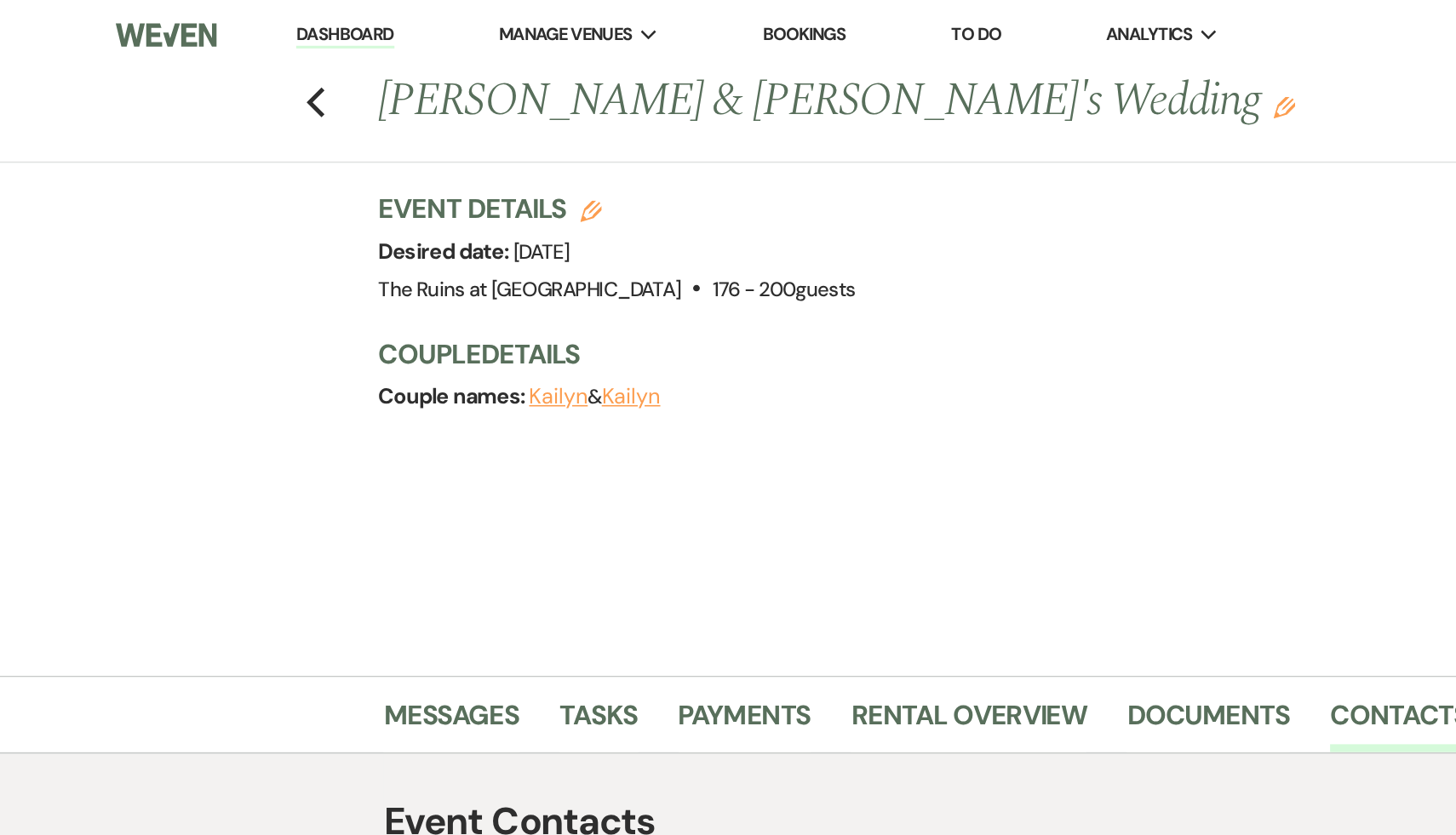
click at [805, 67] on use "button" at bounding box center [812, 68] width 14 height 14
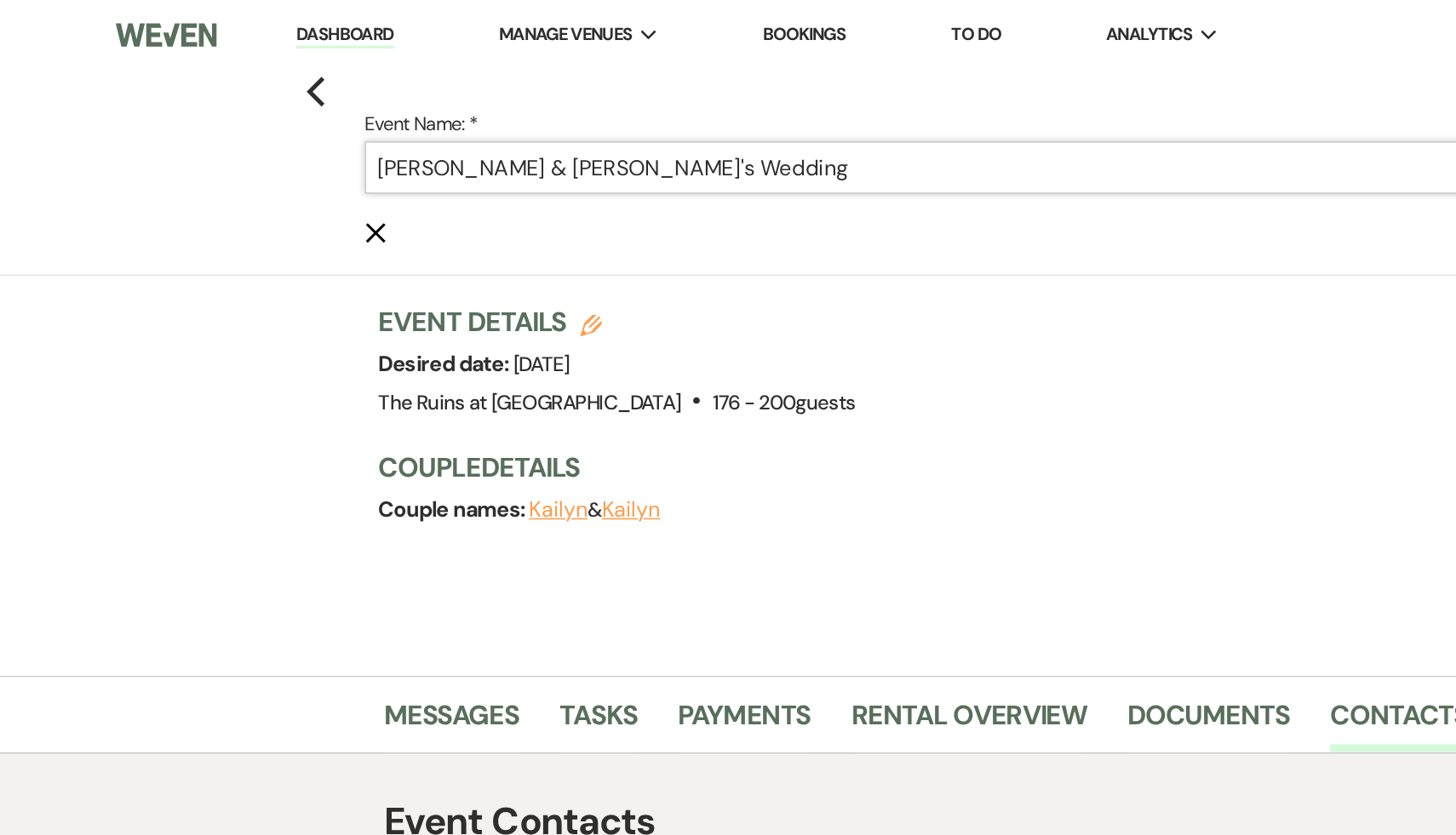
drag, startPoint x: 329, startPoint y: 104, endPoint x: 295, endPoint y: 105, distance: 34.0
click at [295, 105] on input "Kailyn & Kailyn's Wedding" at bounding box center [617, 105] width 771 height 33
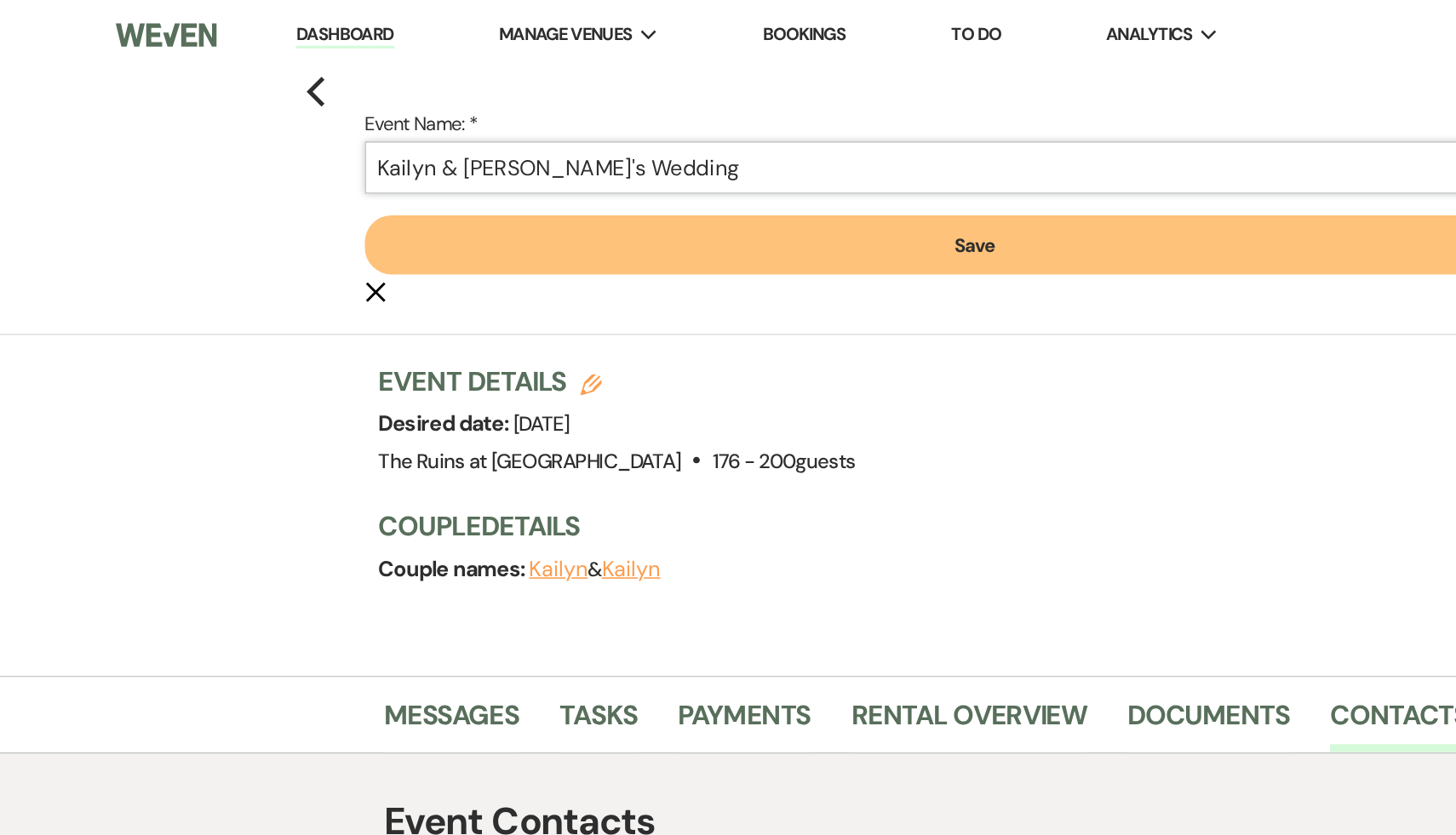
type input "Kailyn & Fiance's Wedding"
click at [615, 152] on button "Save" at bounding box center [617, 155] width 771 height 38
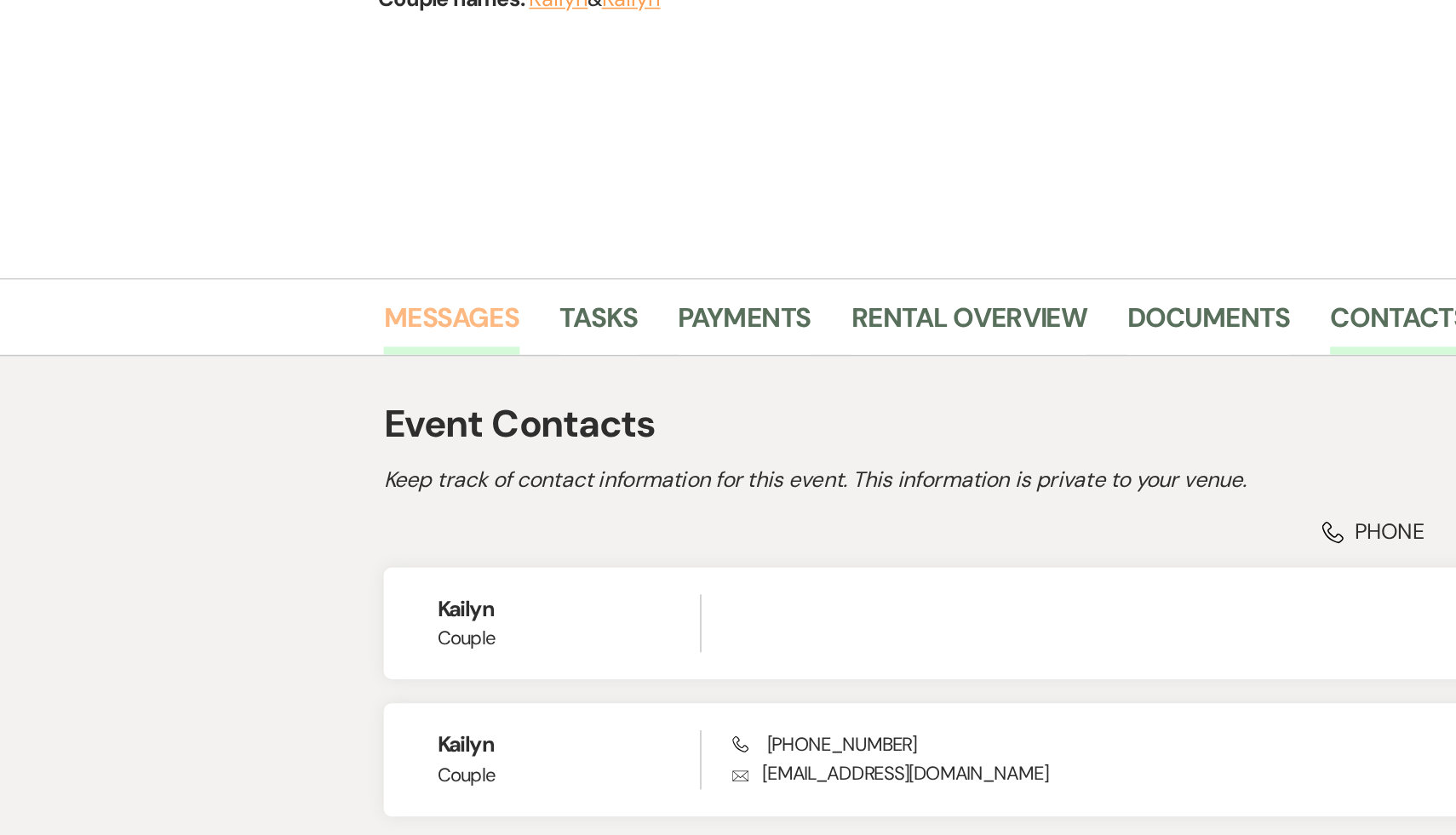
click at [270, 454] on link "Messages" at bounding box center [286, 457] width 86 height 38
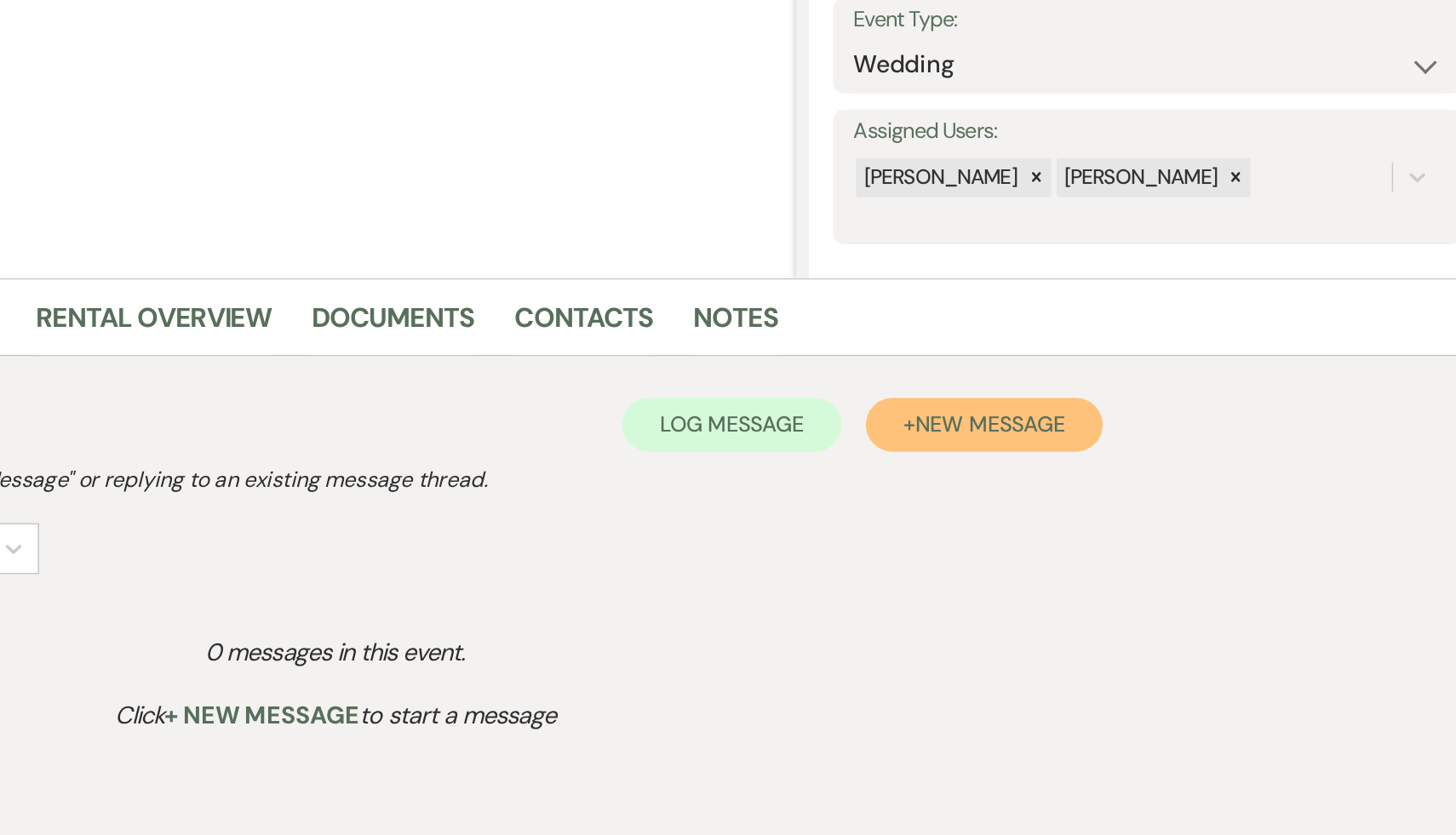
click at [1136, 518] on span "New Message" at bounding box center [1142, 519] width 95 height 18
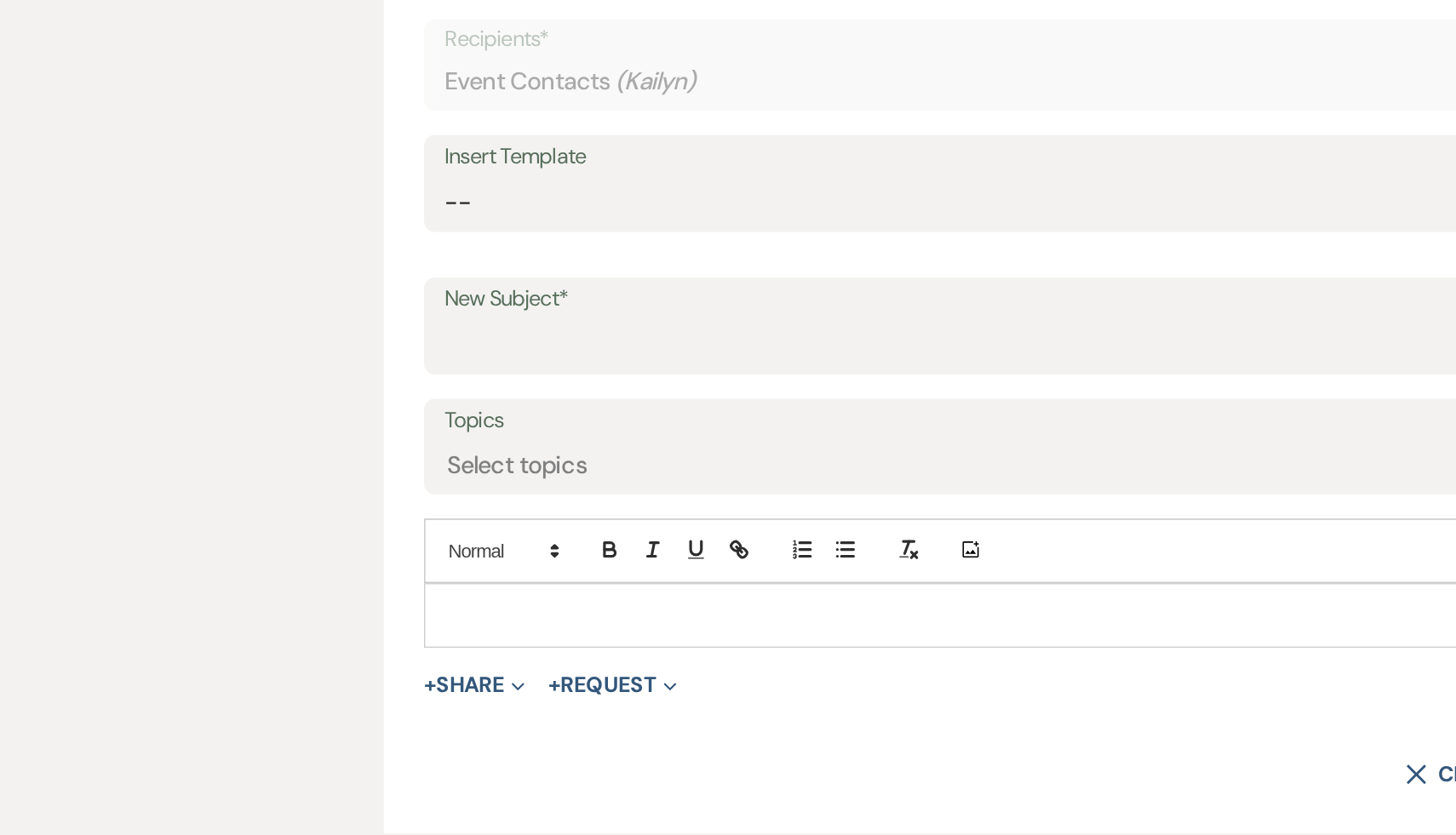
scroll to position [414, 0]
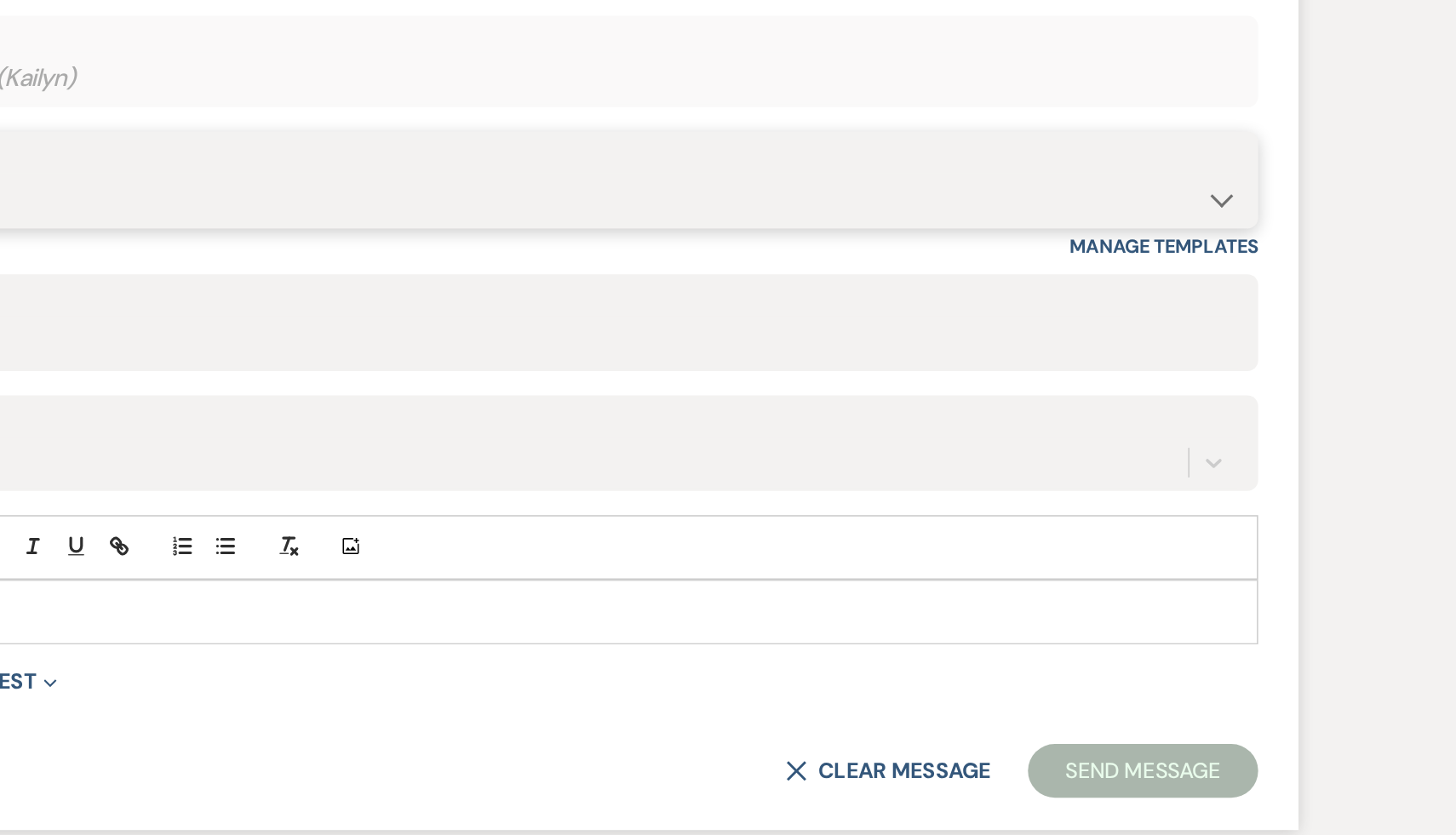
click at [1164, 433] on select "-- Weven Planning Portal Introduction (Booked Events) Initial Inquiry Response …" at bounding box center [728, 432] width 894 height 33
select select "566"
click at [281, 417] on select "-- Weven Planning Portal Introduction (Booked Events) Initial Inquiry Response …" at bounding box center [728, 432] width 894 height 33
type input "Thank you for your interest in The Ruins at Sassafras!"
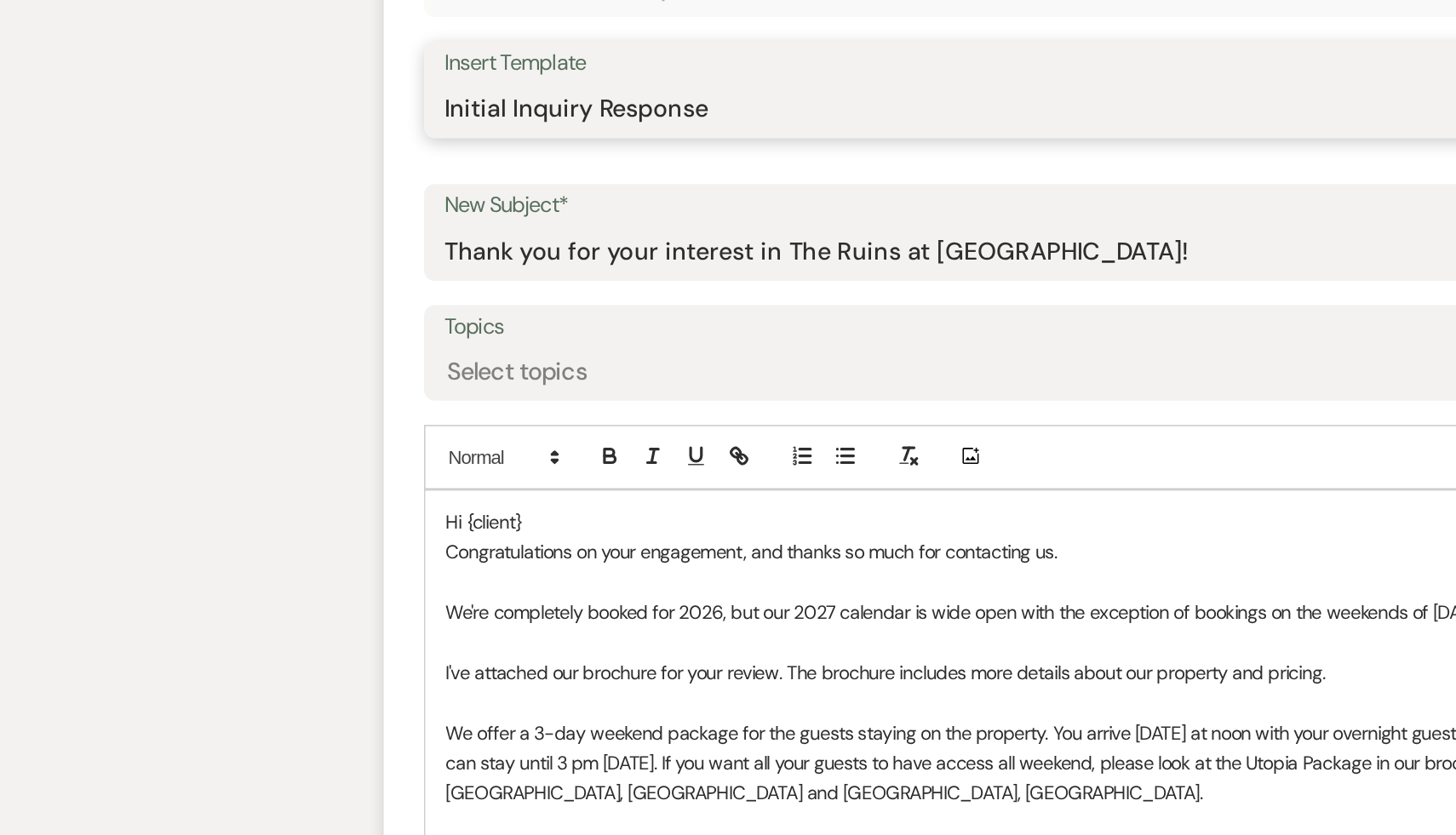
scroll to position [475, 0]
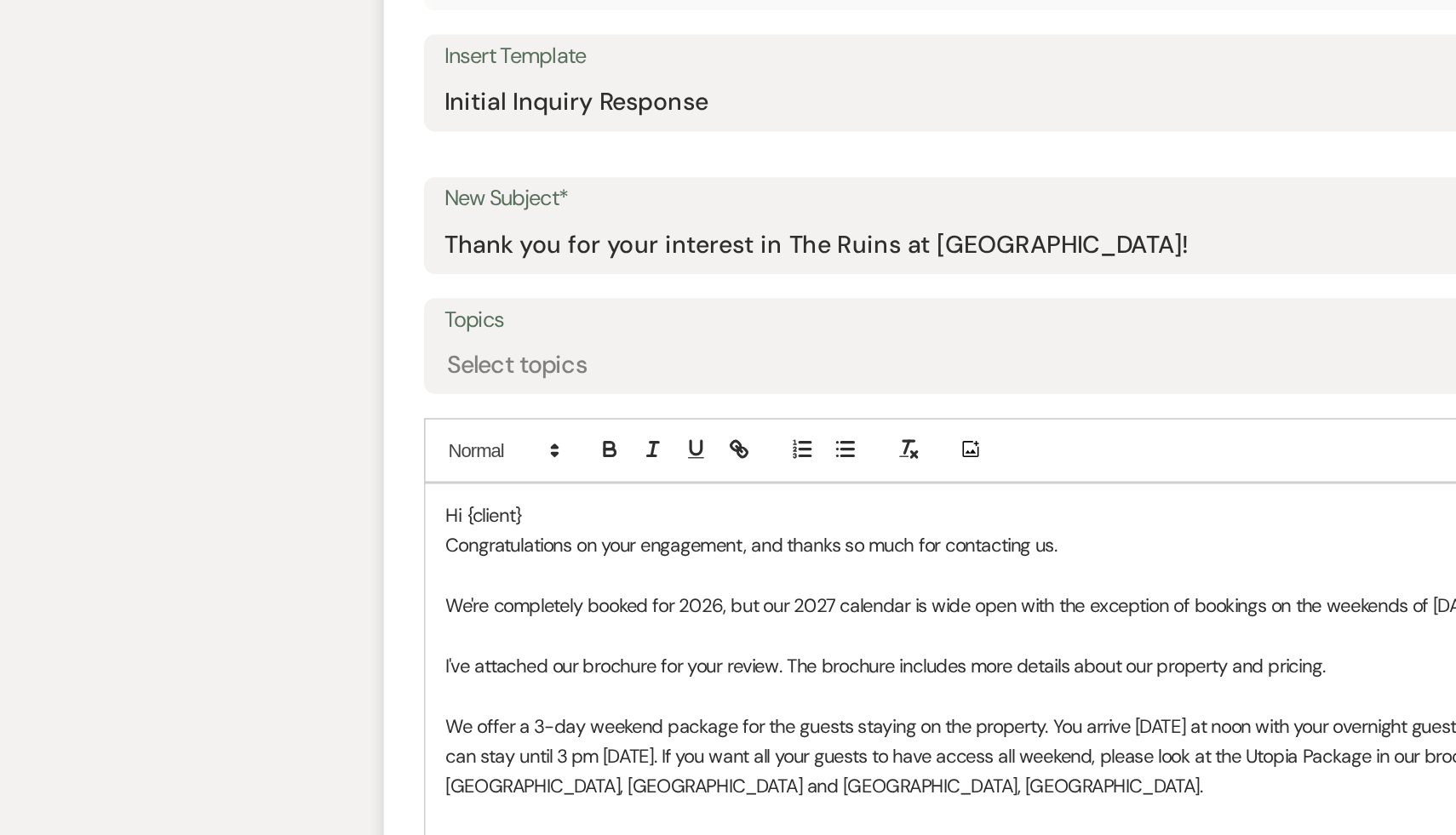
click at [350, 636] on p "Hi {client}" at bounding box center [728, 632] width 892 height 19
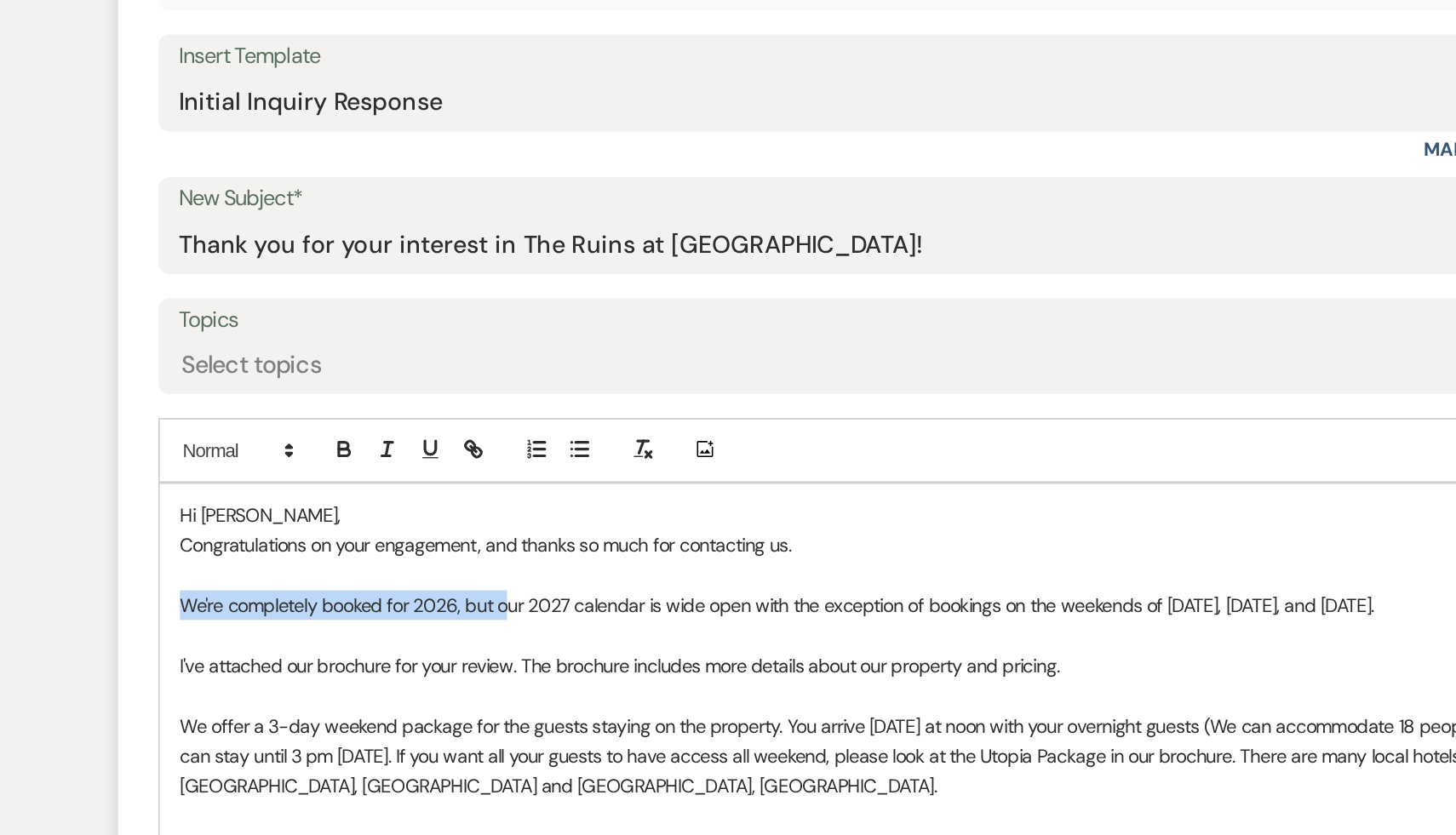
drag, startPoint x: 488, startPoint y: 690, endPoint x: 243, endPoint y: 694, distance: 245.0
click at [243, 694] on form "New Message X Draft saved! Recipients* Event Contacts ( Kailyn ) Insert Templat…" at bounding box center [728, 758] width 971 height 1136
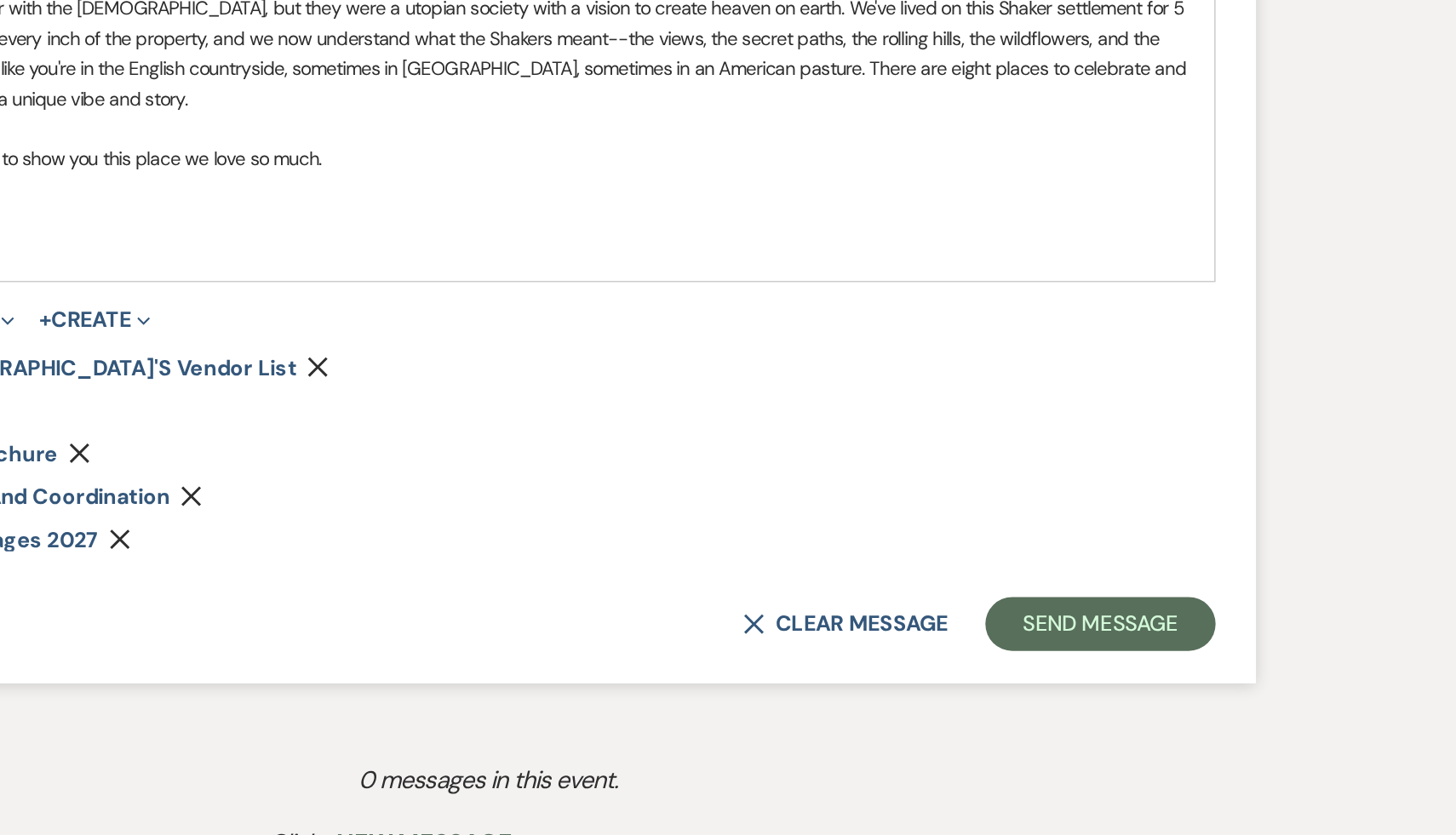
scroll to position [1063, 0]
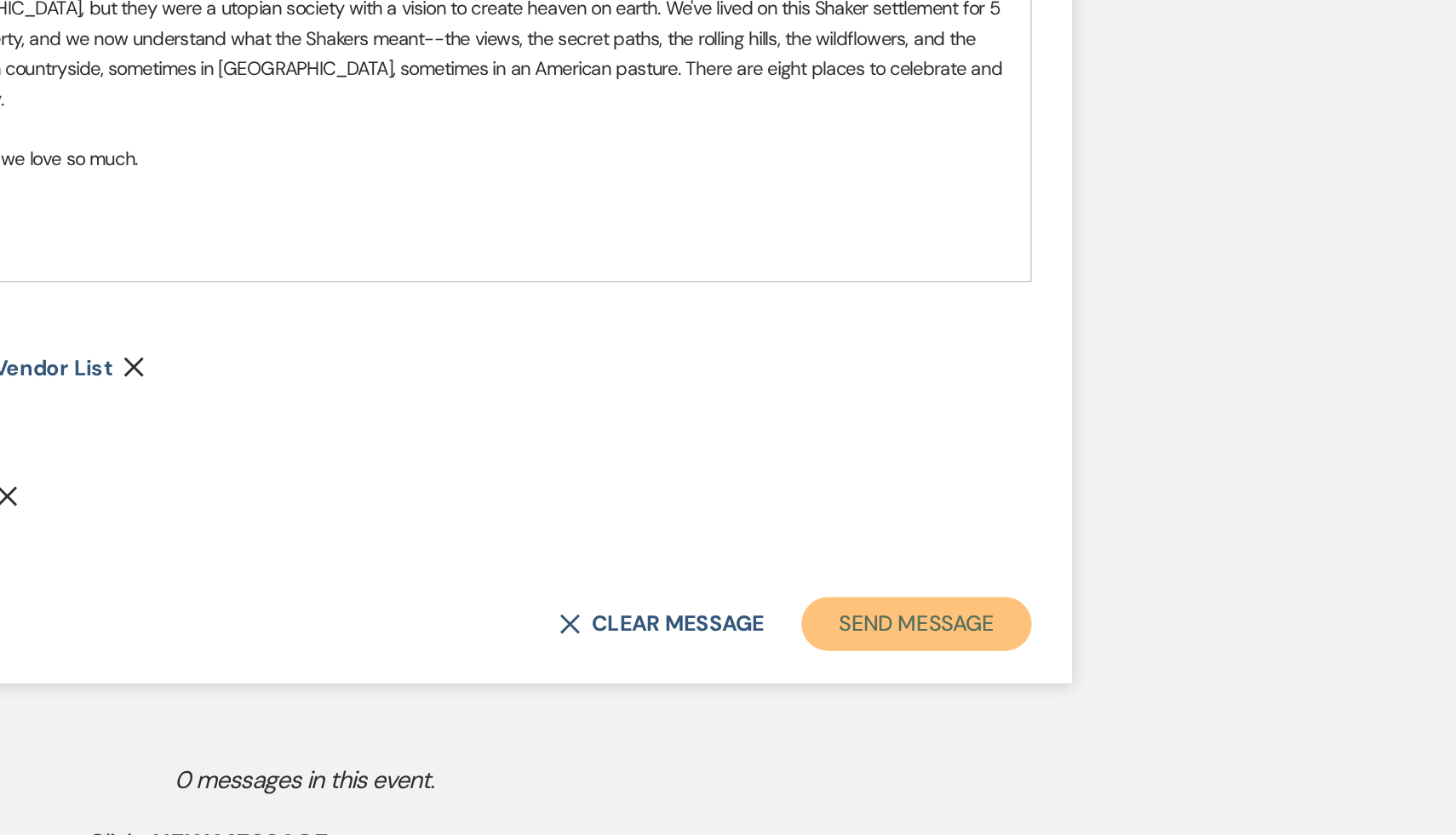
click at [1142, 703] on button "Send Message" at bounding box center [1115, 701] width 146 height 34
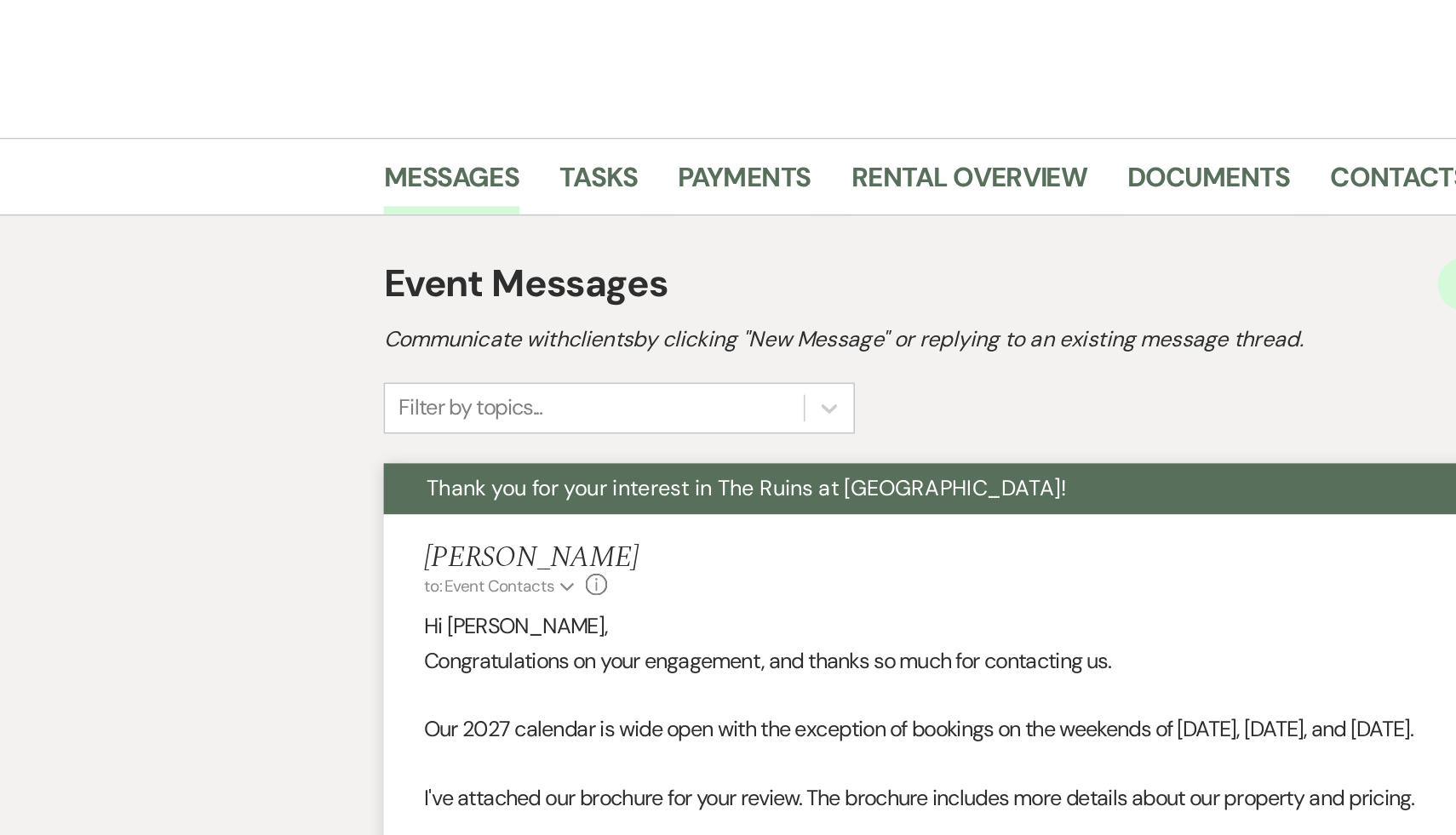
scroll to position [0, 0]
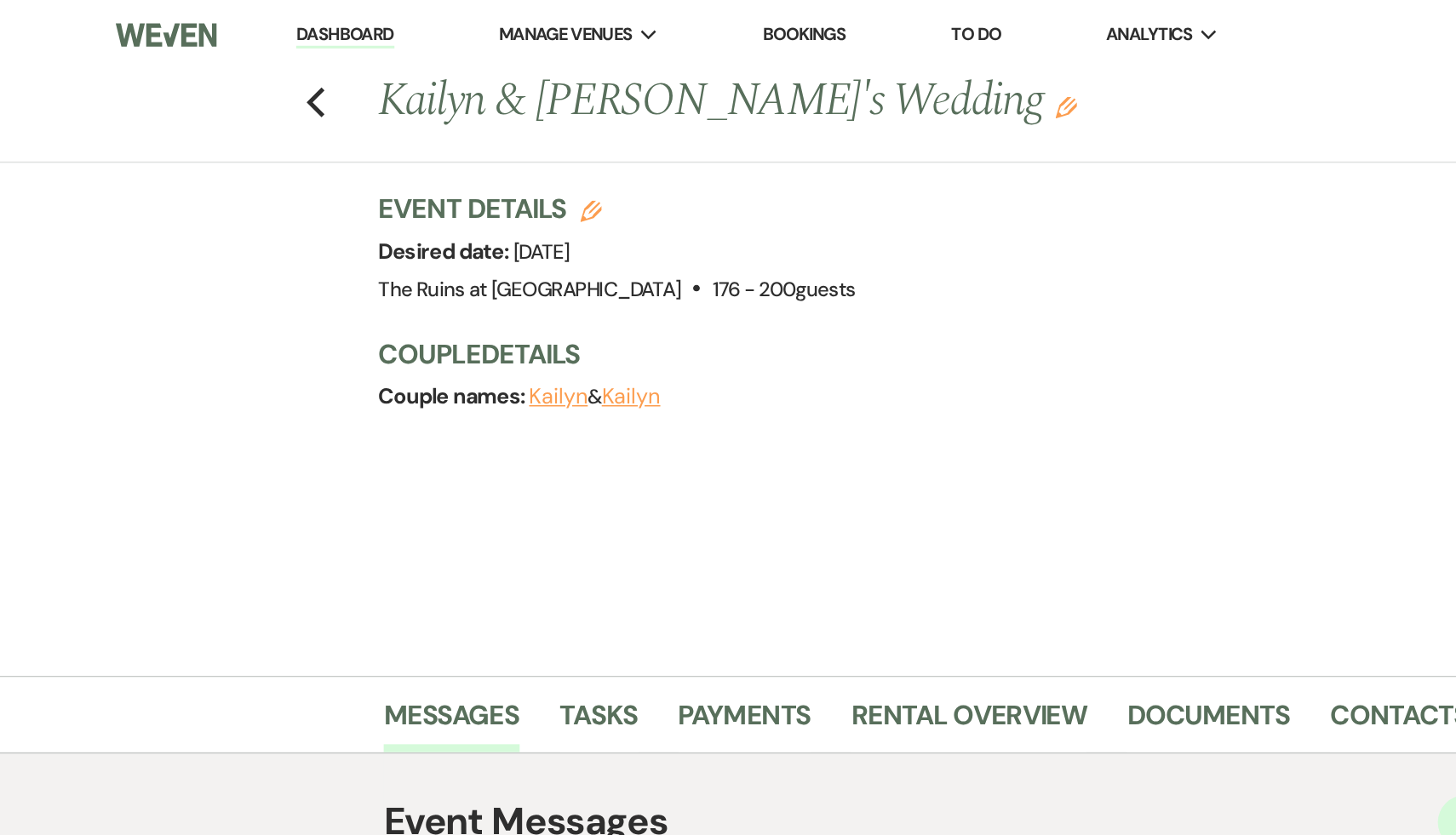
click at [229, 19] on link "Dashboard" at bounding box center [218, 22] width 61 height 16
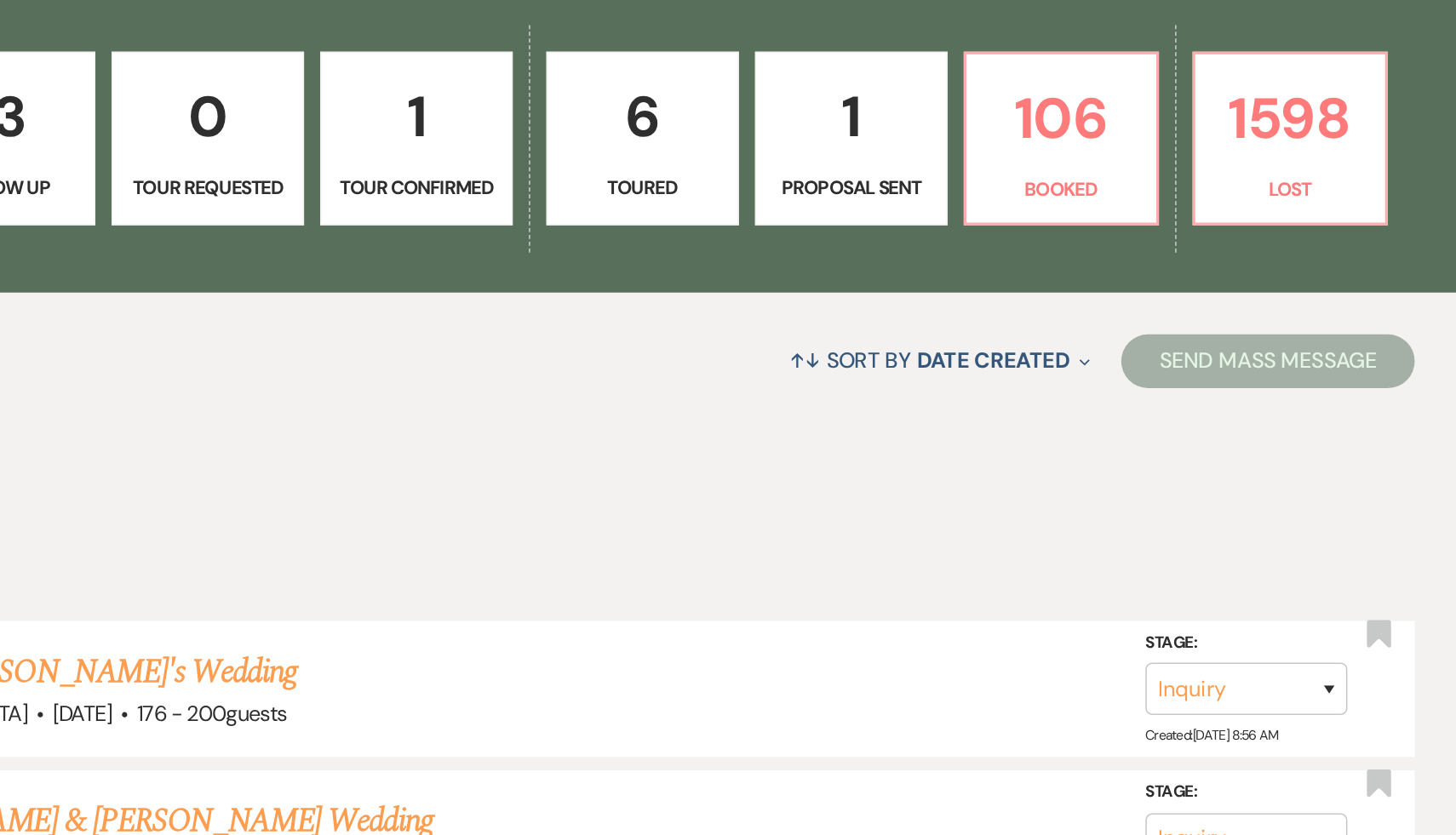
scroll to position [228, 0]
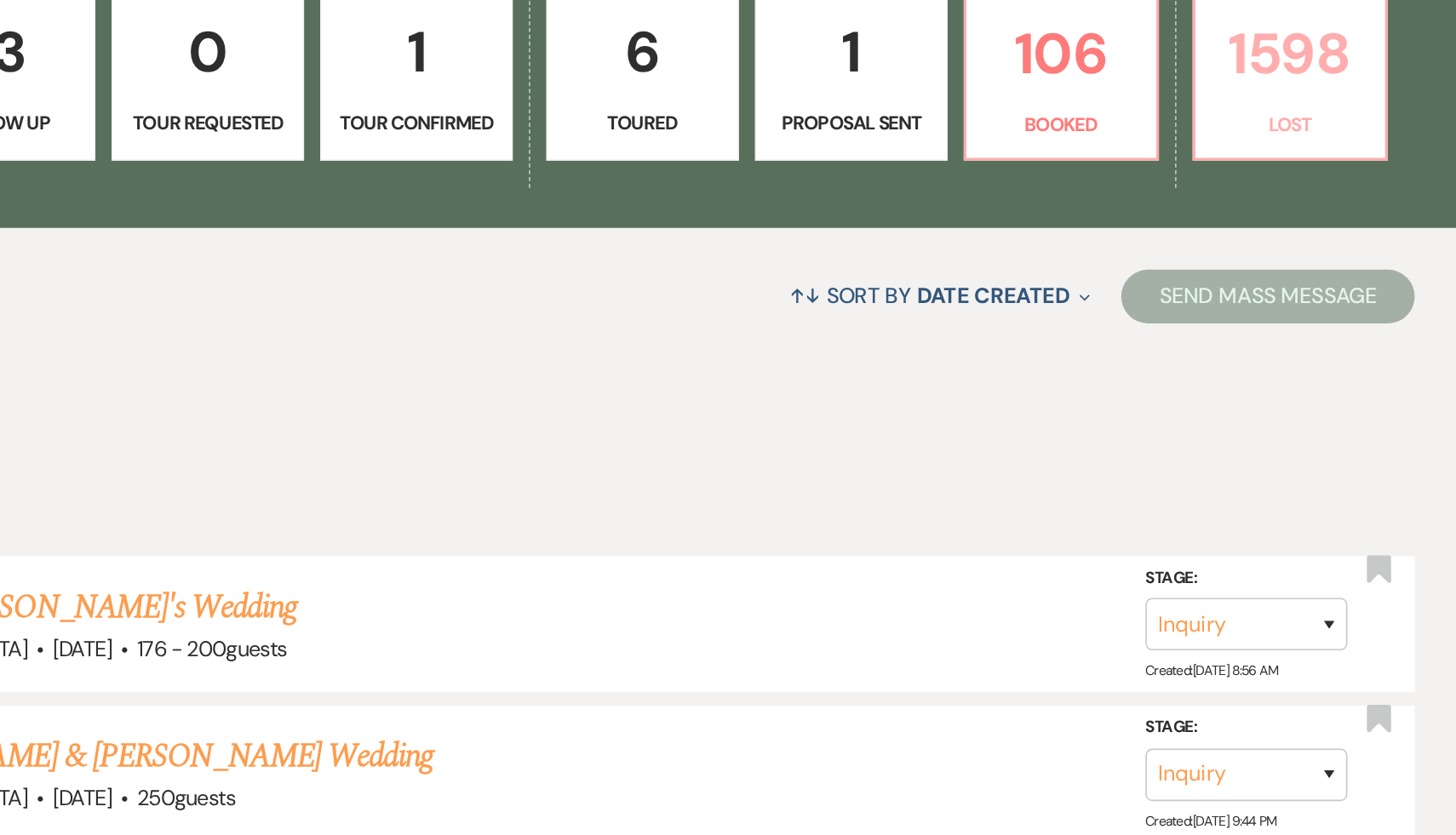
click at [1202, 344] on p "1598" at bounding box center [1197, 341] width 100 height 57
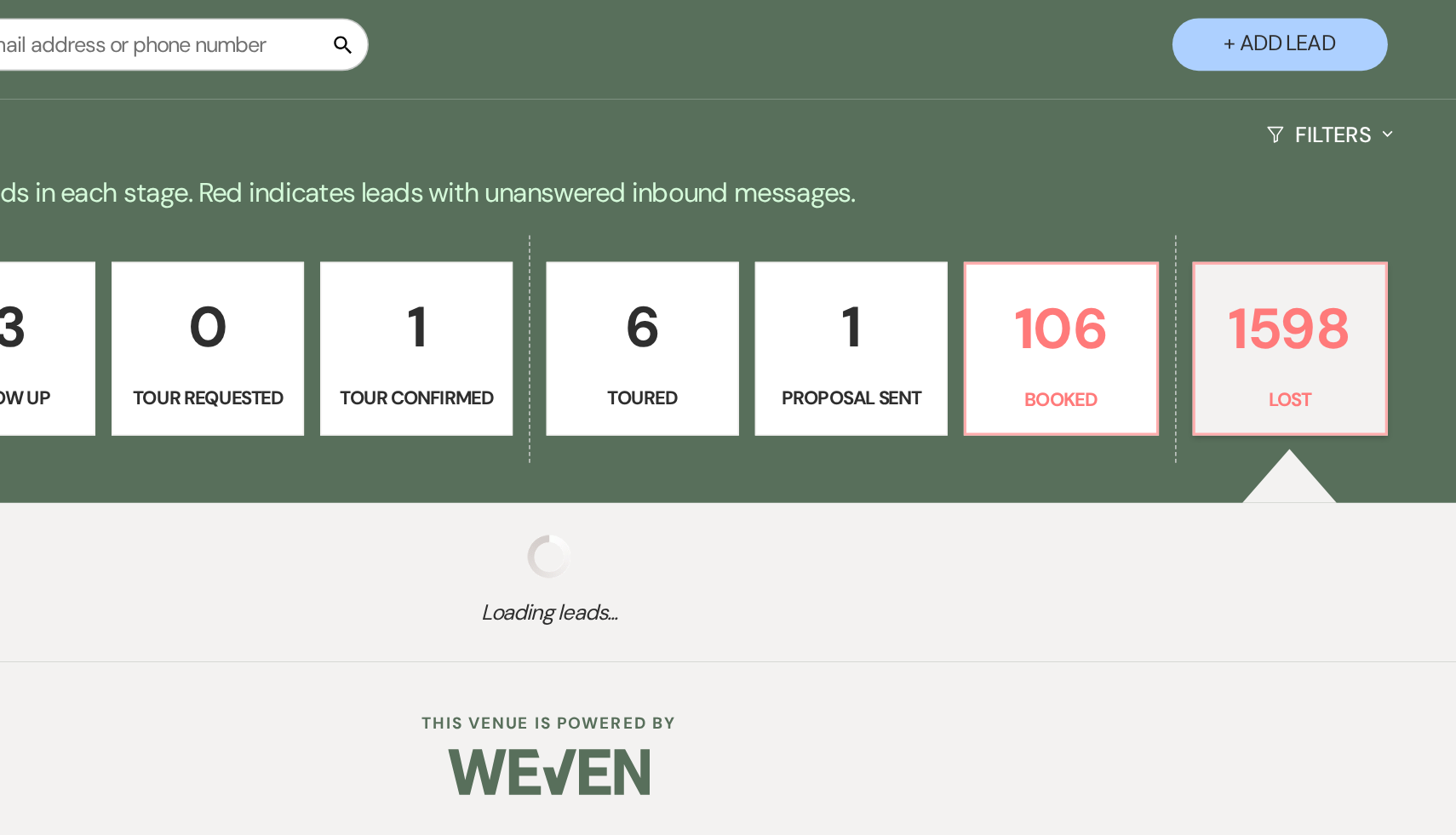
select select "8"
select select "1"
select select "8"
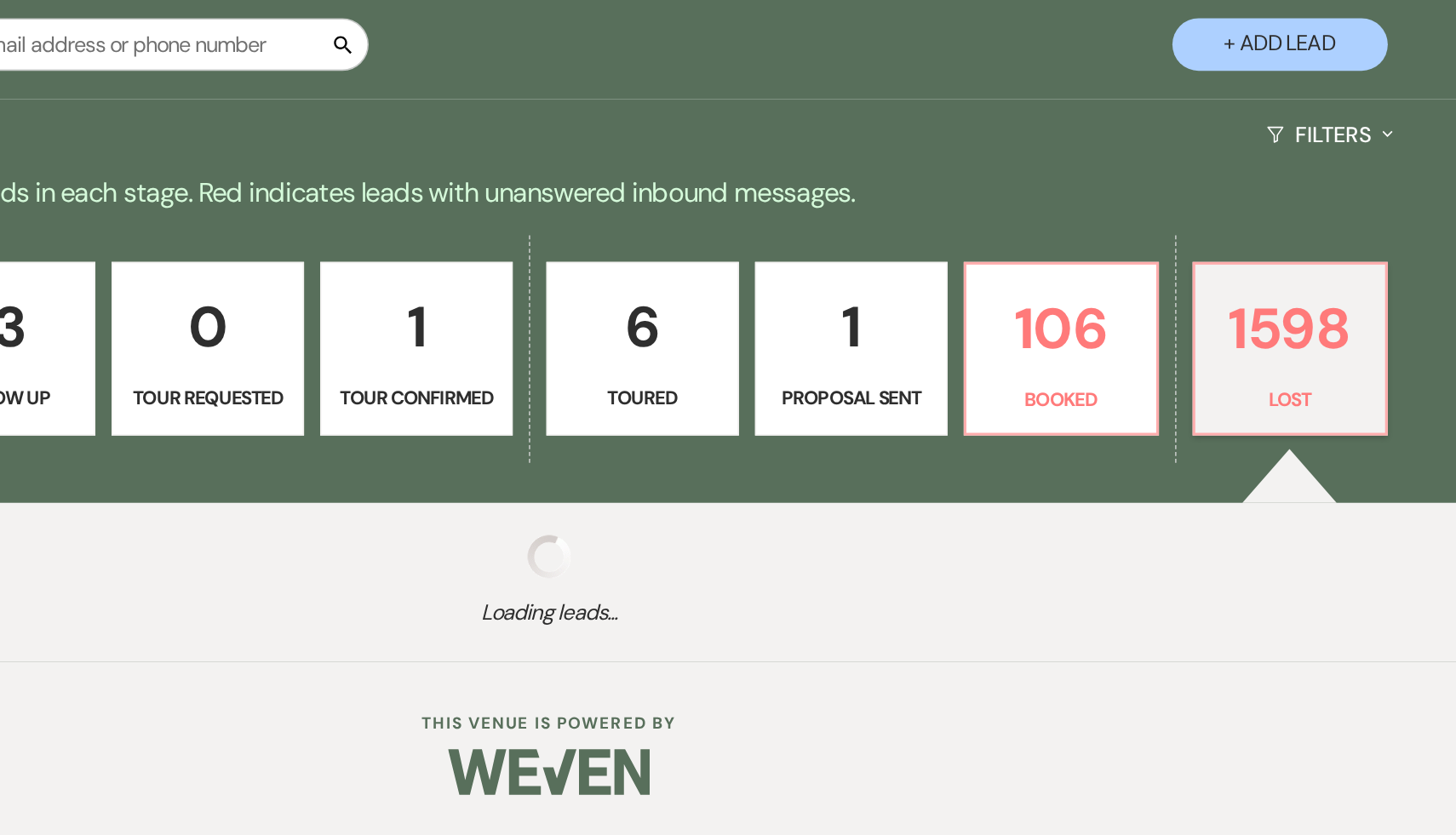
select select "8"
select select "7"
select select "8"
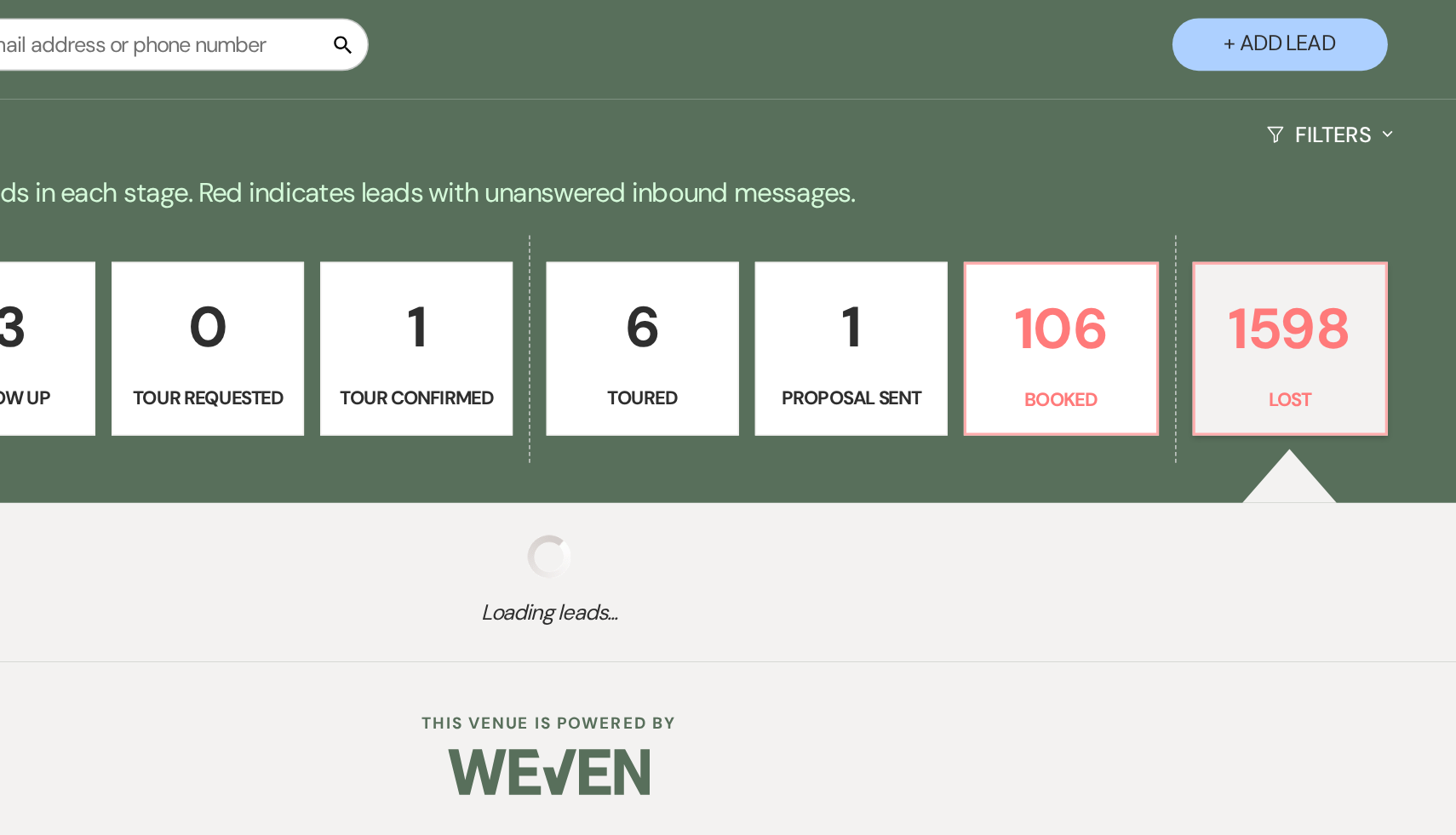
select select "8"
select select "7"
select select "8"
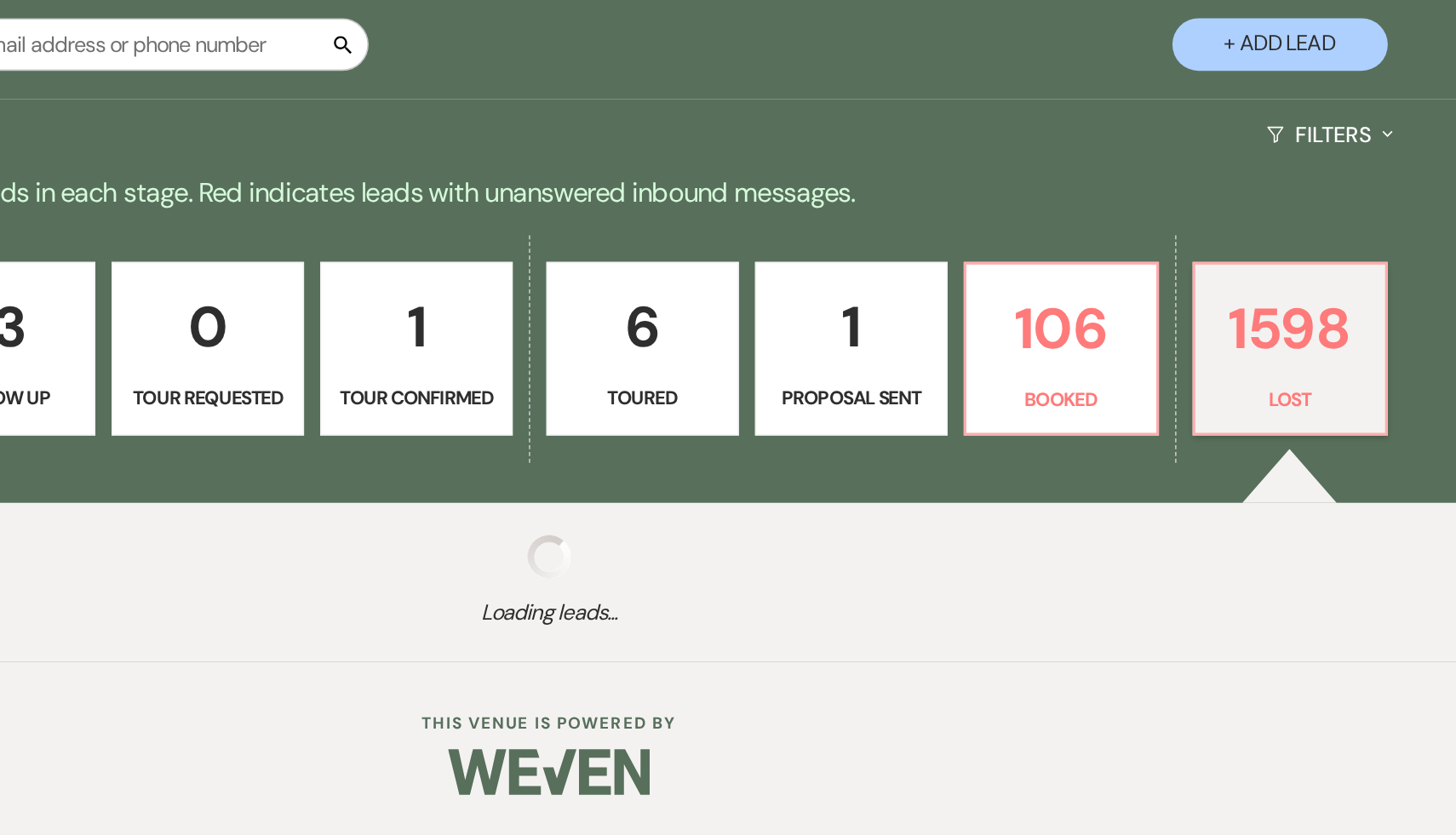
select select "8"
select select "7"
select select "8"
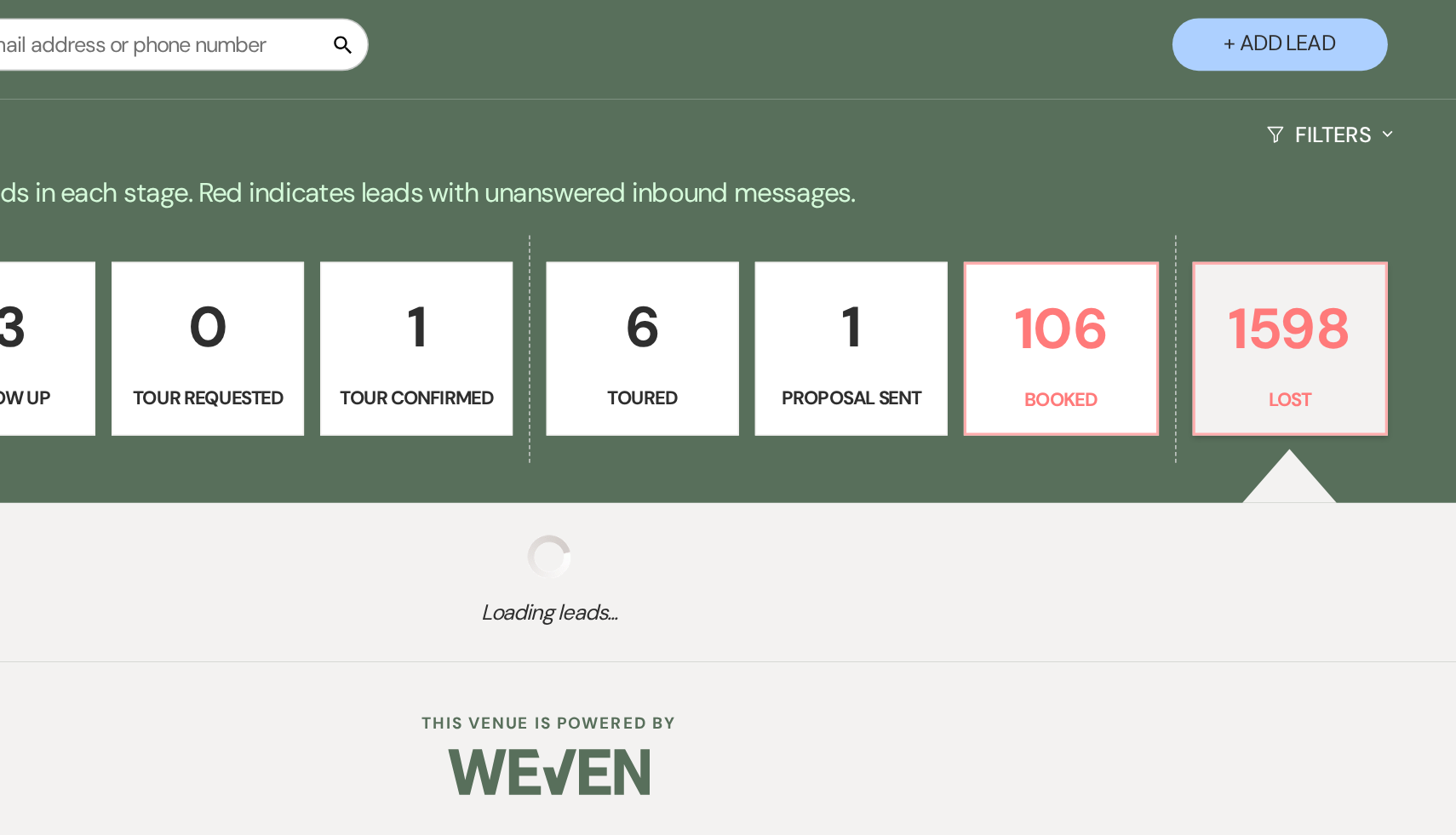
select select "8"
select select "10"
select select "8"
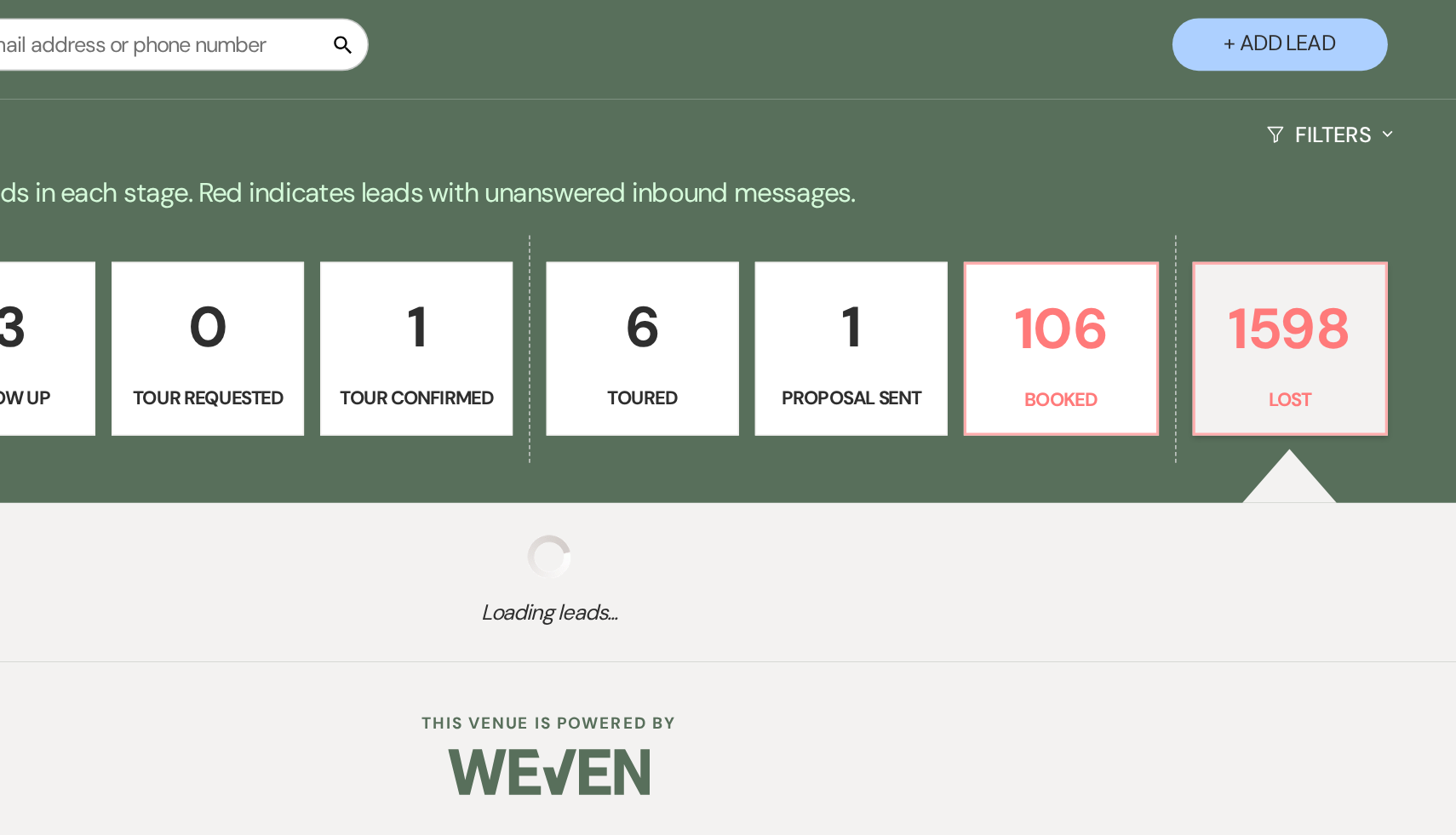
select select "10"
select select "8"
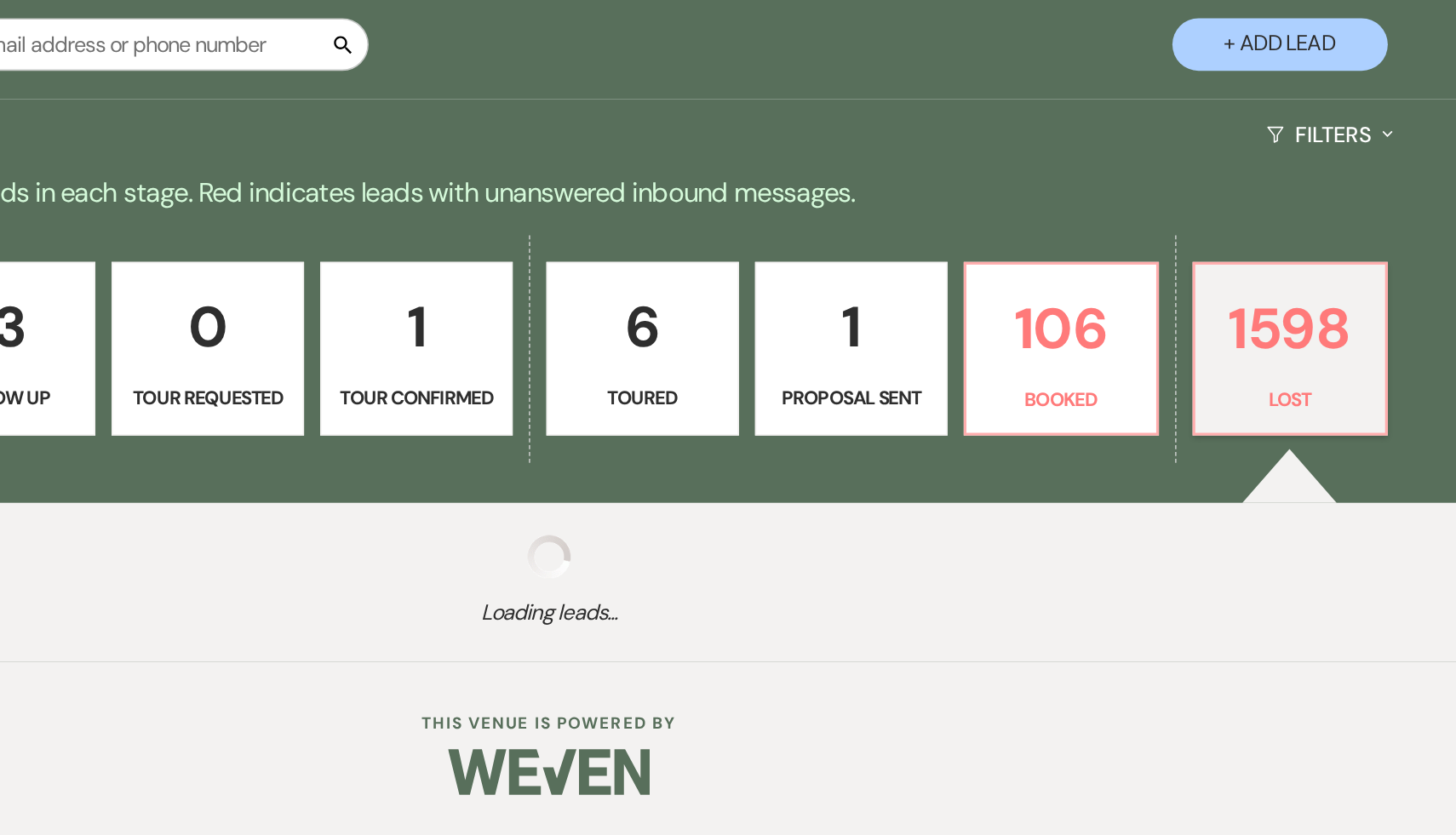
select select "8"
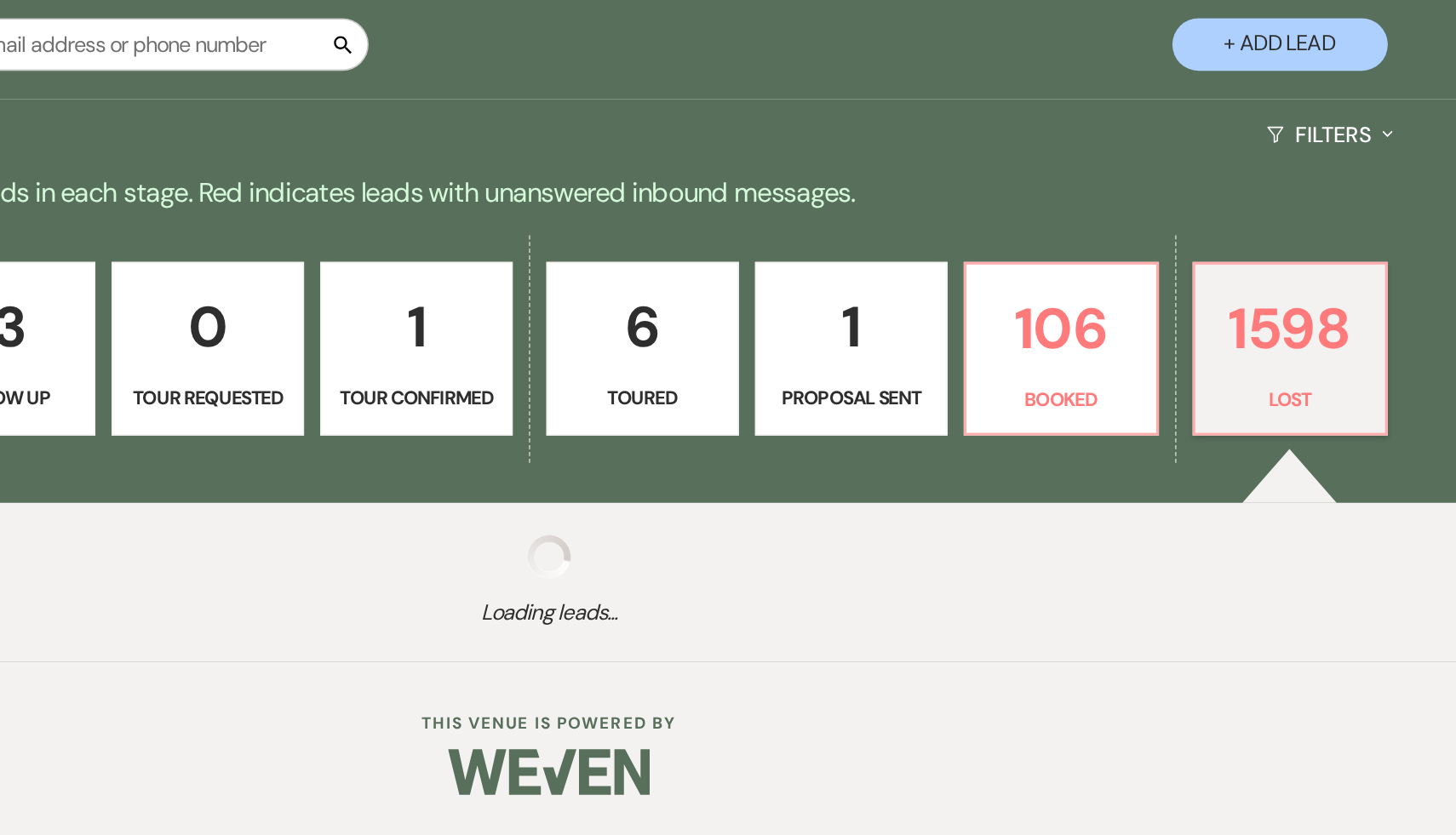
select select "8"
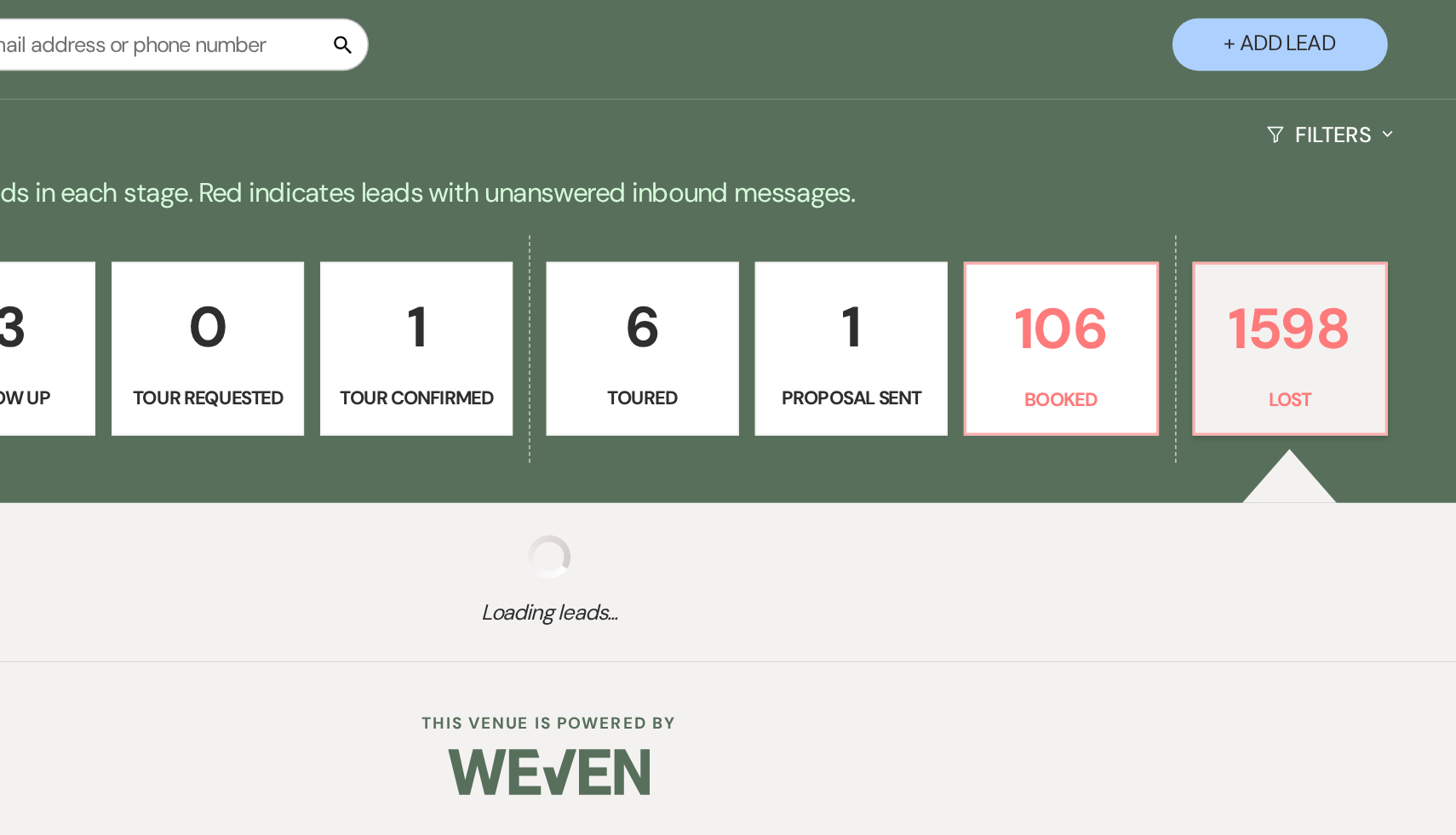
select select "8"
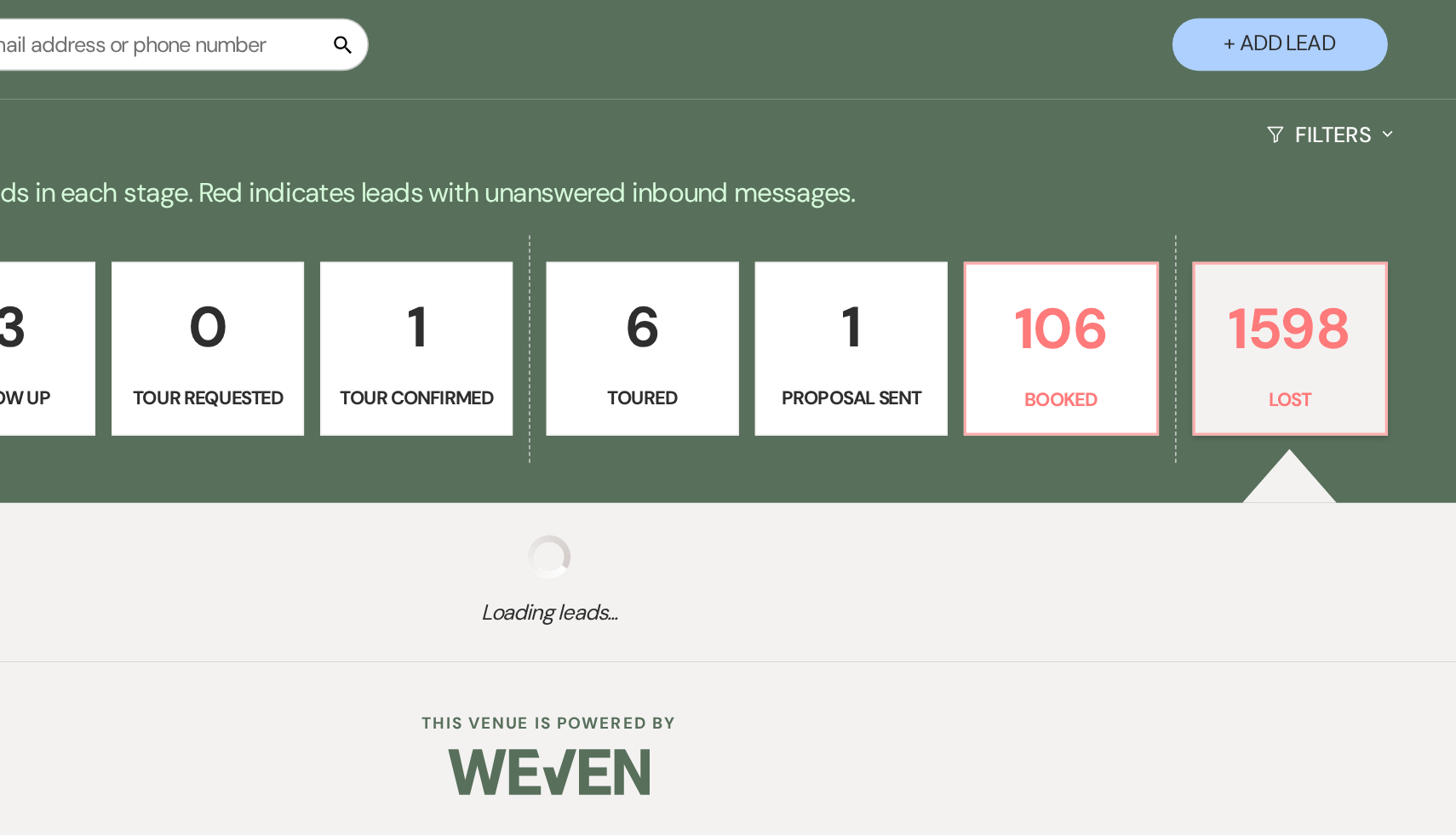
select select "8"
select select "7"
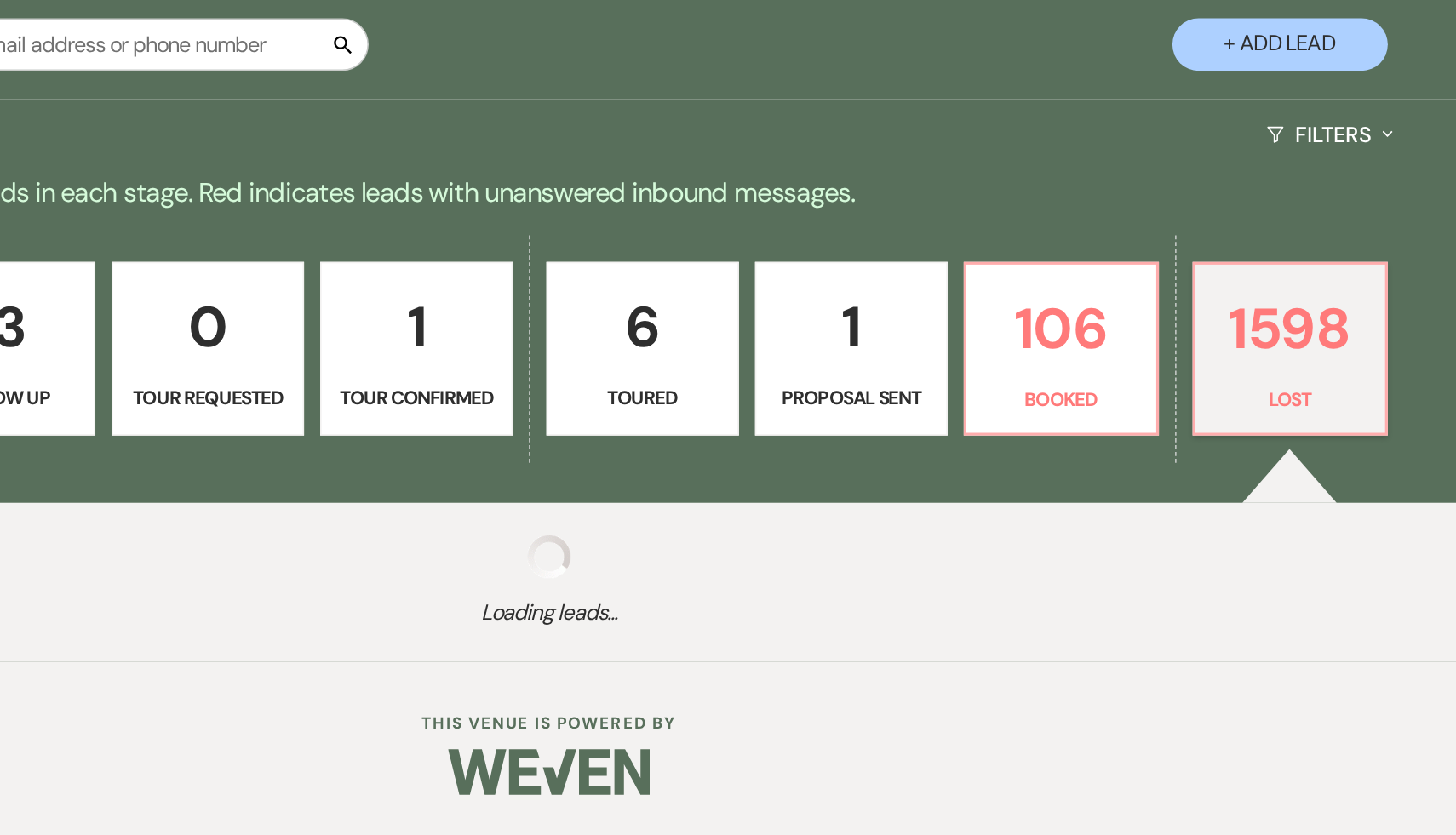
select select "8"
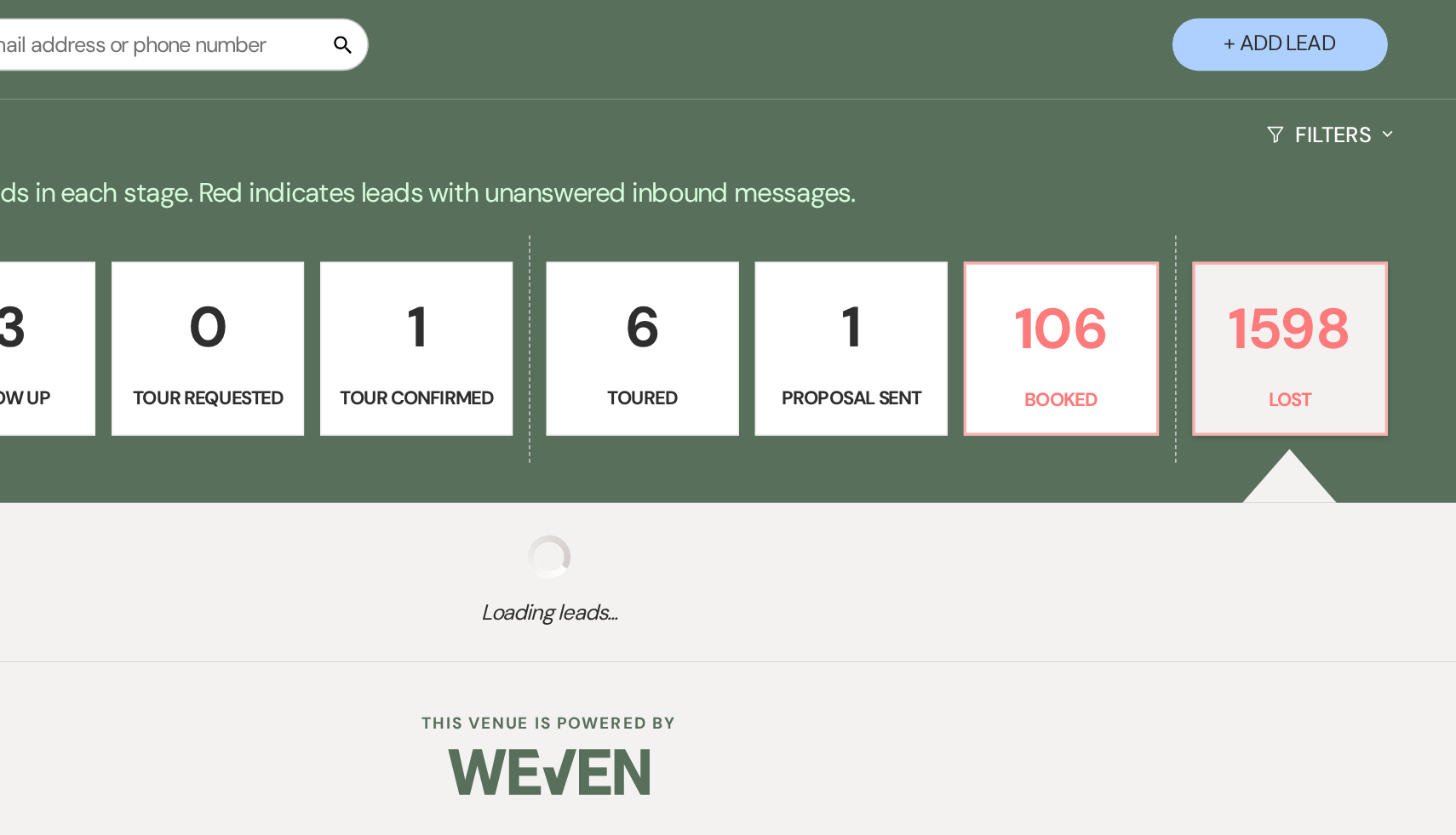
select select "8"
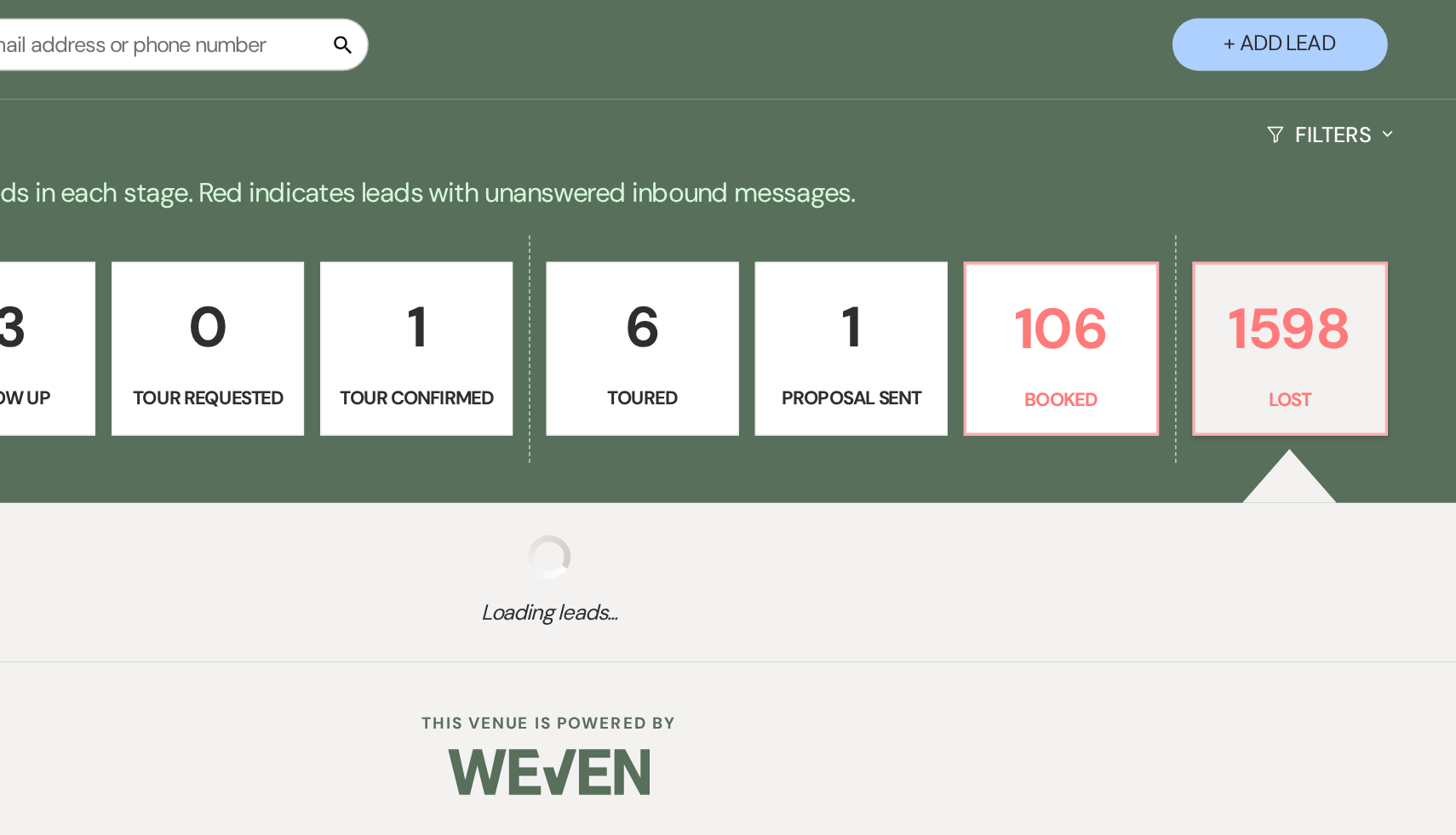
select select "8"
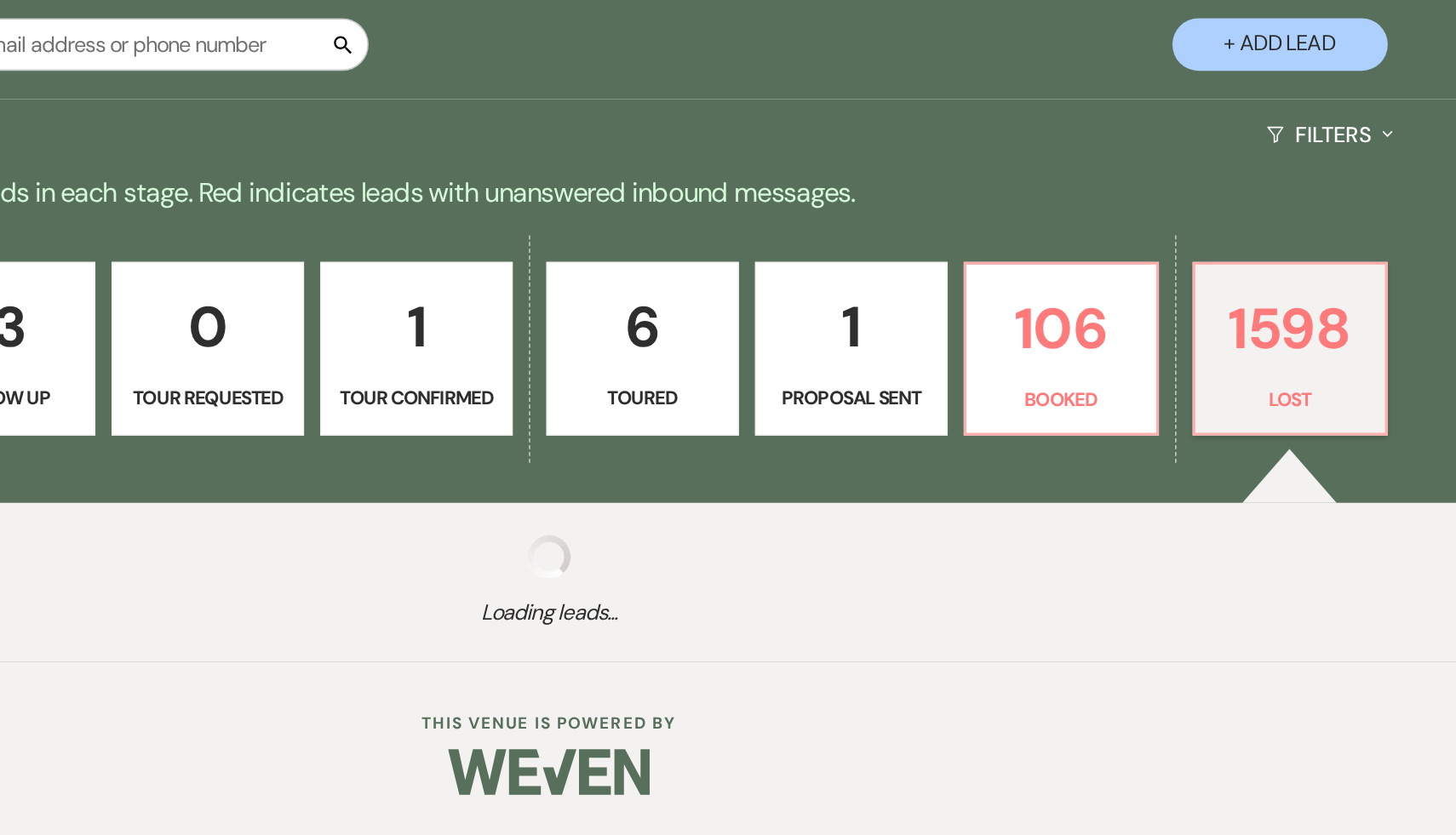
select select "8"
select select "5"
select select "8"
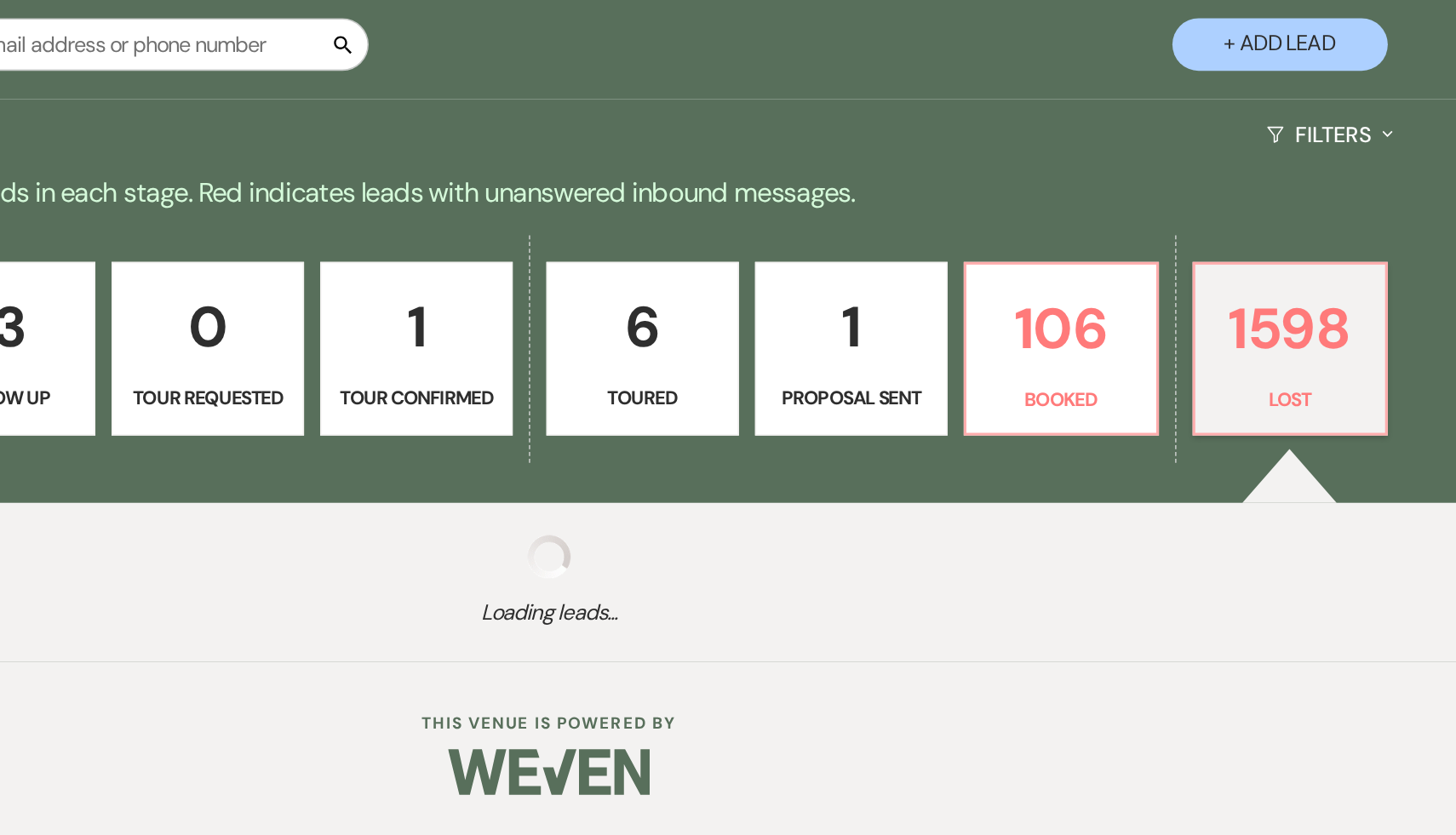
select select "8"
select select "5"
select select "8"
select select "5"
select select "8"
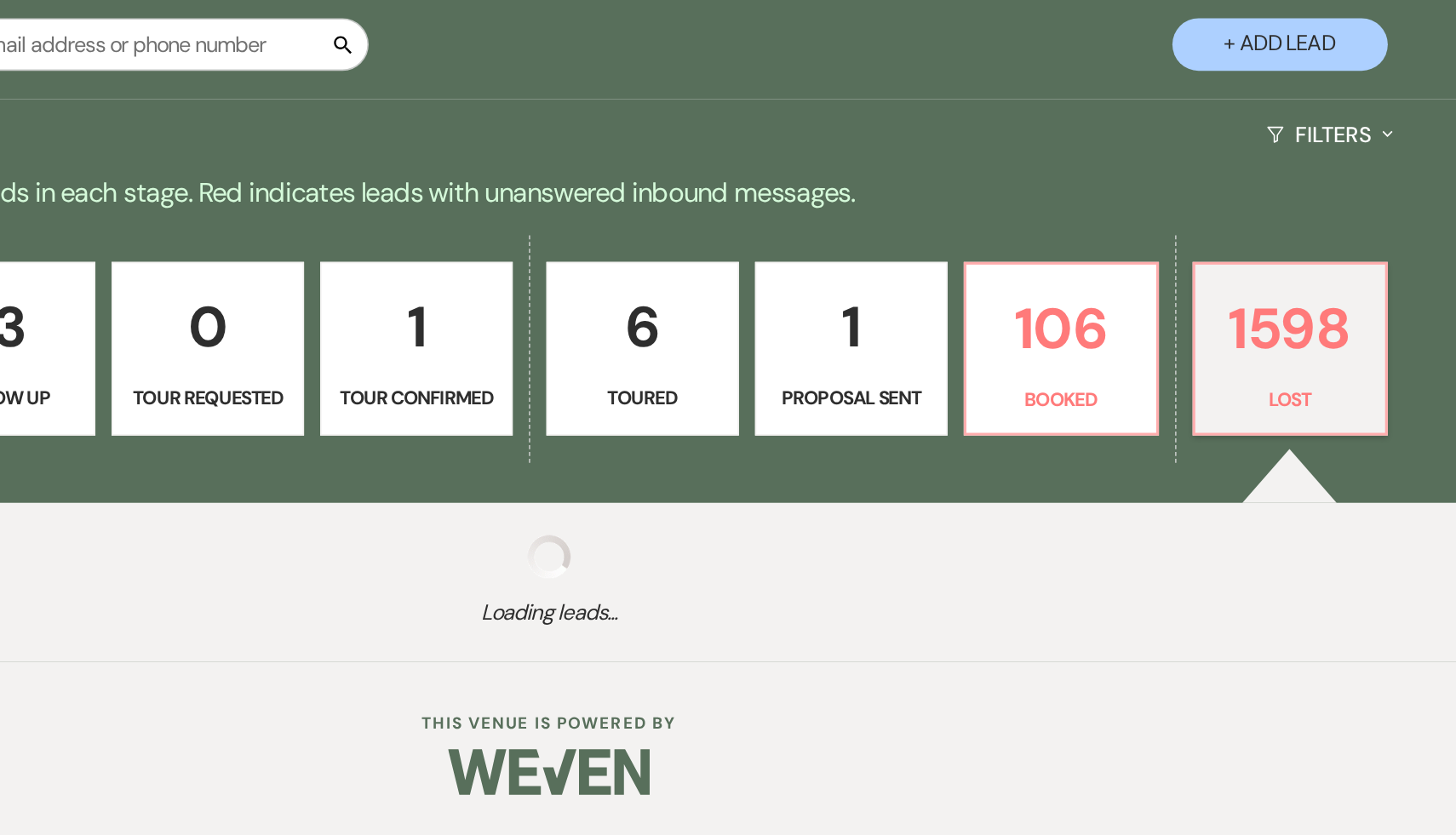
select select "5"
select select "8"
select select "5"
select select "8"
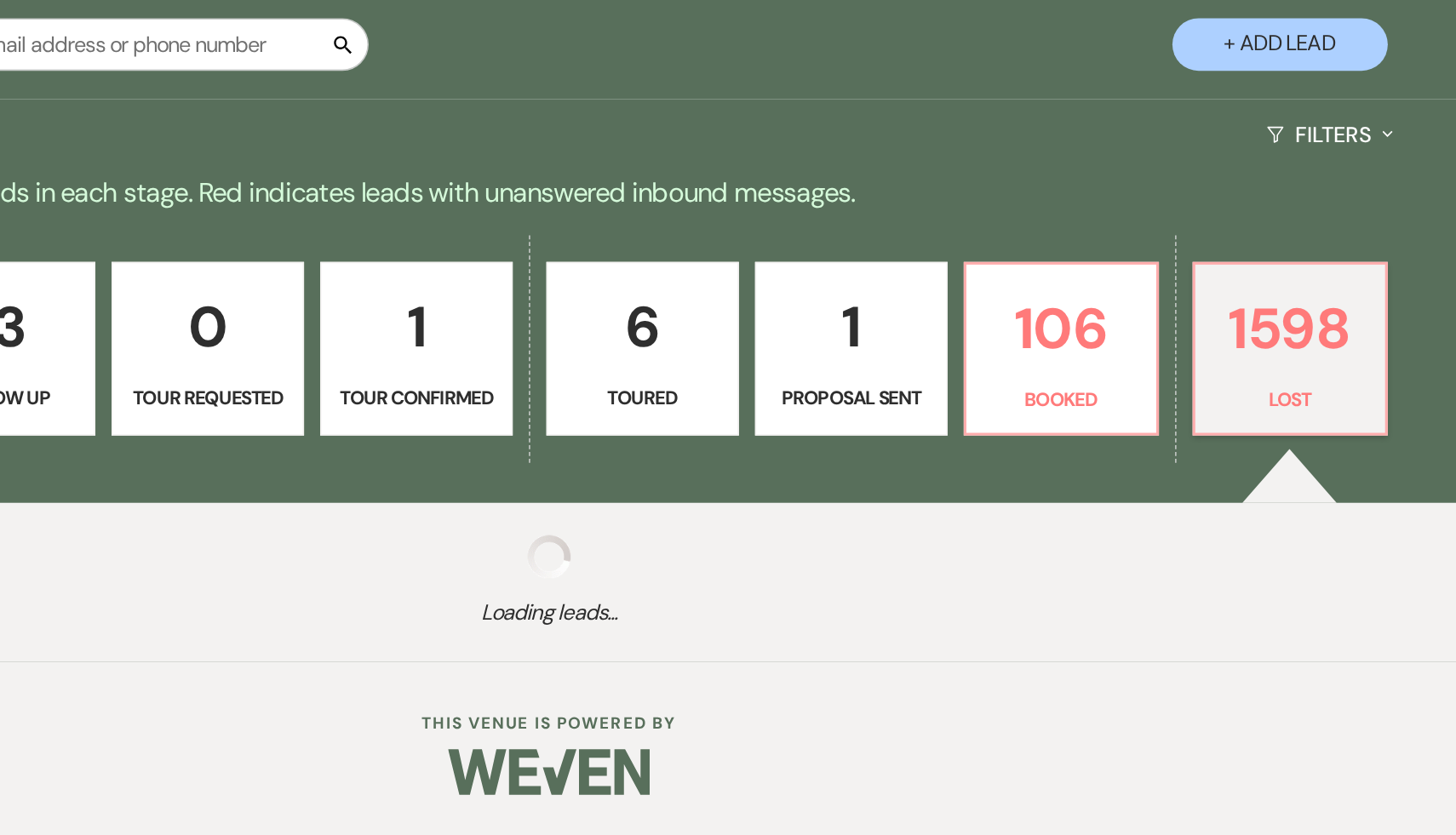
select select "8"
select select "5"
select select "8"
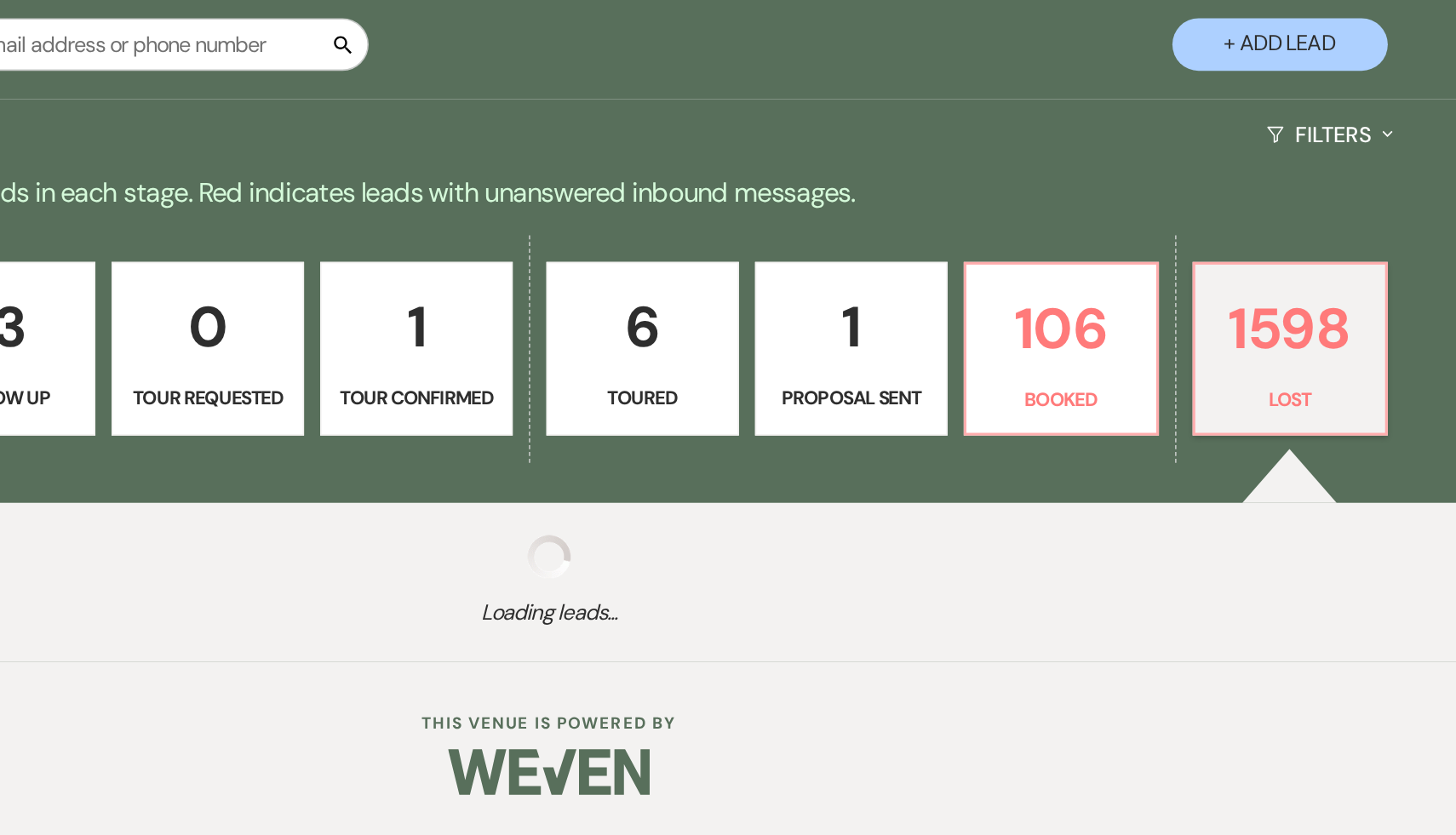
select select "8"
select select "5"
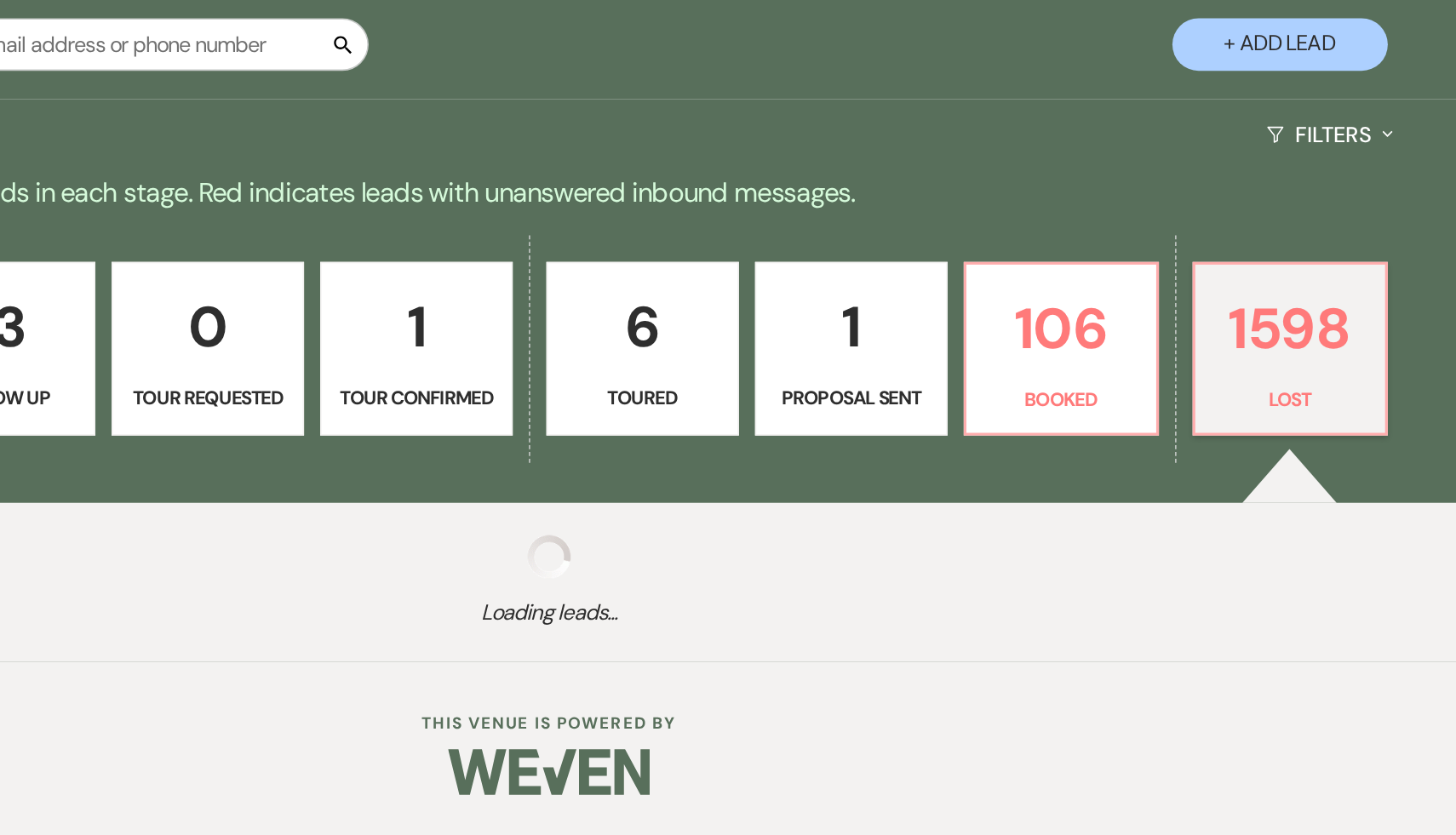
select select "8"
select select "5"
select select "8"
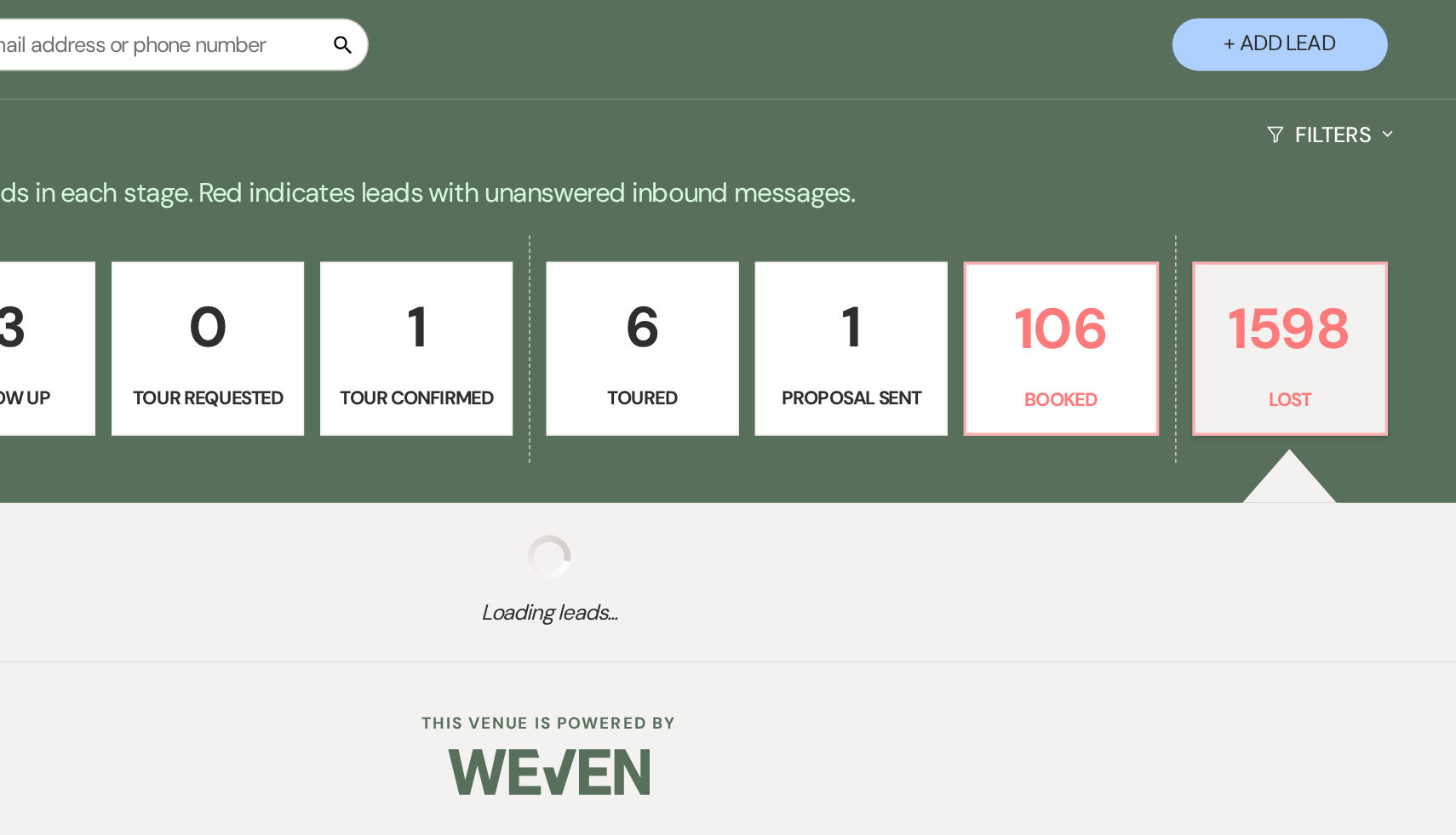
select select "8"
select select "7"
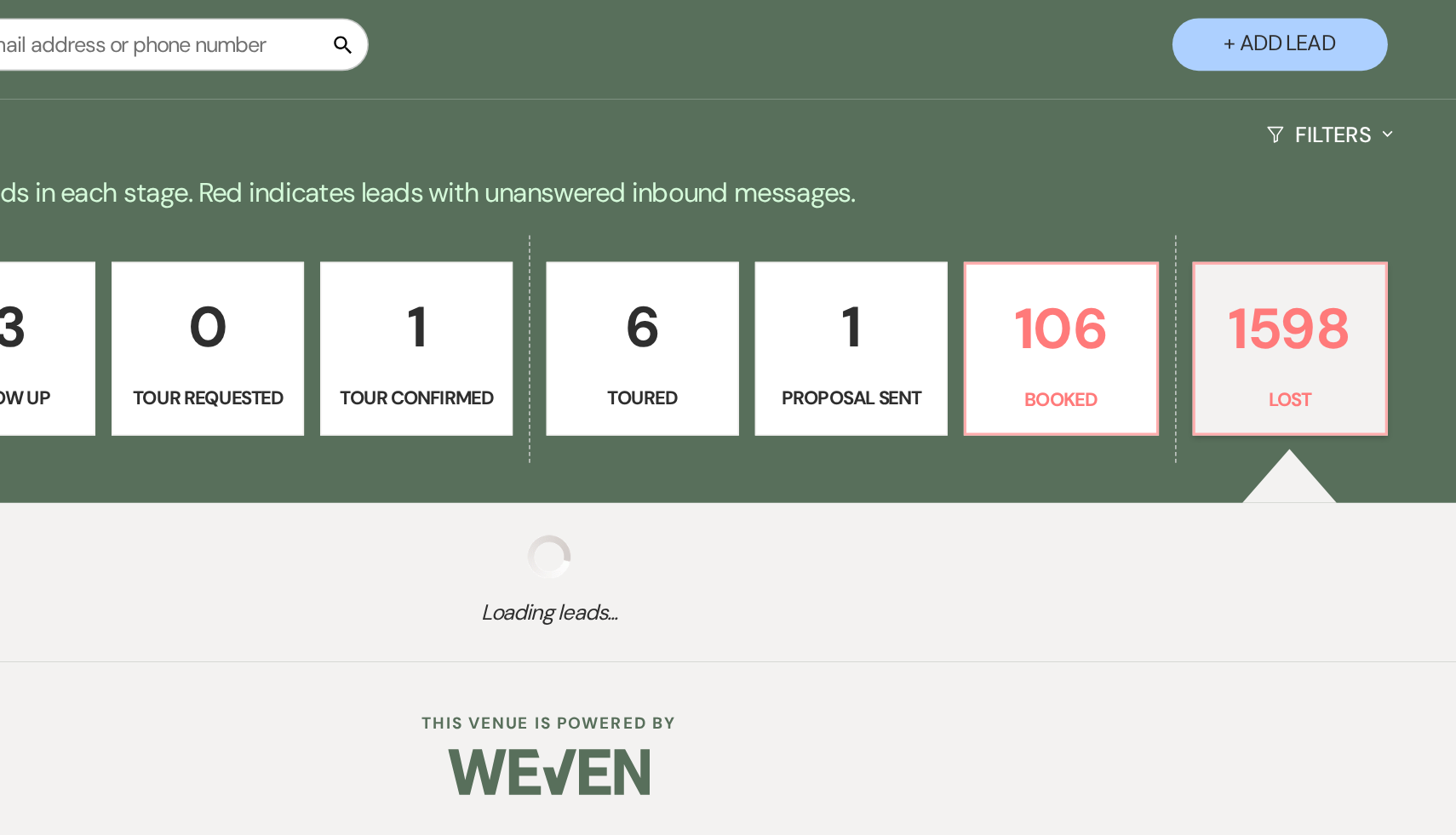
select select "8"
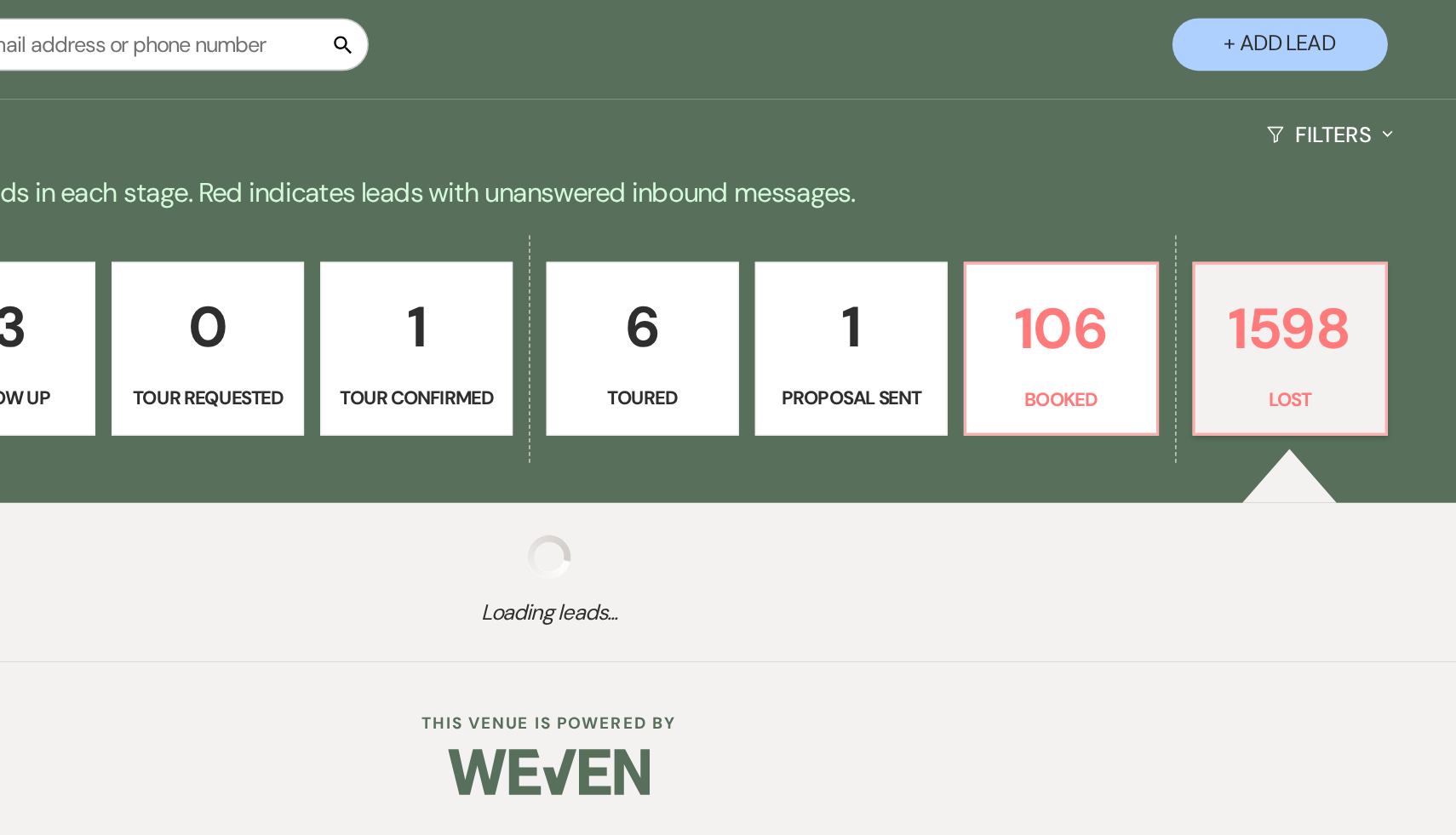
select select "8"
select select "7"
select select "8"
select select "5"
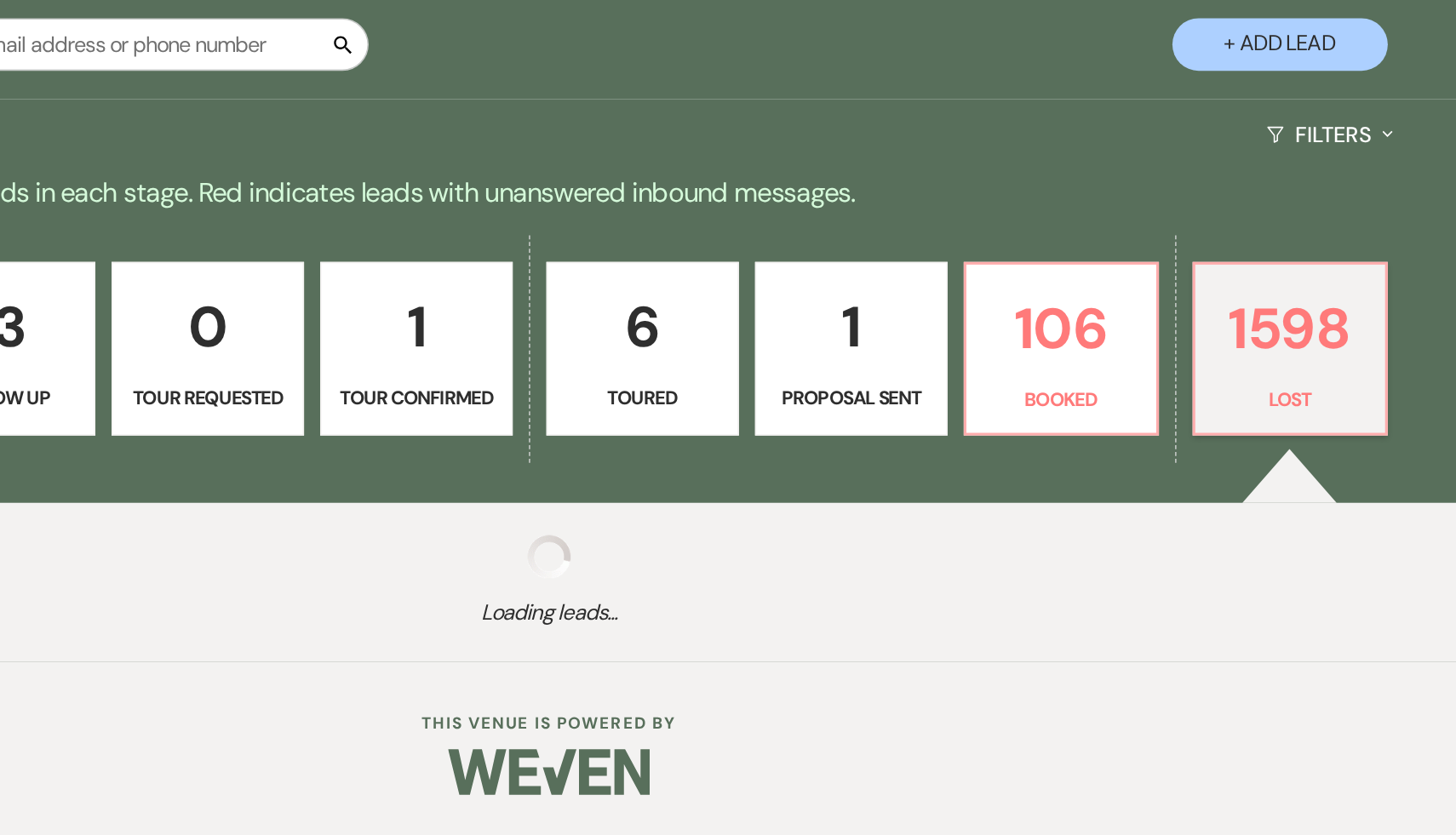
select select "8"
select select "5"
select select "8"
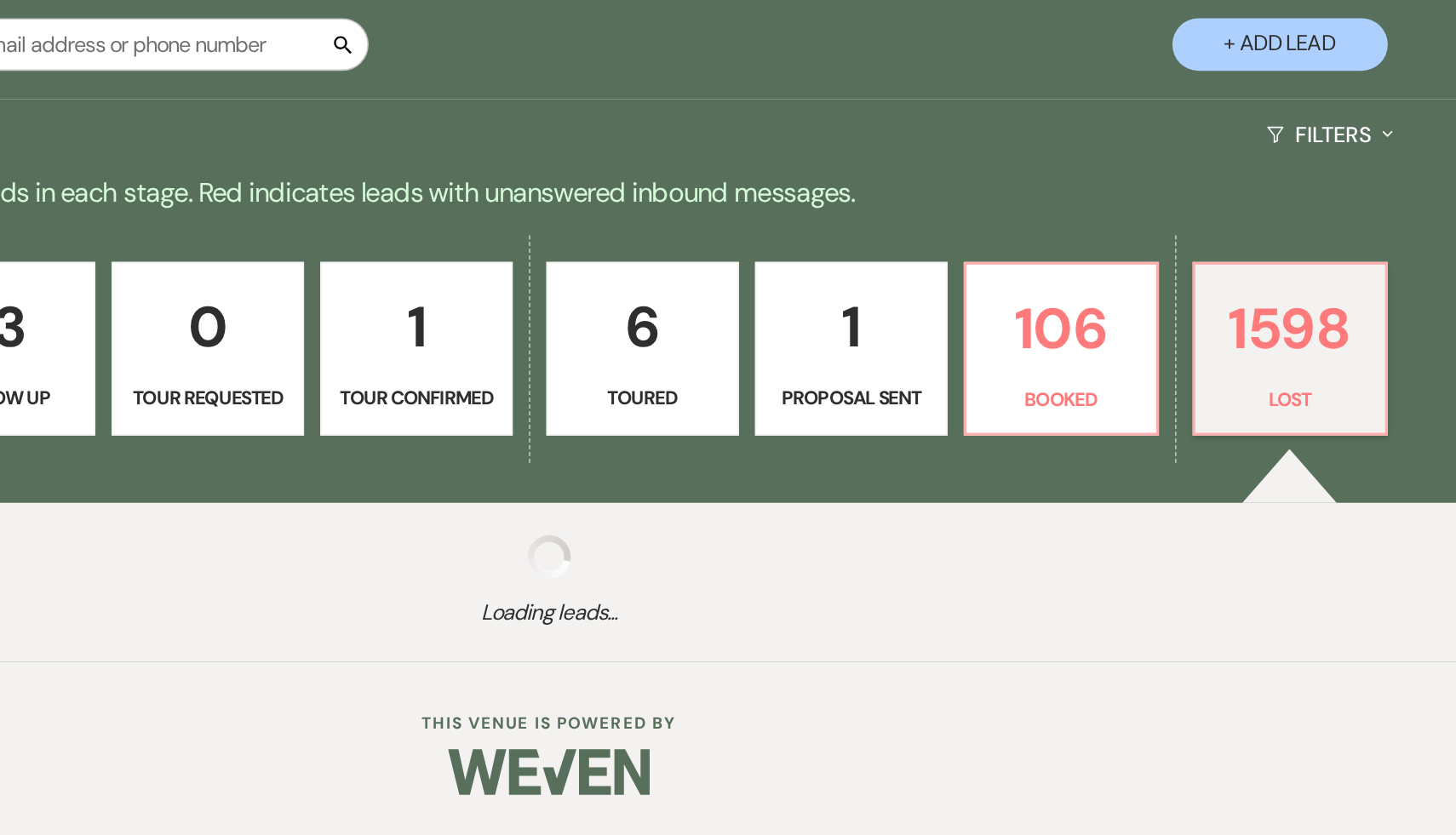
select select "8"
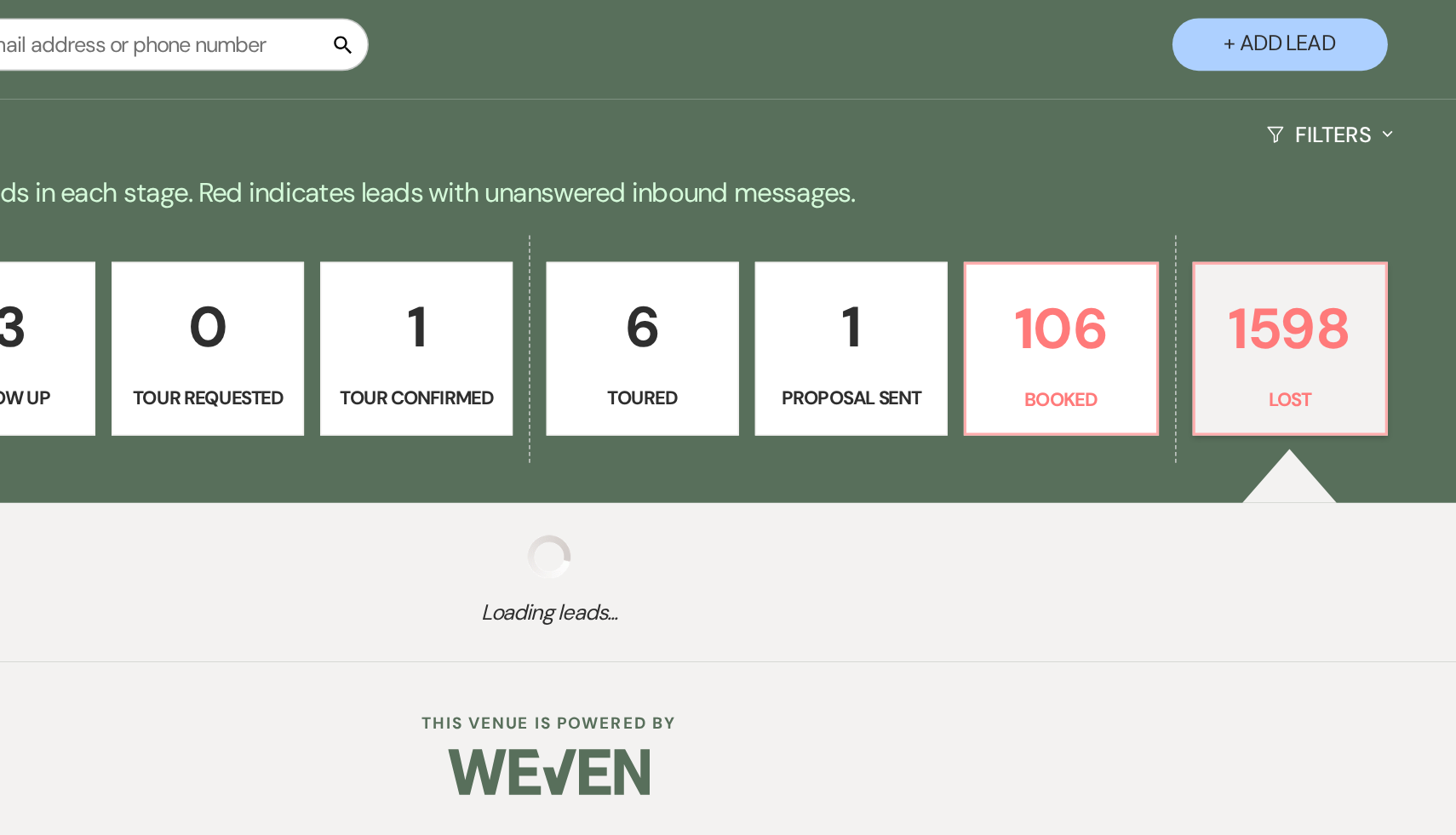
select select "8"
select select "5"
select select "8"
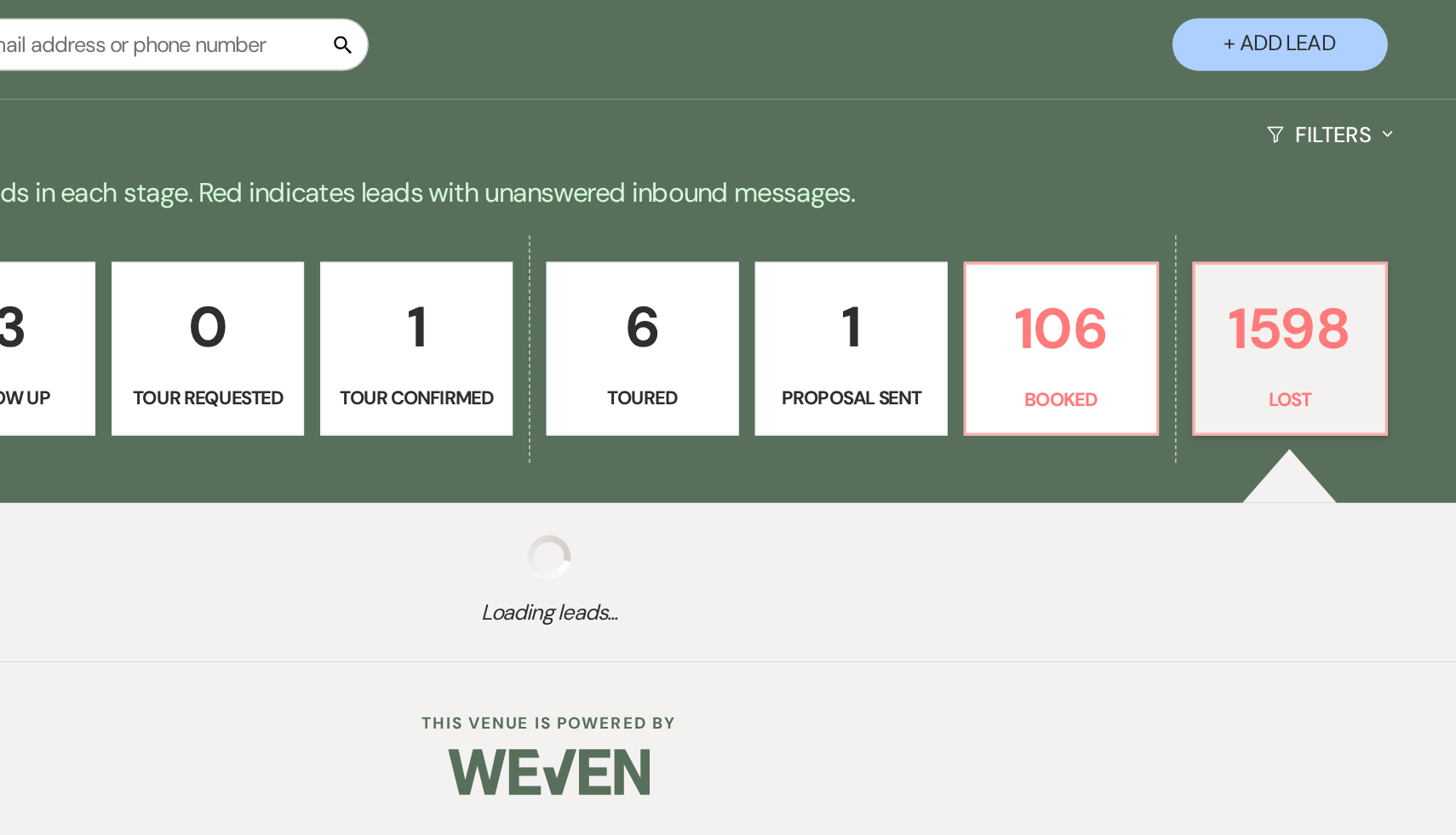
select select "8"
select select "5"
select select "8"
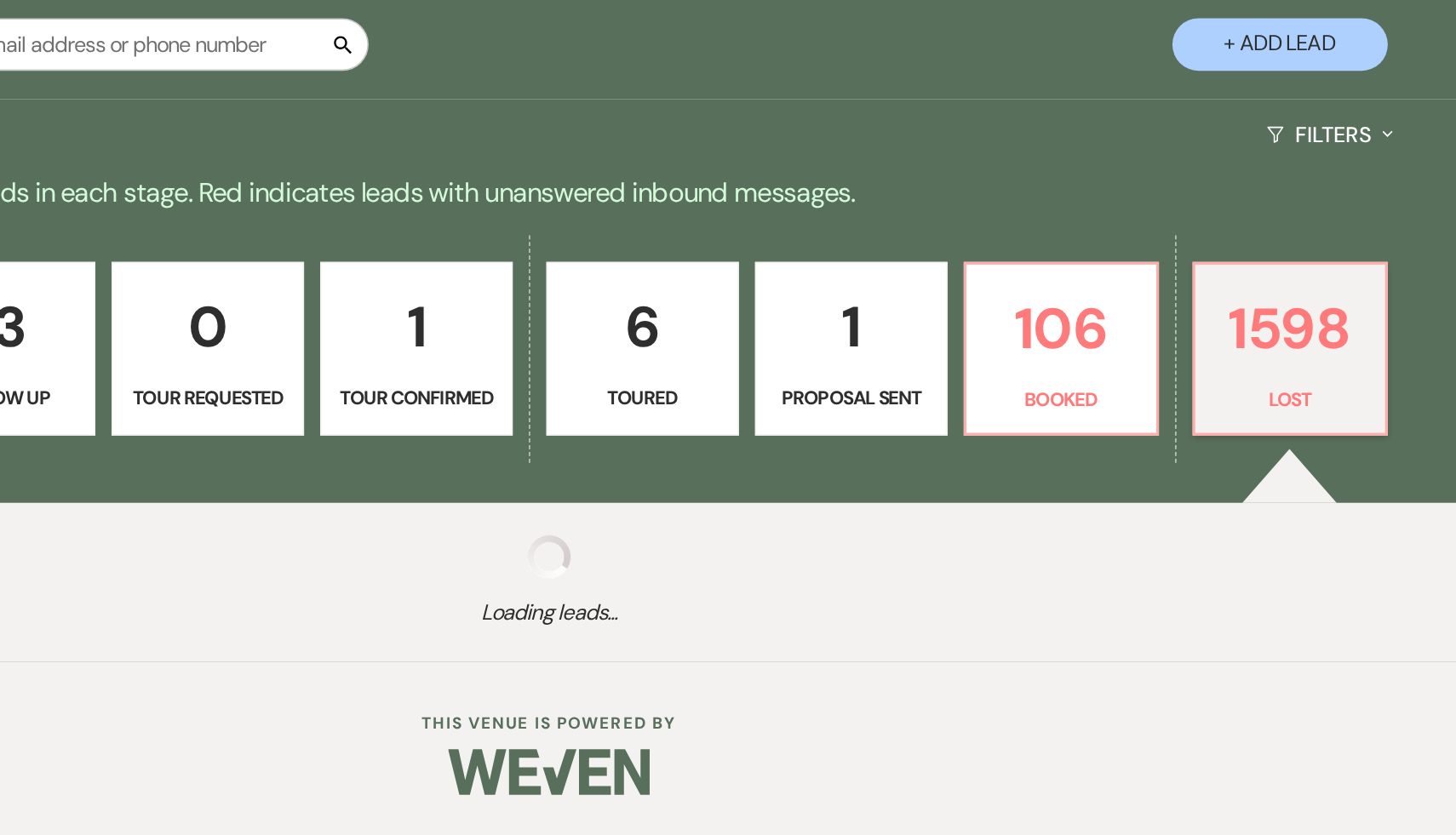
select select "8"
select select "5"
select select "8"
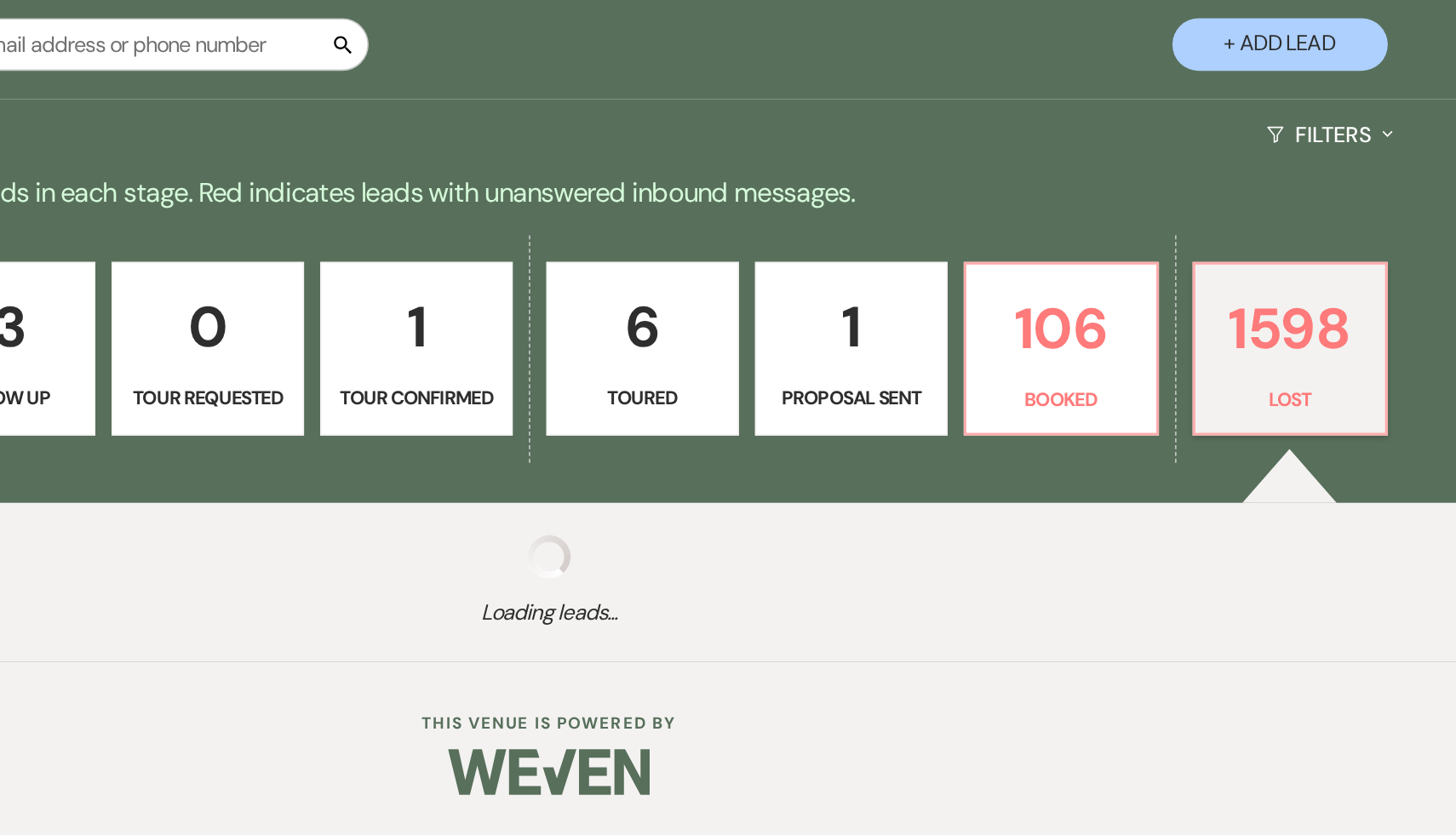
select select "8"
select select "5"
select select "8"
select select "7"
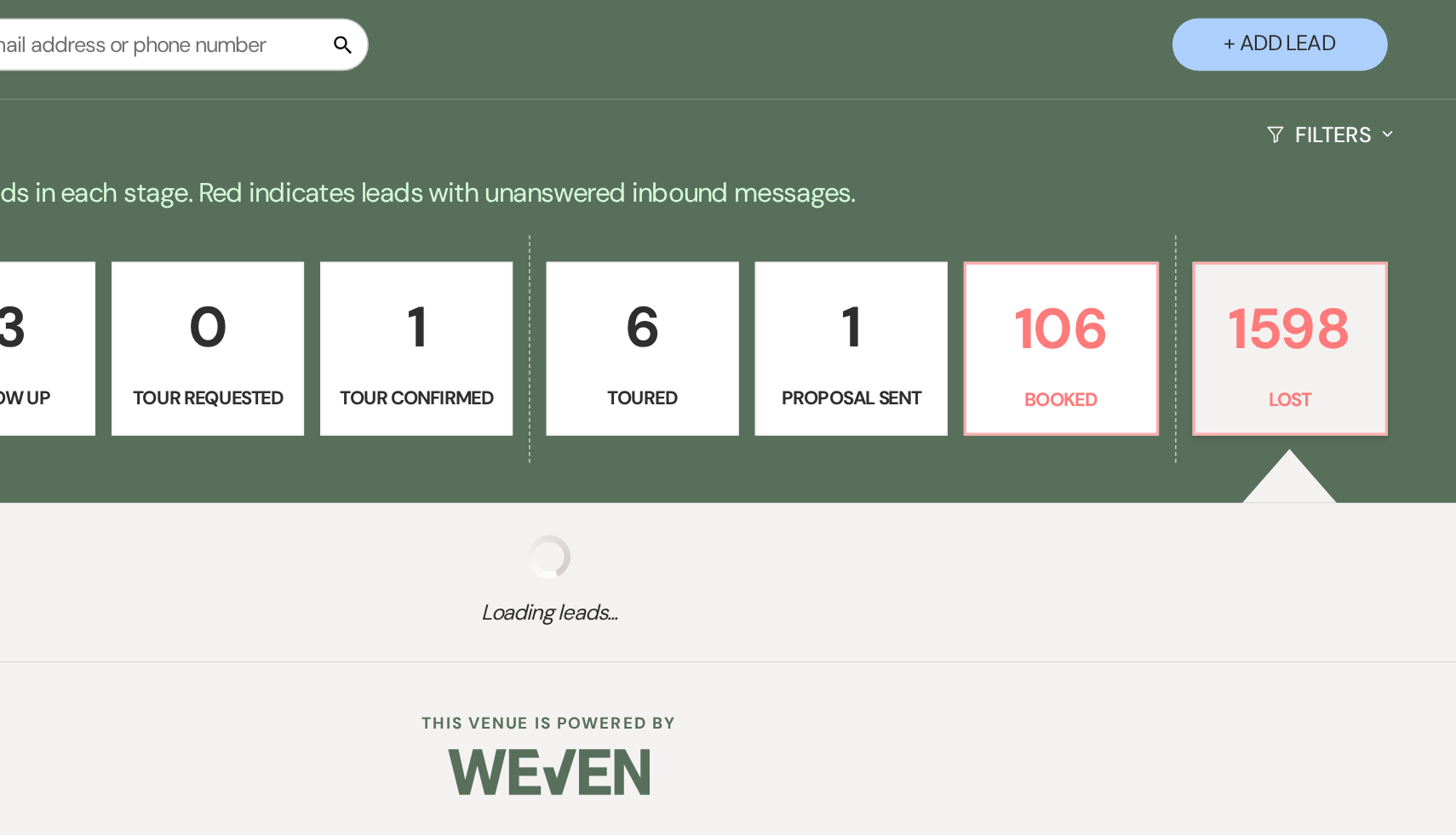
select select "8"
select select "5"
select select "8"
select select "5"
select select "8"
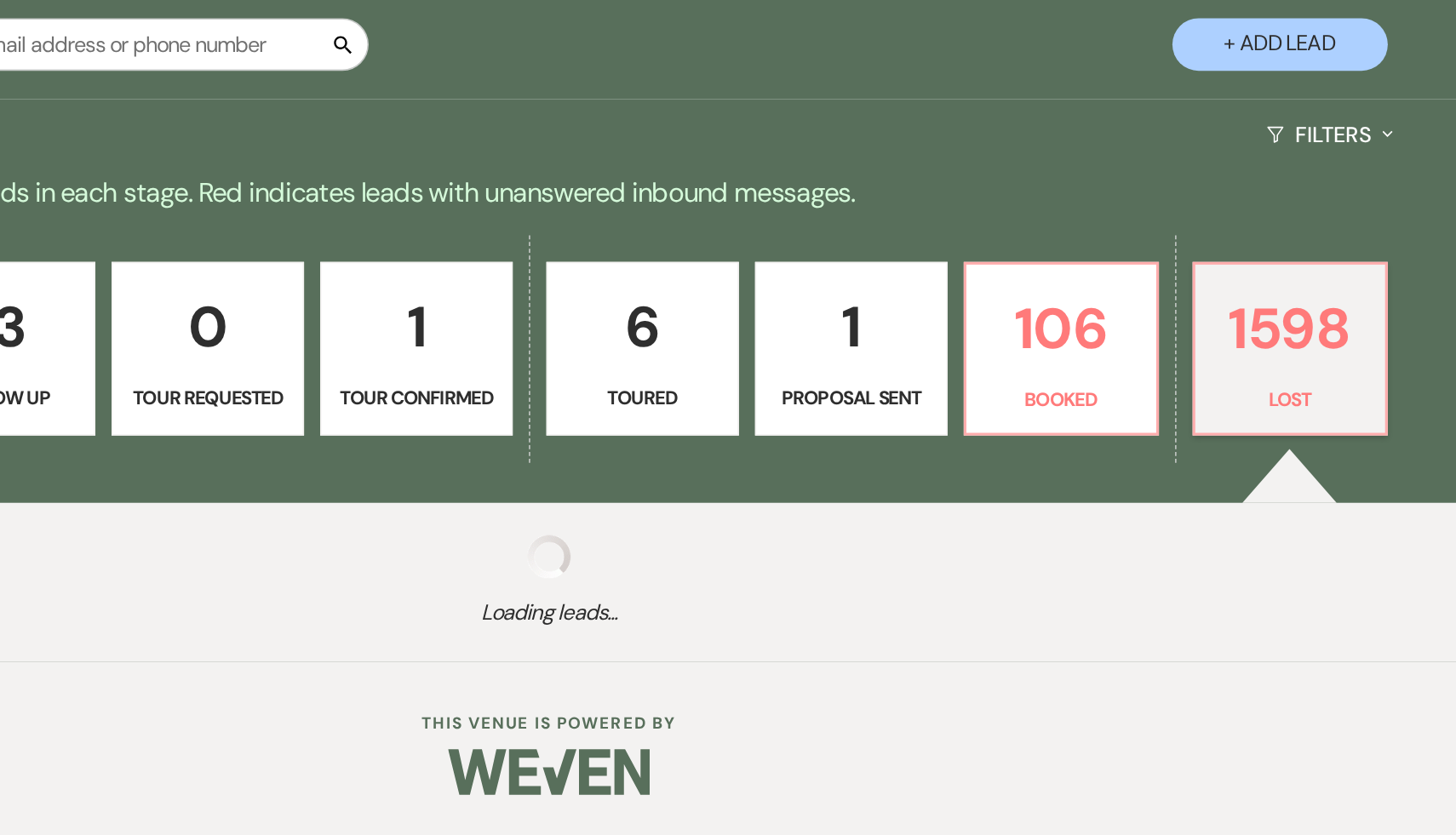
select select "8"
select select "7"
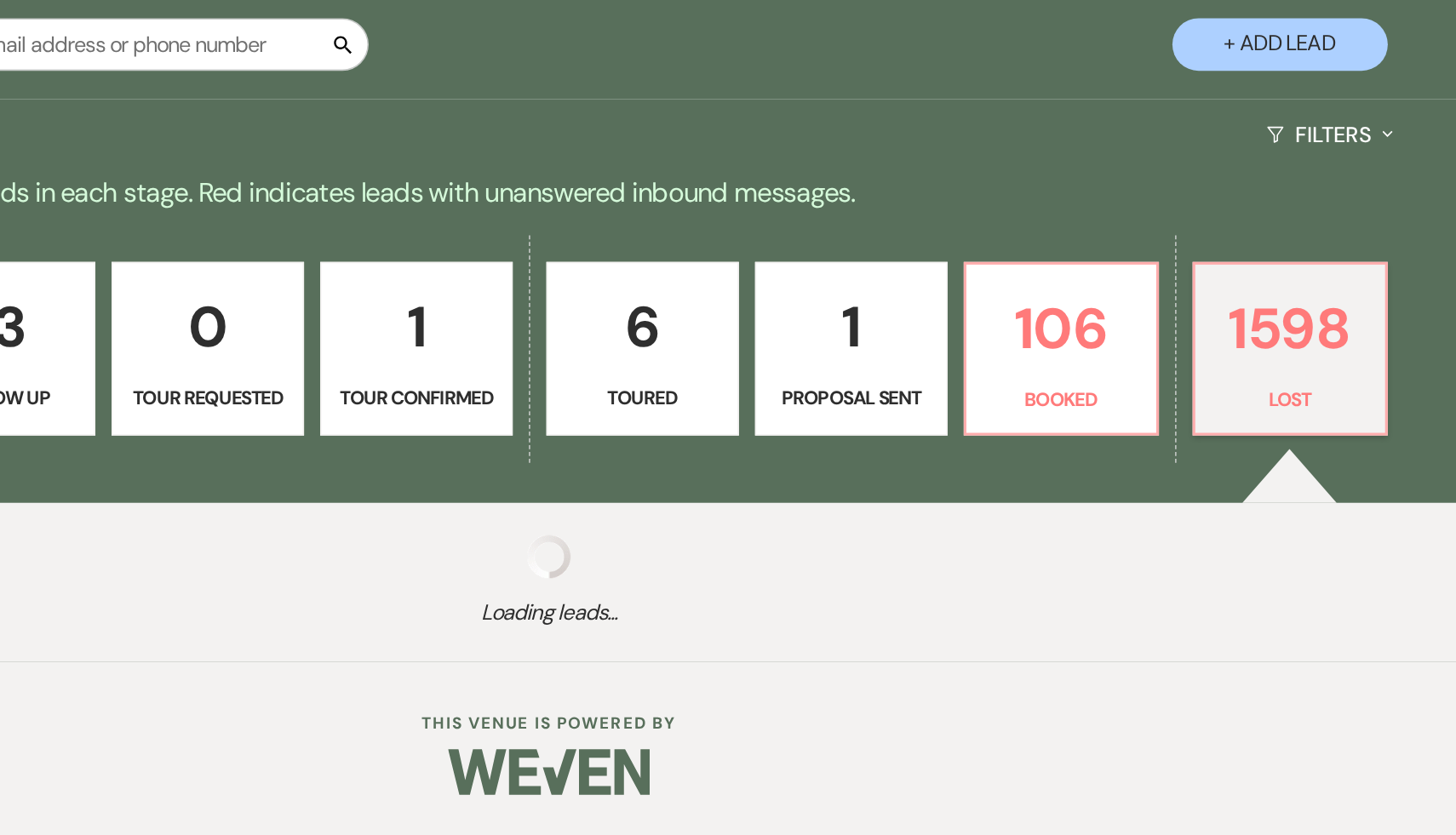
select select "8"
select select "5"
select select "8"
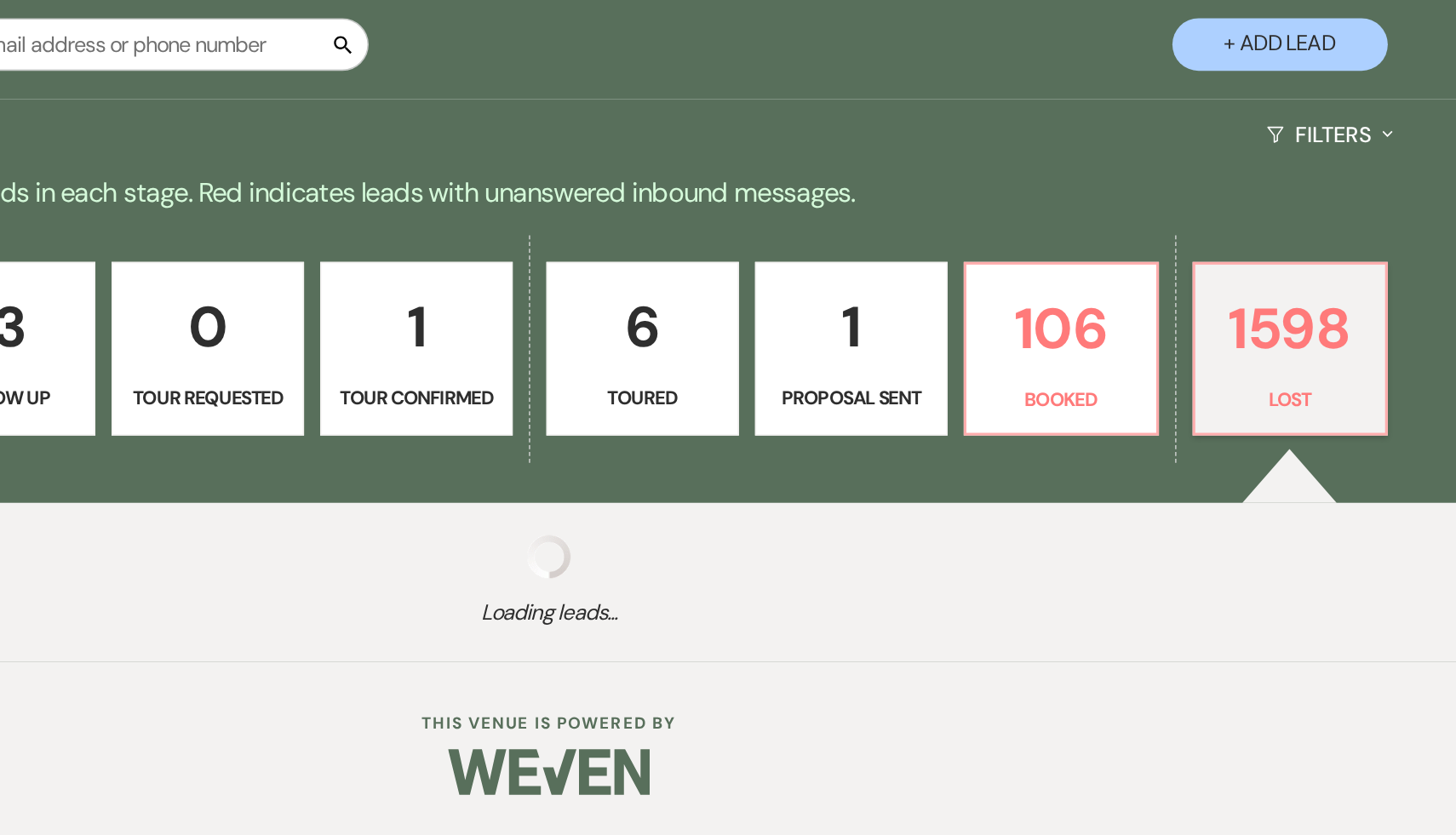
select select "5"
select select "8"
select select "5"
select select "8"
select select "7"
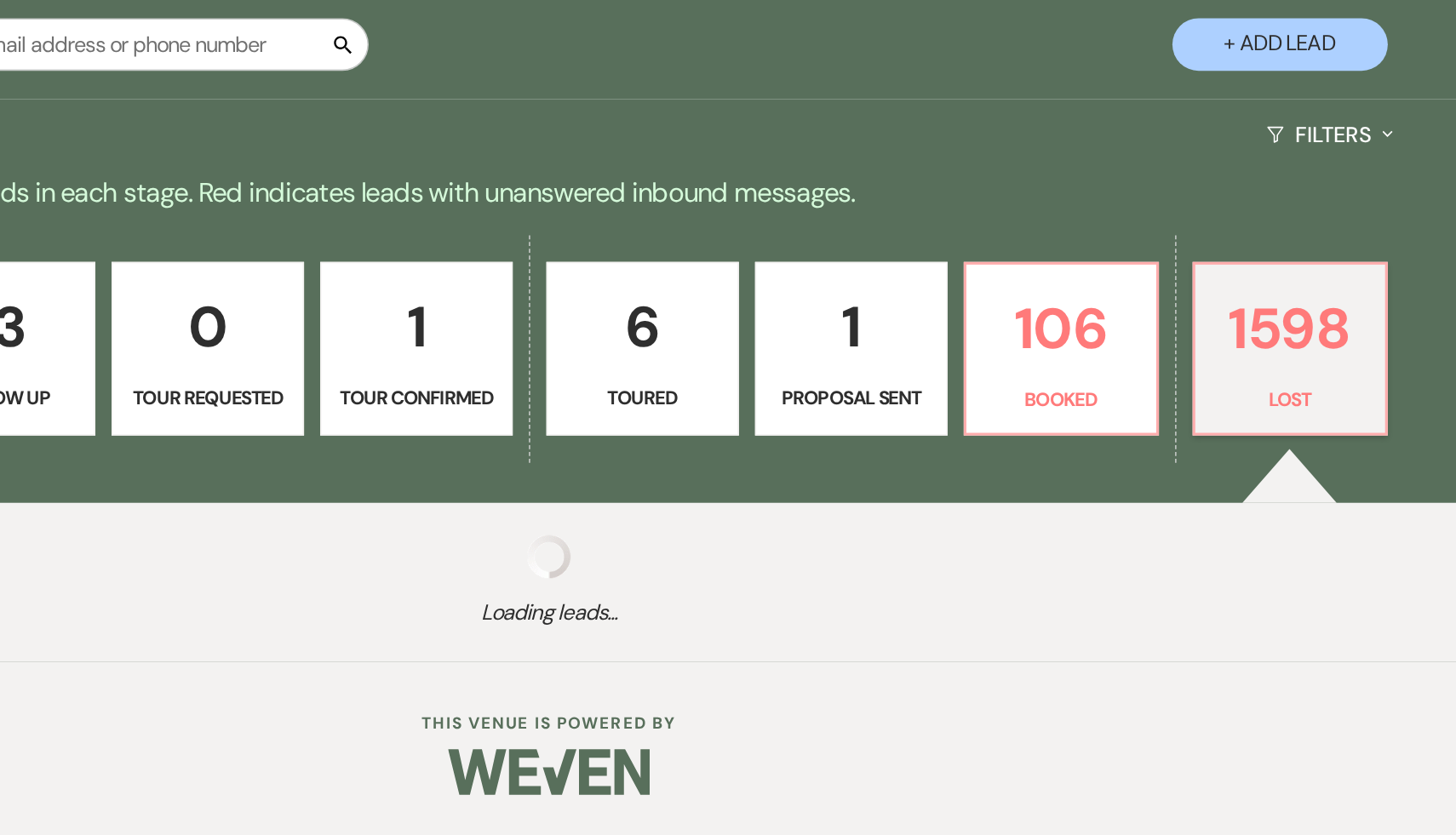
select select "8"
select select "7"
select select "8"
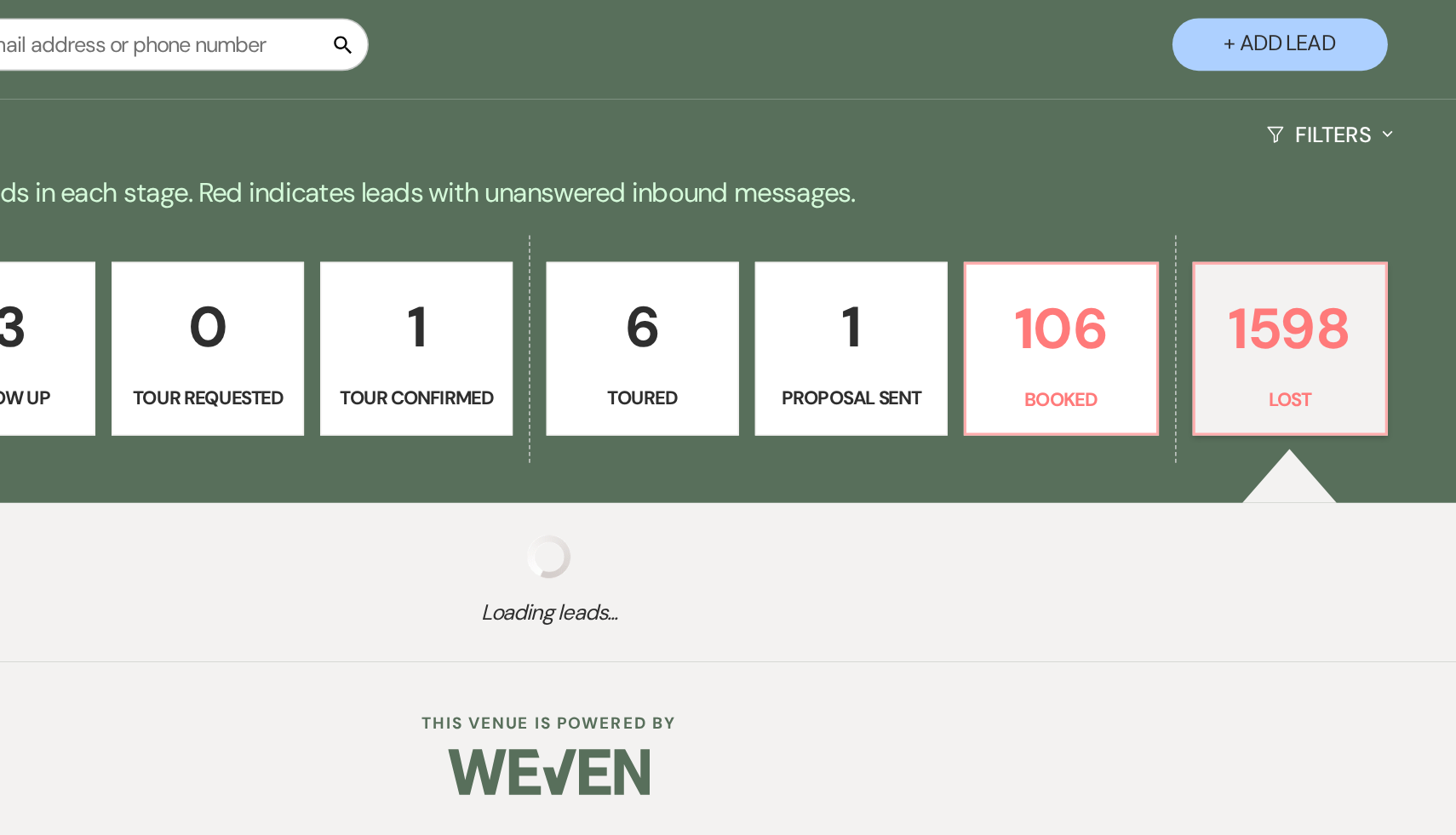
select select "8"
select select "7"
select select "8"
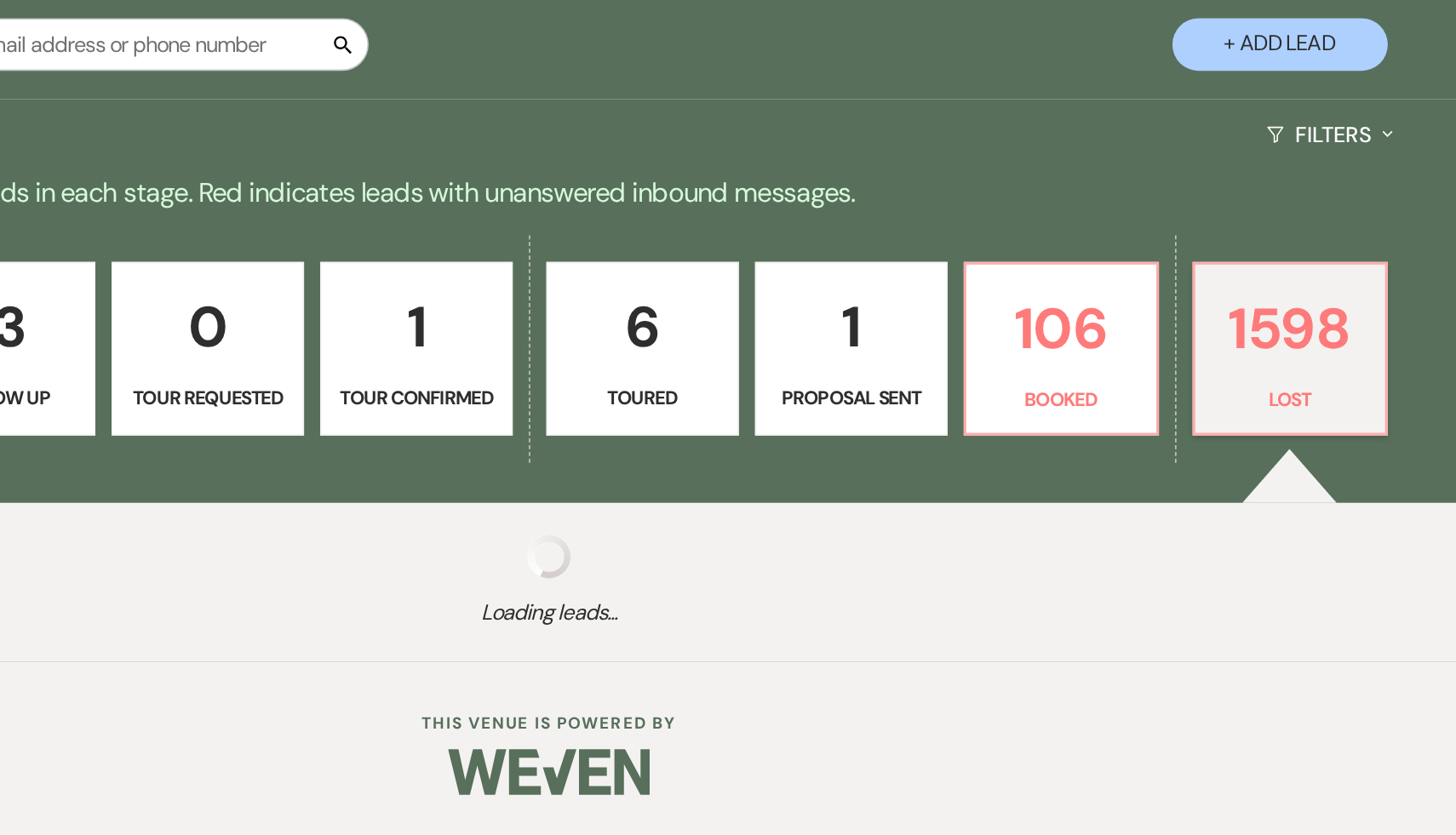
select select "8"
select select "5"
select select "8"
select select "10"
select select "8"
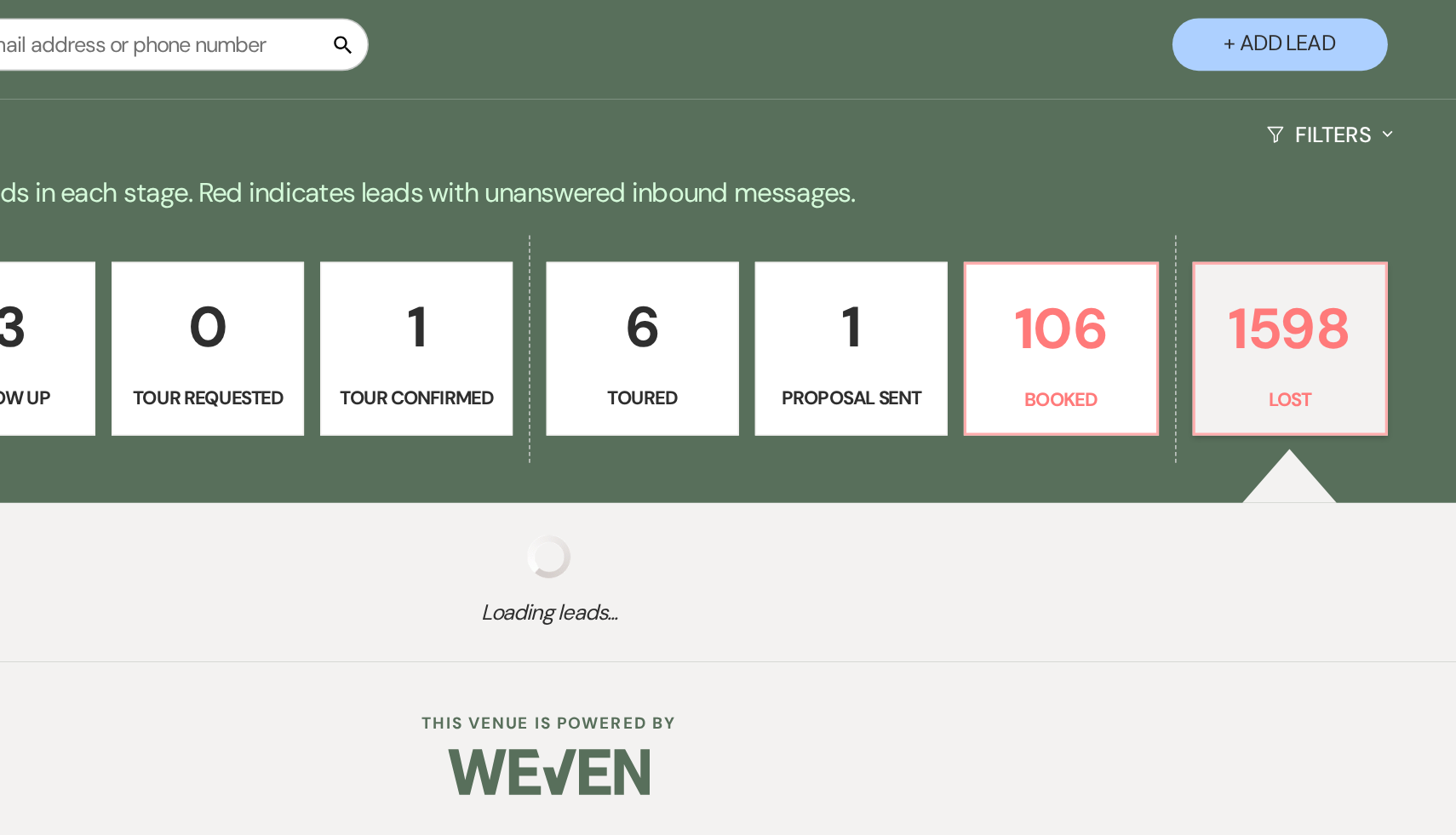
select select "8"
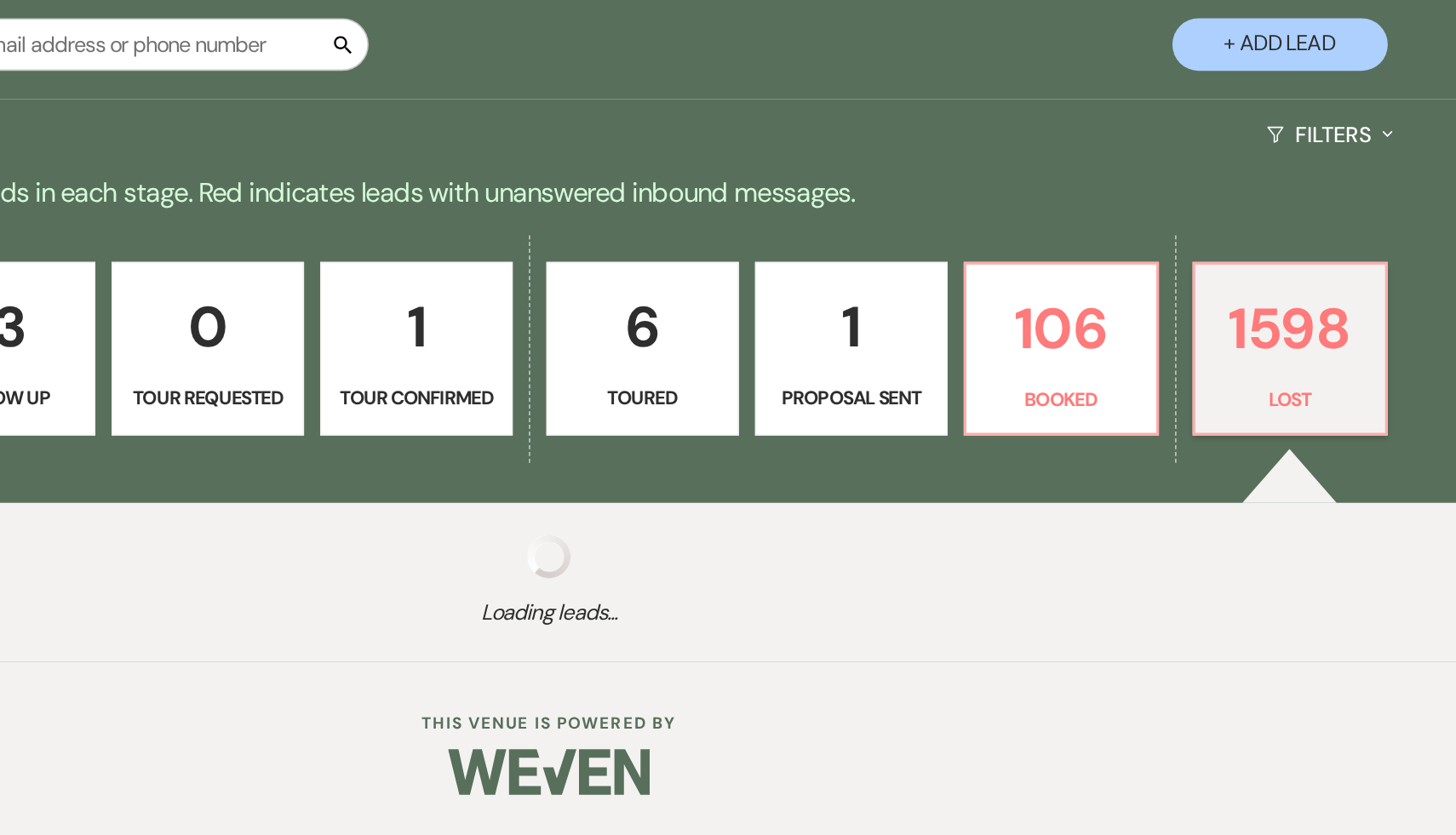
select select "8"
select select "7"
select select "8"
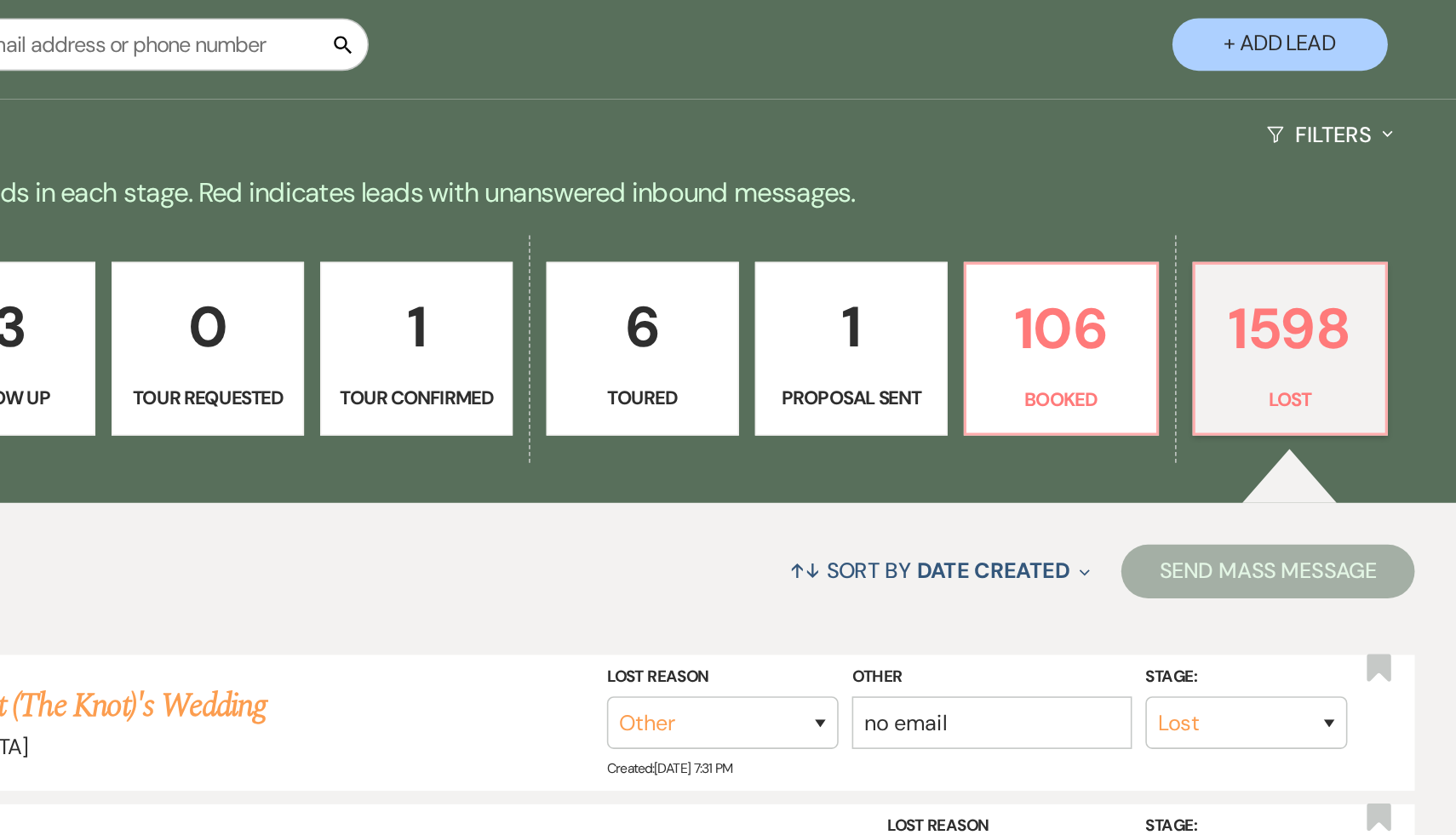
scroll to position [228, 0]
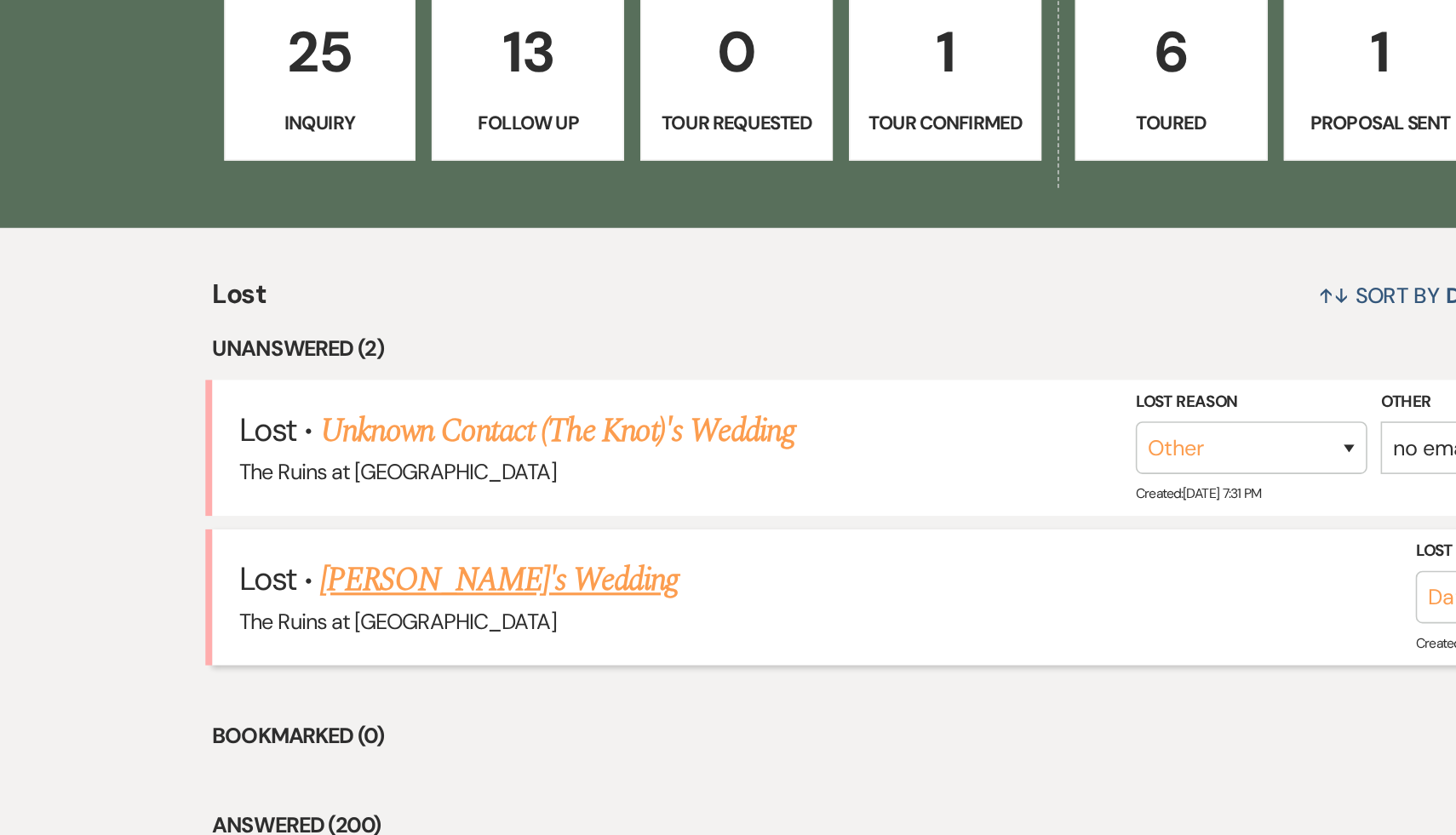
click at [432, 673] on link "Aparna Narendrula's Wedding" at bounding box center [363, 674] width 227 height 31
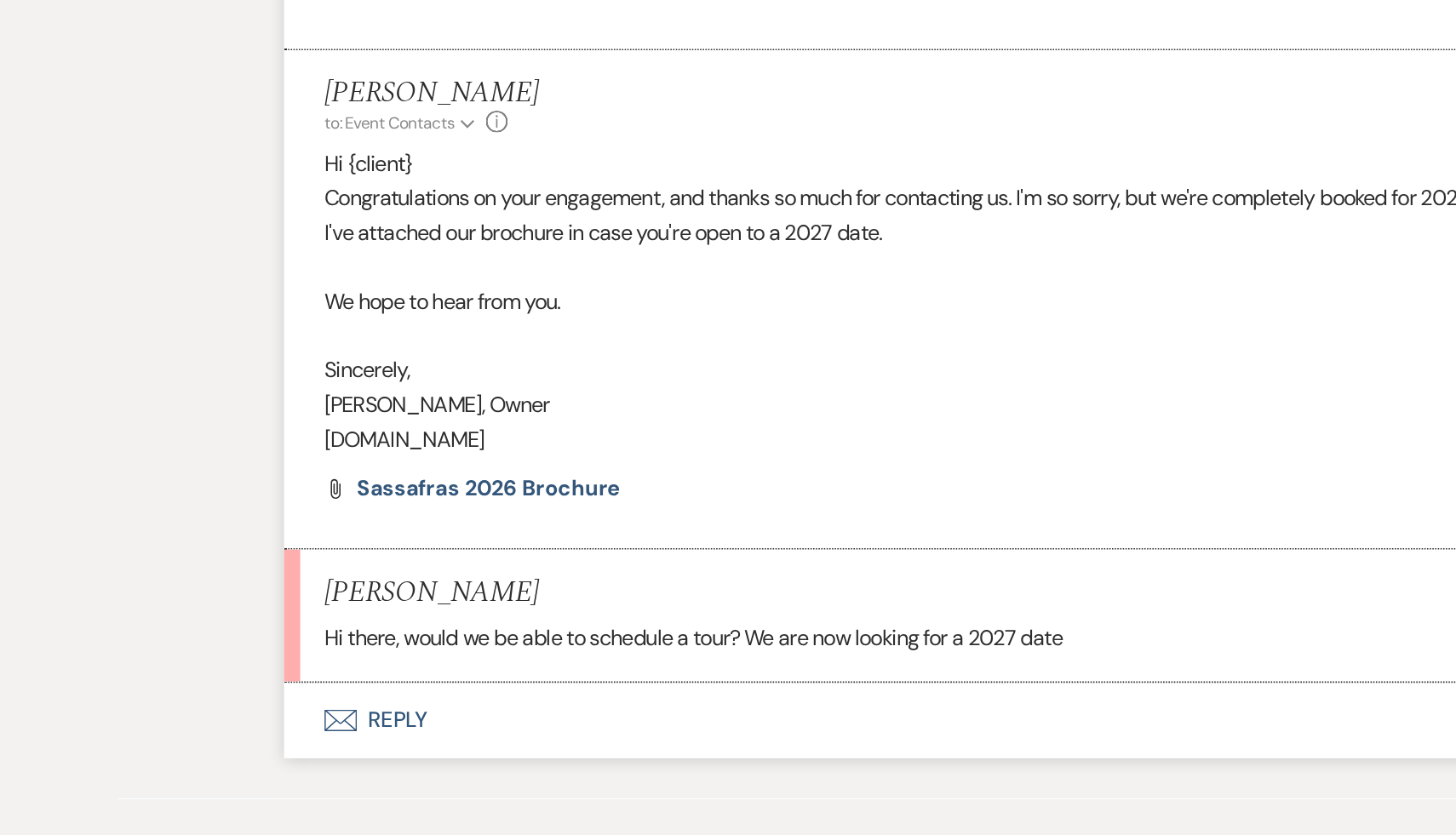
scroll to position [888, 0]
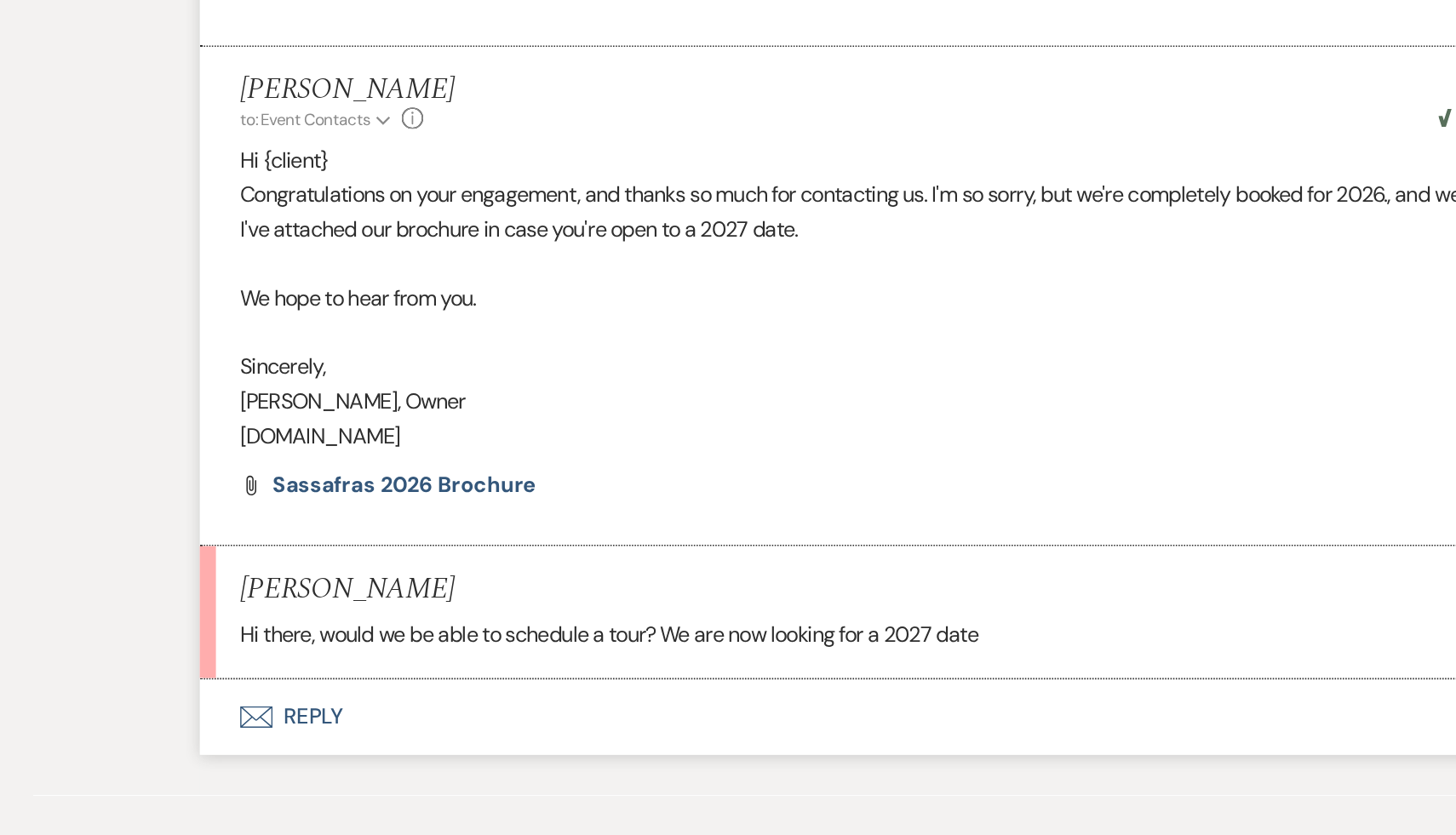
click at [312, 741] on button "Envelope Reply" at bounding box center [728, 743] width 971 height 48
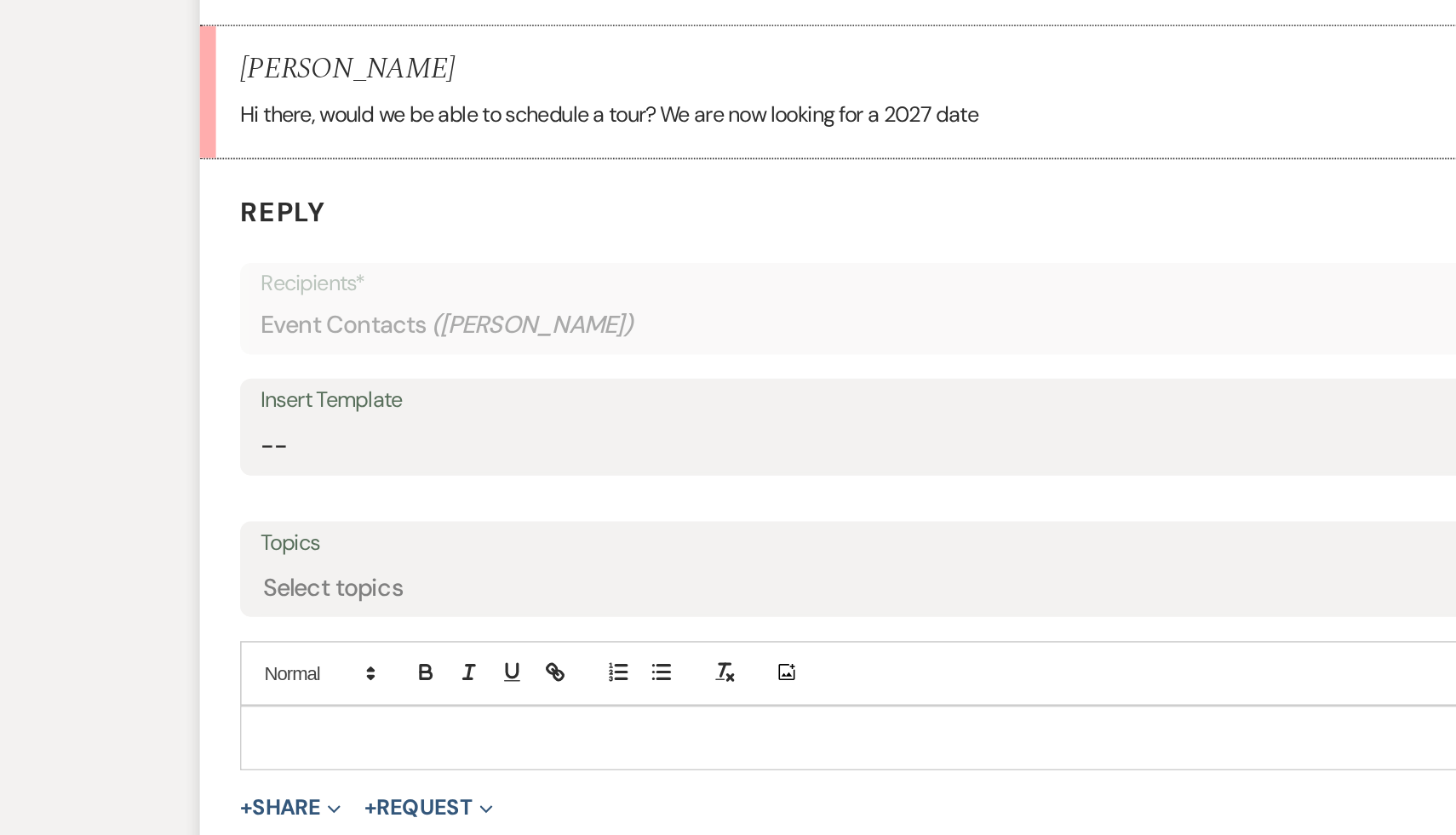
scroll to position [1202, 0]
click at [312, 758] on div at bounding box center [728, 771] width 918 height 39
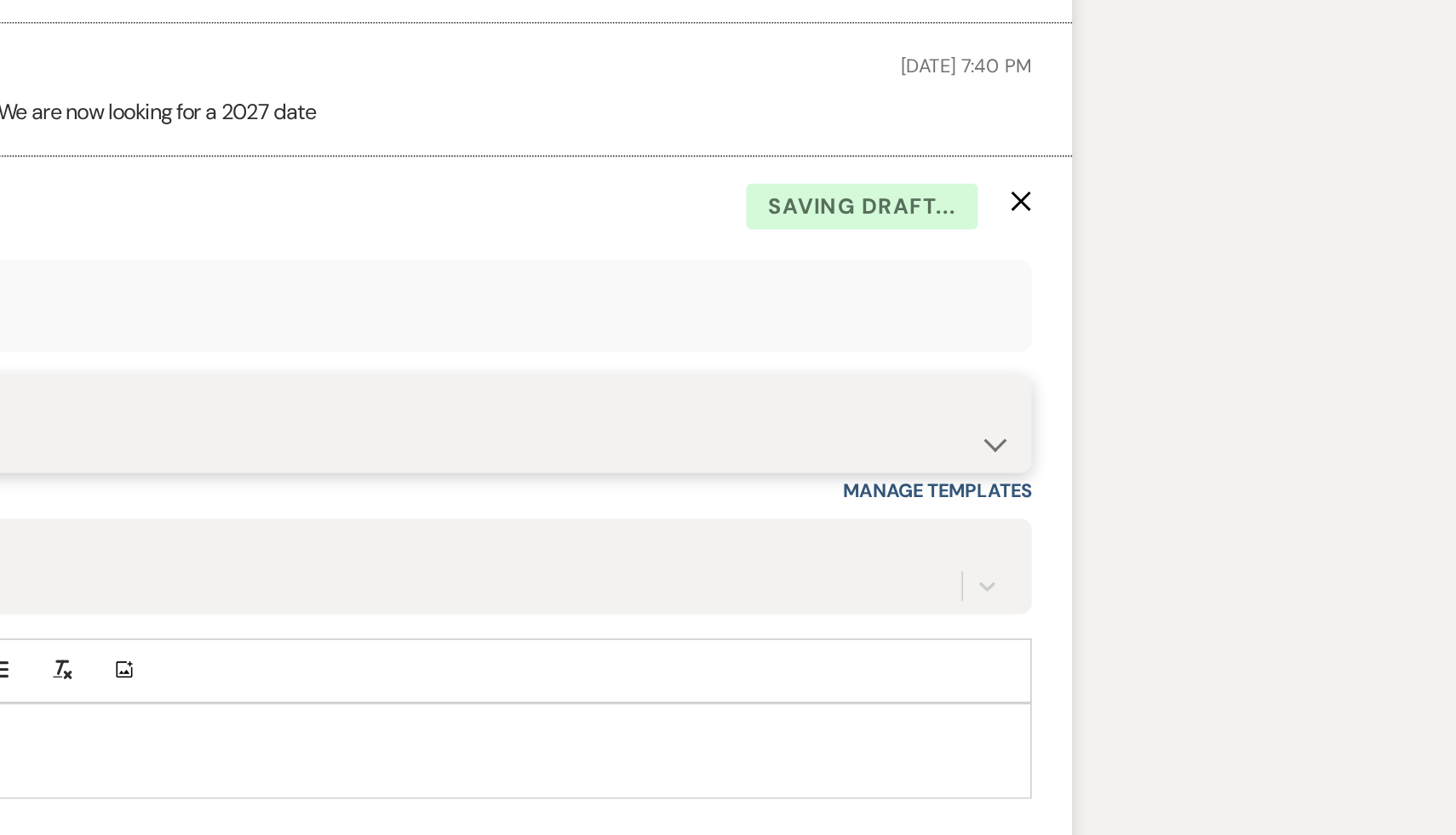
click at [1162, 585] on select "-- Weven Planning Portal Introduction (Booked Events) Initial Inquiry Response …" at bounding box center [728, 587] width 894 height 33
click at [281, 571] on select "-- Weven Planning Portal Introduction (Booked Events) Initial Inquiry Response …" at bounding box center [728, 587] width 894 height 33
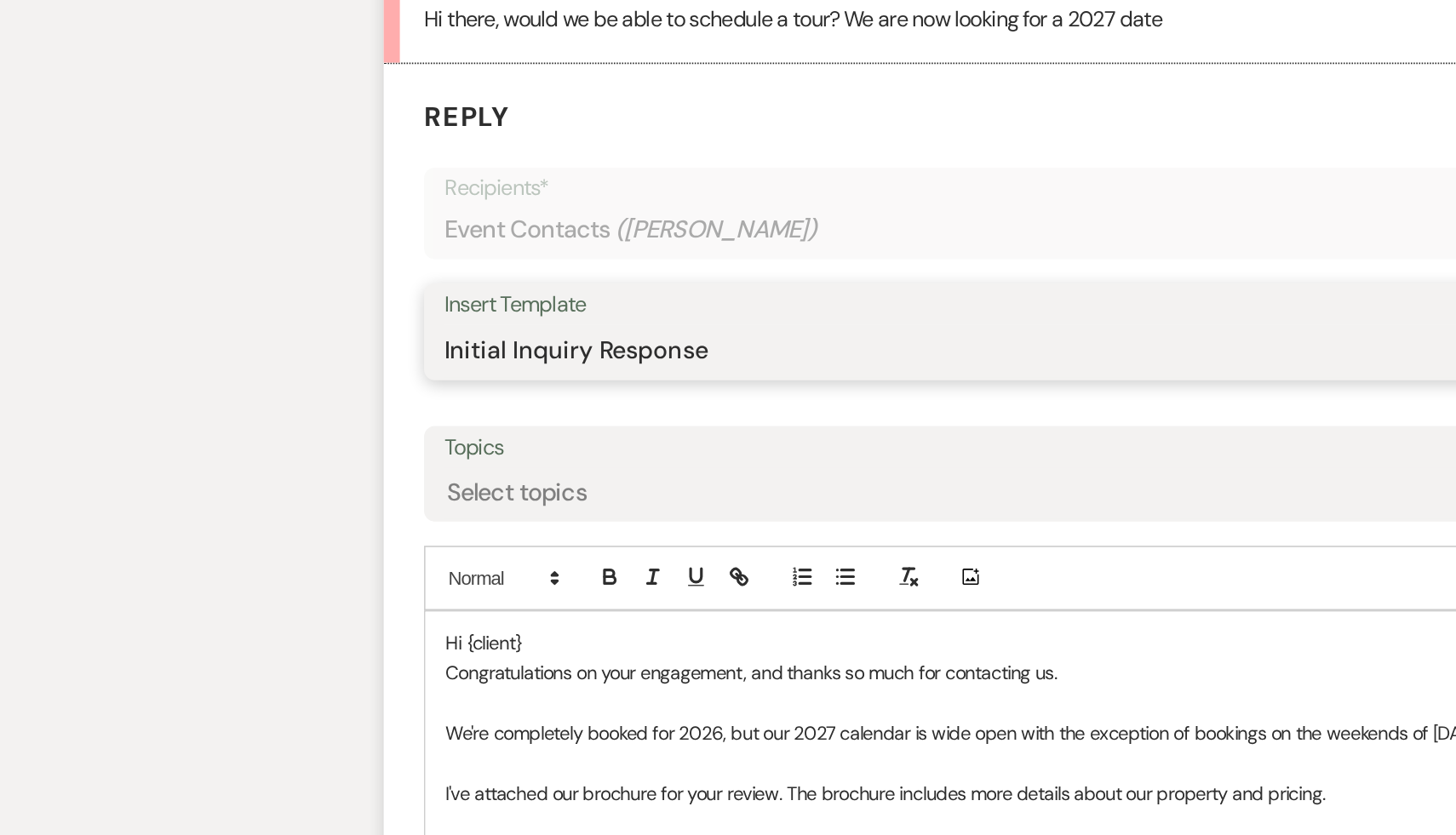
scroll to position [1260, 0]
click at [337, 714] on p "Hi {client}" at bounding box center [728, 712] width 892 height 19
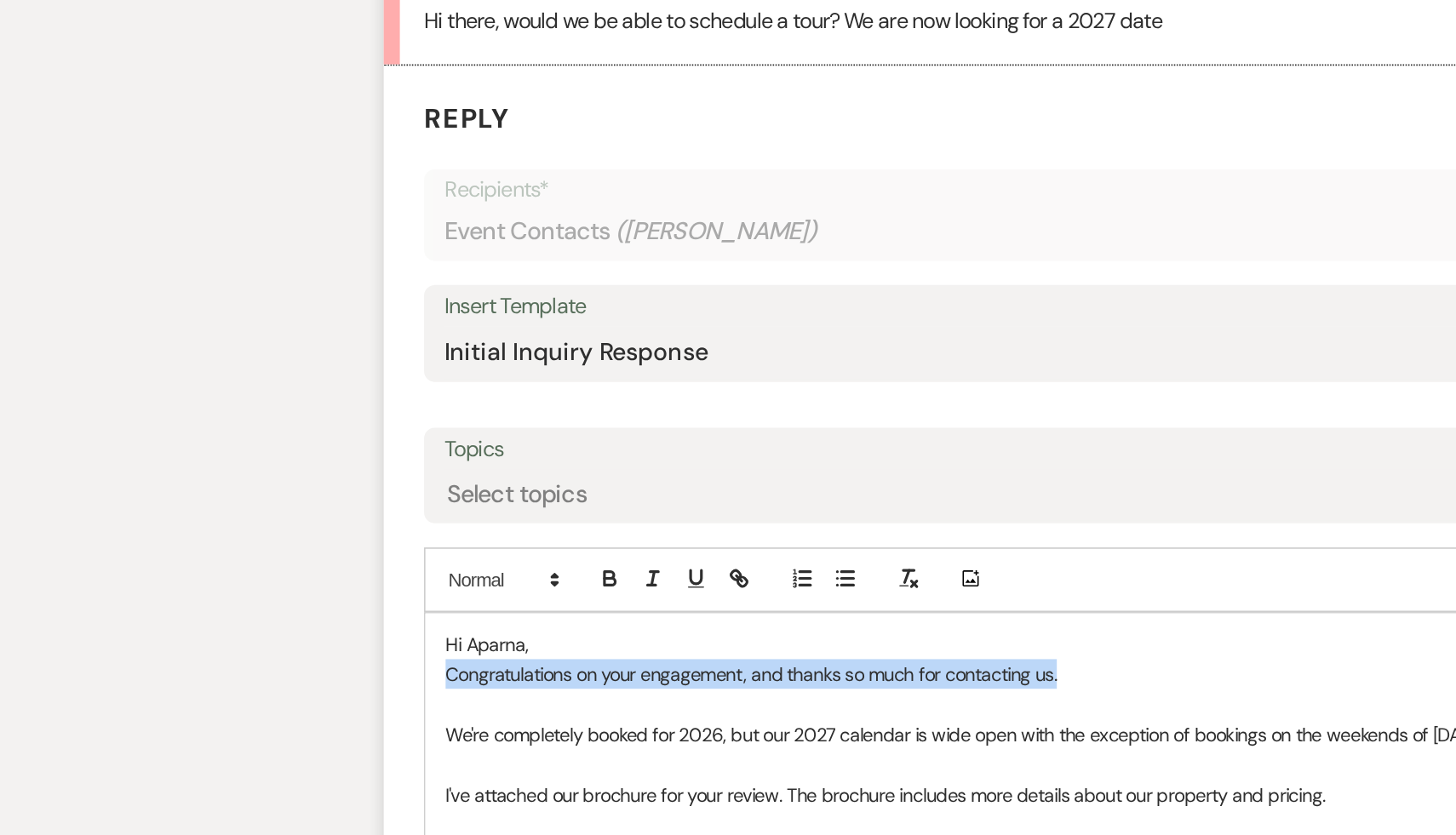
drag, startPoint x: 696, startPoint y: 737, endPoint x: 263, endPoint y: 736, distance: 433.0
drag, startPoint x: 489, startPoint y: 770, endPoint x: 279, endPoint y: 733, distance: 213.2
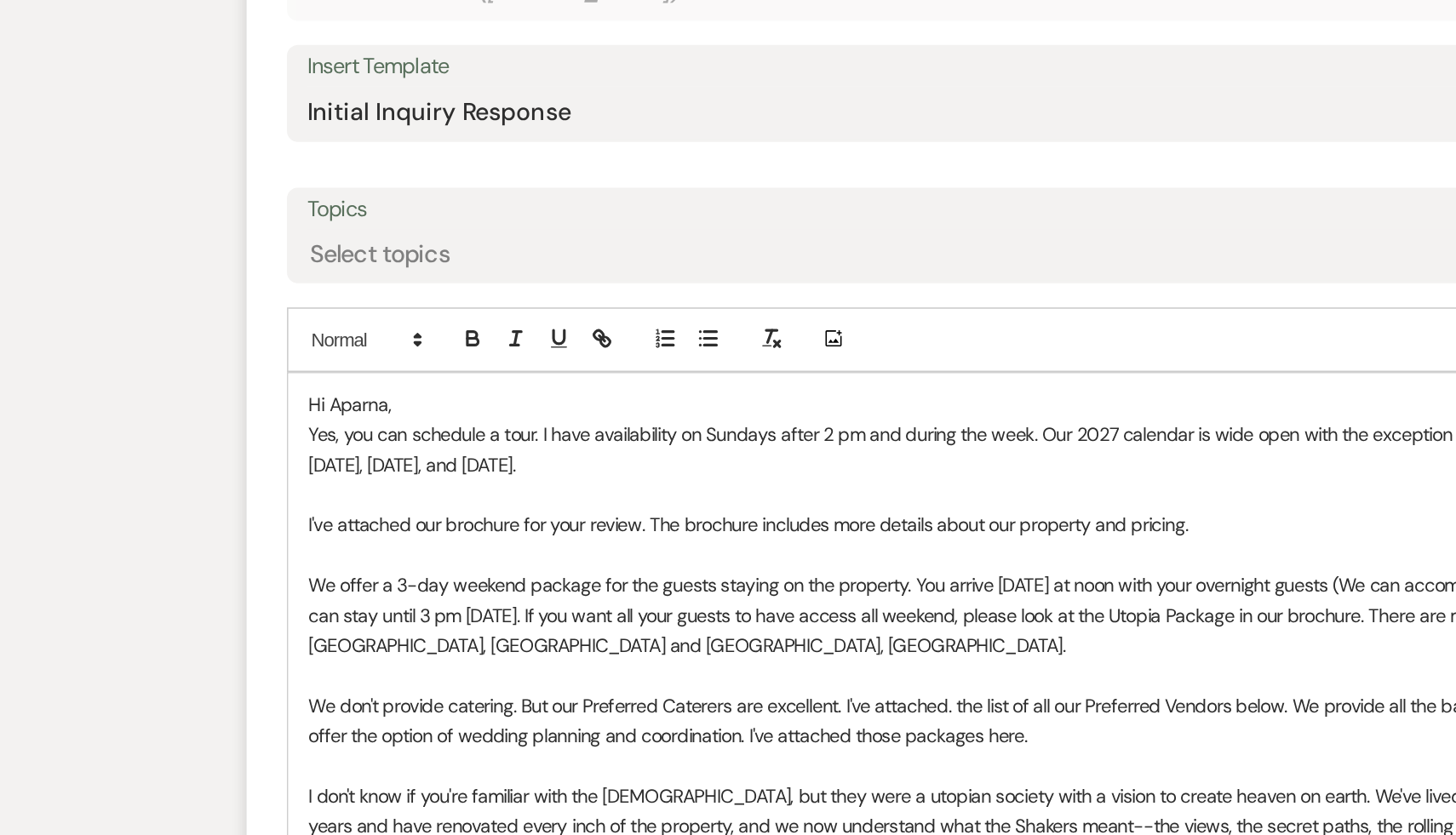
scroll to position [1421, 0]
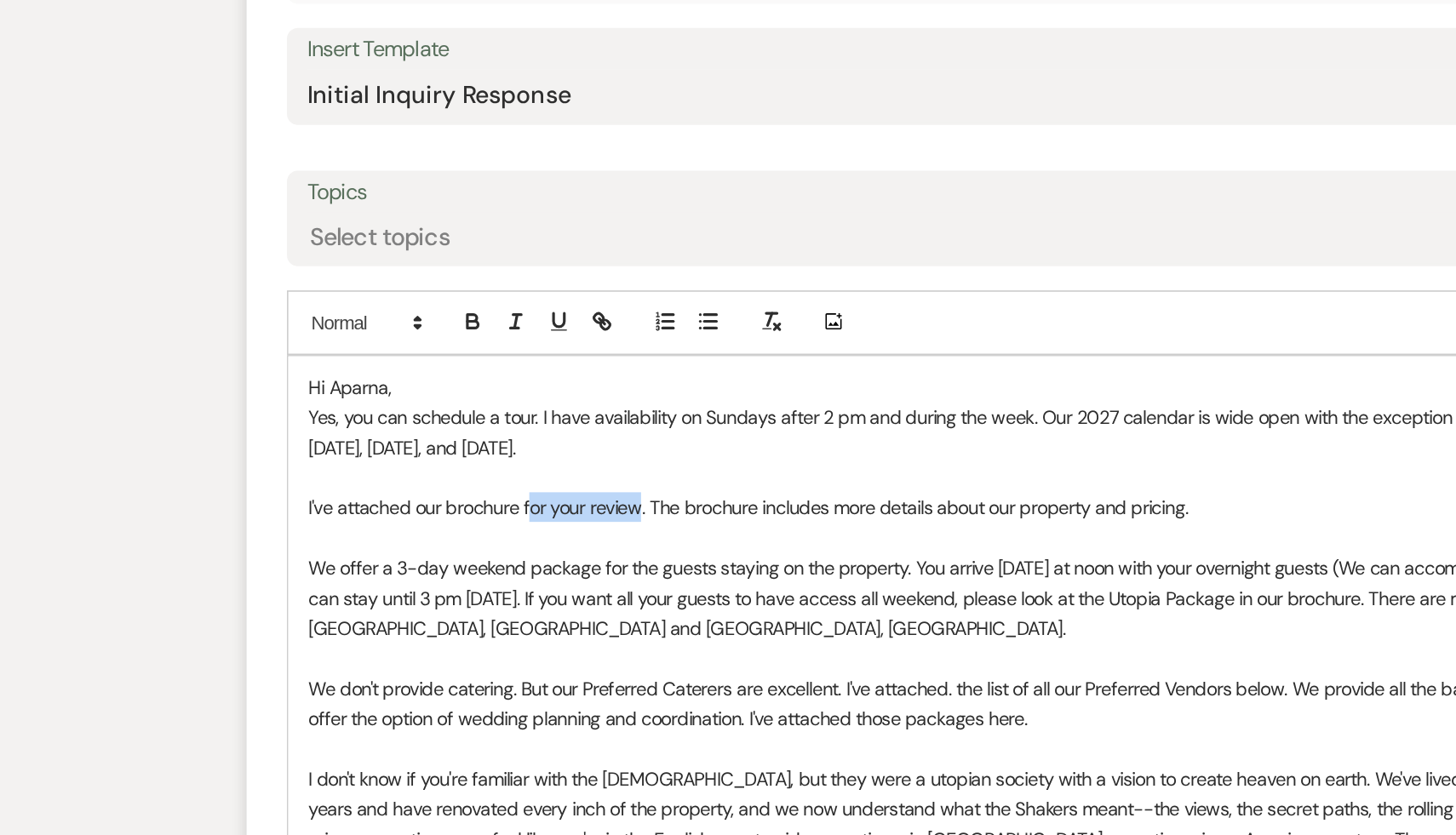
drag, startPoint x: 419, startPoint y: 625, endPoint x: 488, endPoint y: 628, distance: 69.1
click at [488, 628] on p "I've attached our brochure for your review. The brochure includes more details …" at bounding box center [728, 627] width 892 height 19
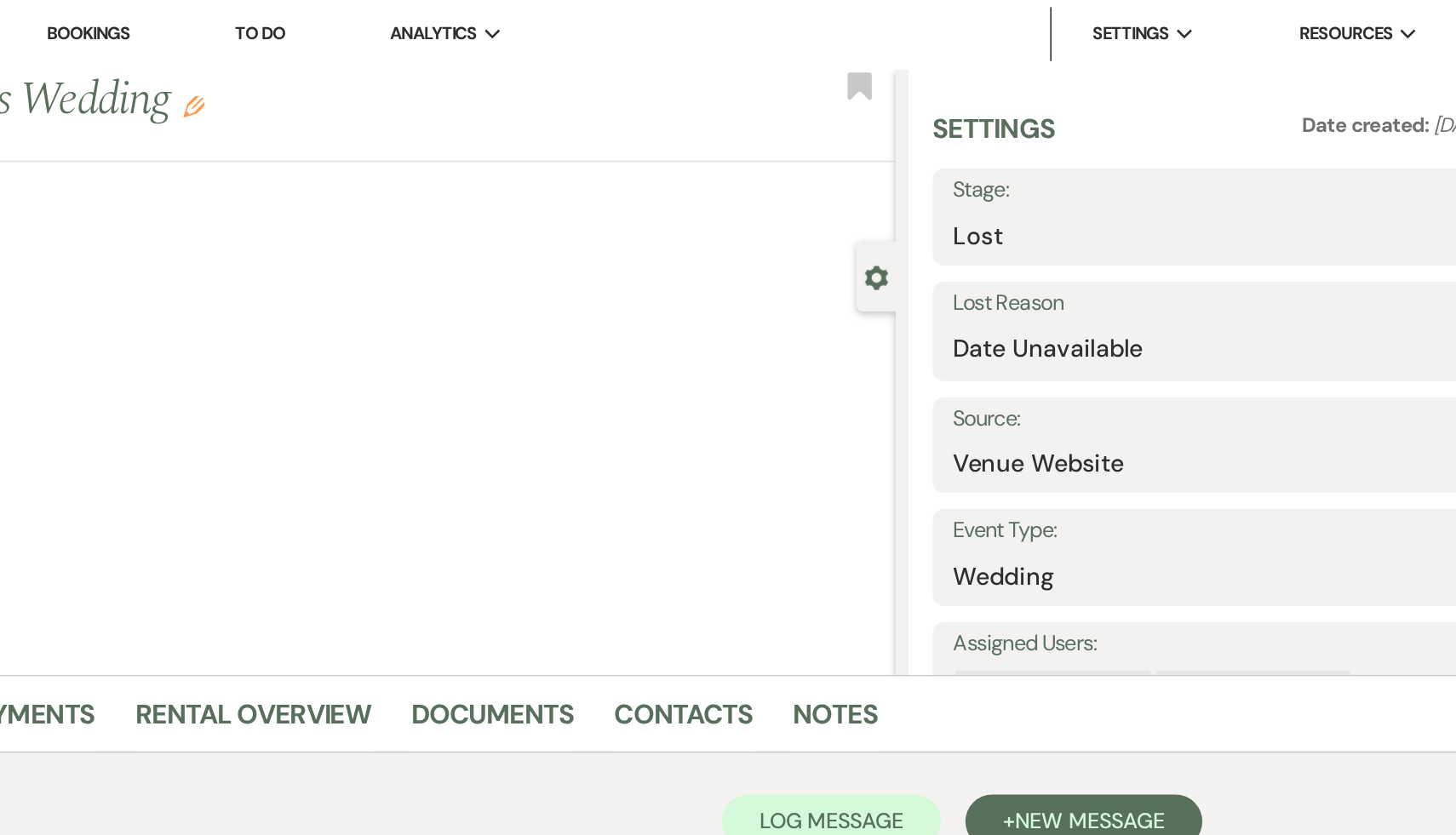
scroll to position [0, 0]
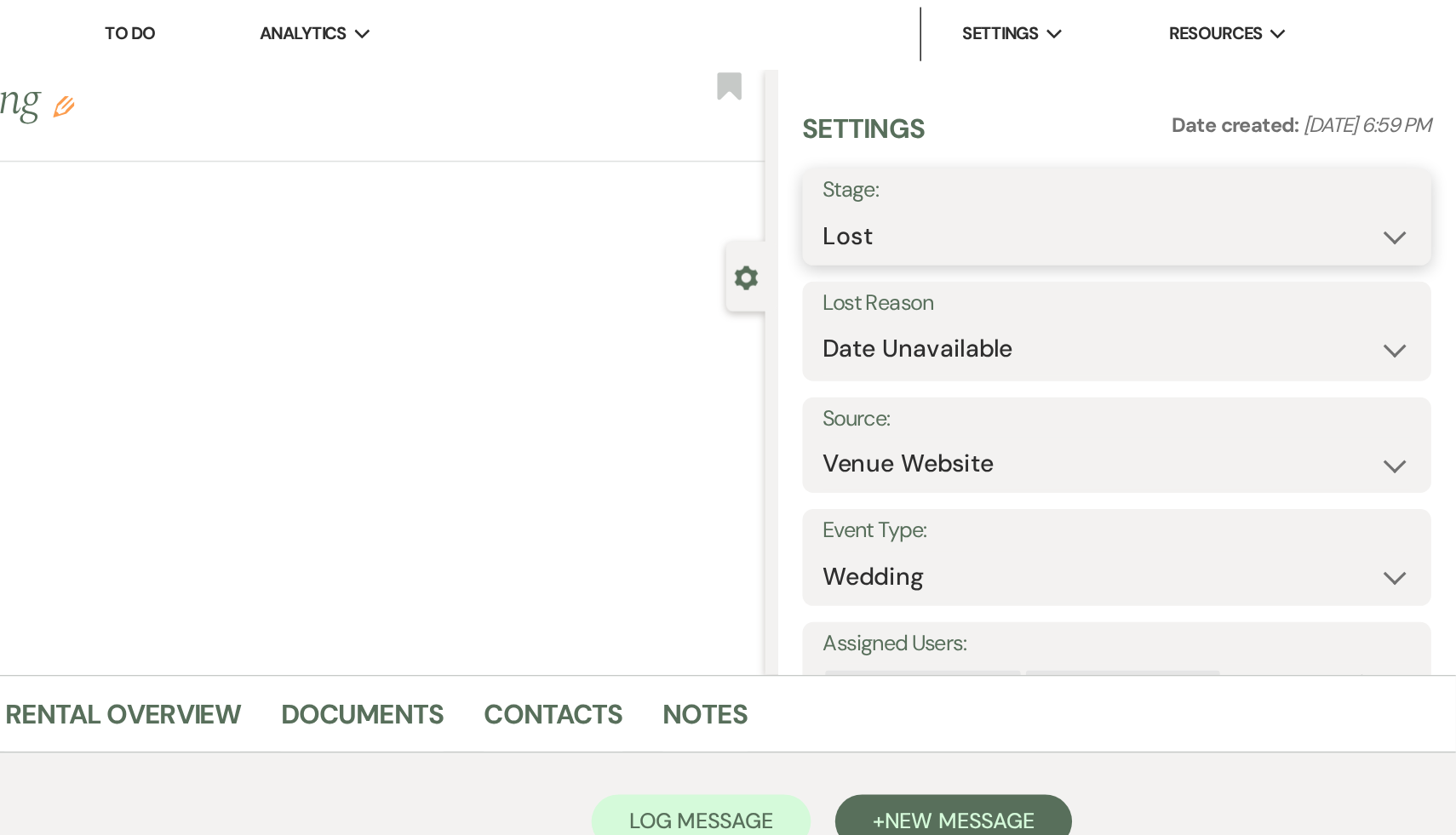
click at [1417, 148] on select "Inquiry Follow Up Tour Requested Tour Confirmed Toured Proposal Sent Booked Lost" at bounding box center [1242, 150] width 372 height 33
click at [1056, 134] on select "Inquiry Follow Up Tour Requested Tour Confirmed Toured Proposal Sent Booked Lost" at bounding box center [1242, 150] width 372 height 33
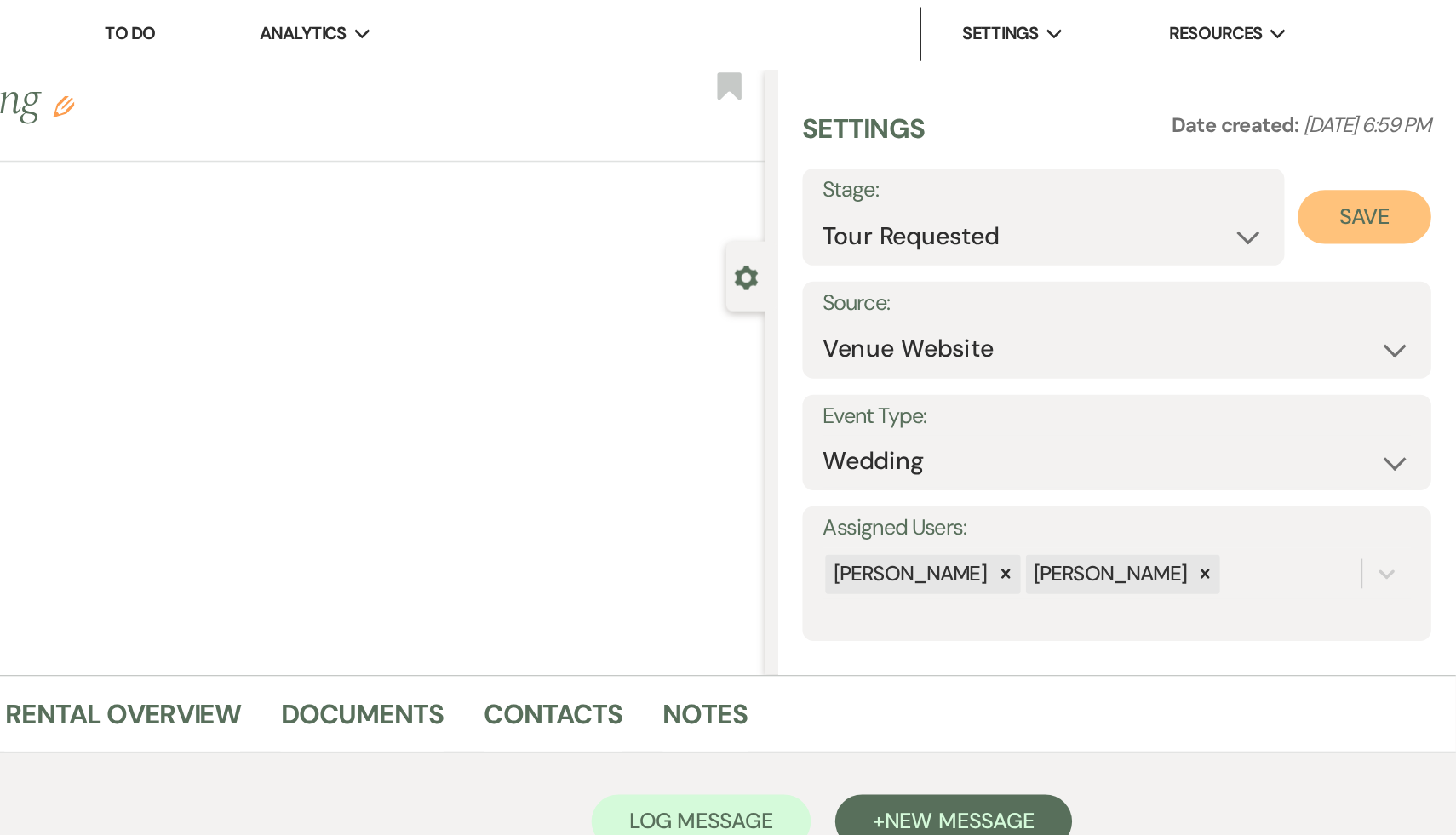
click at [1389, 141] on button "Save" at bounding box center [1399, 138] width 84 height 34
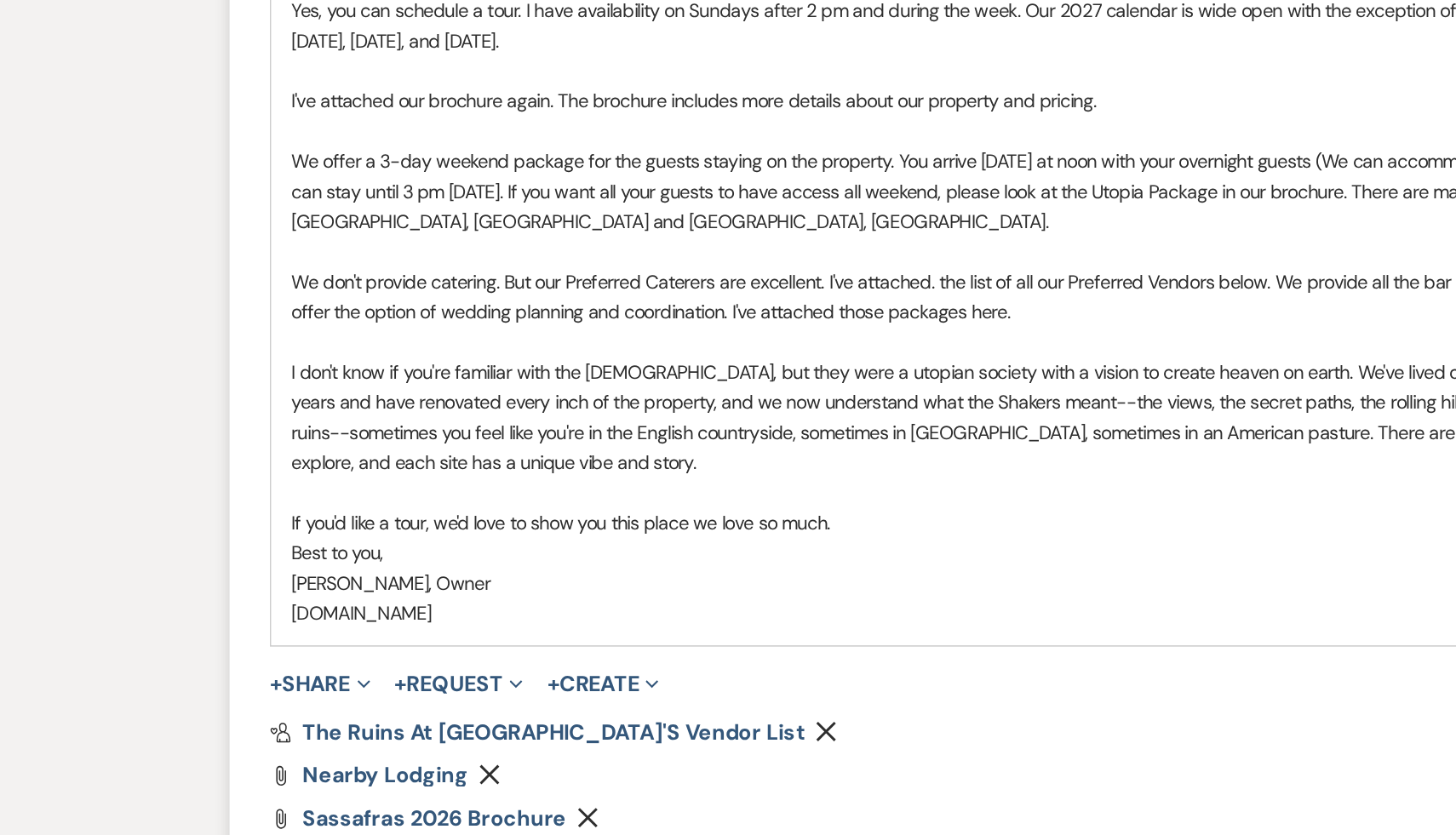
scroll to position [1794, 0]
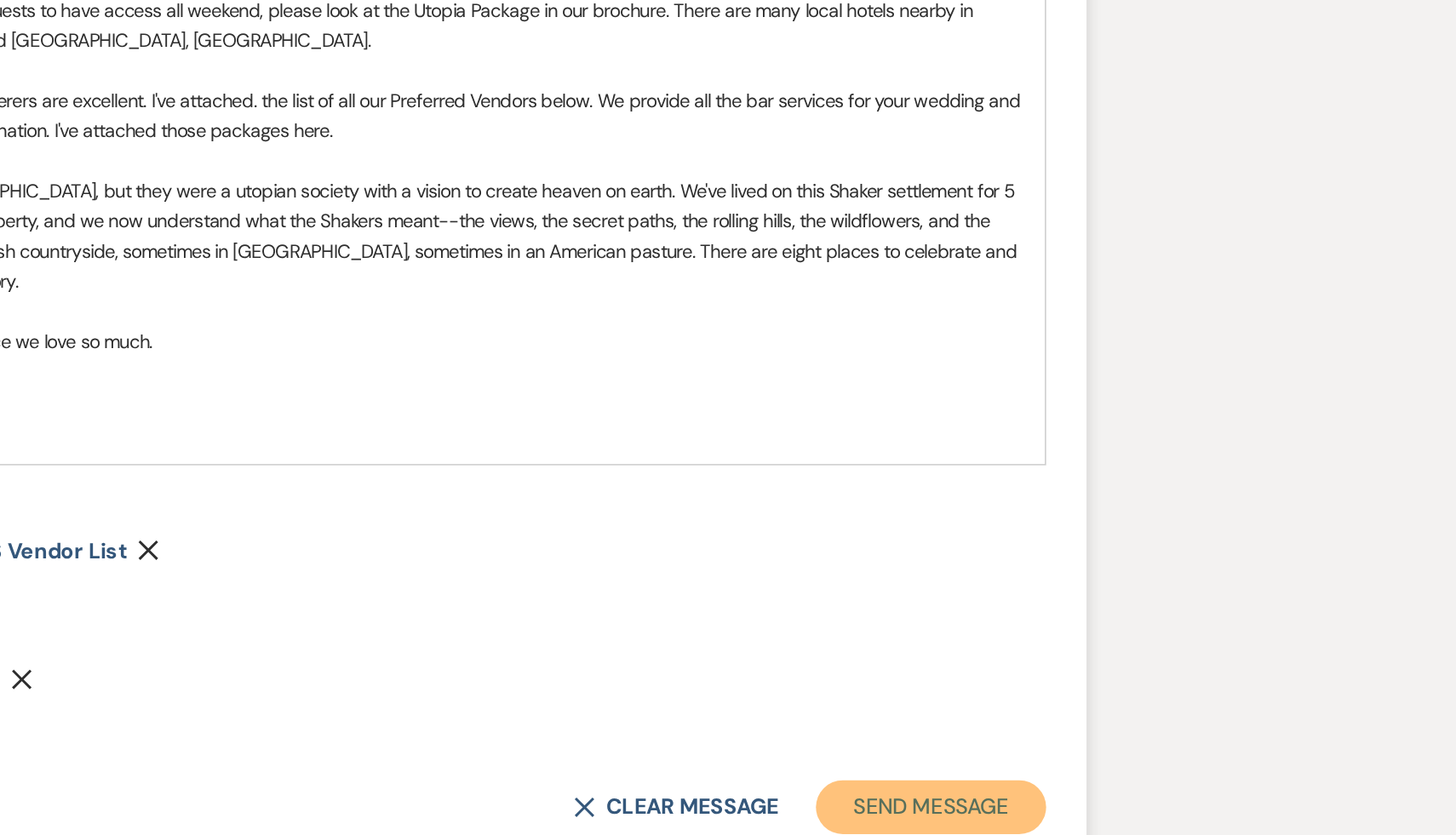
click at [1084, 818] on button "Send Message" at bounding box center [1115, 817] width 146 height 34
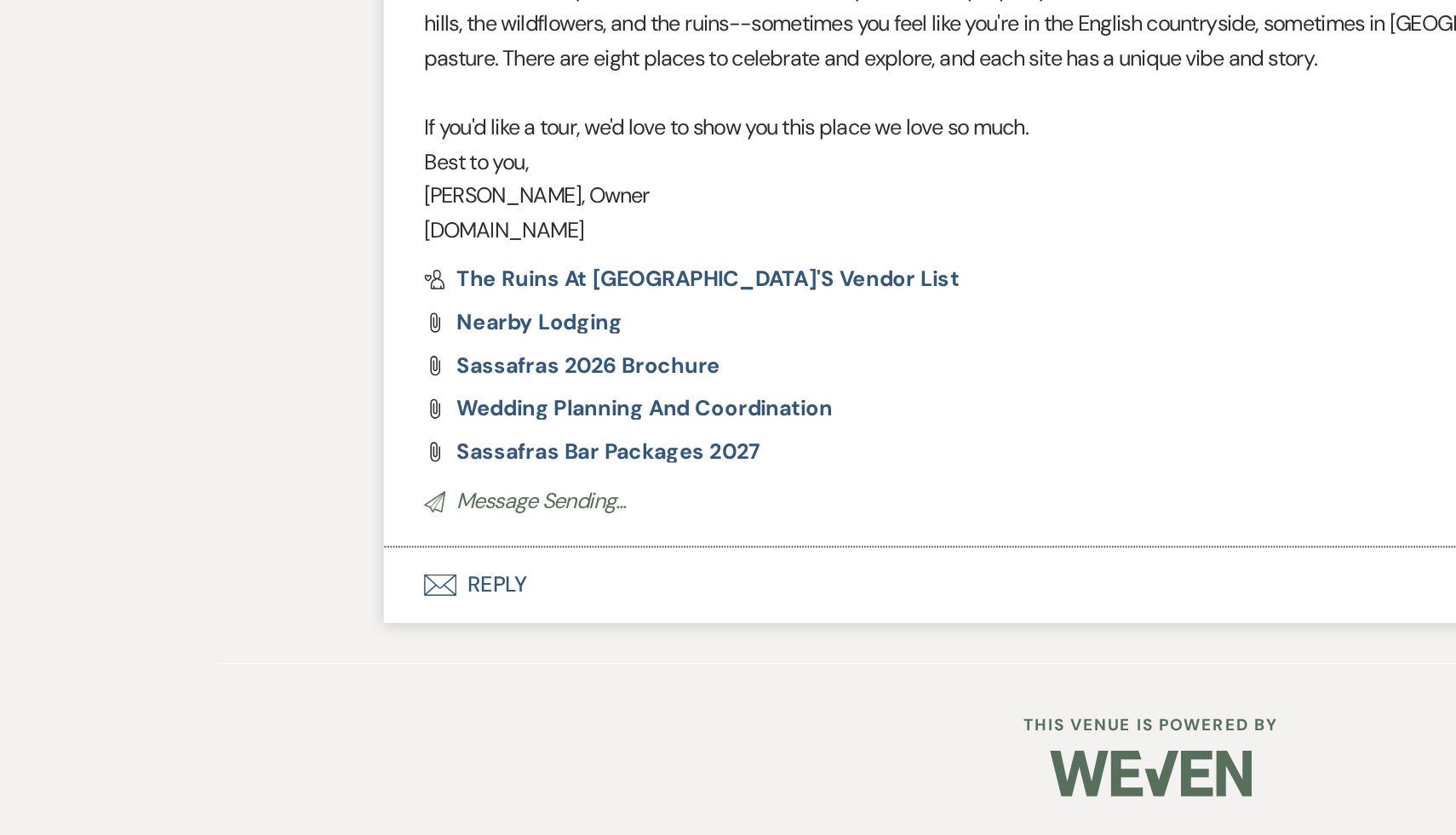
scroll to position [1663, 0]
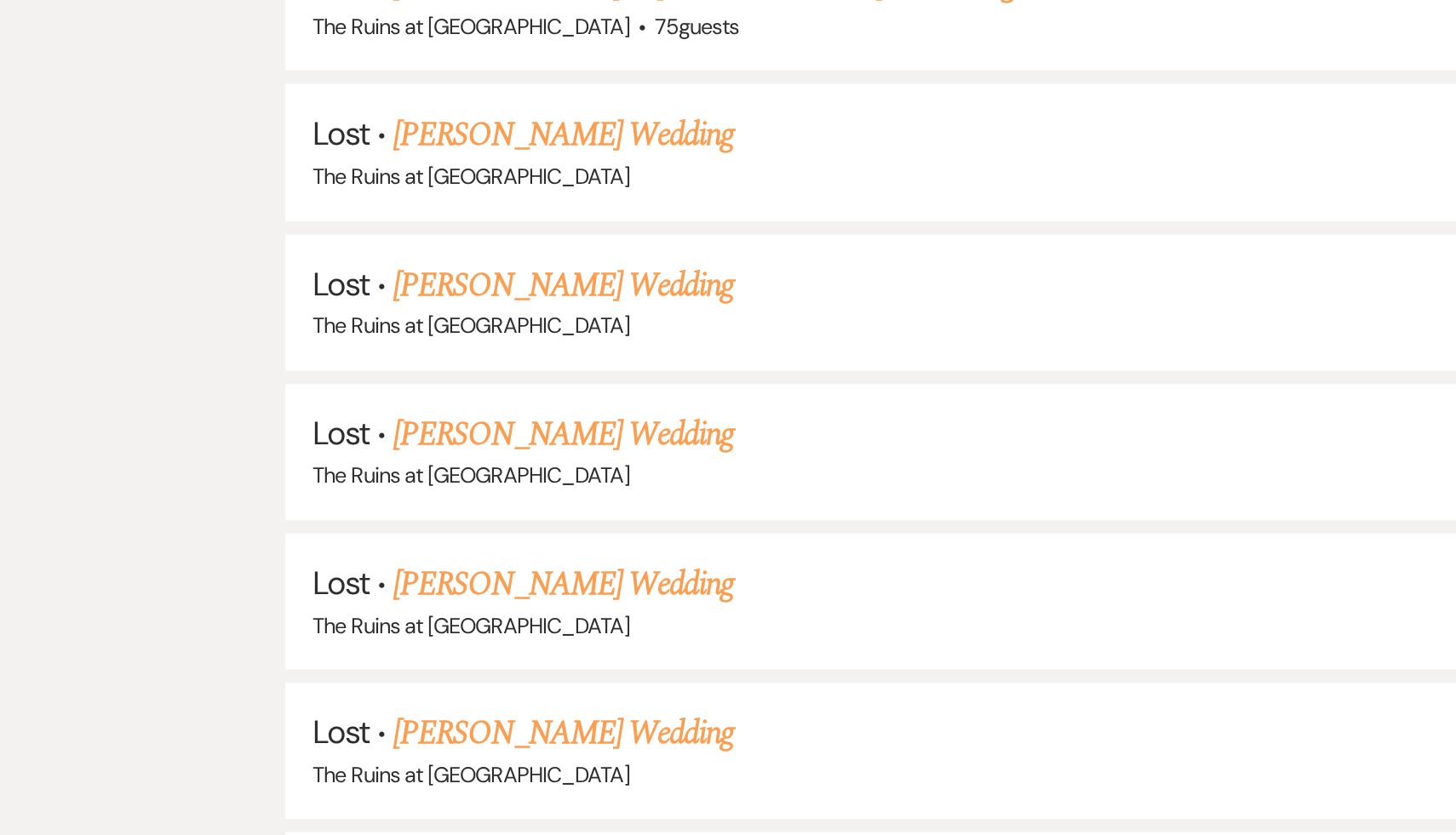
scroll to position [228, 0]
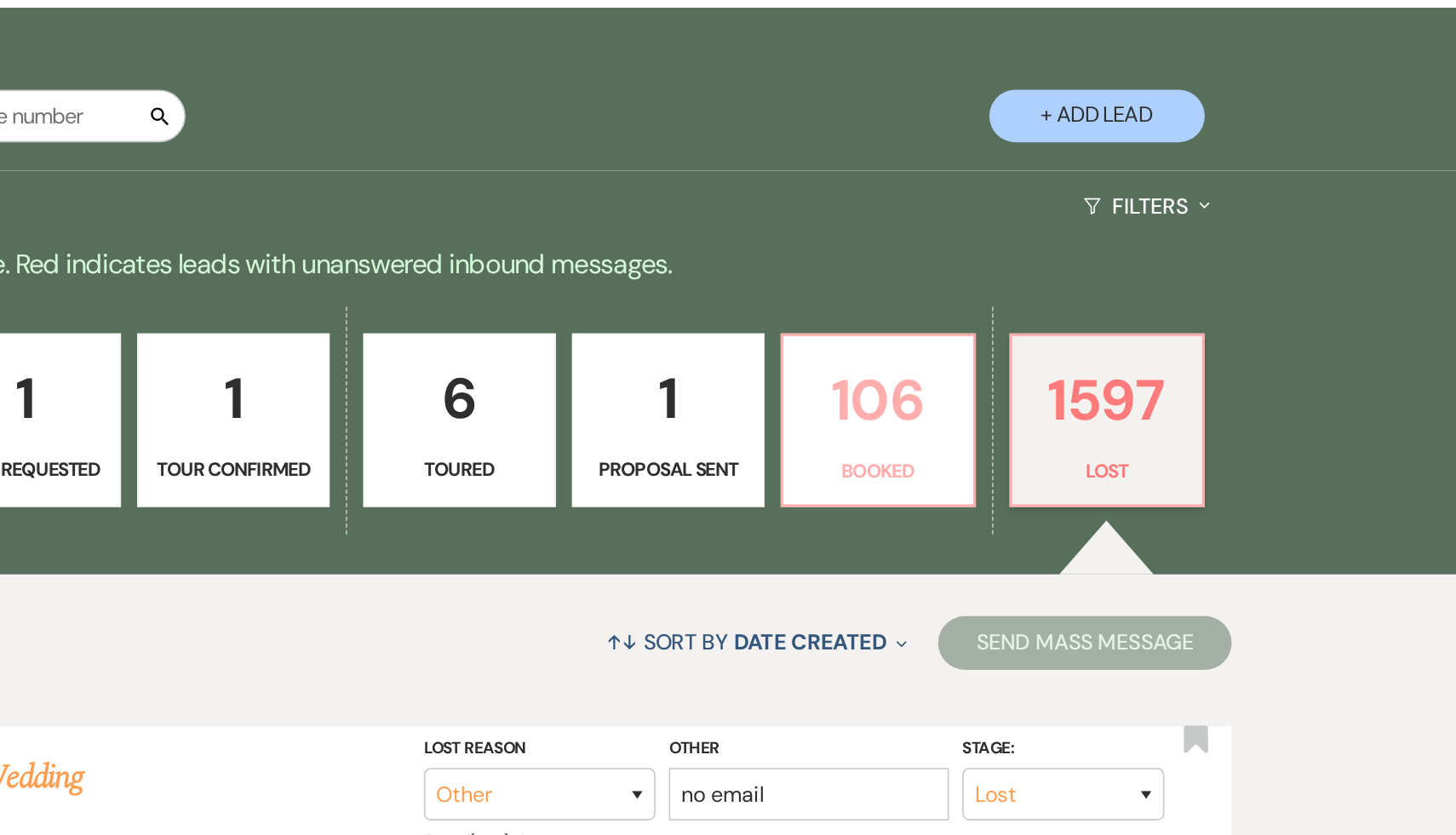
click at [1049, 342] on p "106" at bounding box center [1052, 341] width 100 height 57
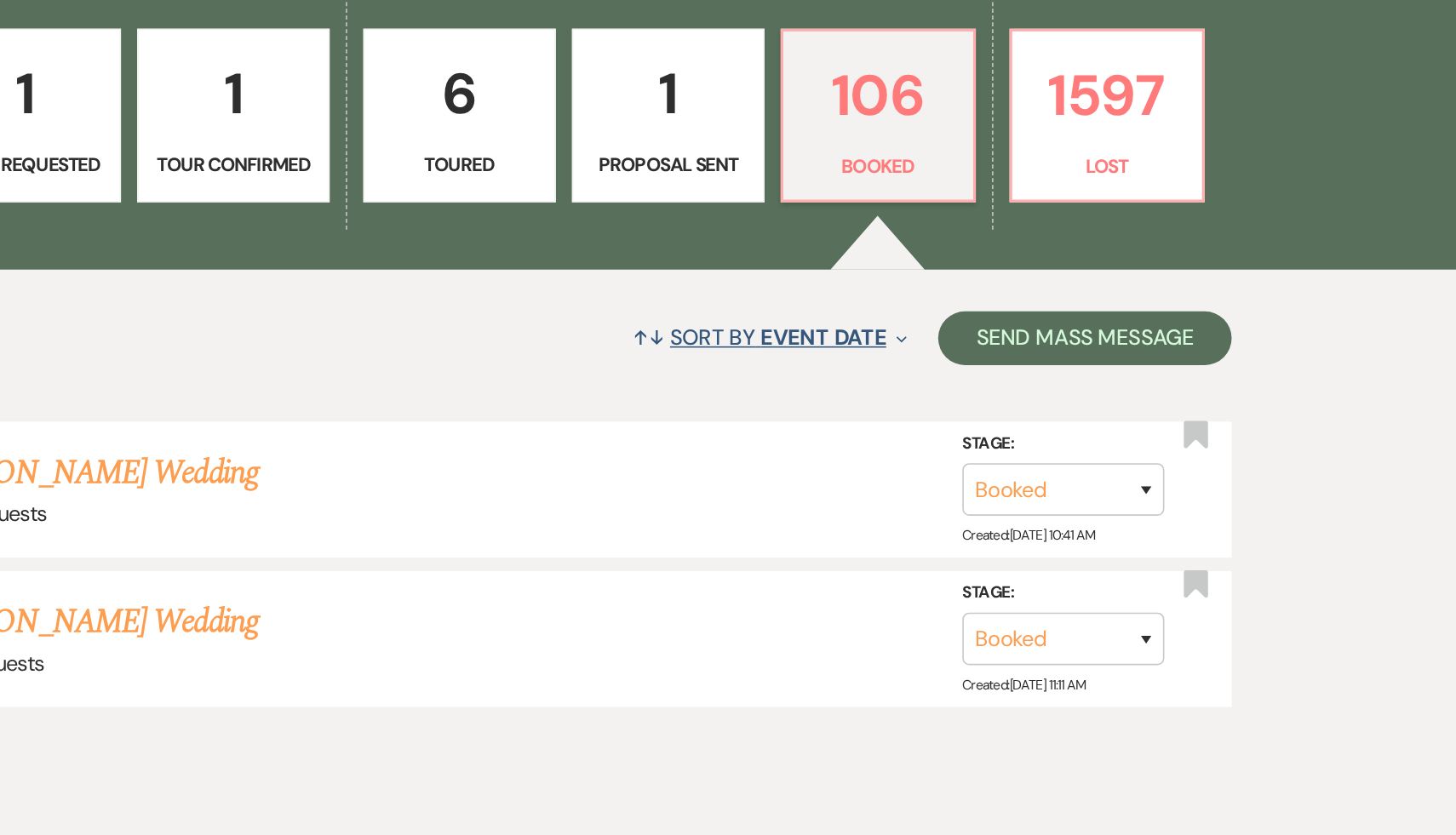
scroll to position [210, 0]
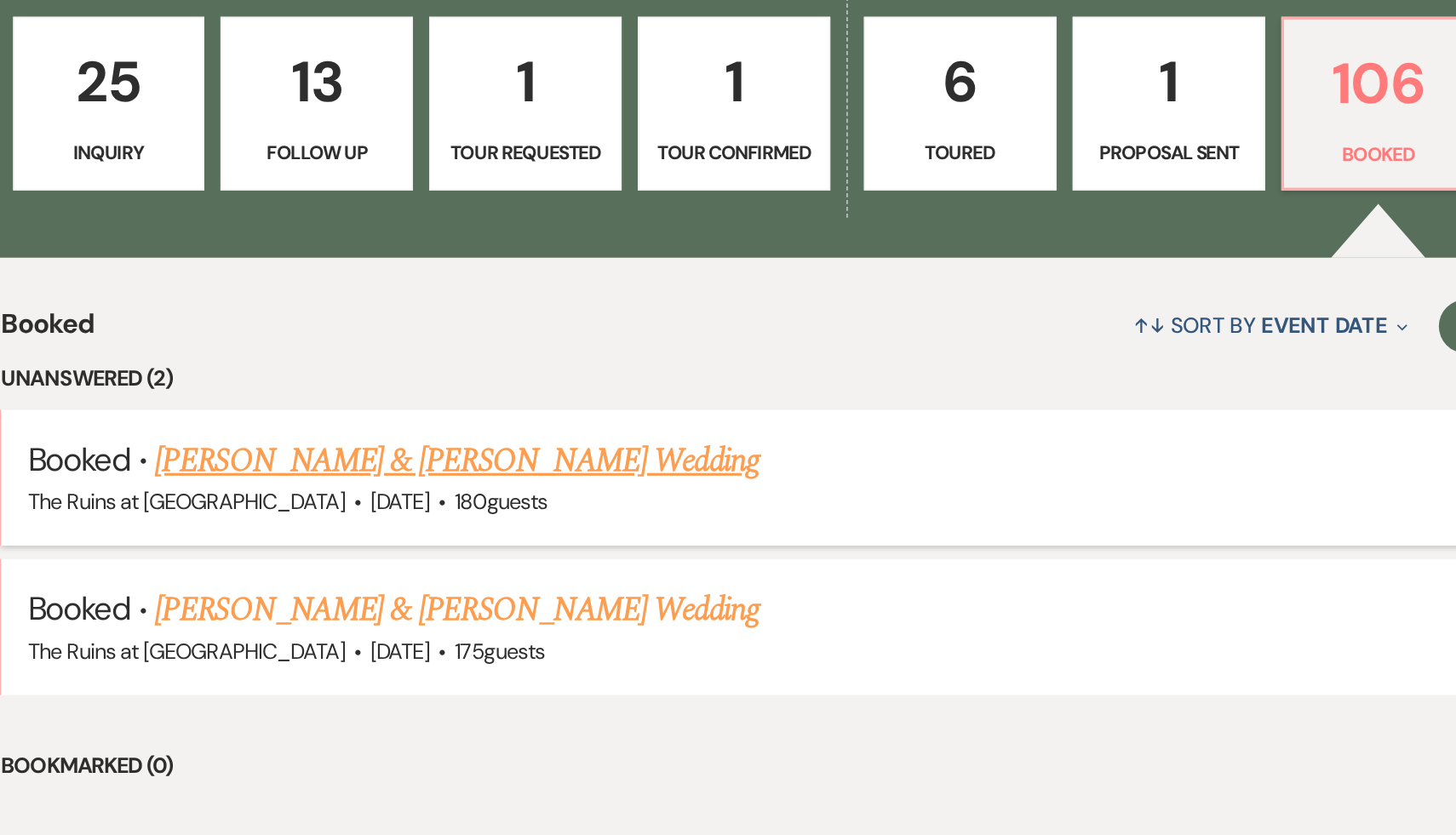
click at [413, 596] on link "Rebecca Leeper & Dan Berdichevsky's Wedding" at bounding box center [470, 598] width 382 height 31
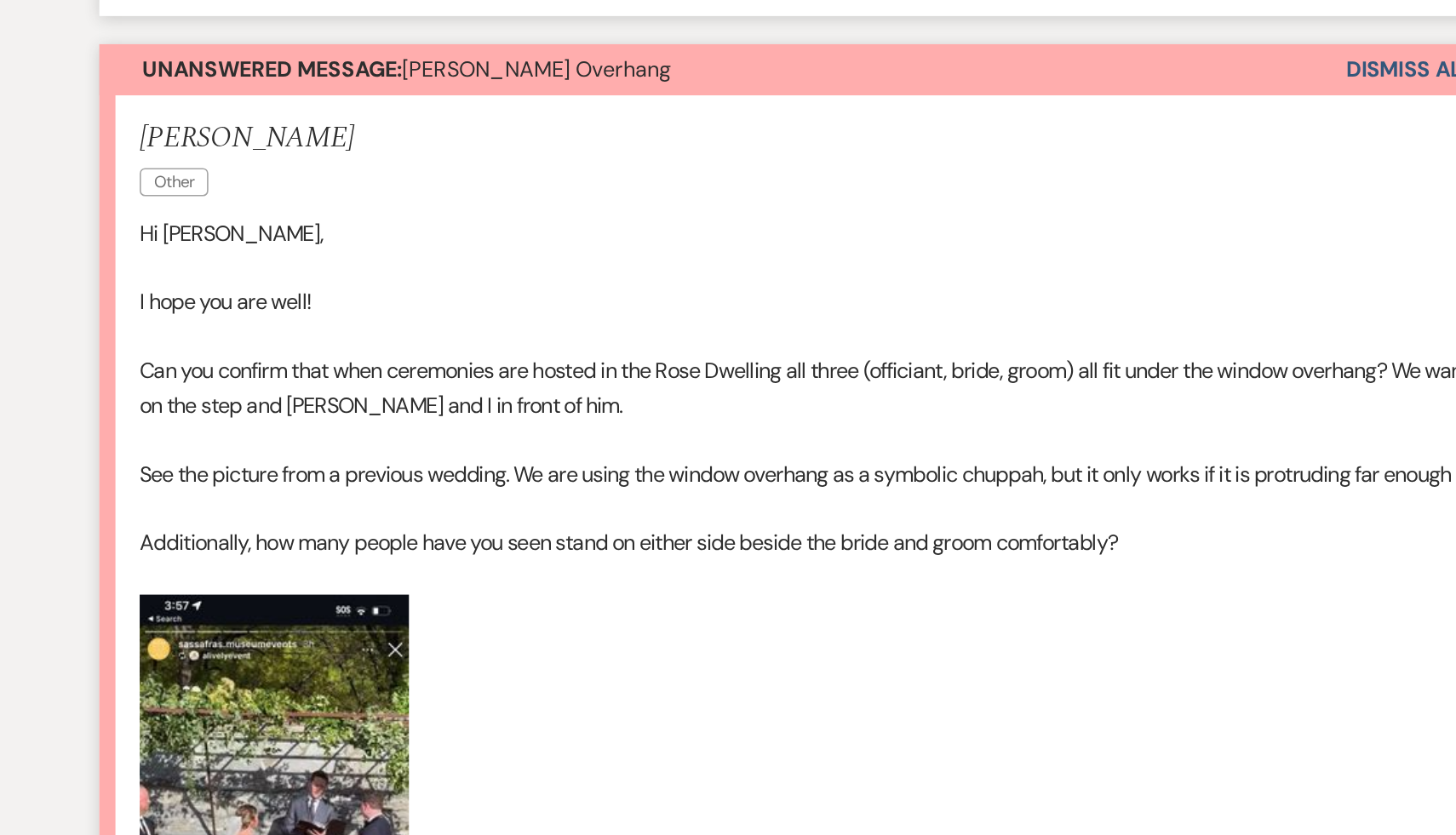
scroll to position [12930, 0]
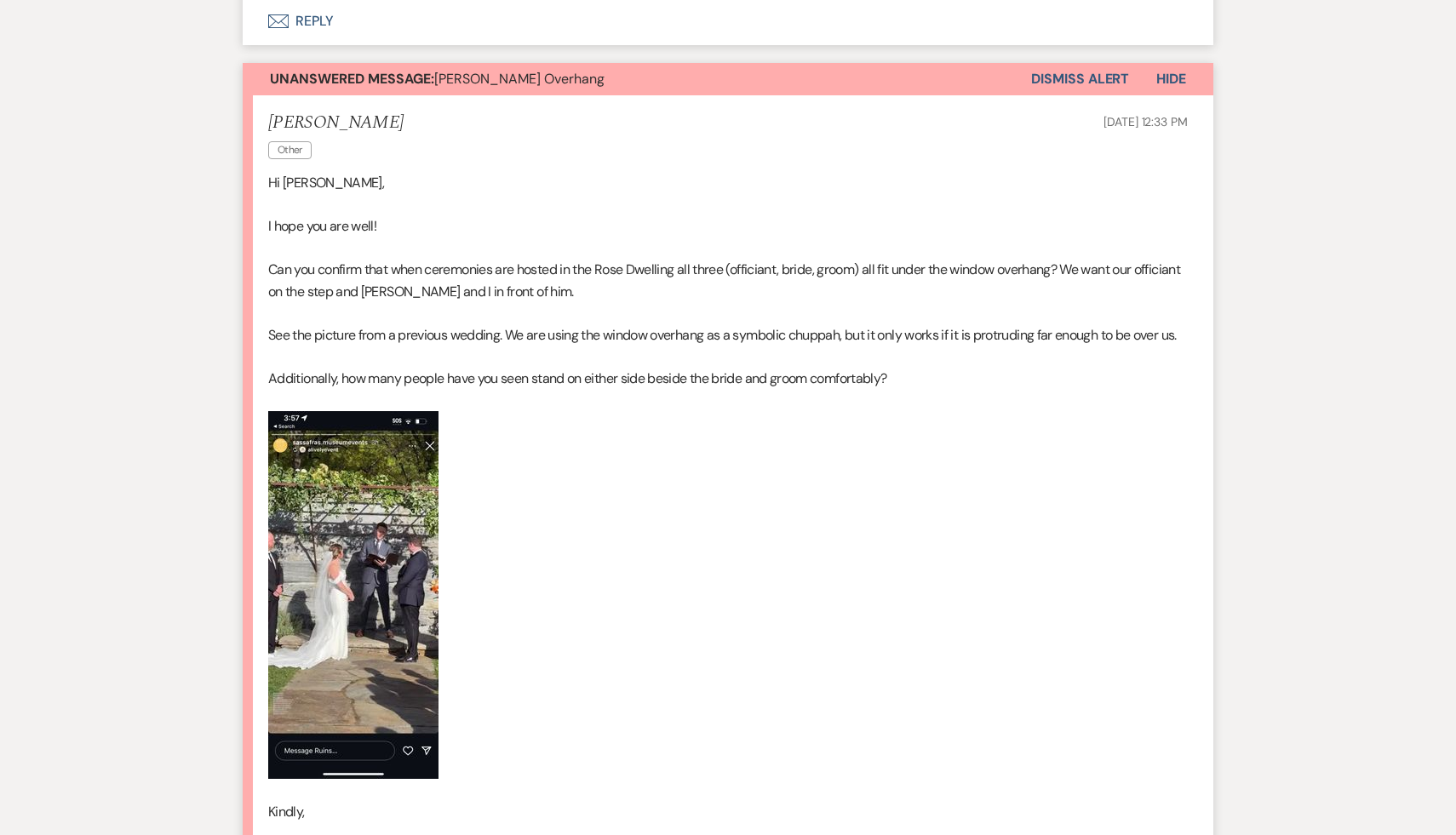
scroll to position [210, 0]
